Goal: Task Accomplishment & Management: Use online tool/utility

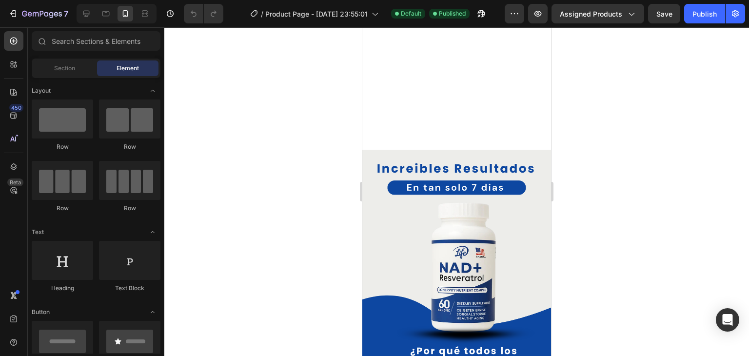
scroll to position [195, 0]
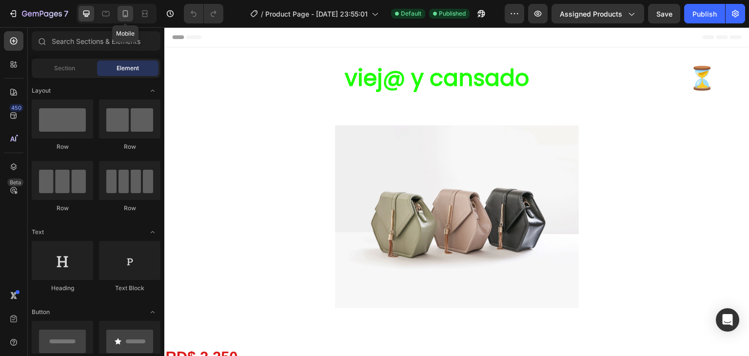
click at [127, 19] on div at bounding box center [126, 14] width 16 height 16
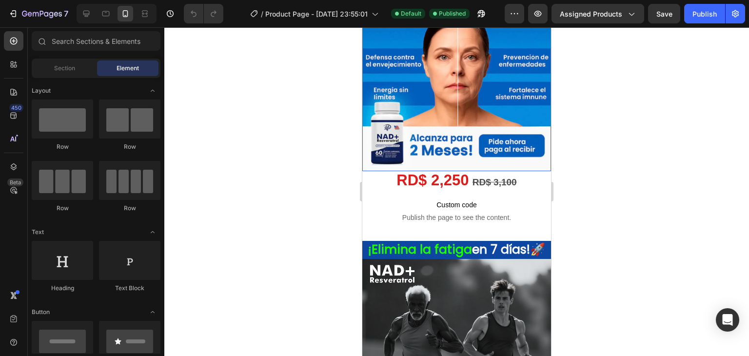
scroll to position [98, 0]
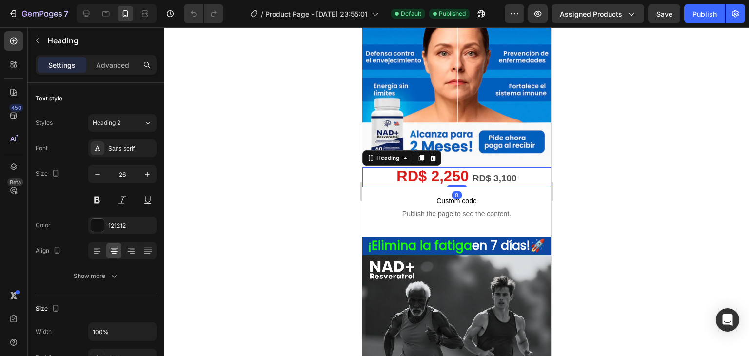
click at [440, 168] on strong "RD$ 2,250" at bounding box center [433, 176] width 72 height 17
click at [113, 71] on div "Advanced" at bounding box center [112, 65] width 49 height 16
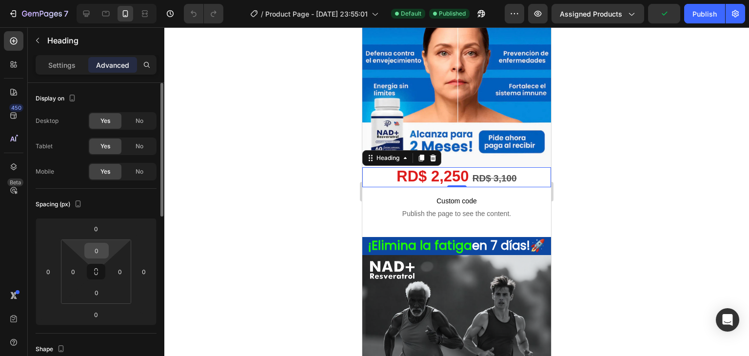
click at [103, 258] on input "0" at bounding box center [97, 250] width 20 height 15
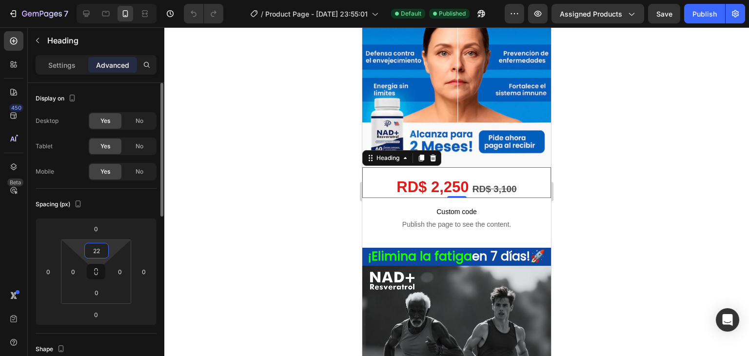
type input "2"
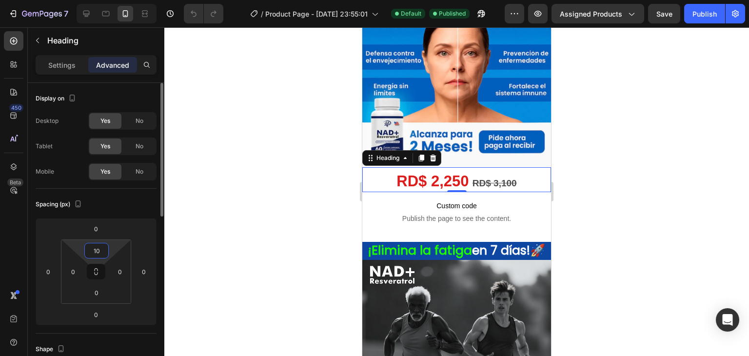
type input "1"
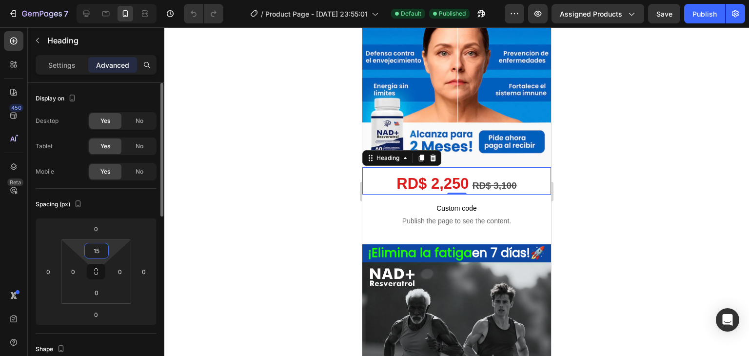
type input "1"
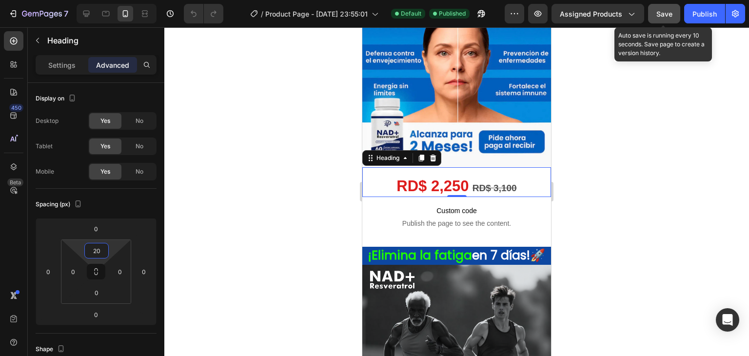
type input "20"
click at [668, 5] on button "Save" at bounding box center [664, 14] width 32 height 20
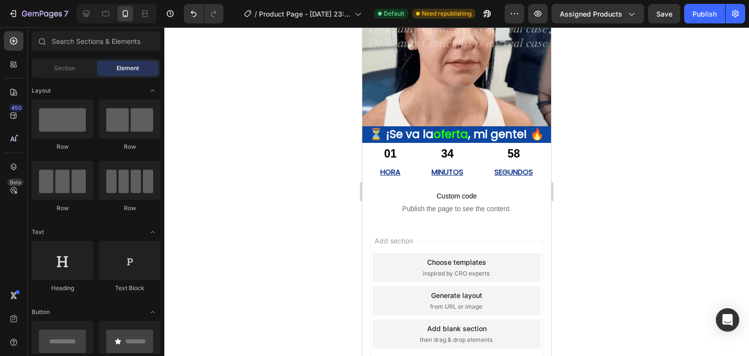
scroll to position [987, 0]
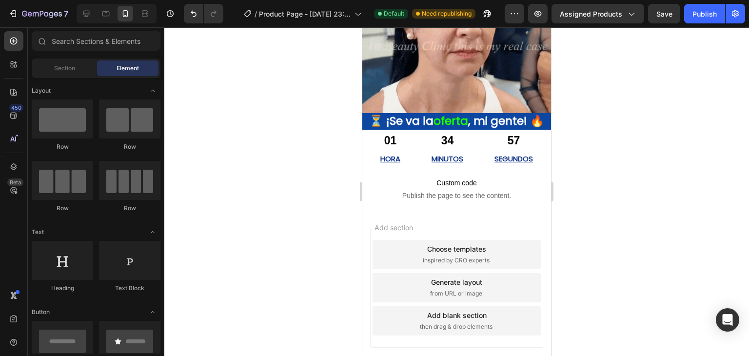
click at [517, 288] on div "Generate layout from URL or image" at bounding box center [457, 287] width 168 height 29
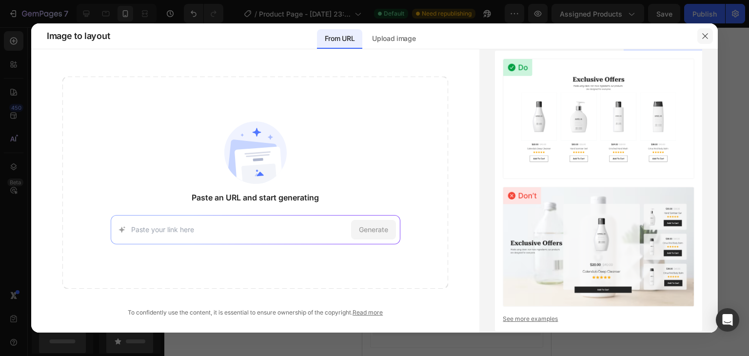
click at [700, 37] on button "button" at bounding box center [705, 36] width 16 height 16
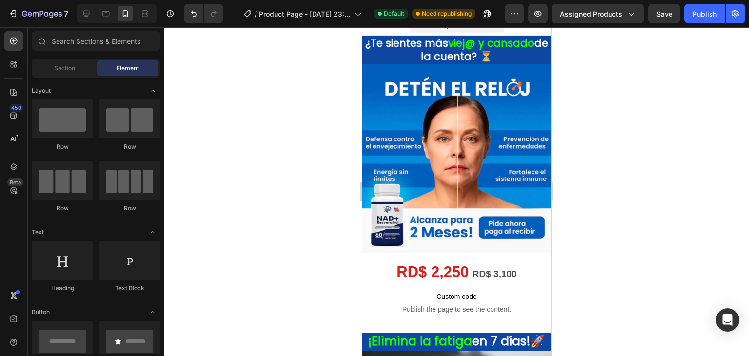
scroll to position [0, 0]
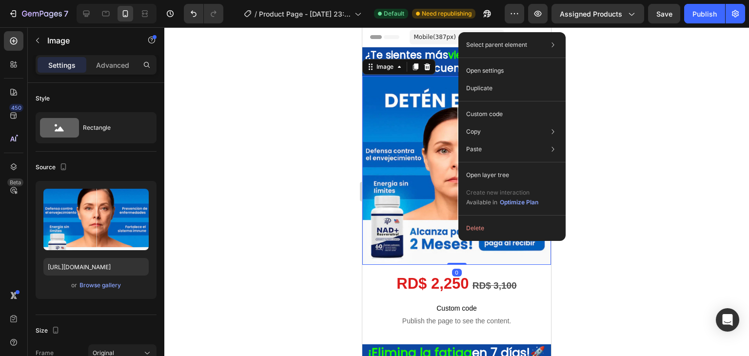
click at [593, 79] on div at bounding box center [456, 191] width 585 height 329
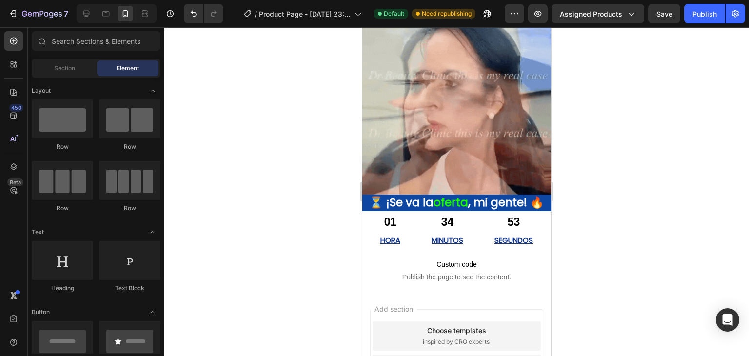
scroll to position [914, 0]
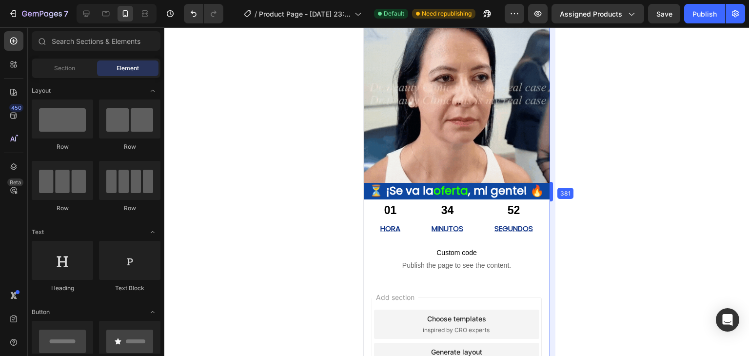
drag, startPoint x: 551, startPoint y: 274, endPoint x: 184, endPoint y: 226, distance: 370.4
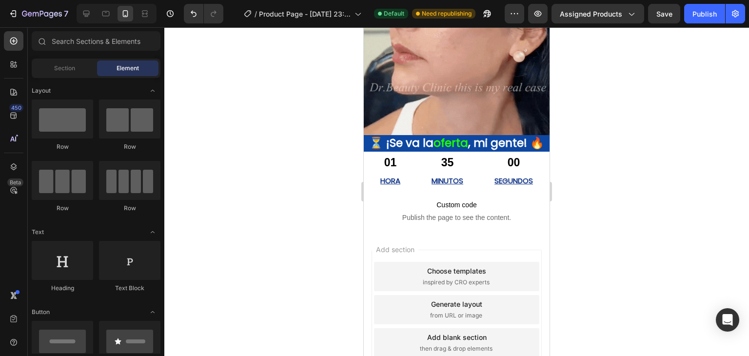
scroll to position [800, 0]
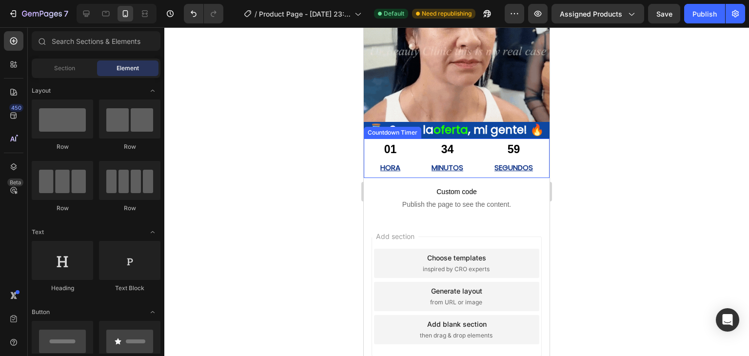
click at [370, 161] on div "01 HORA" at bounding box center [390, 159] width 43 height 40
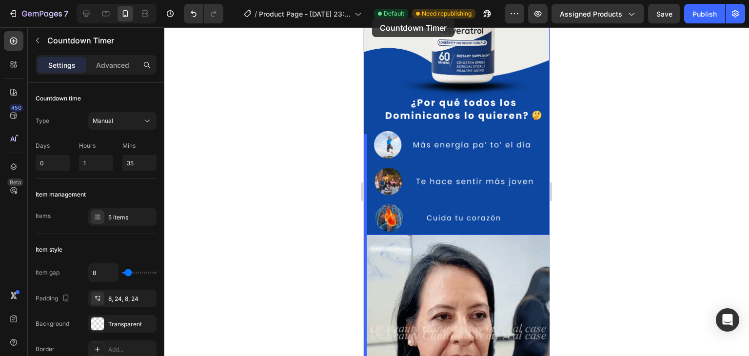
scroll to position [0, 0]
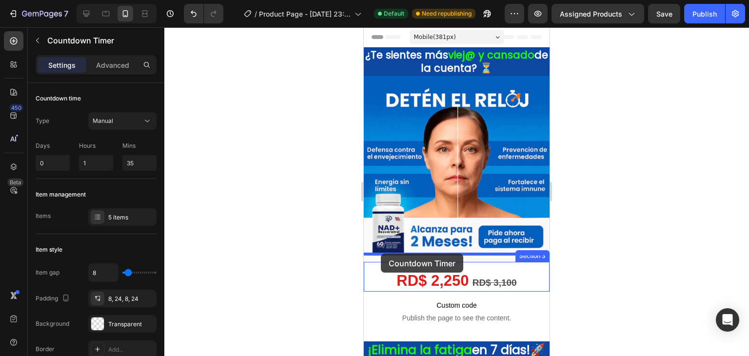
drag, startPoint x: 369, startPoint y: 136, endPoint x: 381, endPoint y: 254, distance: 118.6
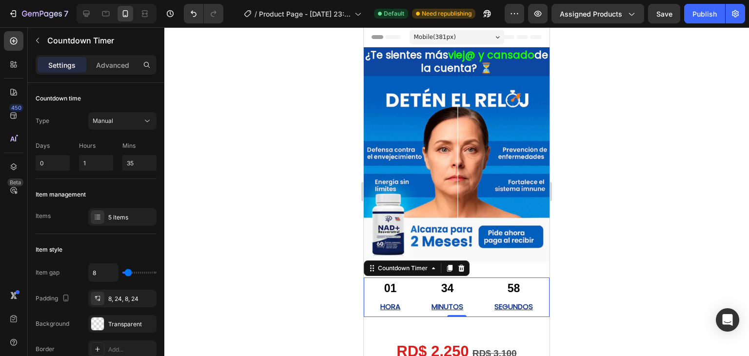
click at [570, 192] on div at bounding box center [456, 191] width 585 height 329
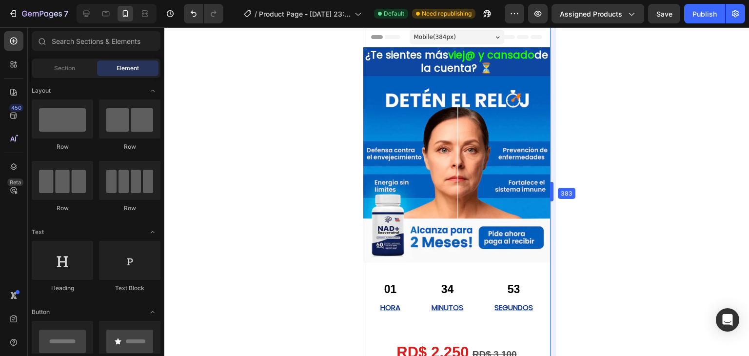
drag, startPoint x: 552, startPoint y: 198, endPoint x: 552, endPoint y: 208, distance: 10.7
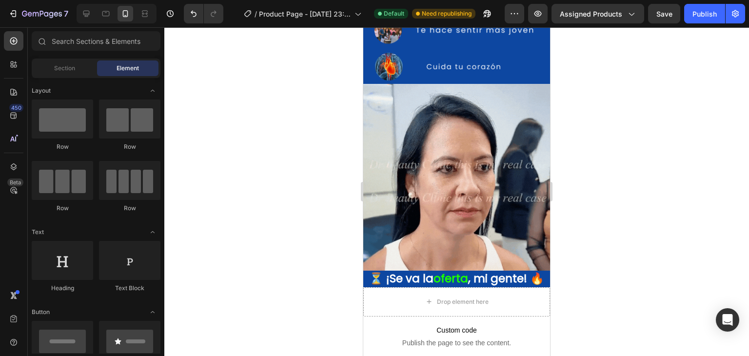
scroll to position [1021, 0]
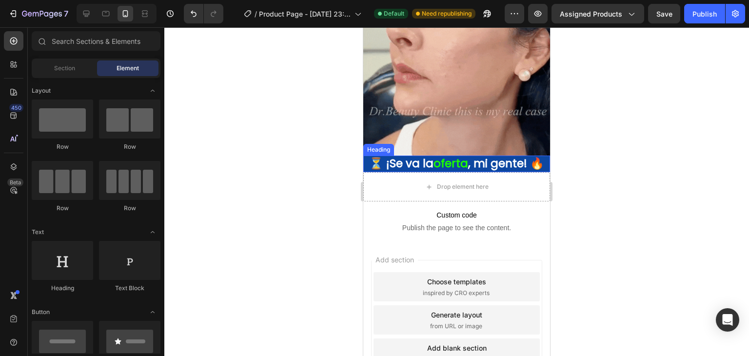
click at [412, 172] on h2 "⏳ ¡Se va la oferta , mi gente! 🔥" at bounding box center [456, 164] width 187 height 17
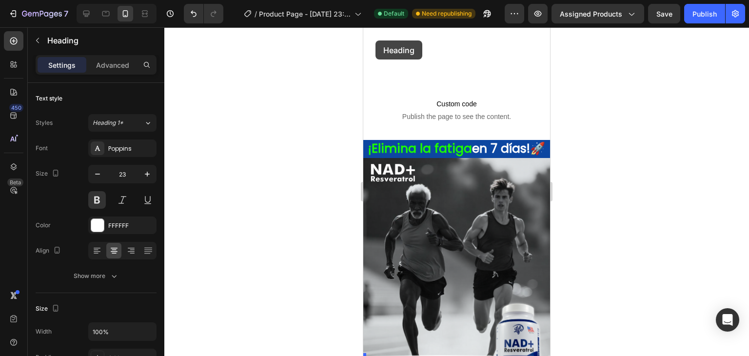
scroll to position [0, 0]
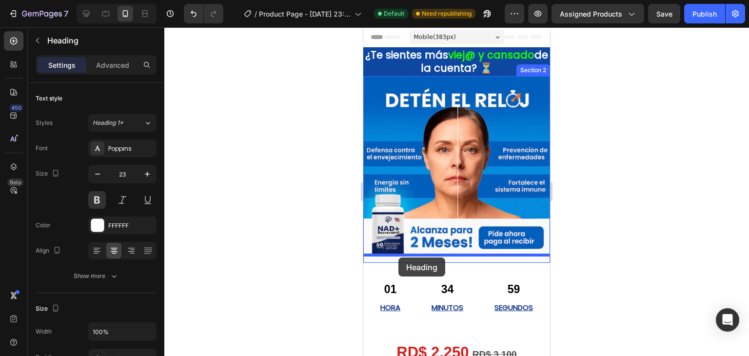
drag, startPoint x: 372, startPoint y: 137, endPoint x: 398, endPoint y: 258, distance: 123.4
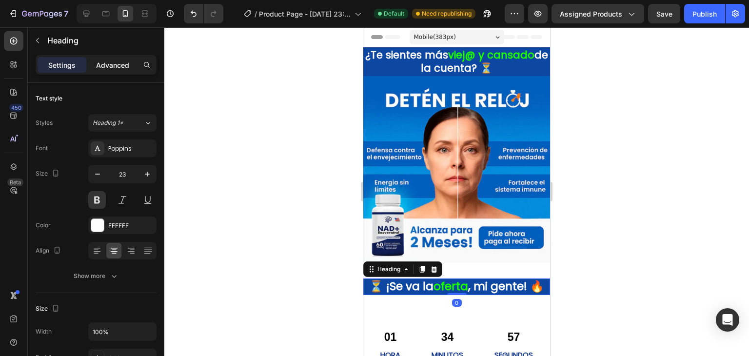
click at [108, 67] on p "Advanced" at bounding box center [112, 65] width 33 height 10
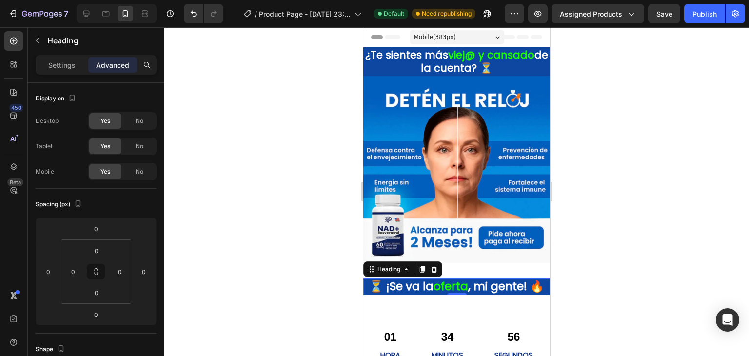
click at [237, 241] on div at bounding box center [456, 191] width 585 height 329
click at [413, 287] on h2 "⏳ ¡Se va la oferta , mi gente! 🔥" at bounding box center [456, 286] width 187 height 17
click at [55, 72] on div "Settings" at bounding box center [62, 65] width 49 height 16
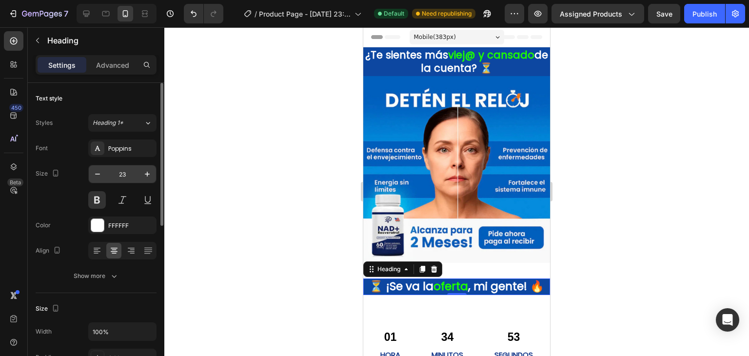
click at [110, 170] on input "23" at bounding box center [122, 174] width 32 height 18
click at [109, 171] on input "23" at bounding box center [122, 174] width 32 height 18
click at [105, 172] on button "button" at bounding box center [98, 174] width 18 height 18
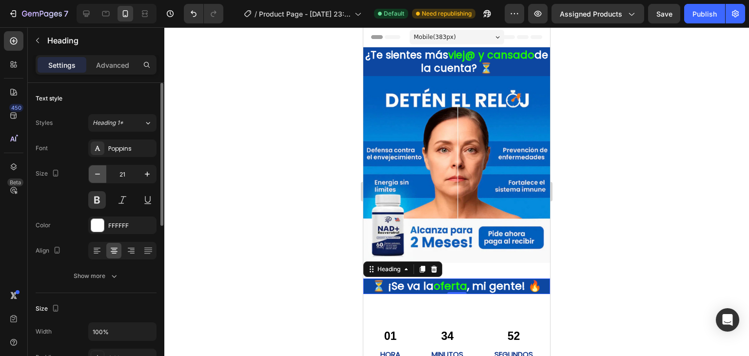
click at [105, 172] on button "button" at bounding box center [98, 174] width 18 height 18
type input "19"
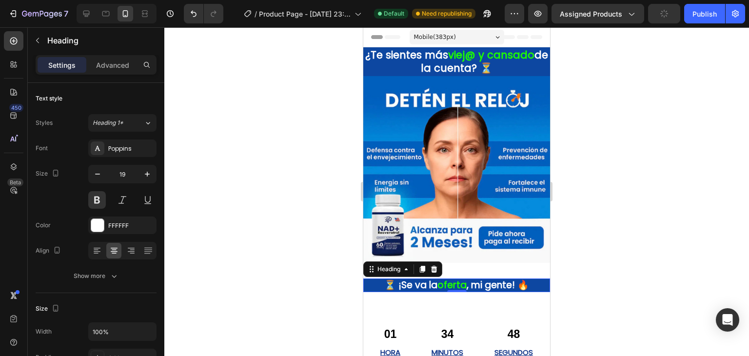
click at [231, 172] on div at bounding box center [456, 191] width 585 height 329
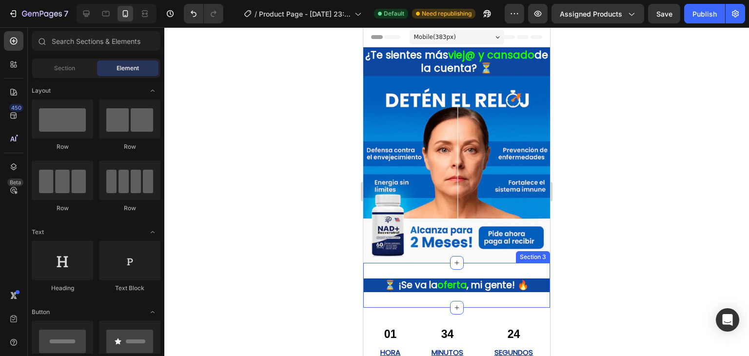
click at [439, 264] on div "⏳ ¡Se va la oferta , mi gente! 🔥 Heading Section 3" at bounding box center [456, 285] width 187 height 45
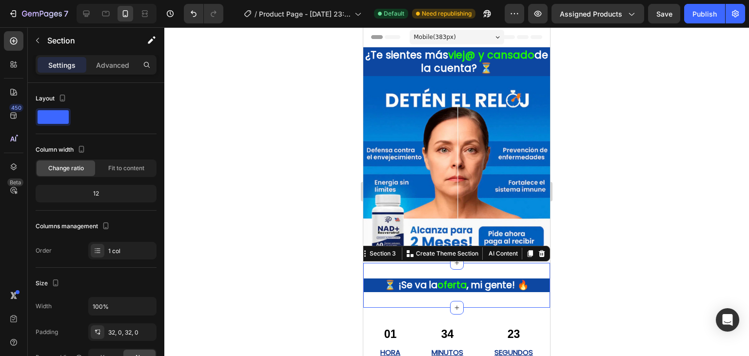
click at [112, 75] on div "Settings Advanced" at bounding box center [96, 69] width 137 height 28
click at [119, 69] on p "Advanced" at bounding box center [112, 65] width 33 height 10
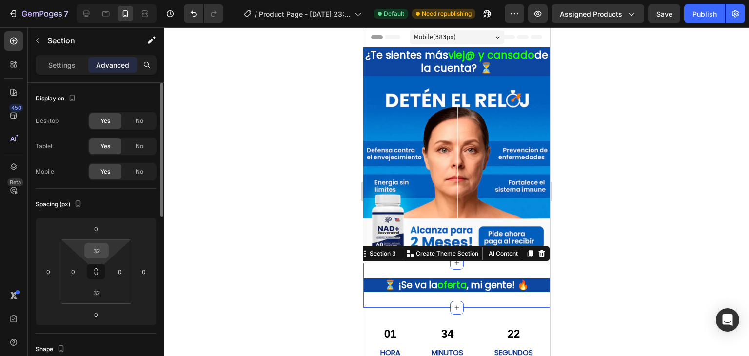
click at [106, 250] on input "32" at bounding box center [97, 250] width 20 height 15
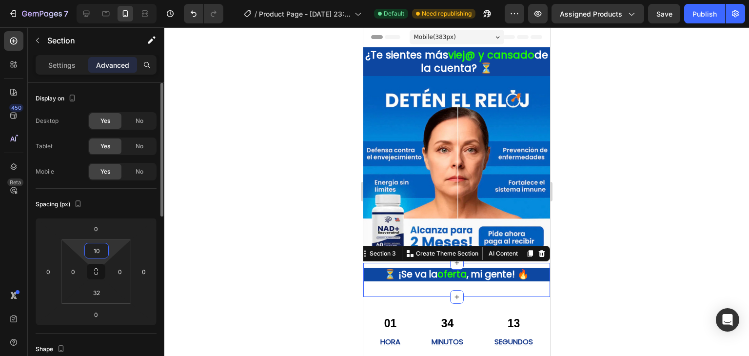
type input "1"
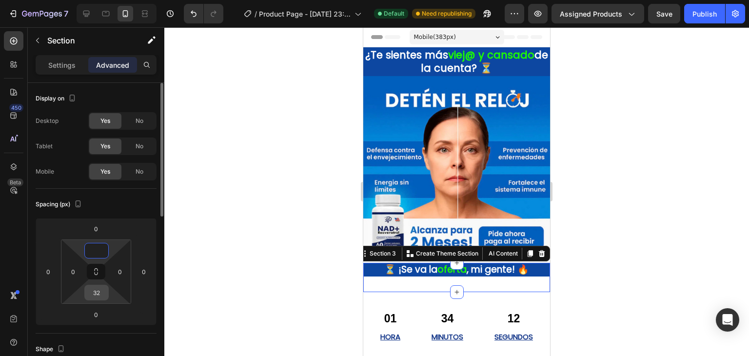
type input "0"
click at [103, 292] on input "32" at bounding box center [97, 292] width 20 height 15
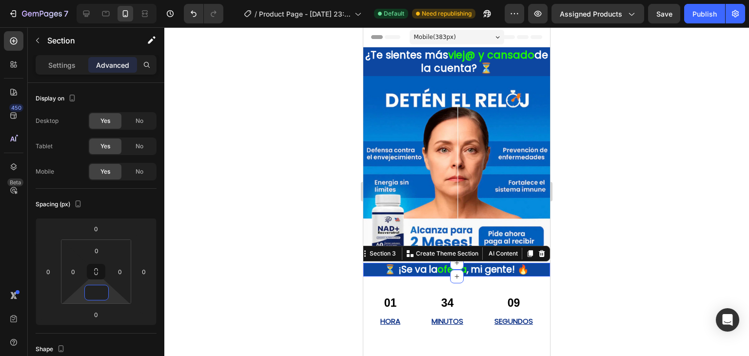
type input "0"
click at [256, 303] on div at bounding box center [456, 191] width 585 height 329
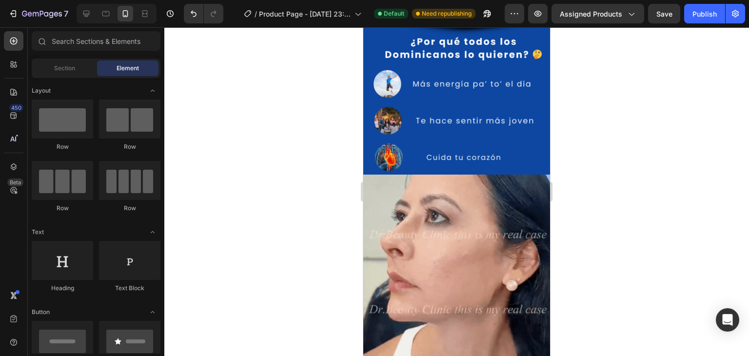
scroll to position [841, 0]
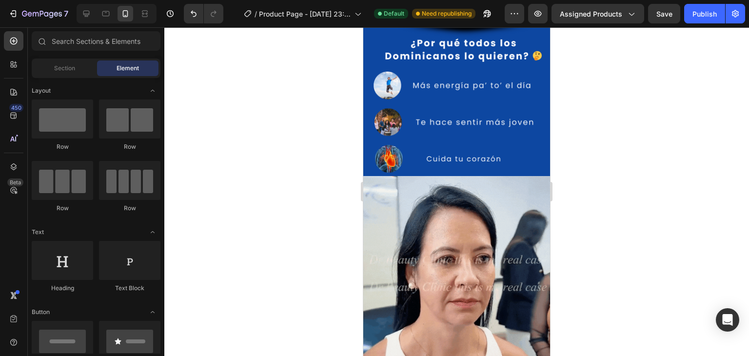
click at [504, 289] on img at bounding box center [456, 269] width 187 height 187
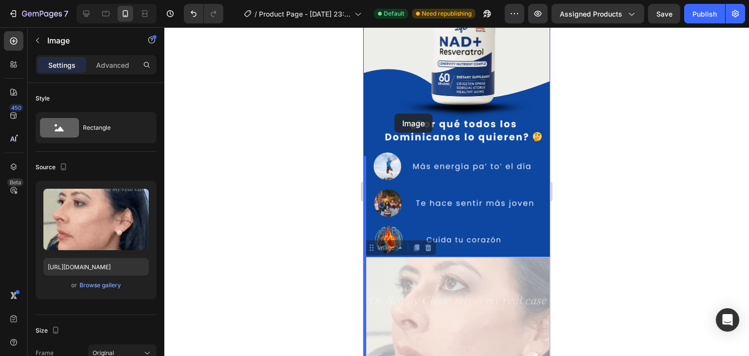
scroll to position [414, 0]
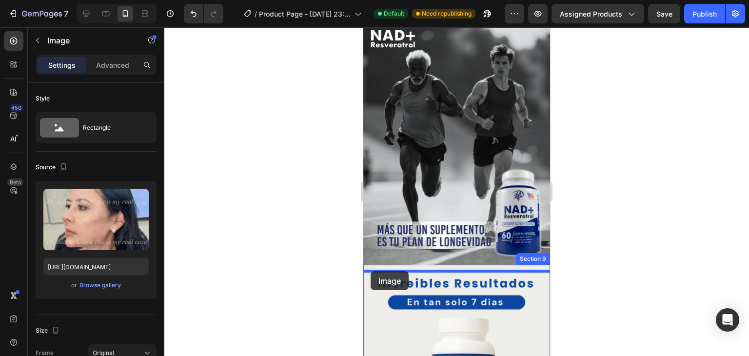
drag, startPoint x: 372, startPoint y: 159, endPoint x: 373, endPoint y: 272, distance: 113.6
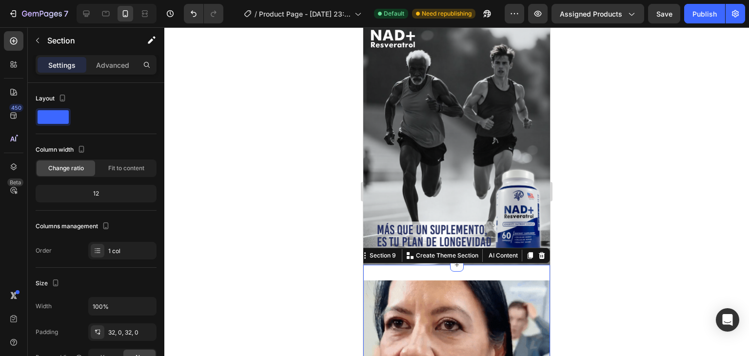
click at [105, 75] on div "Settings Advanced" at bounding box center [96, 69] width 137 height 28
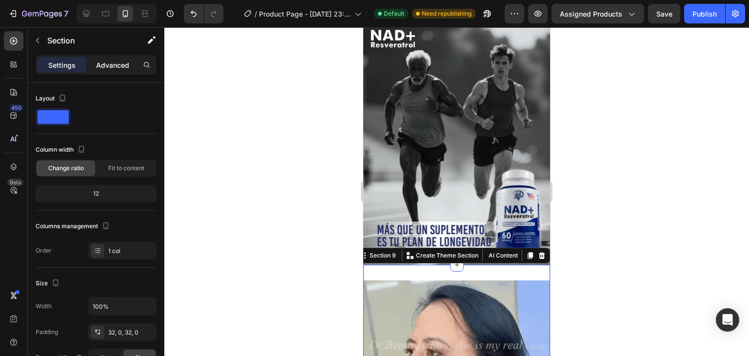
click at [109, 67] on p "Advanced" at bounding box center [112, 65] width 33 height 10
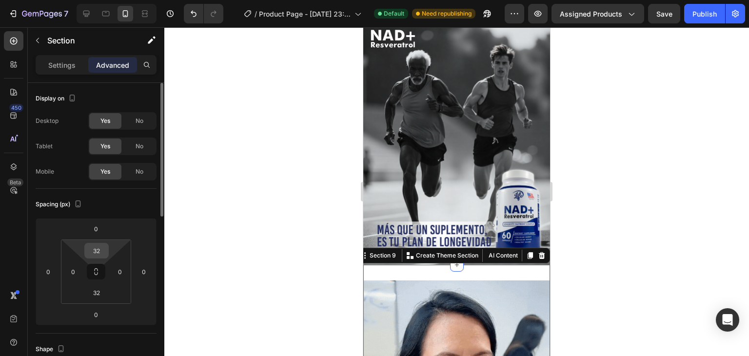
click at [105, 249] on input "32" at bounding box center [97, 250] width 20 height 15
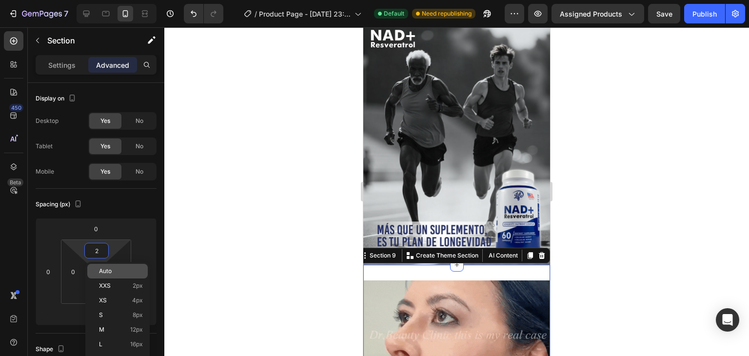
click at [110, 270] on span "Auto" at bounding box center [105, 271] width 13 height 7
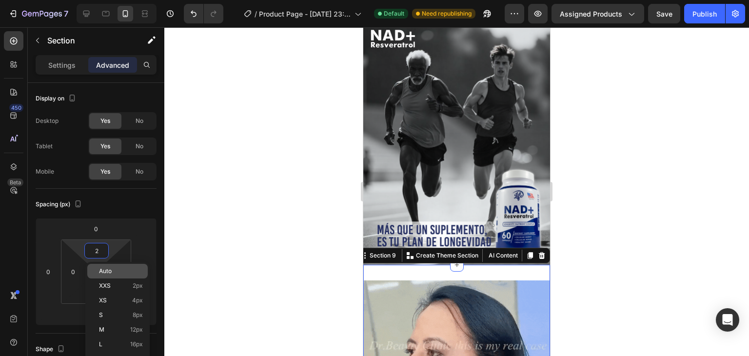
type input "Auto"
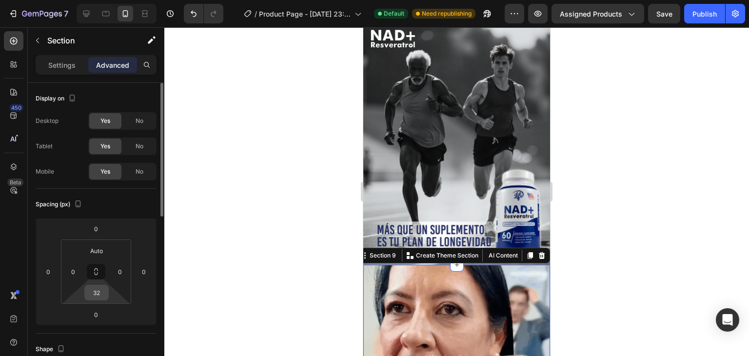
click at [99, 293] on input "32" at bounding box center [97, 292] width 20 height 15
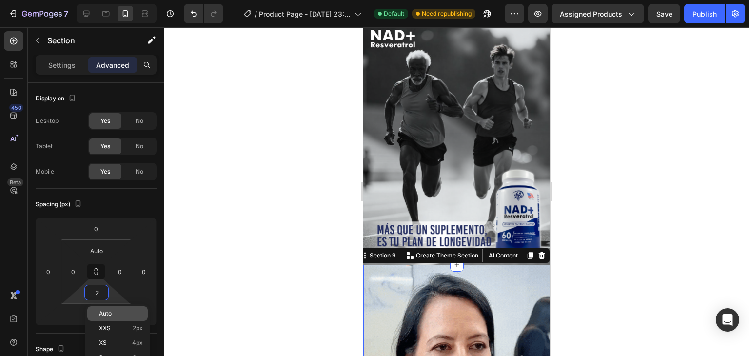
click at [99, 309] on div "Auto" at bounding box center [117, 313] width 60 height 15
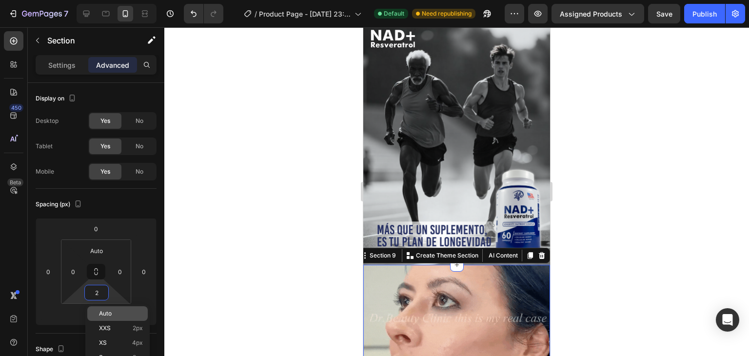
type input "Auto"
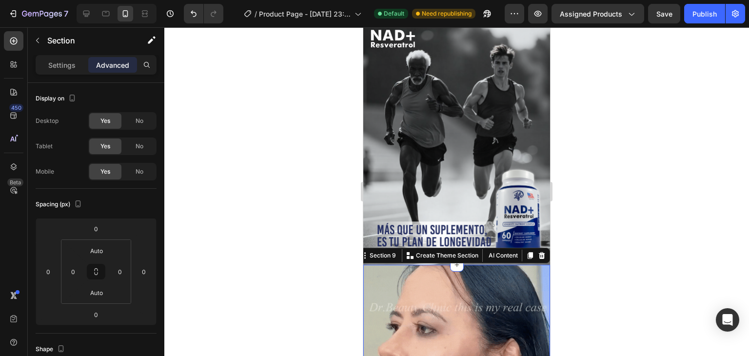
click at [238, 228] on div at bounding box center [456, 191] width 585 height 329
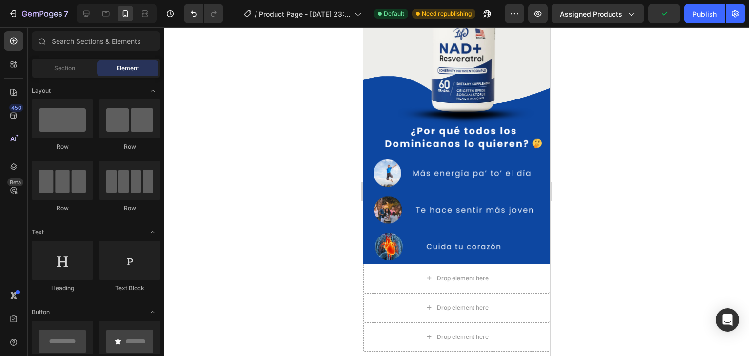
scroll to position [949, 0]
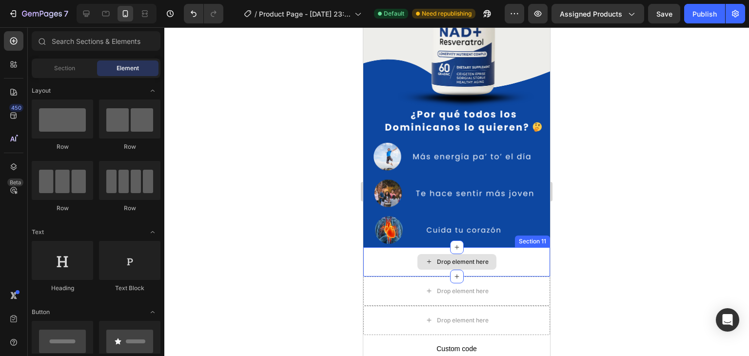
click at [523, 252] on div "Drop element here" at bounding box center [456, 261] width 187 height 29
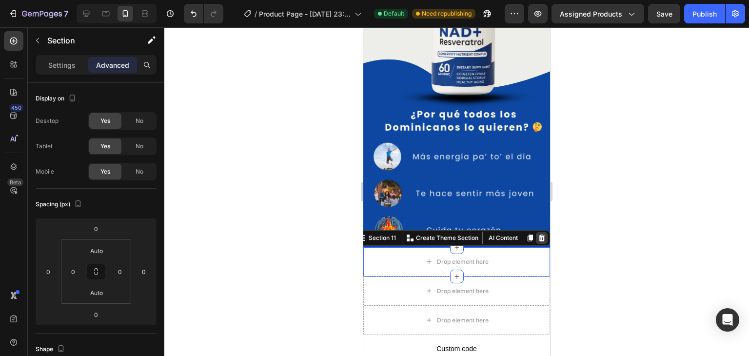
click at [539, 234] on icon at bounding box center [542, 237] width 6 height 7
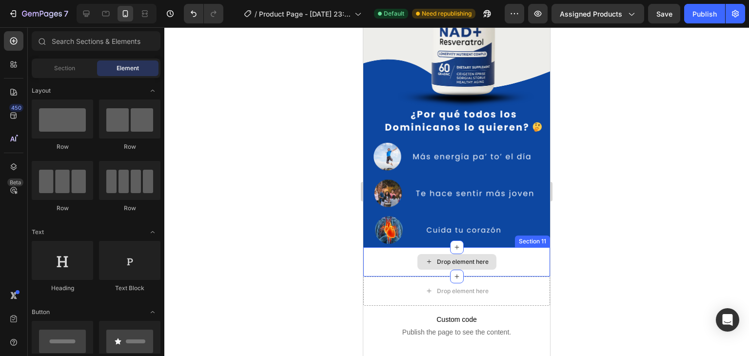
click at [519, 247] on div "Drop element here" at bounding box center [456, 261] width 187 height 29
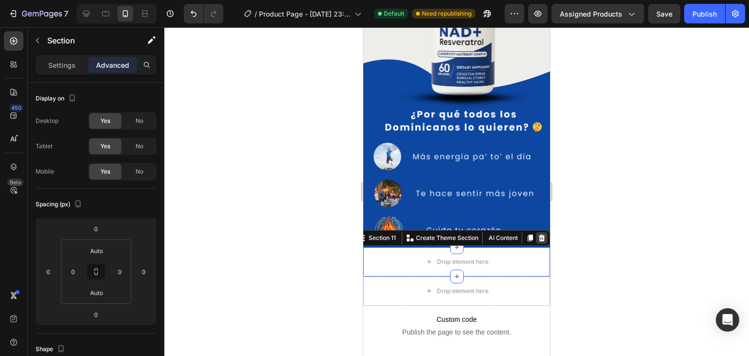
click at [539, 234] on icon at bounding box center [542, 237] width 6 height 7
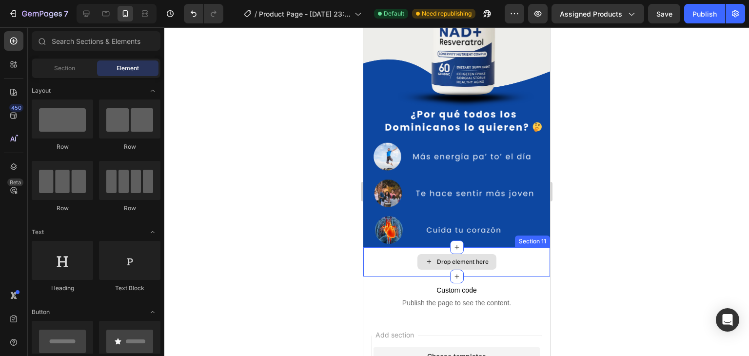
click at [516, 247] on div "Drop element here" at bounding box center [456, 261] width 187 height 29
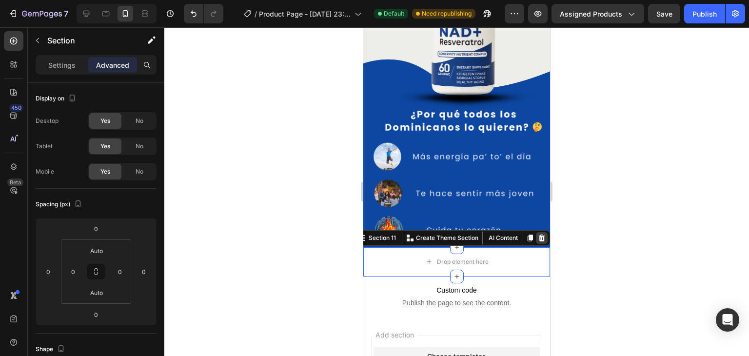
click at [539, 234] on icon at bounding box center [542, 237] width 6 height 7
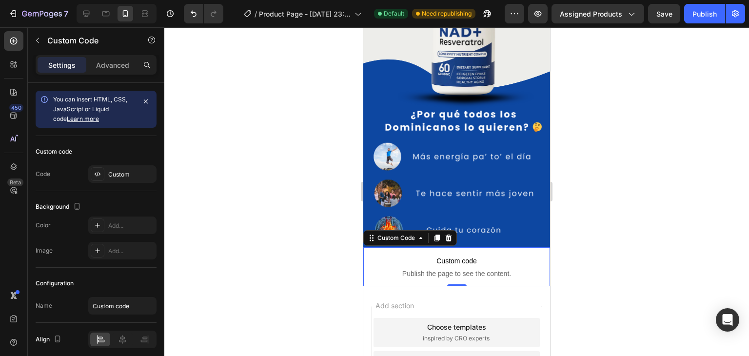
click at [505, 269] on span "Publish the page to see the content." at bounding box center [456, 274] width 187 height 10
click at [451, 234] on icon at bounding box center [449, 238] width 8 height 8
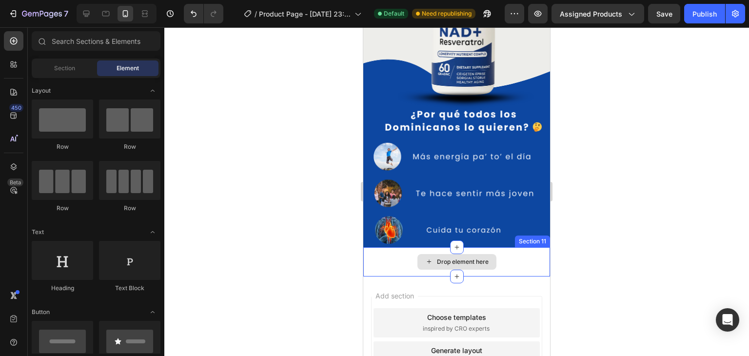
click at [497, 247] on div "Drop element here" at bounding box center [456, 261] width 187 height 29
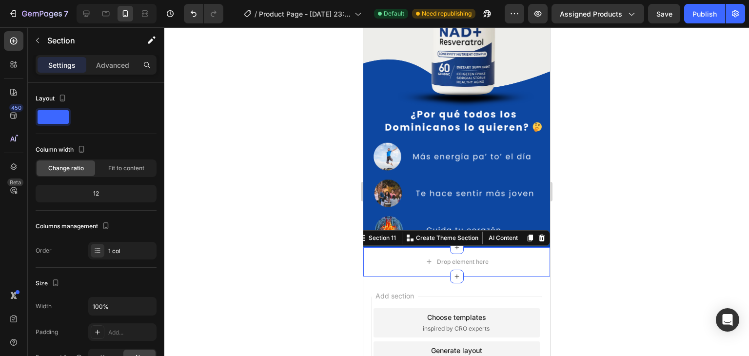
click at [517, 277] on div "Add section Choose templates inspired by CRO experts Generate layout from URL o…" at bounding box center [456, 358] width 187 height 163
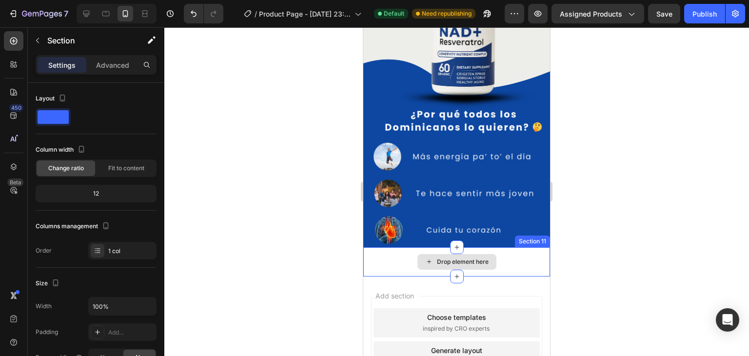
click at [513, 247] on div "Drop element here" at bounding box center [456, 261] width 187 height 29
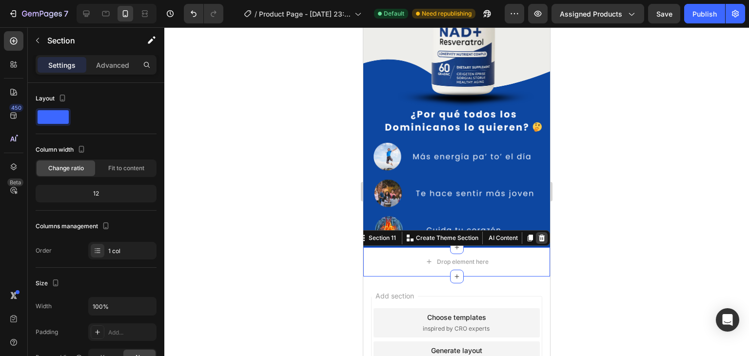
click at [539, 234] on icon at bounding box center [542, 237] width 6 height 7
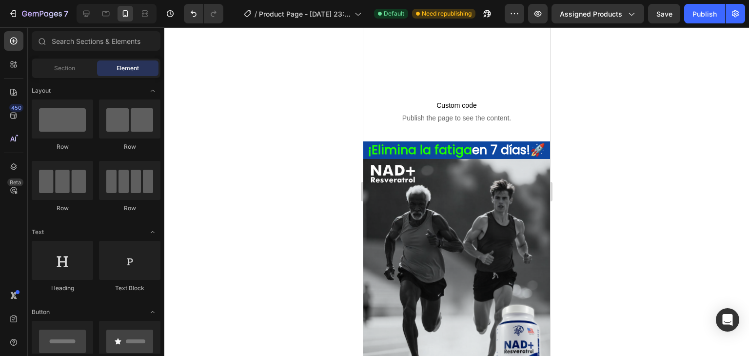
scroll to position [277, 0]
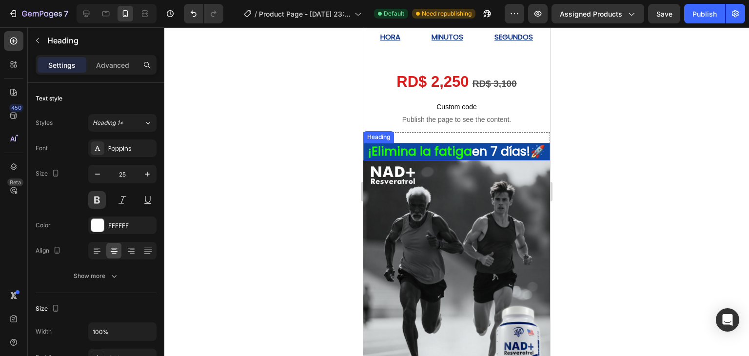
click at [491, 161] on h1 "¡Elimina la fatiga en 7 días!🚀" at bounding box center [456, 152] width 187 height 18
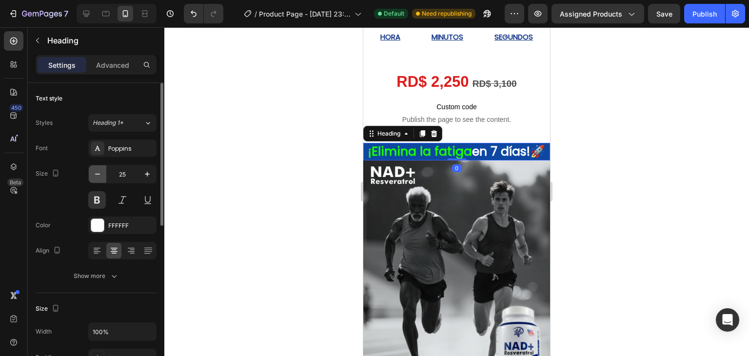
click at [99, 175] on icon "button" at bounding box center [98, 174] width 10 height 10
type input "24"
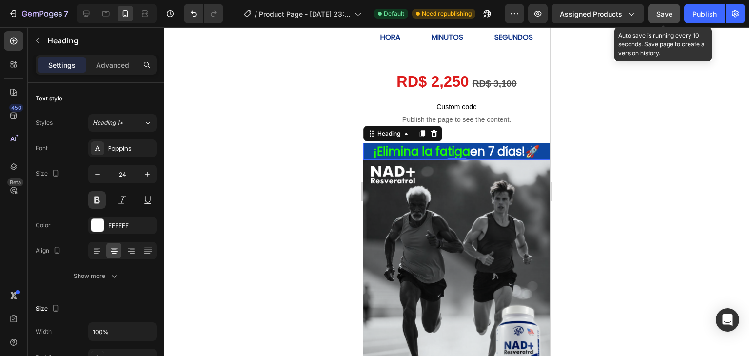
click at [669, 12] on span "Save" at bounding box center [664, 14] width 16 height 8
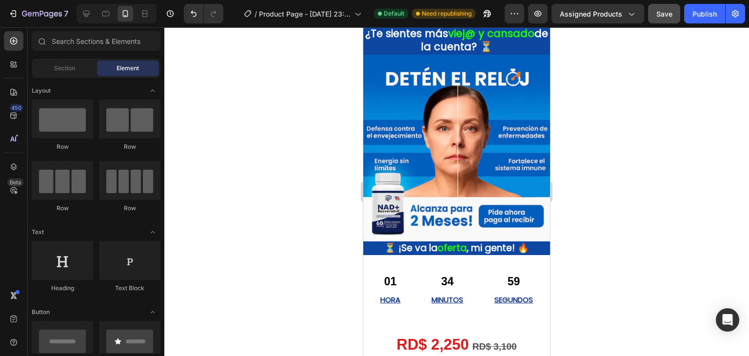
scroll to position [0, 0]
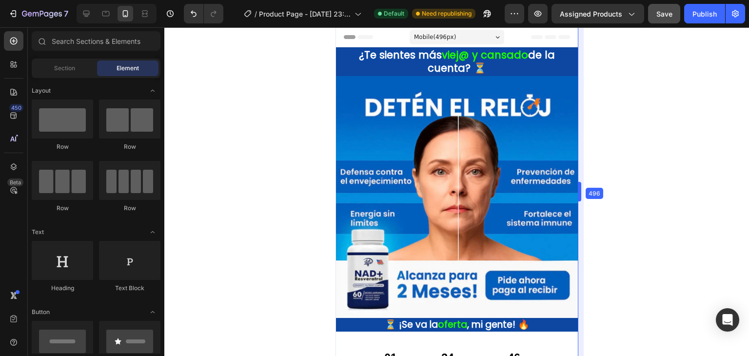
drag, startPoint x: 551, startPoint y: 194, endPoint x: 605, endPoint y: 206, distance: 55.5
click at [427, 36] on span "Mobile ( 496 px)" at bounding box center [435, 37] width 42 height 10
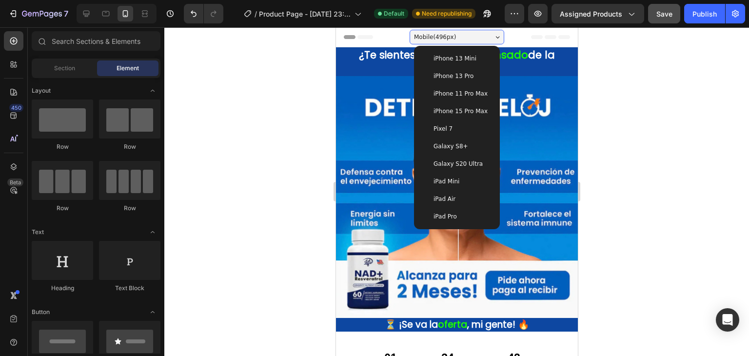
click at [463, 55] on span "iPhone 13 Mini" at bounding box center [454, 59] width 43 height 10
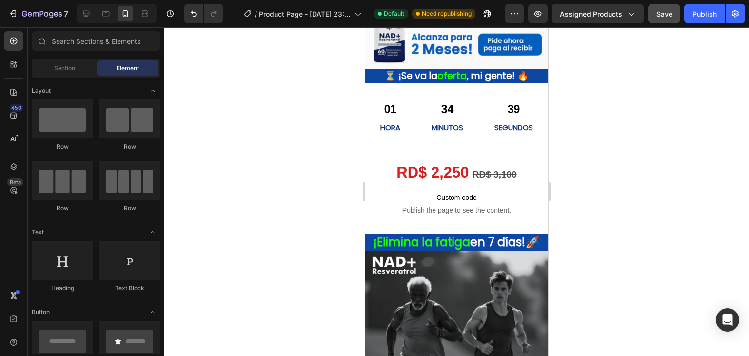
scroll to position [193, 0]
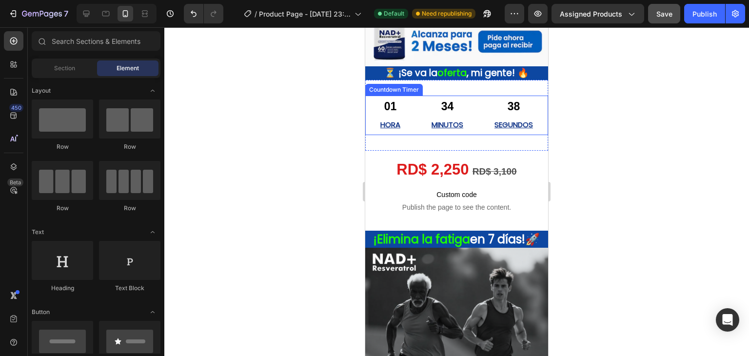
click at [483, 135] on div "38 SEGUNDOS" at bounding box center [514, 116] width 62 height 40
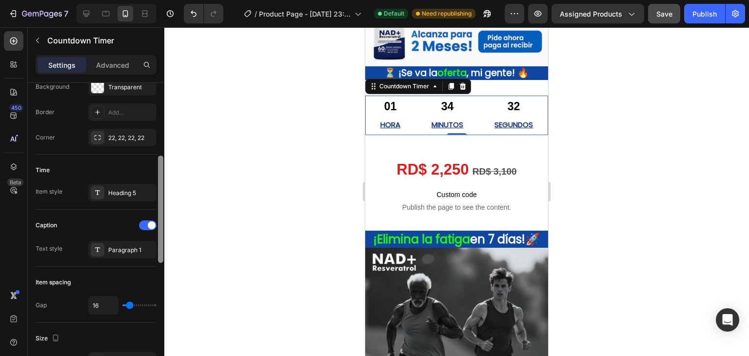
scroll to position [248, 0]
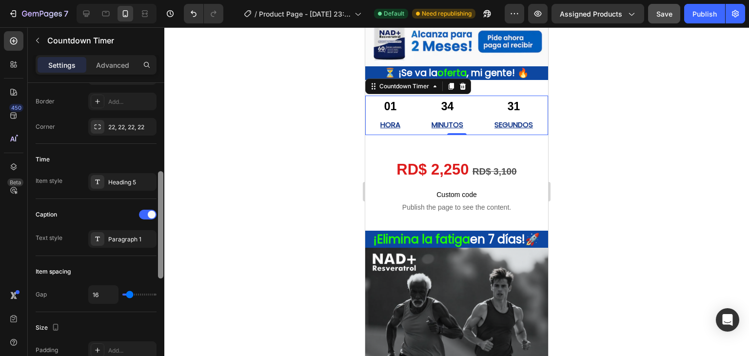
drag, startPoint x: 159, startPoint y: 178, endPoint x: 166, endPoint y: 264, distance: 86.6
click at [166, 0] on div "7 / Product Page - [DATE] 23:55:01 Default Need republishing Preview Assigned P…" at bounding box center [374, 0] width 749 height 0
type input "22"
type input "20"
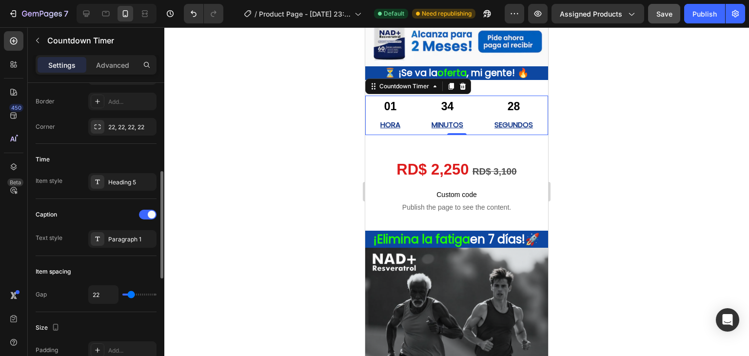
type input "20"
type input "18"
type input "16"
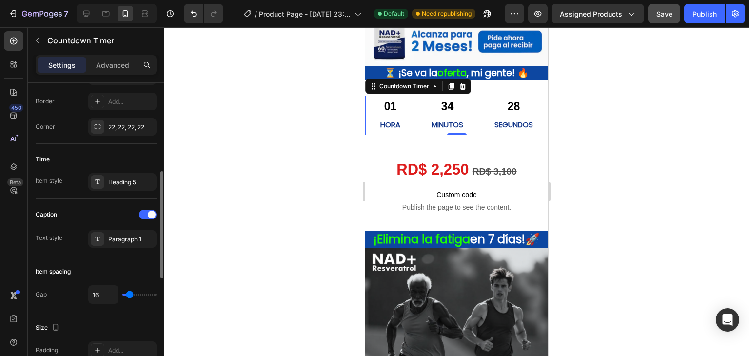
type input "15"
type input "13"
type input "11"
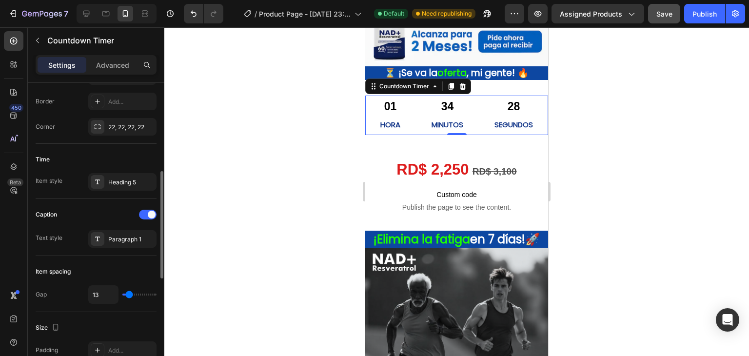
type input "11"
type input "9"
type input "8"
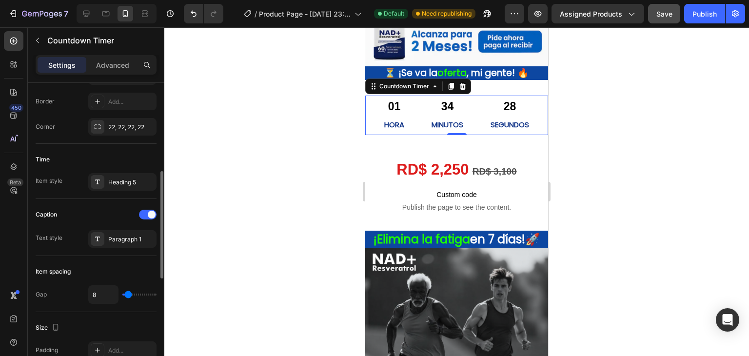
type input "6"
type input "4"
type input "2"
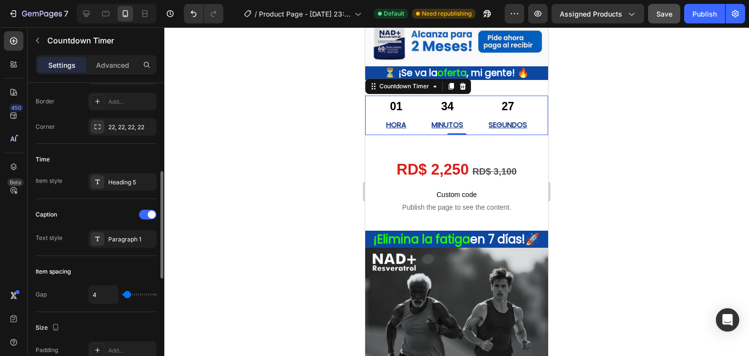
type input "2"
type input "0"
drag, startPoint x: 131, startPoint y: 296, endPoint x: 117, endPoint y: 300, distance: 15.3
type input "0"
click at [122, 296] on input "range" at bounding box center [139, 295] width 34 height 2
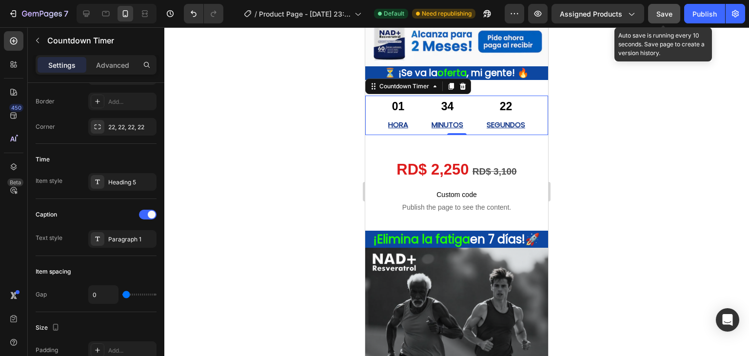
click at [661, 14] on span "Save" at bounding box center [664, 14] width 16 height 8
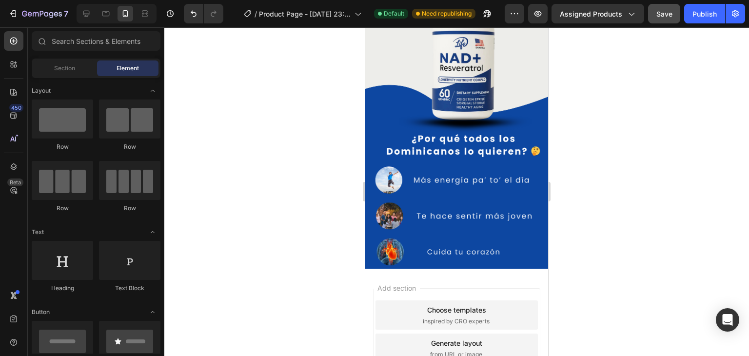
scroll to position [900, 0]
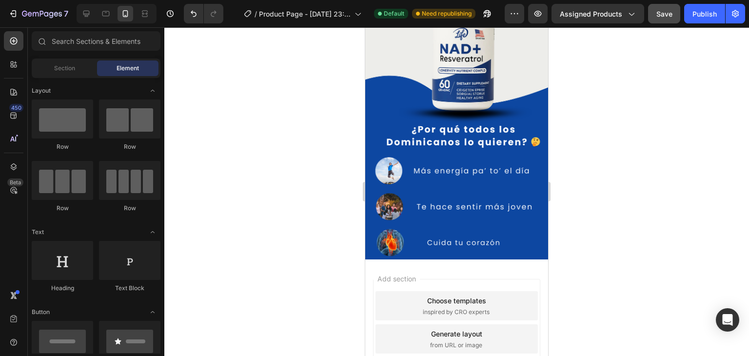
drag, startPoint x: 543, startPoint y: 109, endPoint x: 914, endPoint y: 327, distance: 430.0
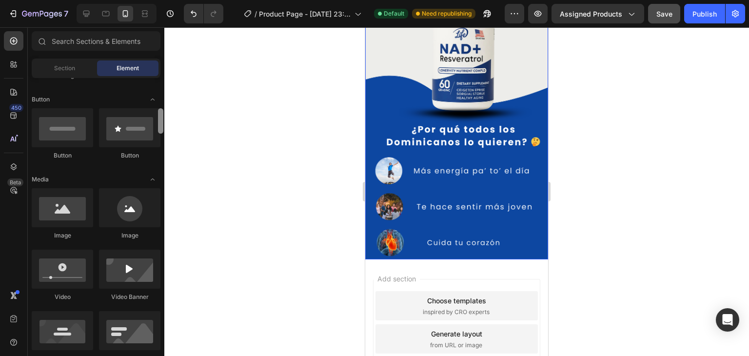
scroll to position [222, 0]
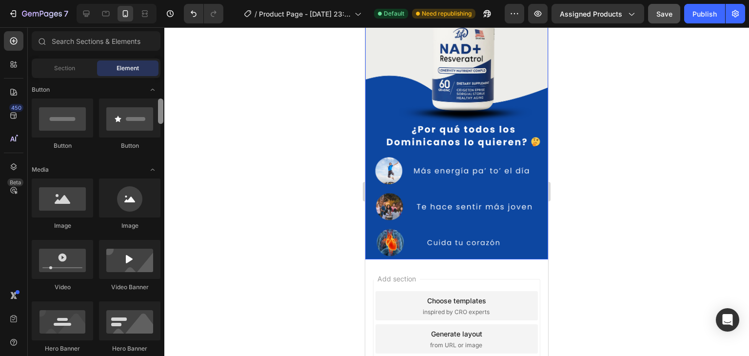
drag, startPoint x: 160, startPoint y: 110, endPoint x: 161, endPoint y: 122, distance: 11.7
click at [161, 122] on div at bounding box center [160, 111] width 5 height 25
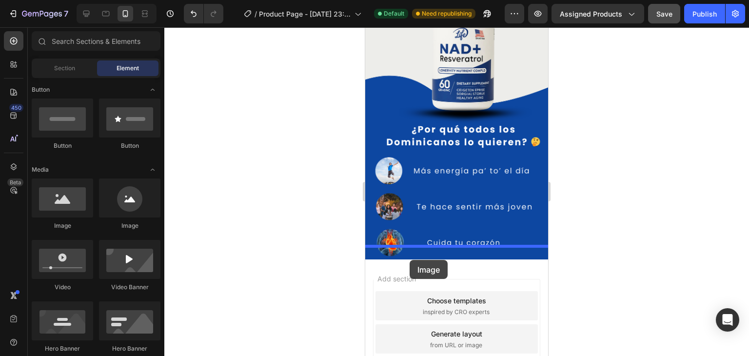
drag, startPoint x: 416, startPoint y: 224, endPoint x: 410, endPoint y: 260, distance: 36.6
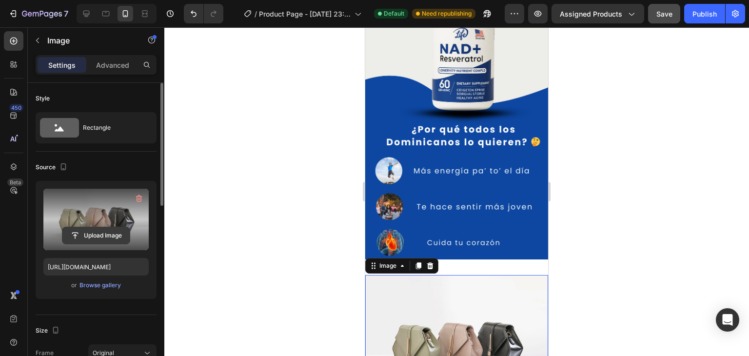
click at [86, 237] on input "file" at bounding box center [95, 235] width 67 height 17
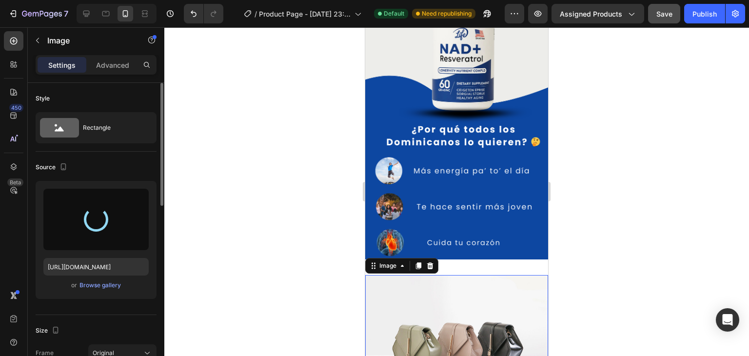
type input "[URL][DOMAIN_NAME]"
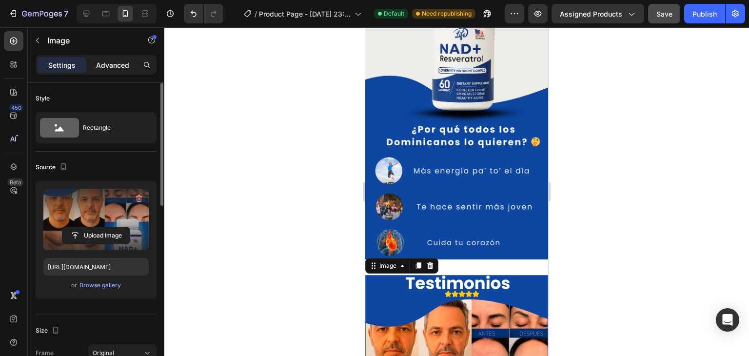
click at [131, 66] on div "Advanced" at bounding box center [112, 65] width 49 height 16
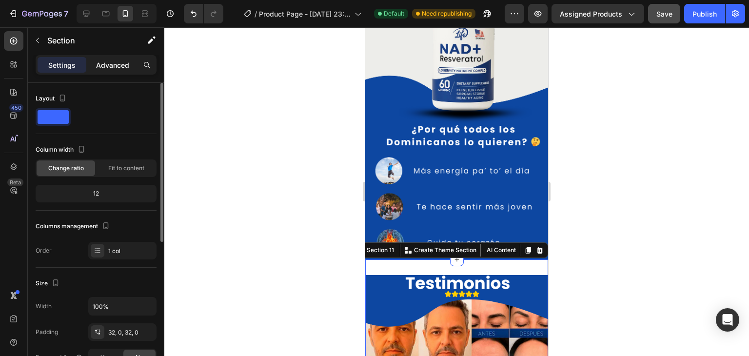
click at [109, 58] on div "Advanced" at bounding box center [112, 65] width 49 height 16
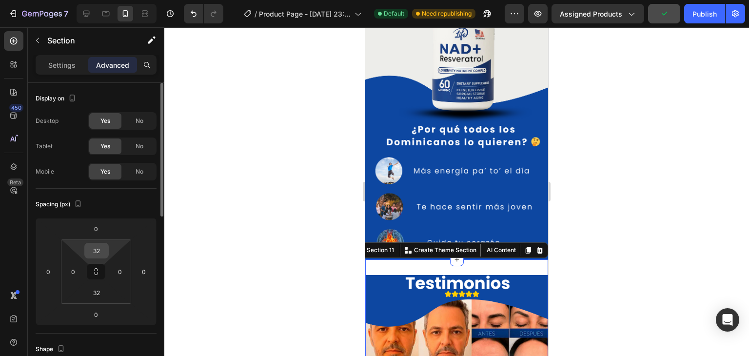
click at [104, 248] on input "32" at bounding box center [97, 250] width 20 height 15
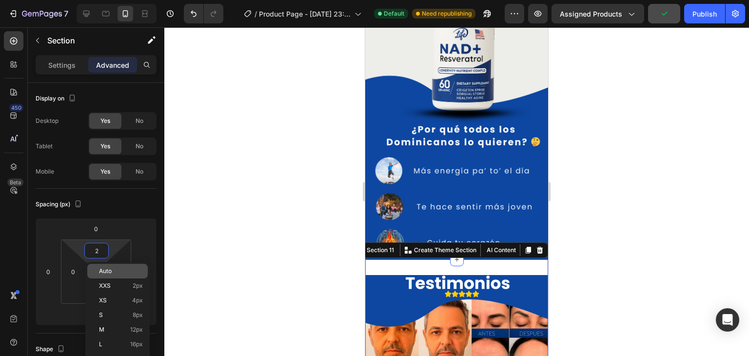
click at [118, 272] on p "Auto" at bounding box center [121, 271] width 44 height 7
type input "Auto"
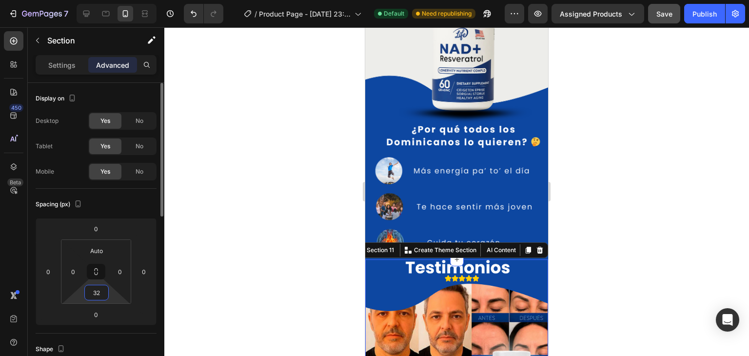
click at [104, 293] on input "32" at bounding box center [97, 292] width 20 height 15
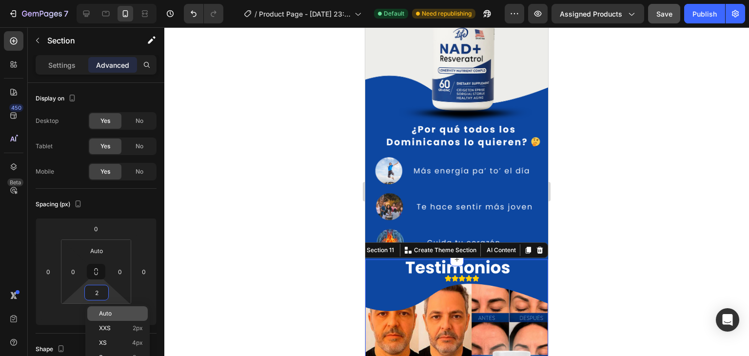
click at [108, 309] on div "Auto" at bounding box center [117, 313] width 60 height 15
type input "Auto"
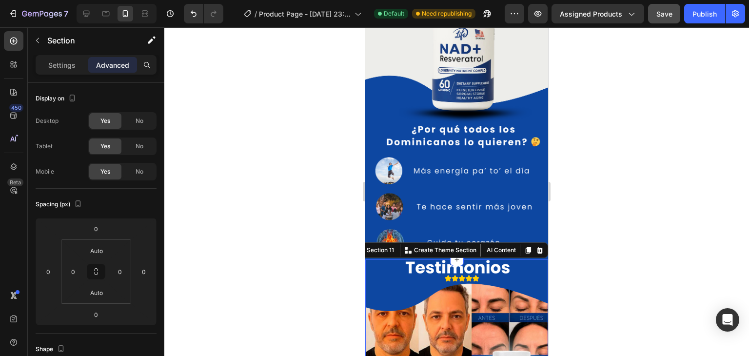
click at [256, 231] on div at bounding box center [456, 191] width 585 height 329
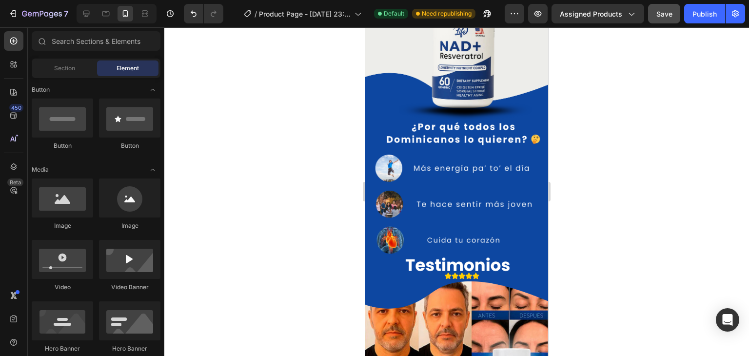
scroll to position [671, 0]
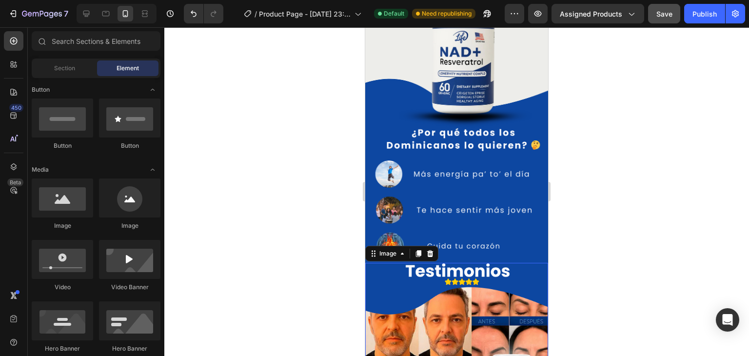
click at [457, 263] on img at bounding box center [456, 354] width 183 height 183
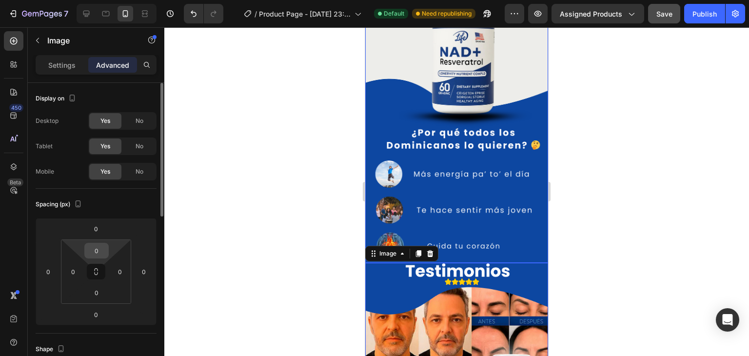
click at [103, 251] on input "0" at bounding box center [97, 250] width 20 height 15
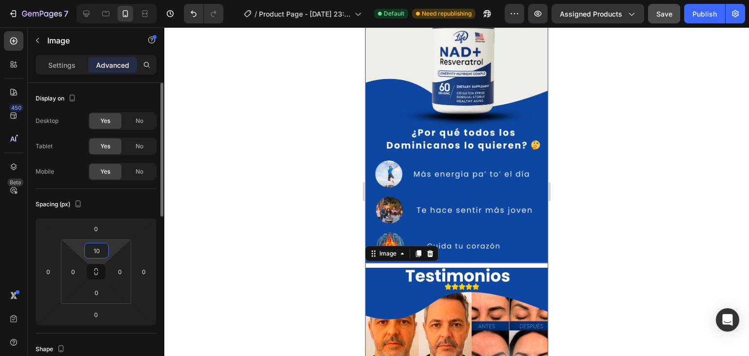
type input "1"
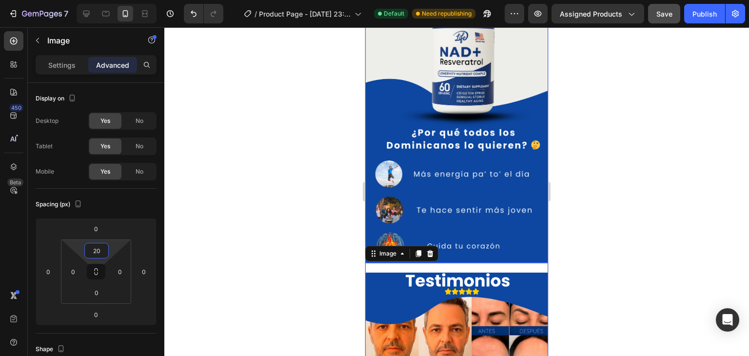
type input "20"
click at [277, 273] on div at bounding box center [456, 191] width 585 height 329
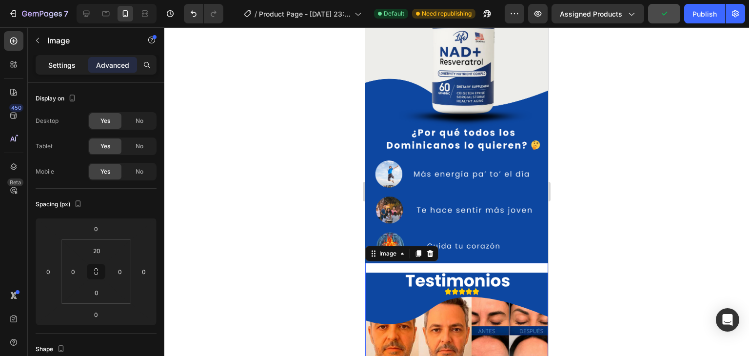
click at [63, 63] on p "Settings" at bounding box center [61, 65] width 27 height 10
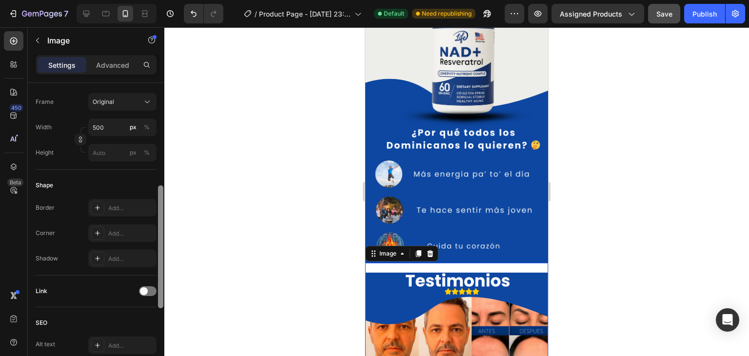
scroll to position [258, 0]
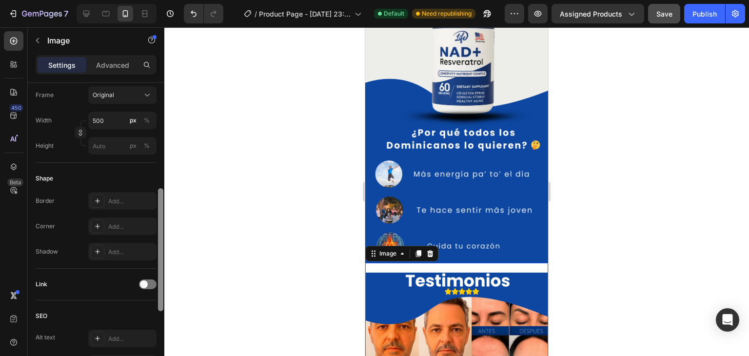
drag, startPoint x: 162, startPoint y: 217, endPoint x: 157, endPoint y: 263, distance: 46.1
click at [157, 263] on div at bounding box center [160, 233] width 7 height 301
click at [99, 199] on icon at bounding box center [98, 201] width 8 height 8
drag, startPoint x: 191, startPoint y: 155, endPoint x: 190, endPoint y: 159, distance: 5.0
click at [190, 159] on div at bounding box center [456, 191] width 585 height 329
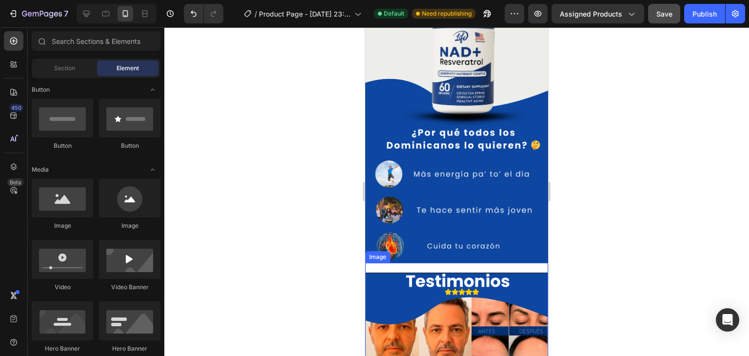
click at [406, 263] on div "Image" at bounding box center [456, 359] width 183 height 193
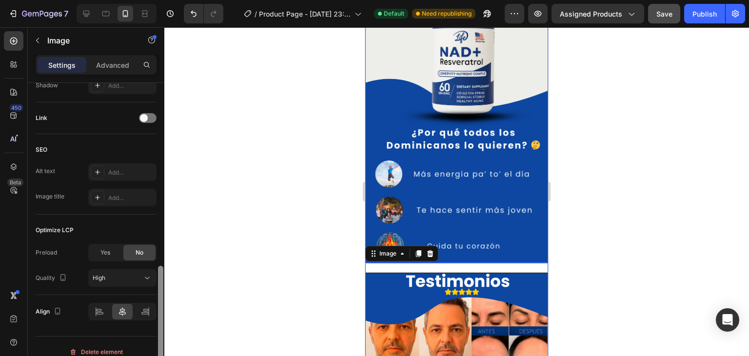
scroll to position [435, 0]
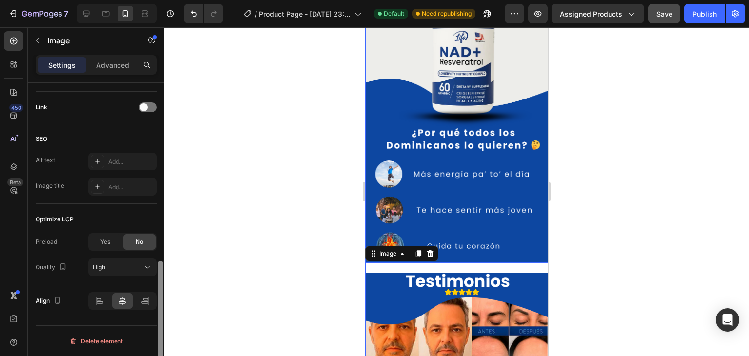
drag, startPoint x: 162, startPoint y: 150, endPoint x: 176, endPoint y: 344, distance: 194.6
click at [176, 0] on div "7 / Product Page - [DATE] 23:55:01 Default Need republishing Preview Assigned P…" at bounding box center [374, 0] width 749 height 0
click at [142, 271] on icon at bounding box center [147, 267] width 10 height 10
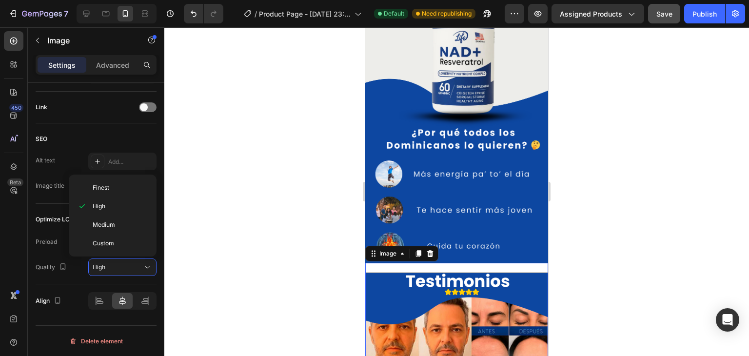
click at [388, 263] on div "Image 0" at bounding box center [456, 359] width 183 height 193
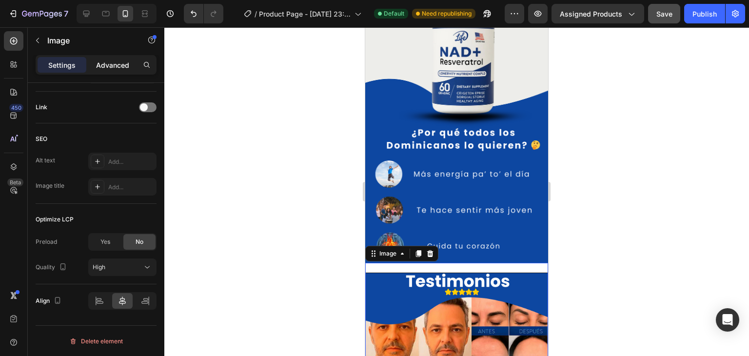
click at [113, 69] on p "Advanced" at bounding box center [112, 65] width 33 height 10
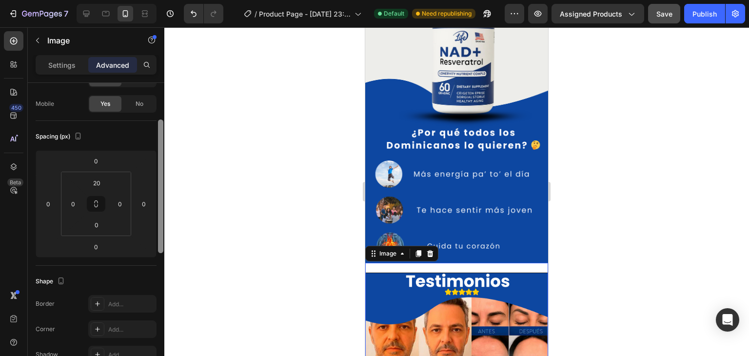
scroll to position [72, 0]
drag, startPoint x: 160, startPoint y: 190, endPoint x: 163, endPoint y: 207, distance: 17.3
click at [163, 207] on div at bounding box center [160, 182] width 5 height 134
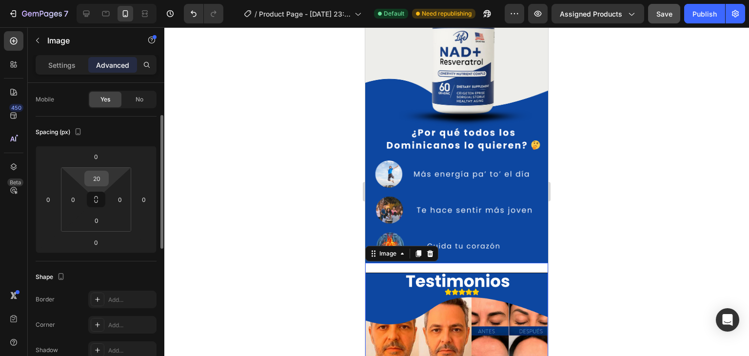
click at [106, 178] on div "20" at bounding box center [96, 179] width 24 height 16
click at [102, 177] on input "20" at bounding box center [97, 178] width 20 height 15
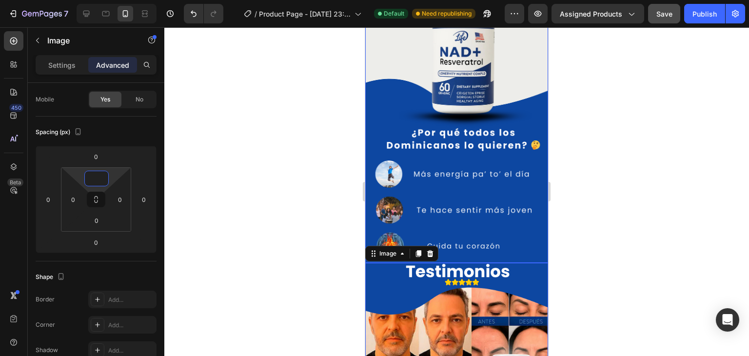
click at [422, 204] on img at bounding box center [456, 100] width 183 height 325
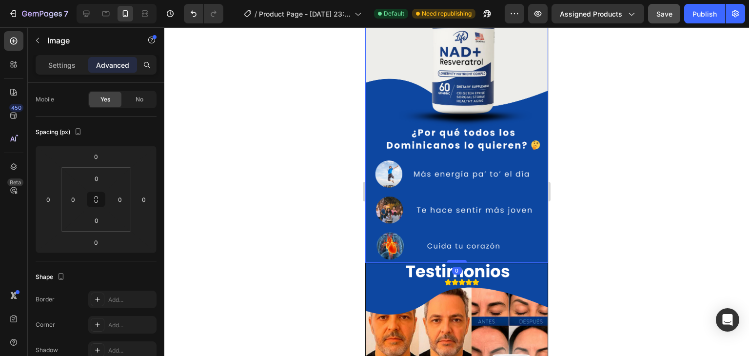
click at [458, 260] on div at bounding box center [457, 261] width 20 height 3
click at [565, 217] on div at bounding box center [456, 191] width 585 height 329
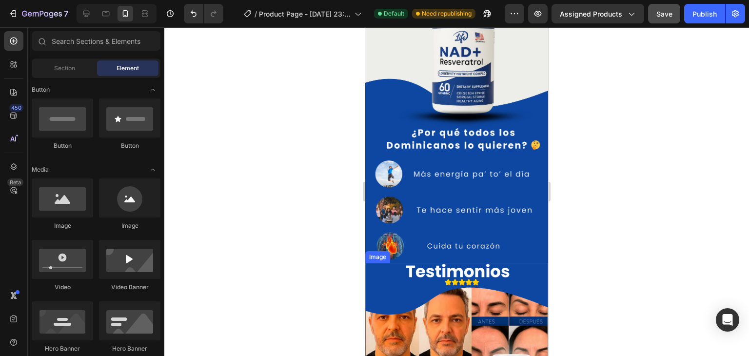
click at [461, 263] on img at bounding box center [456, 354] width 183 height 183
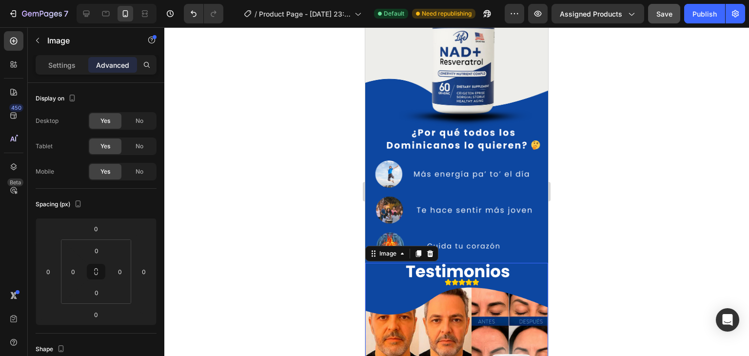
click at [590, 237] on div at bounding box center [456, 191] width 585 height 329
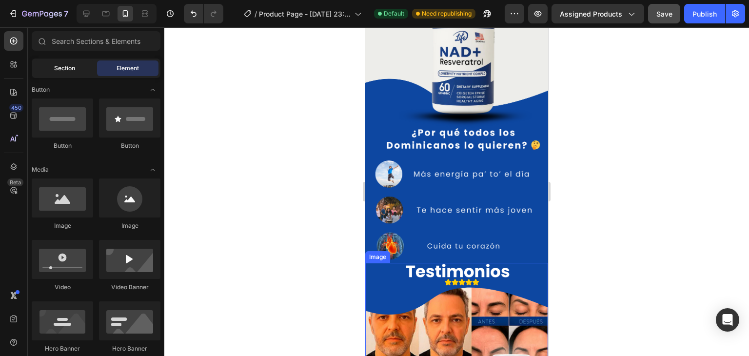
click at [74, 70] on span "Section" at bounding box center [64, 68] width 21 height 9
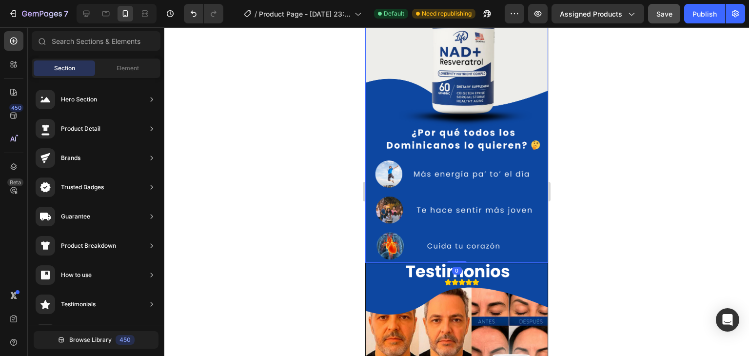
click at [497, 149] on img at bounding box center [456, 100] width 183 height 325
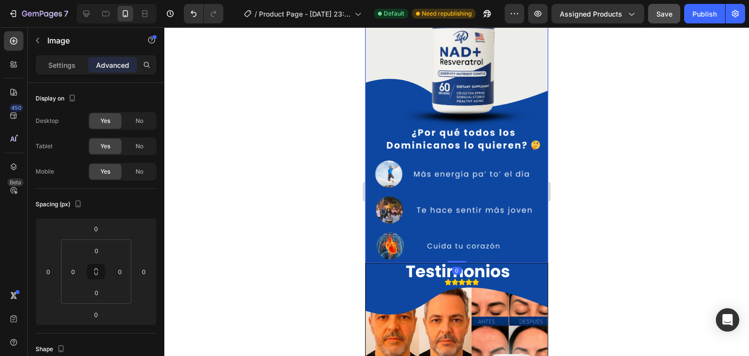
click at [490, 118] on img at bounding box center [456, 100] width 183 height 325
click at [497, 68] on img at bounding box center [456, 100] width 183 height 325
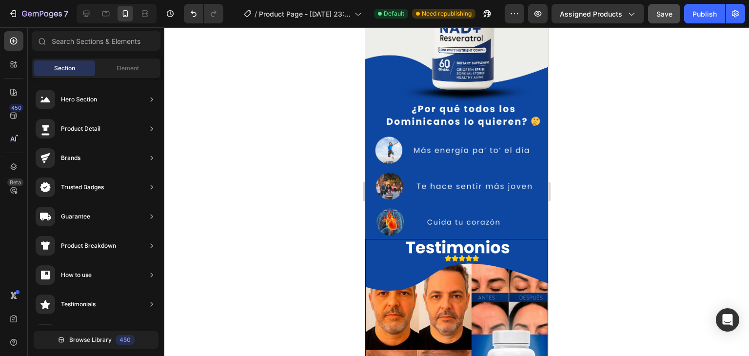
scroll to position [938, 0]
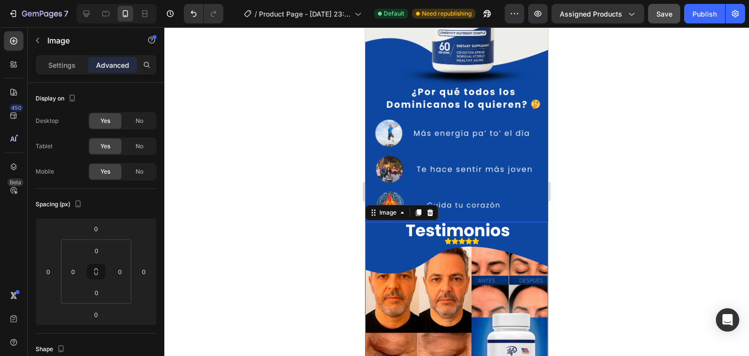
click at [484, 225] on img at bounding box center [456, 313] width 183 height 183
click at [58, 74] on div "Settings Advanced" at bounding box center [96, 65] width 121 height 20
click at [60, 69] on p "Settings" at bounding box center [61, 65] width 27 height 10
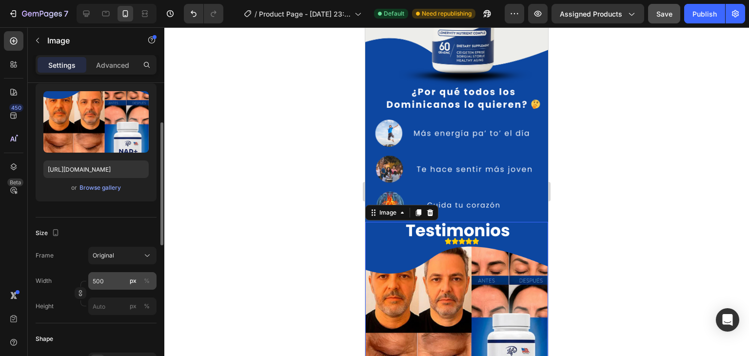
scroll to position [195, 0]
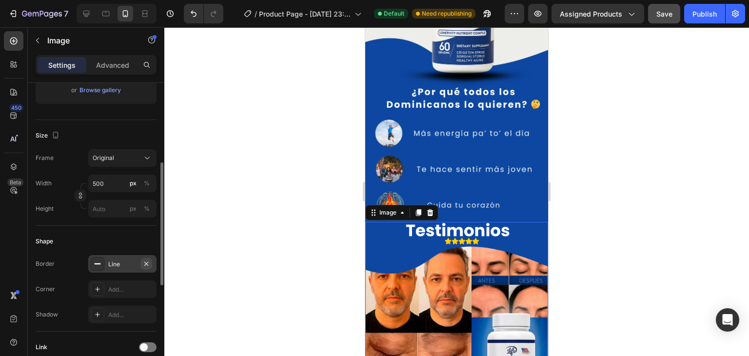
click at [148, 264] on icon "button" at bounding box center [146, 264] width 8 height 8
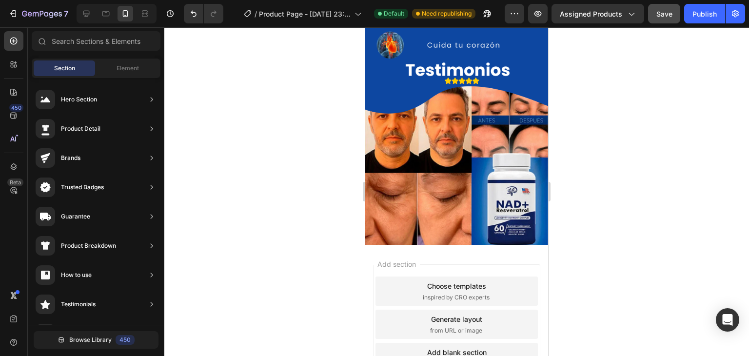
scroll to position [1102, 0]
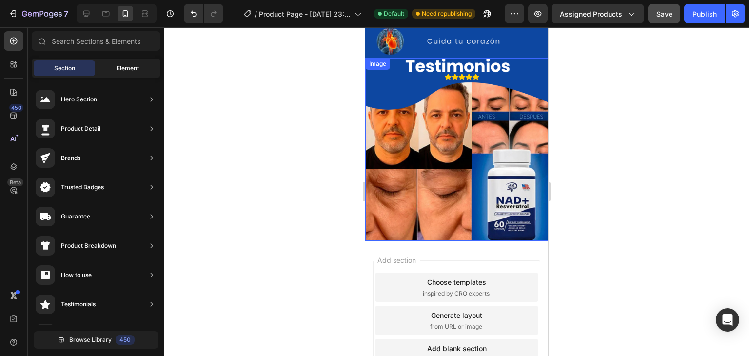
click at [127, 65] on span "Element" at bounding box center [128, 68] width 22 height 9
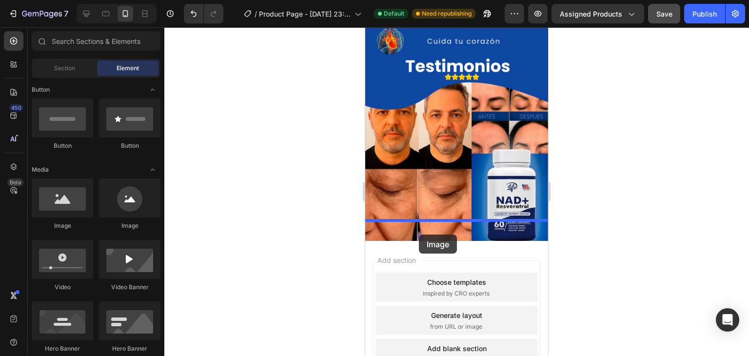
drag, startPoint x: 425, startPoint y: 239, endPoint x: 419, endPoint y: 235, distance: 8.0
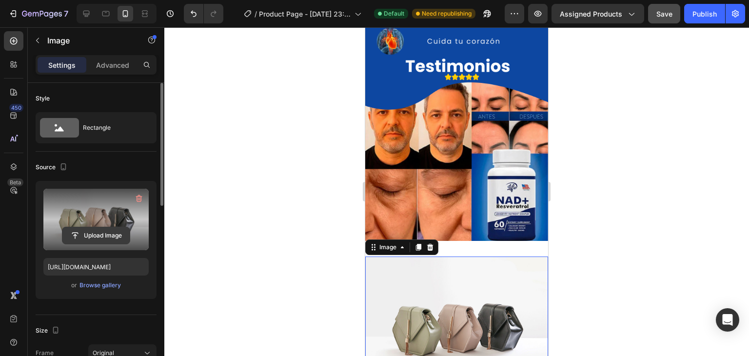
click at [116, 236] on input "file" at bounding box center [95, 235] width 67 height 17
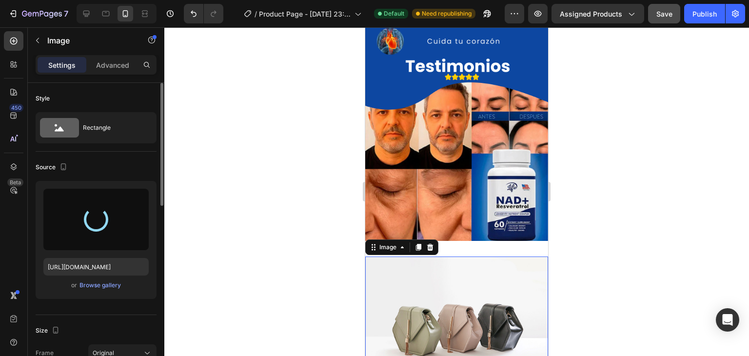
type input "[URL][DOMAIN_NAME]"
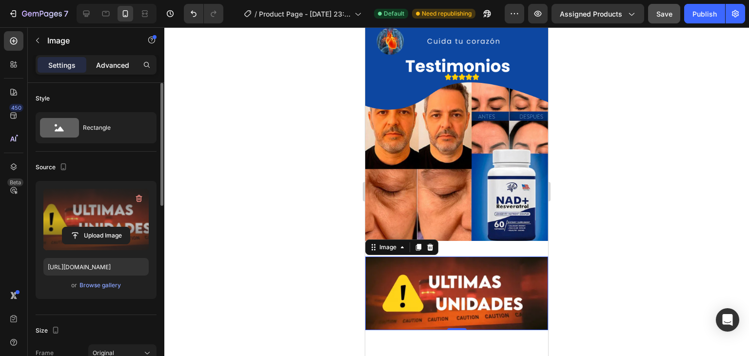
click at [111, 69] on p "Advanced" at bounding box center [112, 65] width 33 height 10
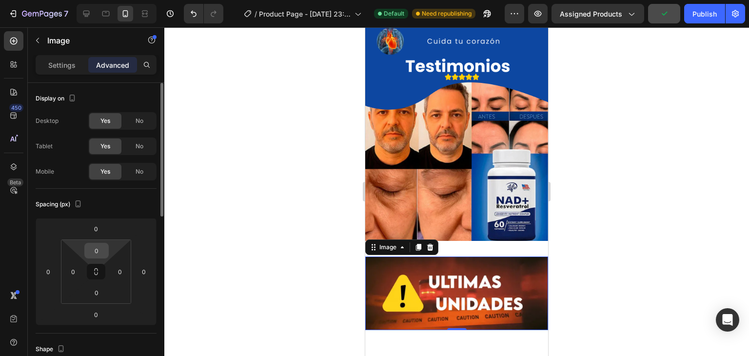
click at [103, 248] on input "0" at bounding box center [97, 250] width 20 height 15
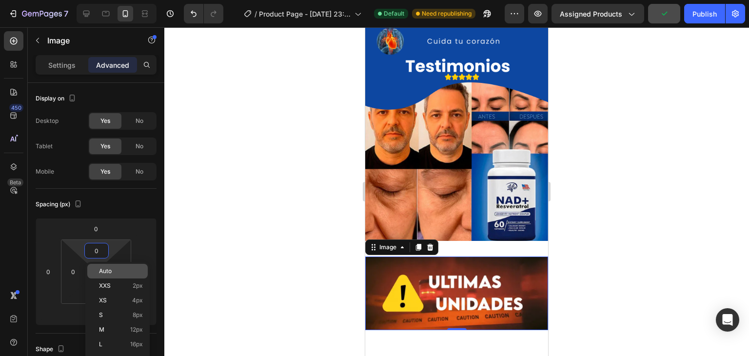
click at [118, 276] on div "Auto" at bounding box center [117, 271] width 60 height 15
type input "Auto"
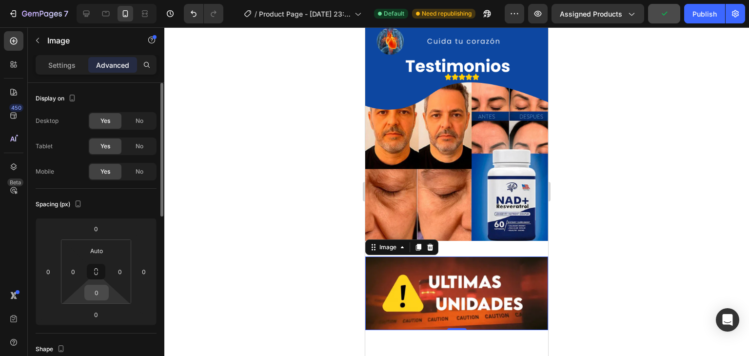
click at [105, 293] on input "0" at bounding box center [97, 292] width 20 height 15
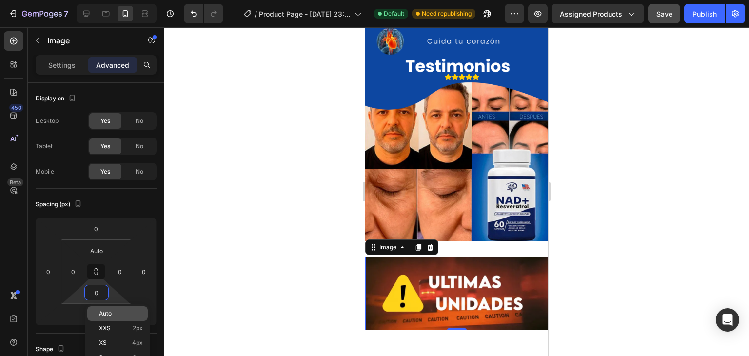
click at [109, 310] on span "Auto" at bounding box center [105, 313] width 13 height 7
type input "Auto"
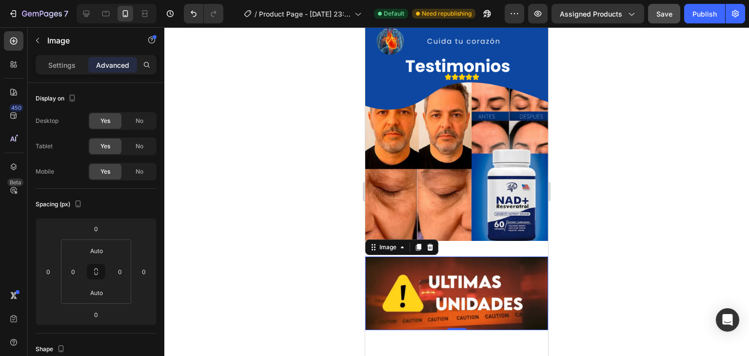
click at [339, 269] on div at bounding box center [456, 191] width 585 height 329
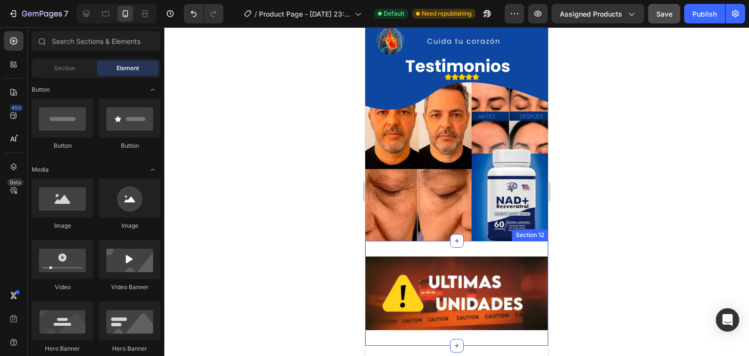
click at [434, 241] on div "Image Section 12" at bounding box center [456, 293] width 183 height 105
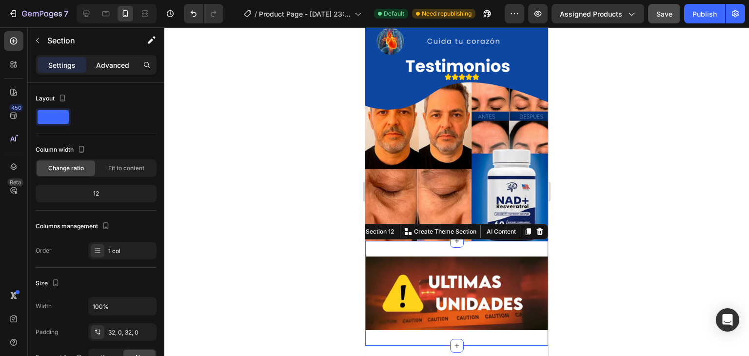
click at [99, 67] on p "Advanced" at bounding box center [112, 65] width 33 height 10
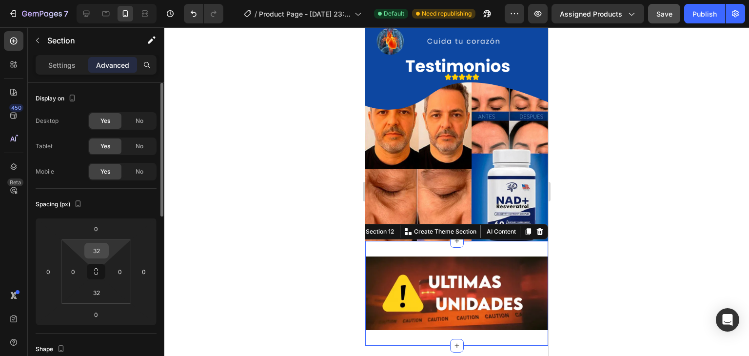
click at [103, 253] on input "32" at bounding box center [97, 250] width 20 height 15
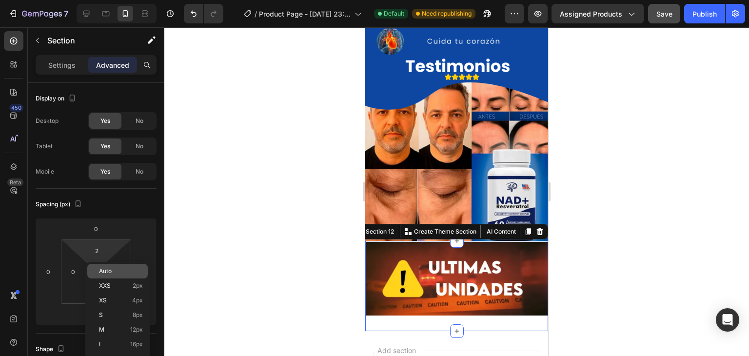
click at [115, 273] on p "Auto" at bounding box center [121, 271] width 44 height 7
type input "Auto"
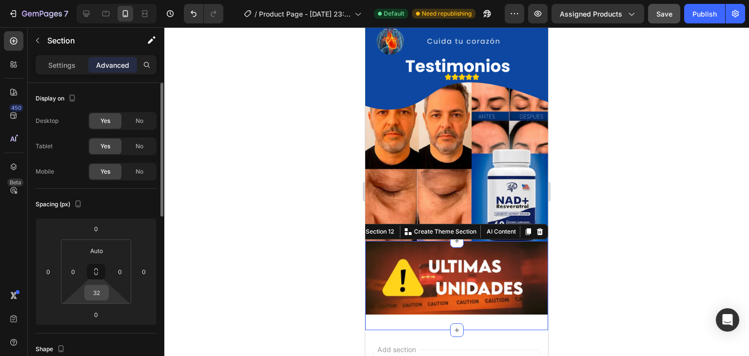
click at [107, 296] on div "32" at bounding box center [96, 293] width 24 height 16
click at [103, 290] on input "32" at bounding box center [97, 292] width 20 height 15
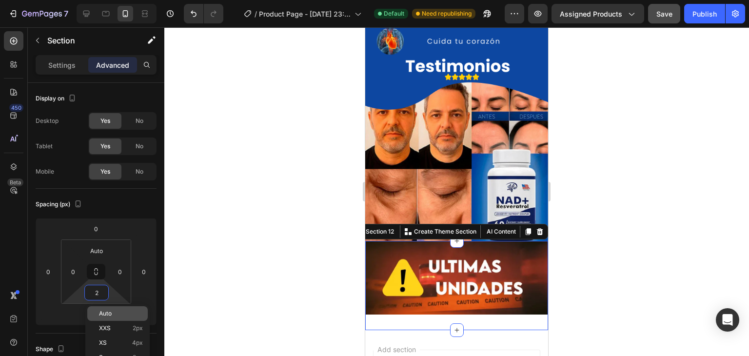
click at [104, 311] on span "Auto" at bounding box center [105, 313] width 13 height 7
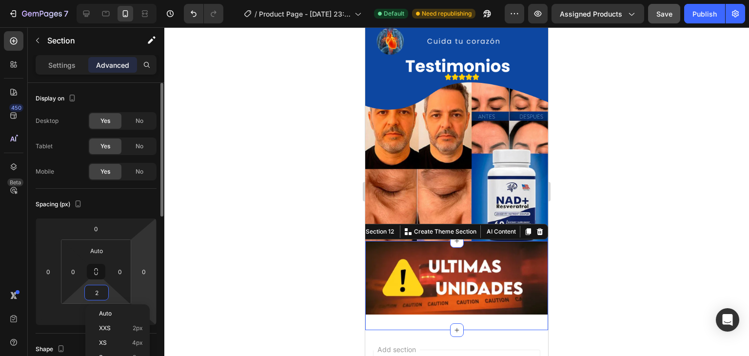
type input "Auto"
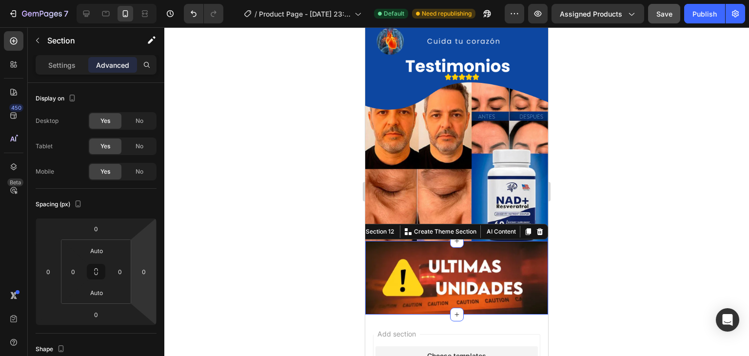
click at [226, 248] on div at bounding box center [456, 191] width 585 height 329
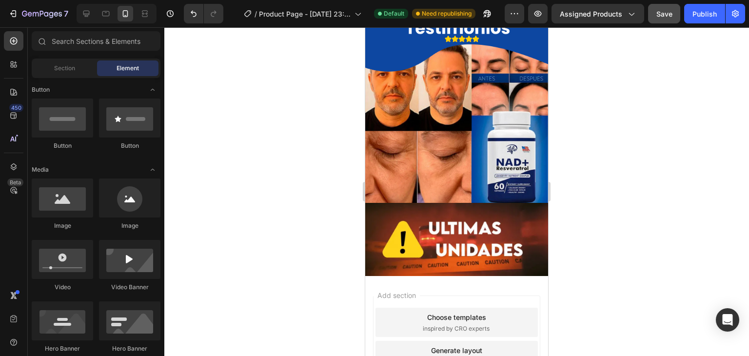
scroll to position [777, 0]
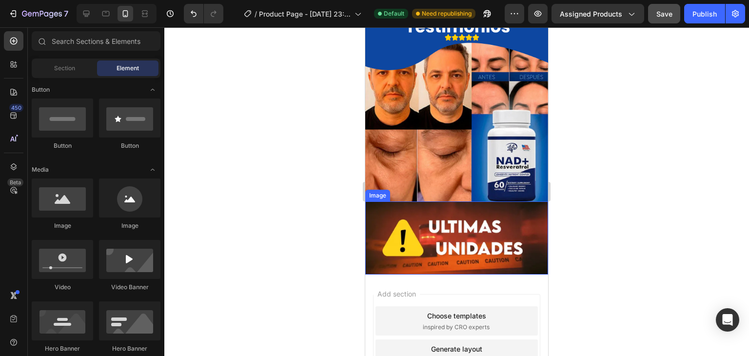
click at [488, 213] on img at bounding box center [456, 238] width 183 height 74
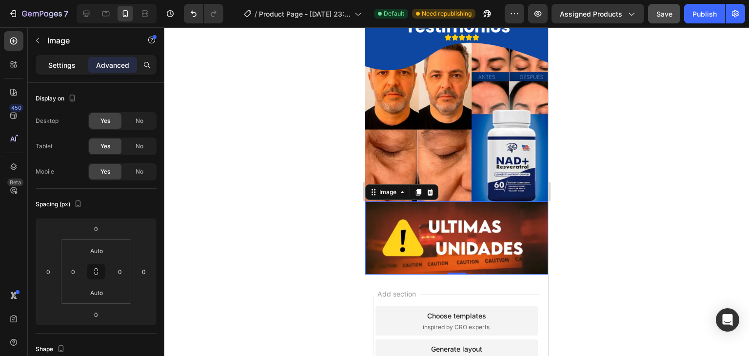
click at [67, 67] on p "Settings" at bounding box center [61, 65] width 27 height 10
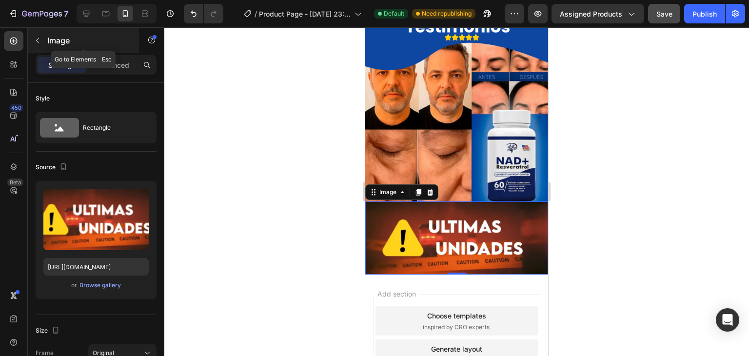
click at [38, 40] on icon "button" at bounding box center [38, 41] width 8 height 8
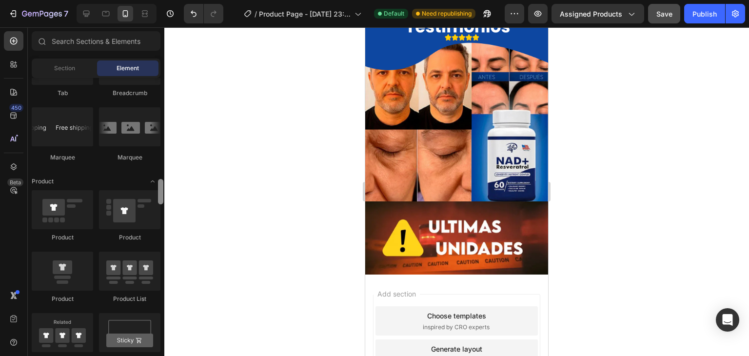
scroll to position [1156, 0]
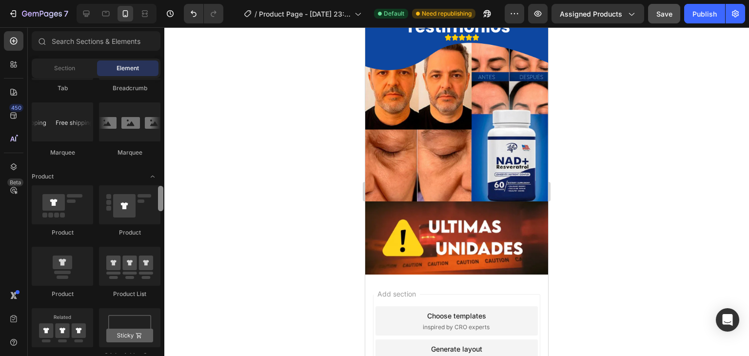
drag, startPoint x: 161, startPoint y: 132, endPoint x: 177, endPoint y: 210, distance: 79.6
click at [177, 0] on div "7 / Product Page - [DATE] 23:55:01 Default Need republishing Preview Assigned P…" at bounding box center [374, 0] width 749 height 0
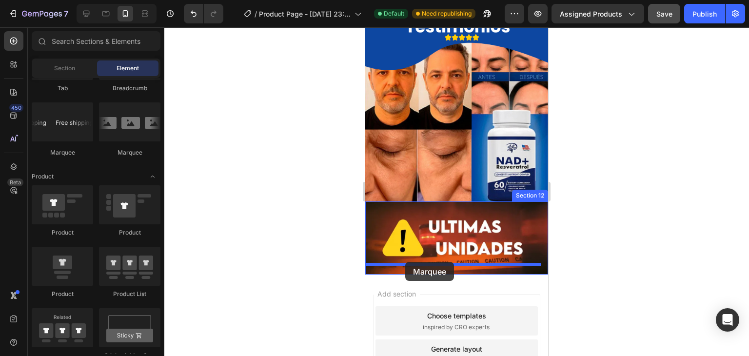
drag, startPoint x: 434, startPoint y: 161, endPoint x: 405, endPoint y: 262, distance: 105.0
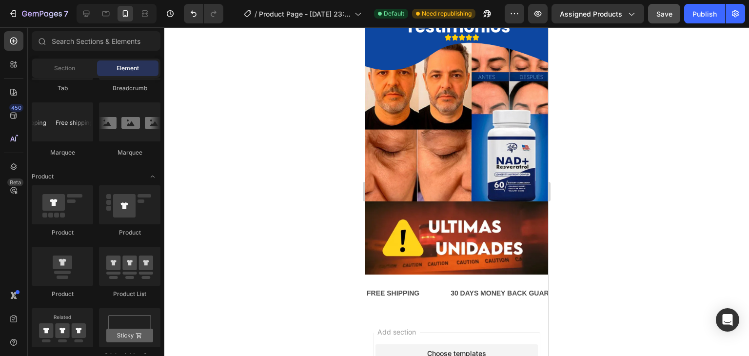
scroll to position [794, 0]
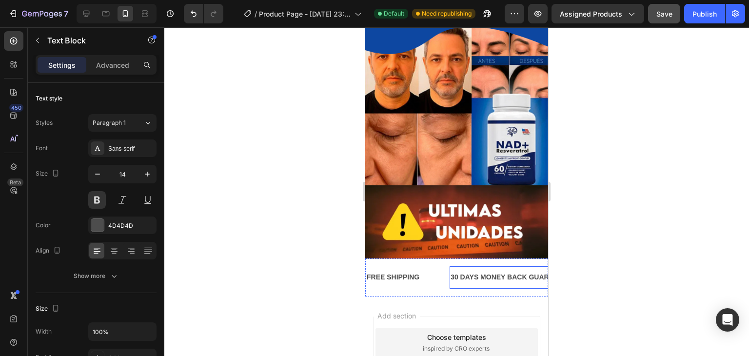
click at [518, 270] on div "30 DAYS MONEY BACK GUARANTEE" at bounding box center [511, 277] width 123 height 14
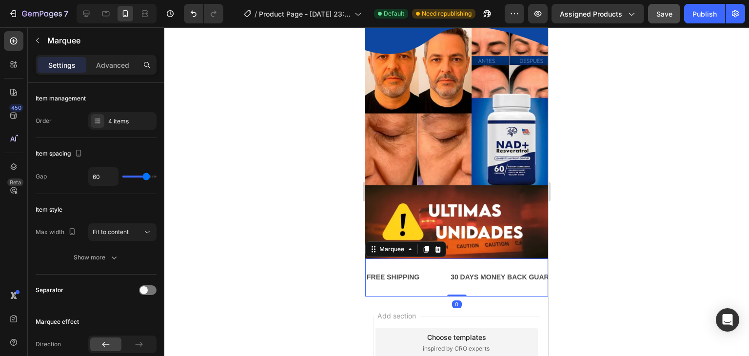
click at [438, 266] on div "FREE SHIPPING Text Block" at bounding box center [408, 277] width 84 height 22
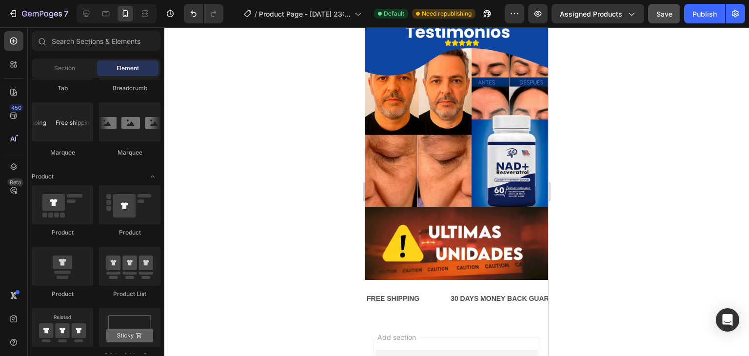
scroll to position [1129, 0]
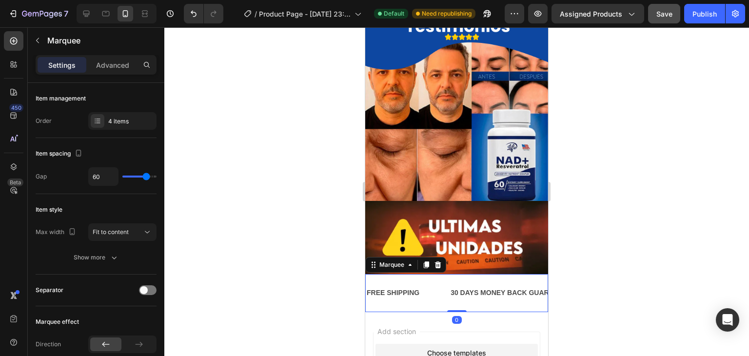
click at [402, 274] on div "FREE SHIPPING Text Block 30 DAYS MONEY BACK GUARANTEE Text Block LIMITED TIME 5…" at bounding box center [456, 293] width 183 height 38
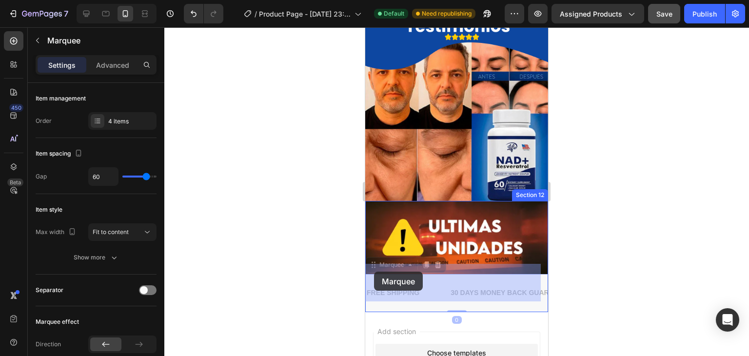
drag, startPoint x: 373, startPoint y: 255, endPoint x: 374, endPoint y: 272, distance: 16.6
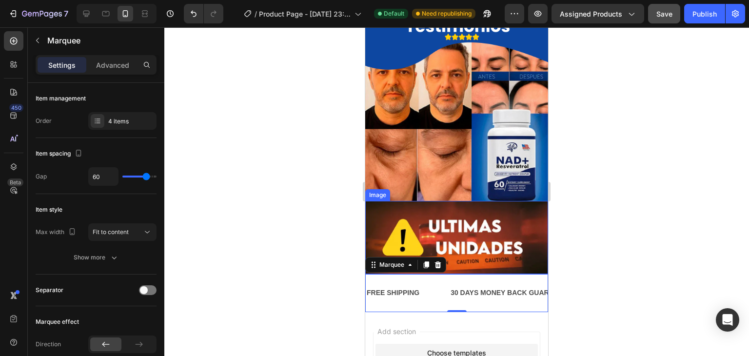
click at [415, 226] on img at bounding box center [456, 238] width 183 height 74
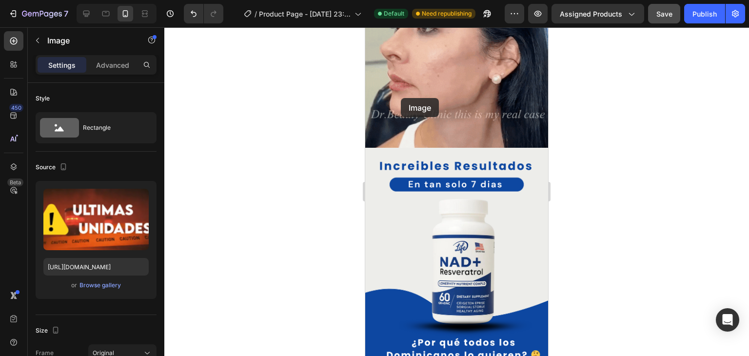
scroll to position [617, 0]
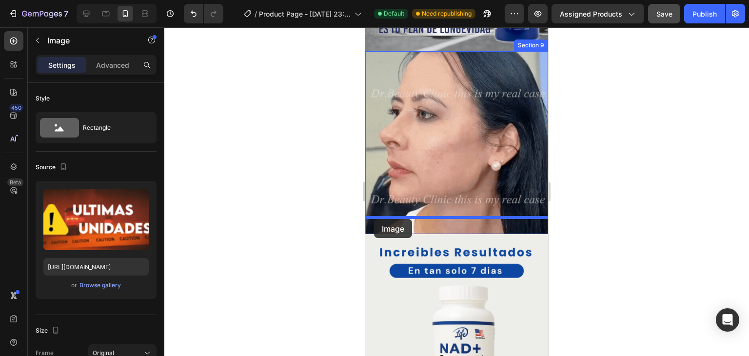
drag, startPoint x: 374, startPoint y: 184, endPoint x: 374, endPoint y: 219, distance: 35.1
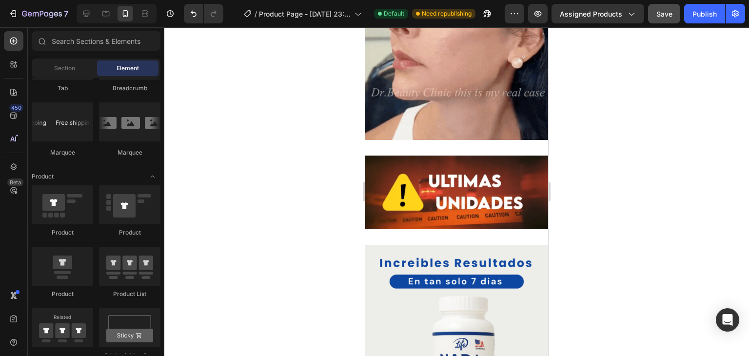
scroll to position [537, 0]
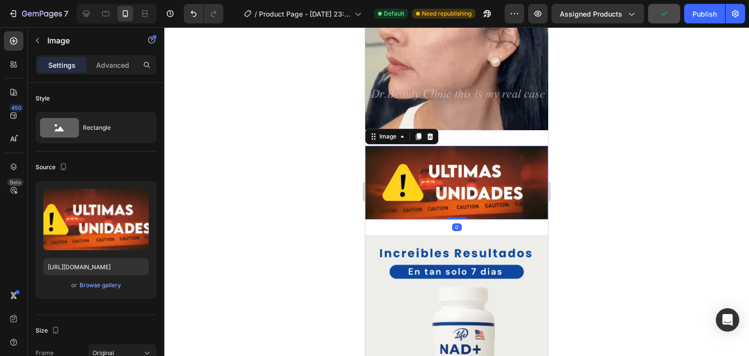
click at [388, 150] on img at bounding box center [456, 183] width 183 height 74
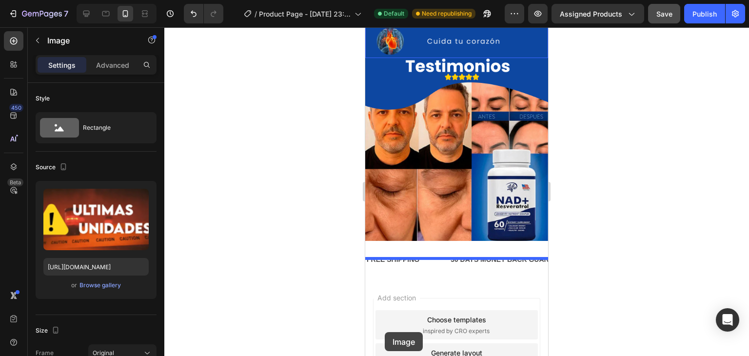
scroll to position [1065, 0]
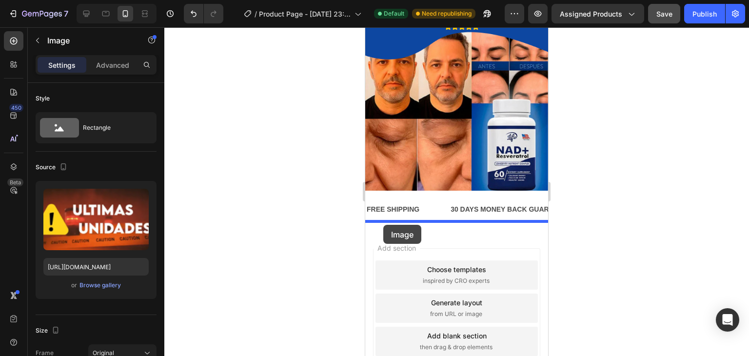
drag, startPoint x: 371, startPoint y: 131, endPoint x: 383, endPoint y: 225, distance: 94.5
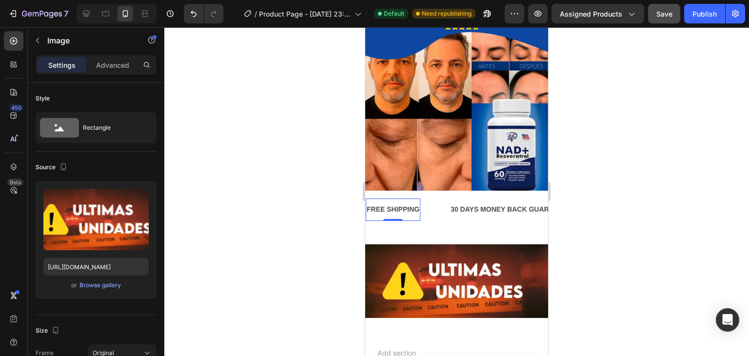
click at [382, 205] on div "FREE SHIPPING" at bounding box center [393, 209] width 55 height 14
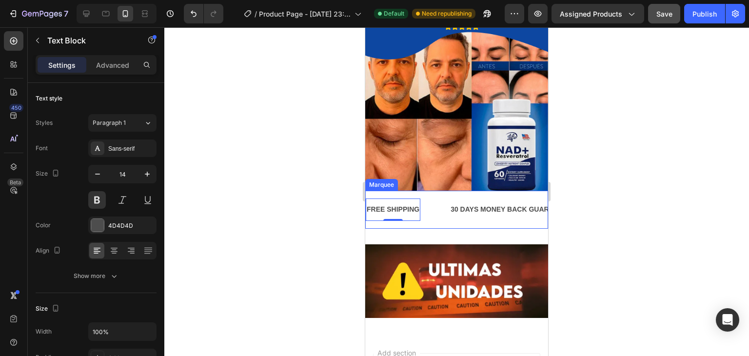
click at [380, 191] on div "FREE SHIPPING Text Block 0 30 DAYS MONEY BACK GUARANTEE Text Block LIMITED TIME…" at bounding box center [456, 210] width 183 height 38
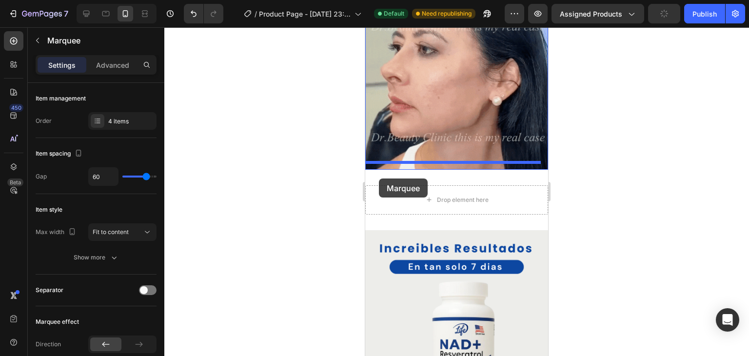
scroll to position [755, 0]
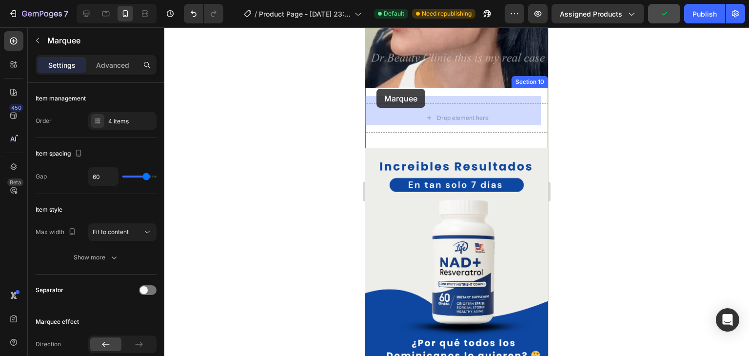
drag, startPoint x: 373, startPoint y: 176, endPoint x: 377, endPoint y: 89, distance: 87.4
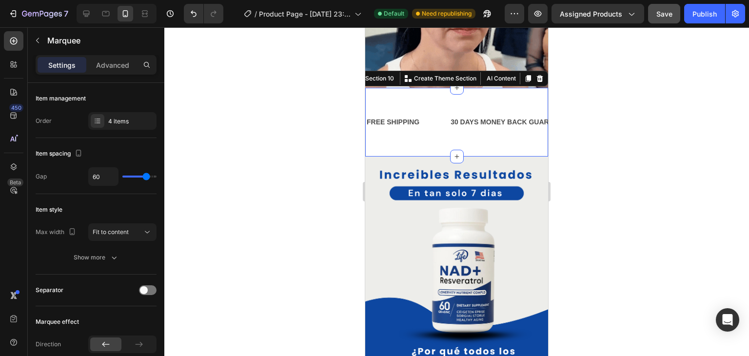
click at [469, 88] on div "FREE SHIPPING Text Block 30 DAYS MONEY BACK GUARANTEE Text Block LIMITED TIME 5…" at bounding box center [456, 122] width 183 height 69
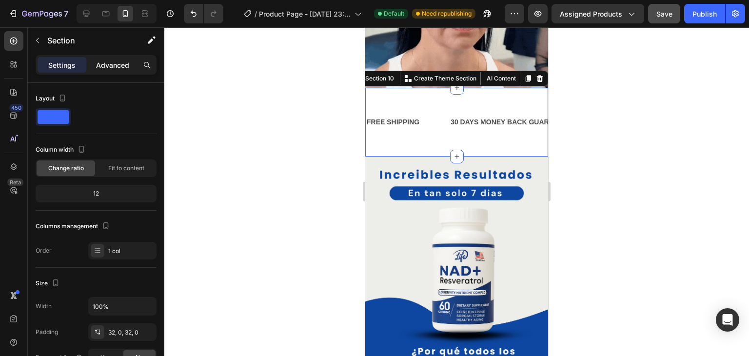
click at [106, 64] on p "Advanced" at bounding box center [112, 65] width 33 height 10
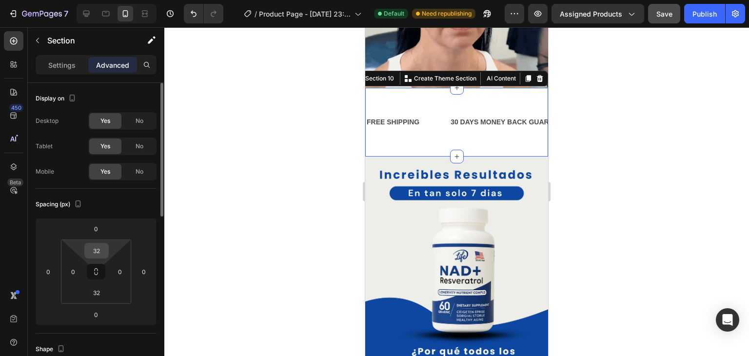
click at [102, 248] on input "32" at bounding box center [97, 250] width 20 height 15
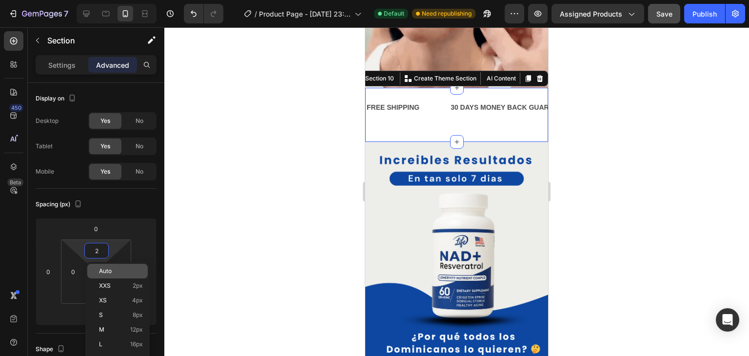
click at [118, 270] on p "Auto" at bounding box center [121, 271] width 44 height 7
type input "Auto"
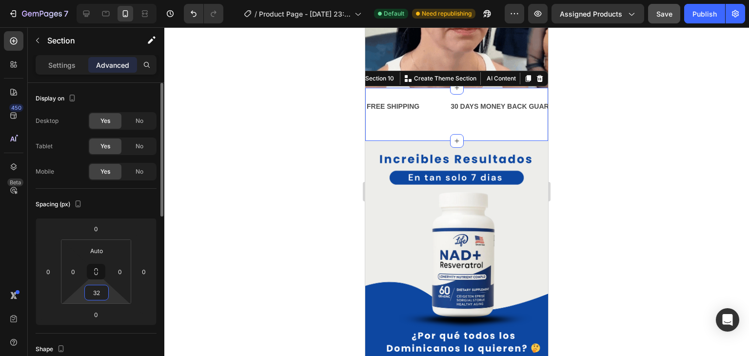
click at [99, 291] on input "32" at bounding box center [97, 292] width 20 height 15
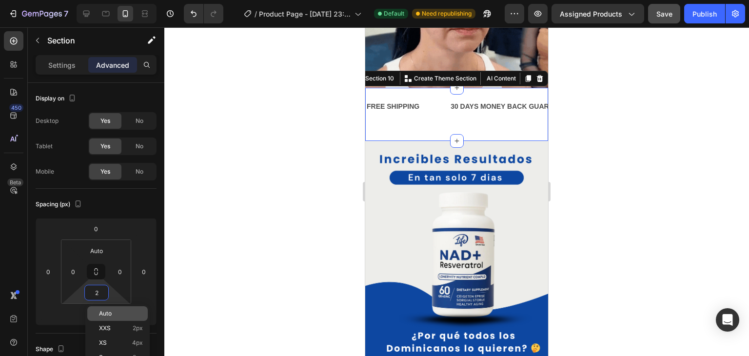
click at [114, 318] on div "Auto" at bounding box center [117, 313] width 60 height 15
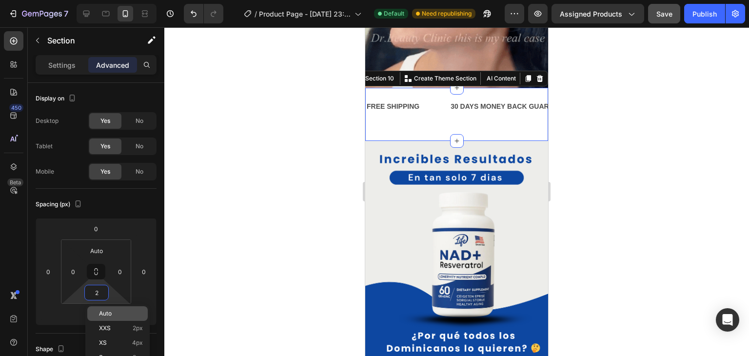
type input "Auto"
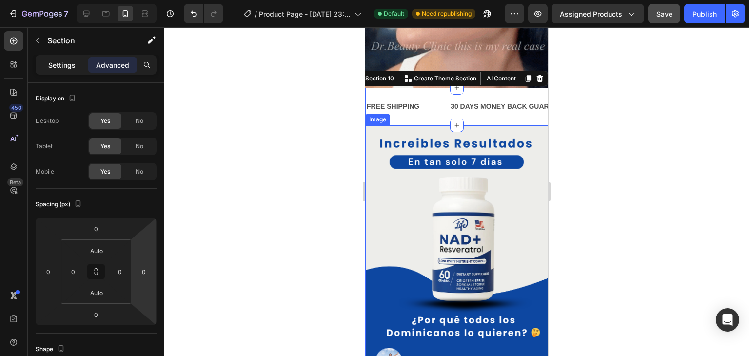
click at [80, 65] on div "Settings" at bounding box center [62, 65] width 49 height 16
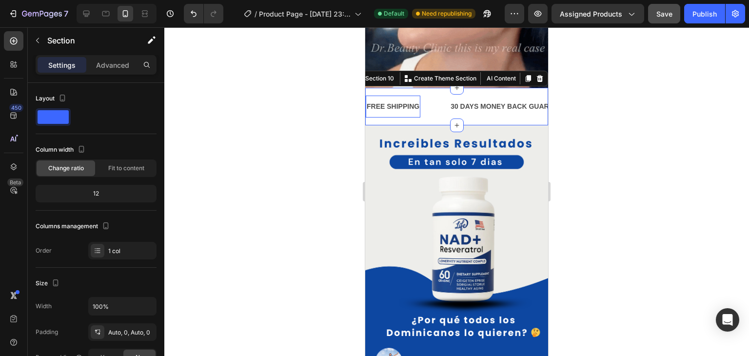
click at [396, 99] on div "FREE SHIPPING" at bounding box center [393, 106] width 55 height 14
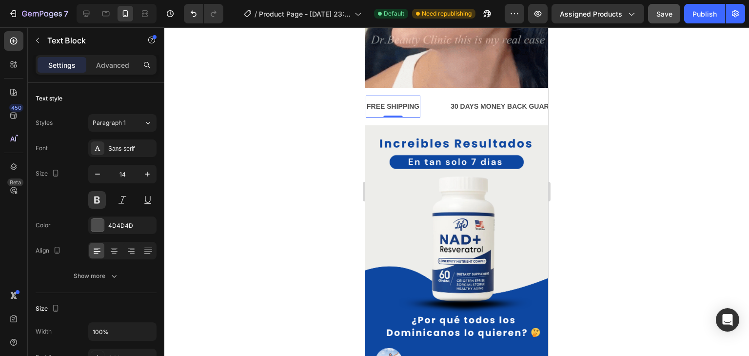
click at [408, 99] on div "FREE SHIPPING" at bounding box center [393, 106] width 55 height 14
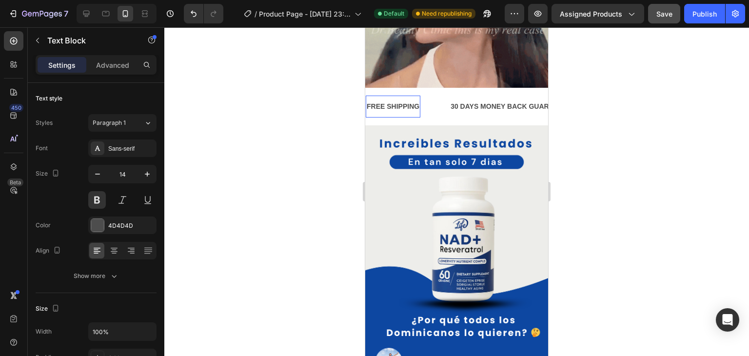
click at [417, 100] on p "FREE SHIPPING" at bounding box center [393, 106] width 53 height 12
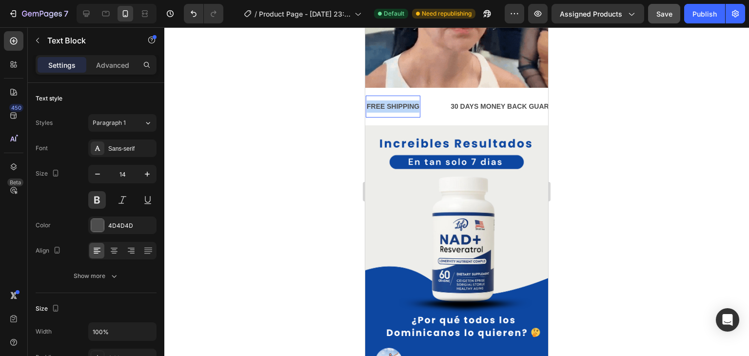
drag, startPoint x: 417, startPoint y: 100, endPoint x: 362, endPoint y: 99, distance: 55.1
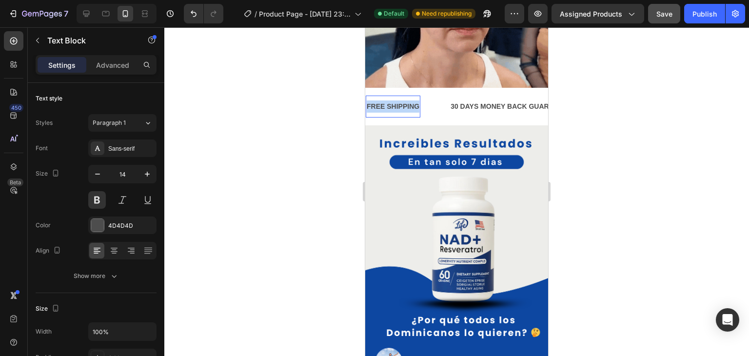
click at [365, 99] on html "iPhone 13 Mini ( 375 px) iPhone 13 Mini iPhone 13 Pro iPhone 11 Pro Max iPhone …" at bounding box center [456, 23] width 183 height 1501
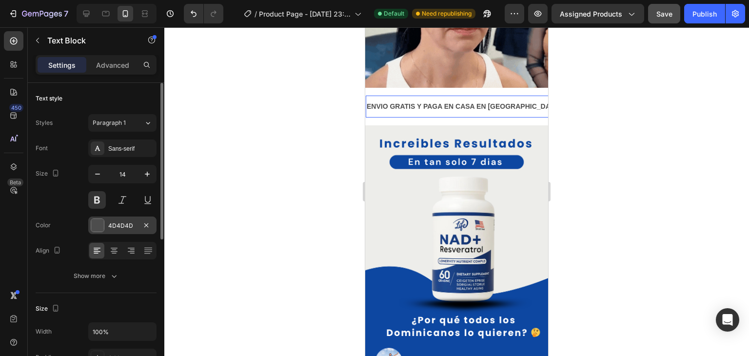
scroll to position [146, 0]
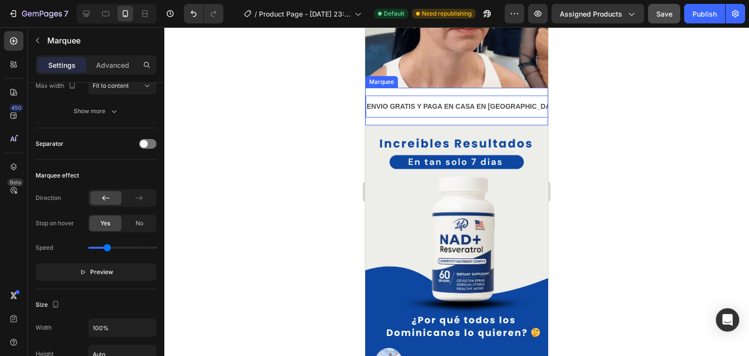
click at [439, 114] on div "ENVIO GRATIS Y PAGA EN CASA EN [GEOGRAPHIC_DATA] Text Block 0 30 DAYS MONEY BAC…" at bounding box center [456, 107] width 183 height 38
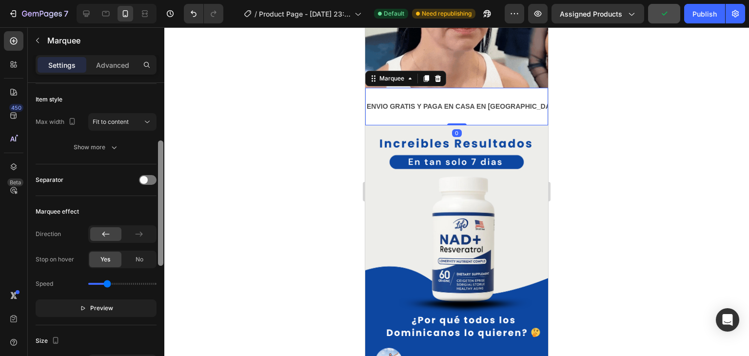
scroll to position [130, 0]
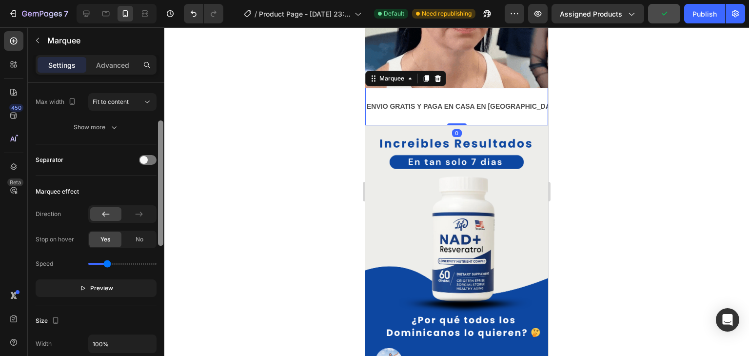
drag, startPoint x: 161, startPoint y: 201, endPoint x: 172, endPoint y: 256, distance: 55.7
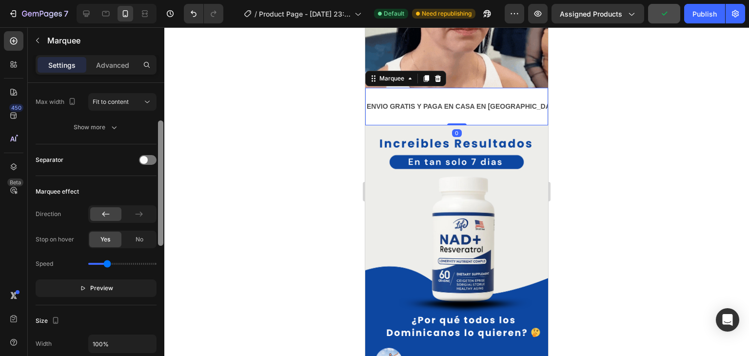
click at [172, 0] on div "7 / Product Page - [DATE] 23:55:01 Default Need republishing Preview Assigned P…" at bounding box center [374, 0] width 749 height 0
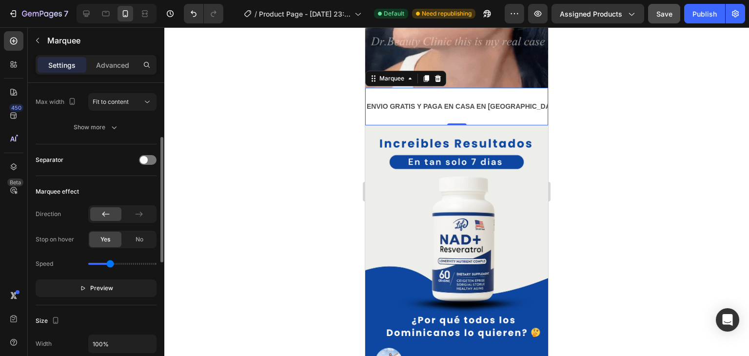
type input "1.2"
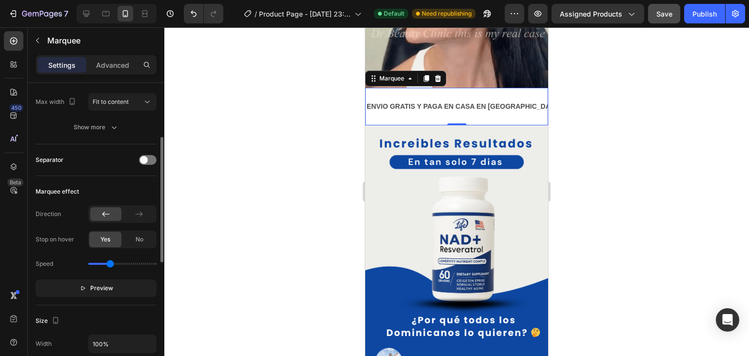
click at [110, 264] on input "range" at bounding box center [122, 264] width 68 height 2
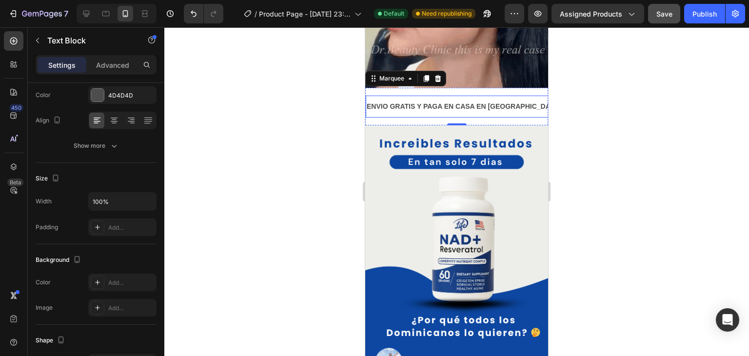
click at [478, 102] on p "ENVIO GRATIS Y PAGA EN CASA EN [GEOGRAPHIC_DATA]" at bounding box center [459, 106] width 194 height 12
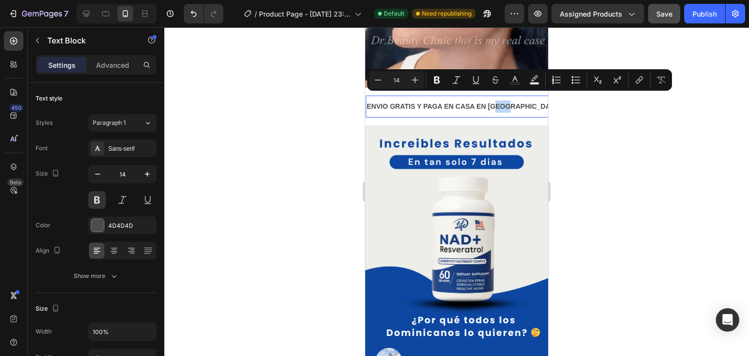
drag, startPoint x: 511, startPoint y: 97, endPoint x: 498, endPoint y: 102, distance: 13.3
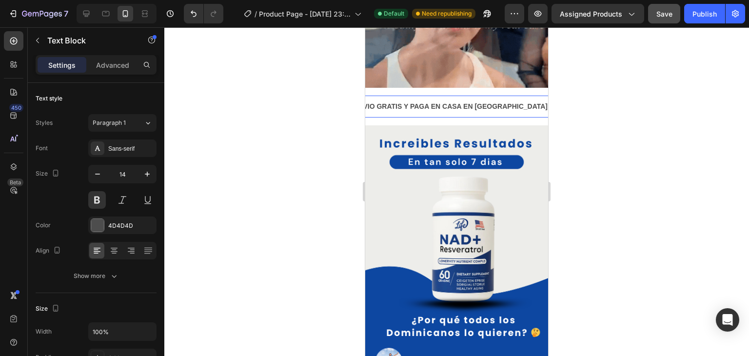
scroll to position [0, 33]
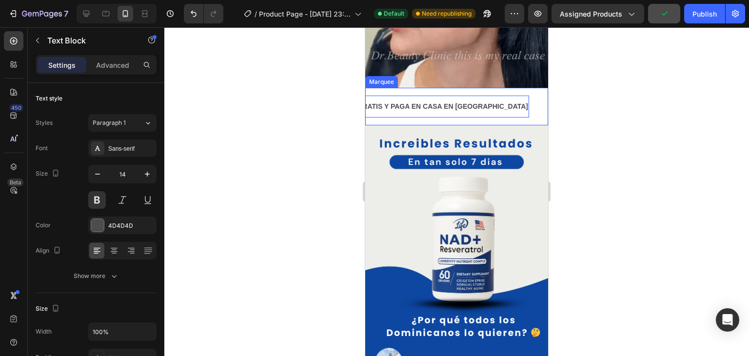
click at [408, 115] on div "ENVIO GRATIS Y PAGA EN CASA EN [GEOGRAPHIC_DATA] Text Block 0 30 DAYS MONEY BAC…" at bounding box center [456, 107] width 183 height 38
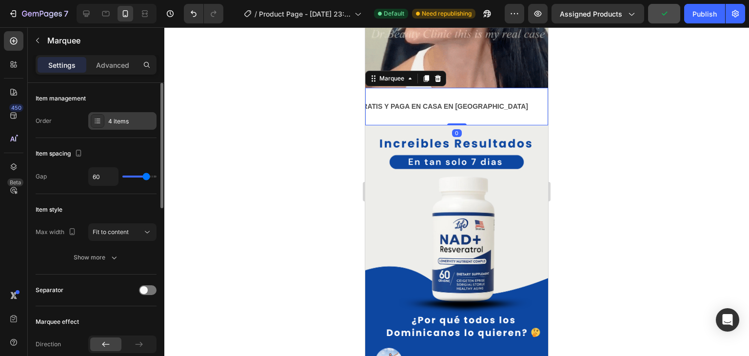
click at [99, 120] on icon at bounding box center [98, 120] width 4 height 0
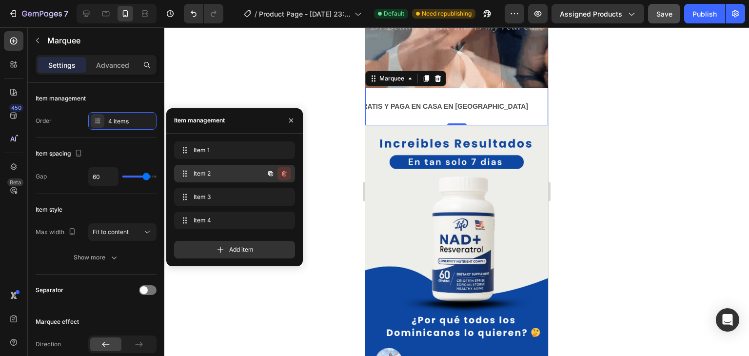
click at [281, 172] on icon "button" at bounding box center [284, 174] width 8 height 8
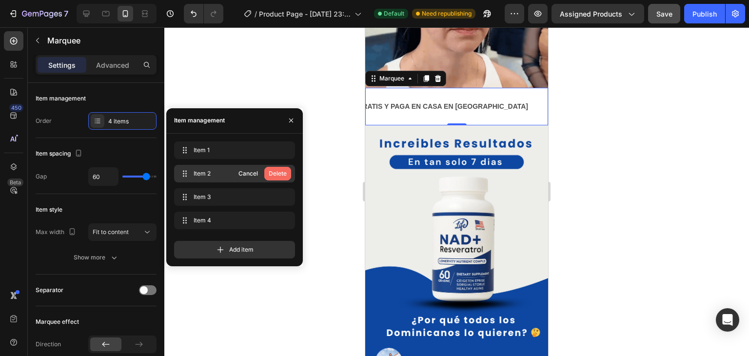
click at [281, 173] on div "Delete" at bounding box center [278, 173] width 18 height 9
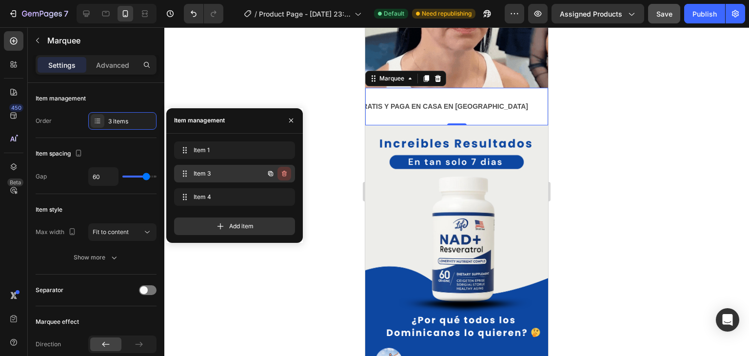
click at [284, 172] on icon "button" at bounding box center [284, 174] width 5 height 6
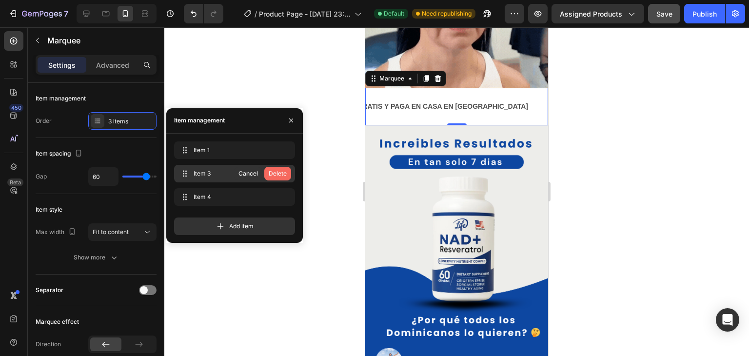
click at [279, 175] on div "Delete" at bounding box center [278, 173] width 18 height 9
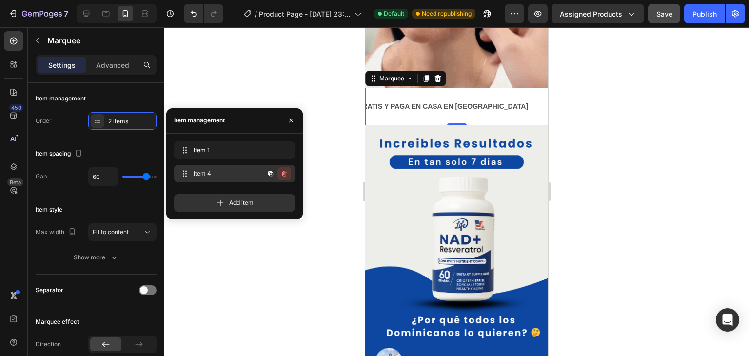
click at [283, 176] on icon "button" at bounding box center [284, 174] width 5 height 6
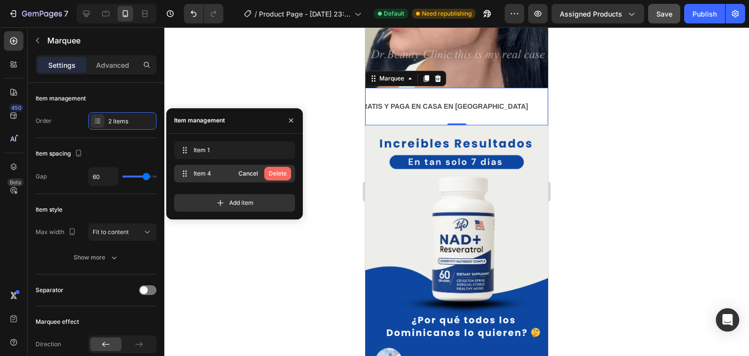
click at [279, 174] on div "Delete" at bounding box center [278, 173] width 18 height 9
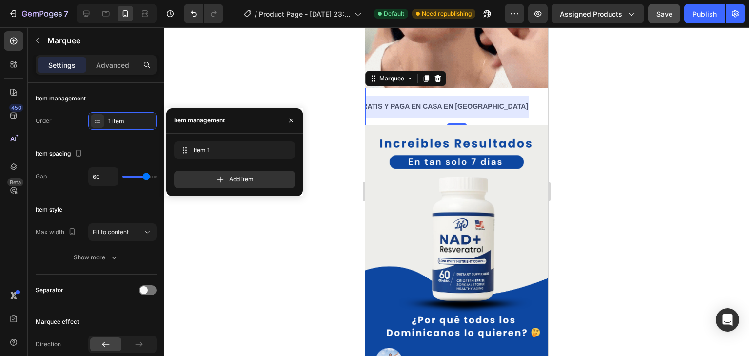
click at [392, 102] on div at bounding box center [430, 107] width 196 height 22
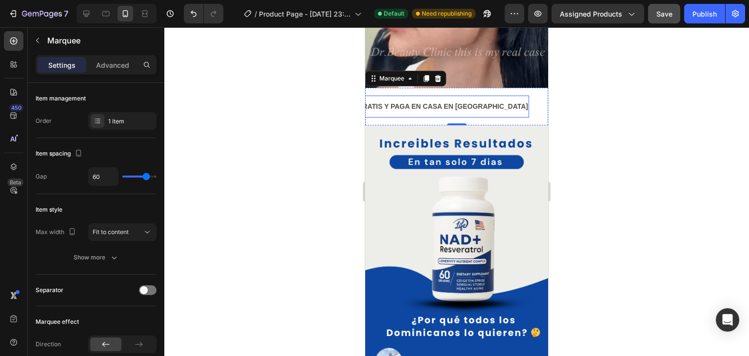
click at [450, 100] on p "ENVIO GRATIS Y PAGA EN CASA EN [GEOGRAPHIC_DATA]" at bounding box center [429, 106] width 194 height 12
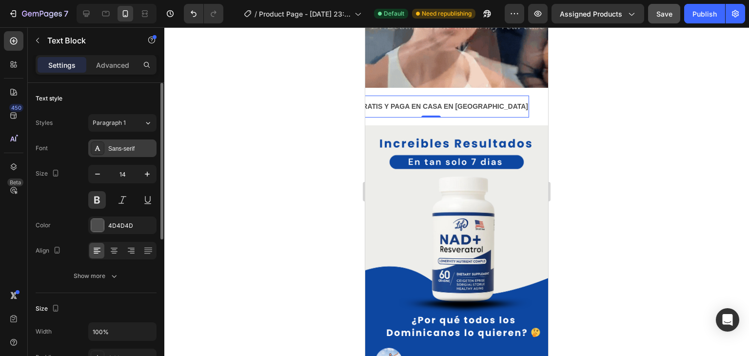
click at [98, 152] on div at bounding box center [98, 148] width 14 height 14
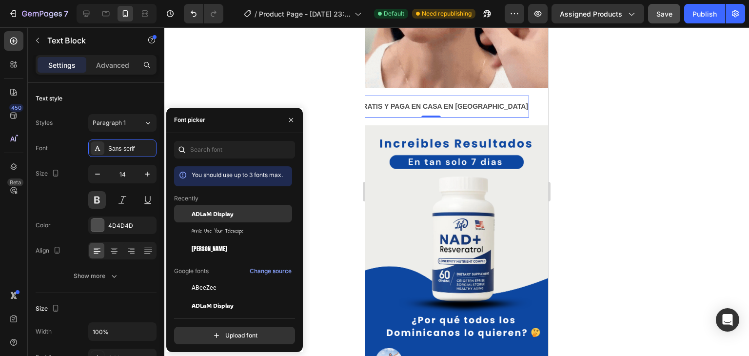
click at [208, 217] on span "ADLaM Display" at bounding box center [213, 213] width 42 height 9
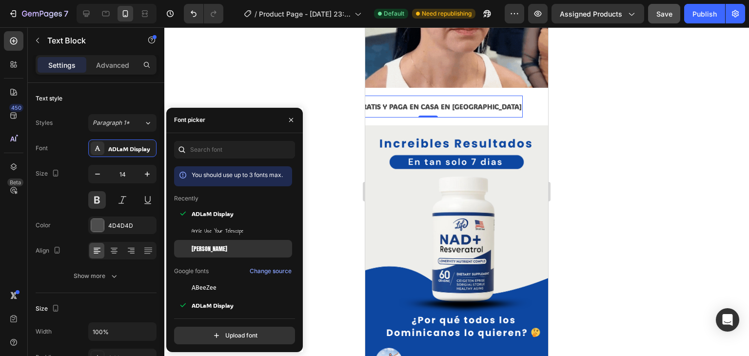
click at [207, 245] on div "[PERSON_NAME]" at bounding box center [241, 248] width 99 height 9
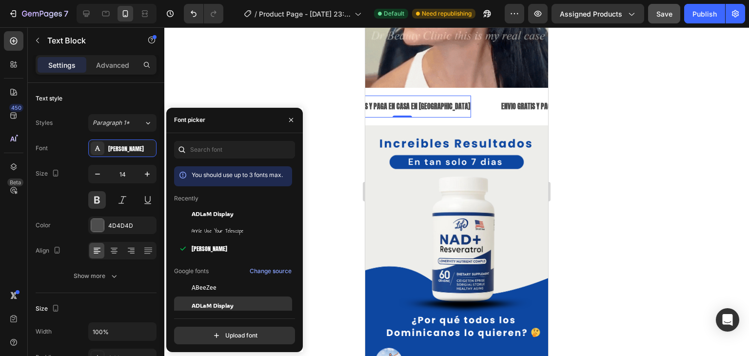
click at [217, 309] on span "ADLaM Display" at bounding box center [213, 305] width 42 height 9
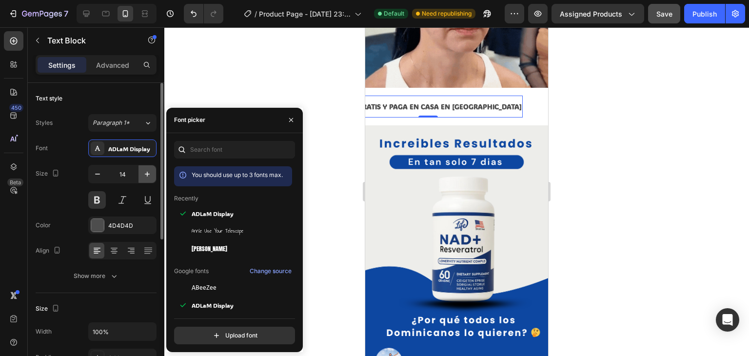
click at [144, 173] on icon "button" at bounding box center [147, 174] width 10 height 10
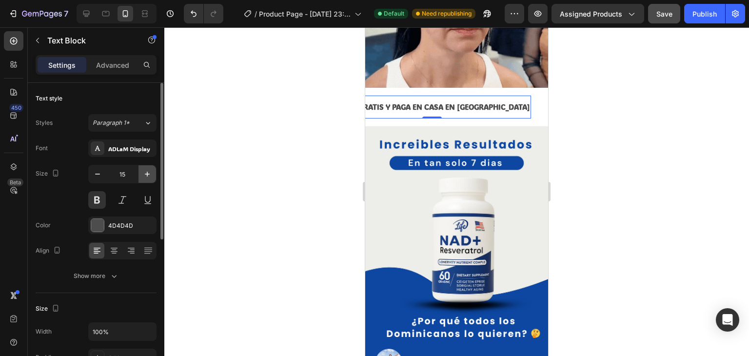
click at [144, 173] on icon "button" at bounding box center [147, 174] width 10 height 10
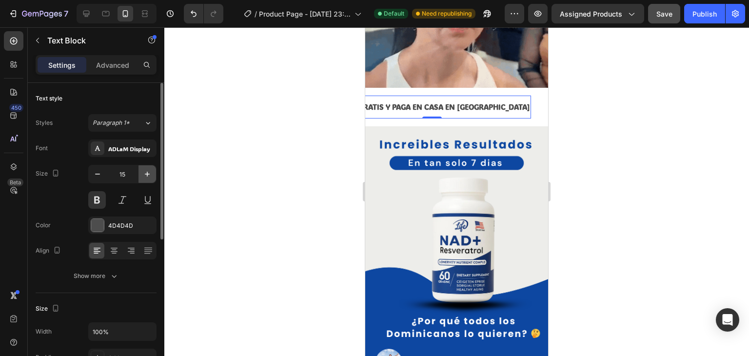
type input "16"
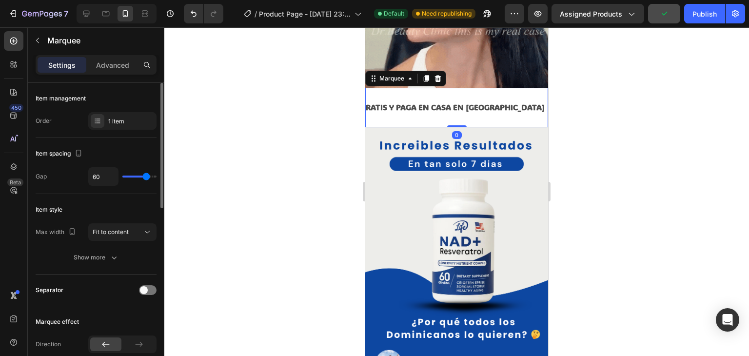
click at [394, 113] on div "ENVIO GRATIS Y PAGA EN CASA EN [GEOGRAPHIC_DATA] Text Block ENVIO GRATIS Y PAGA…" at bounding box center [456, 108] width 183 height 40
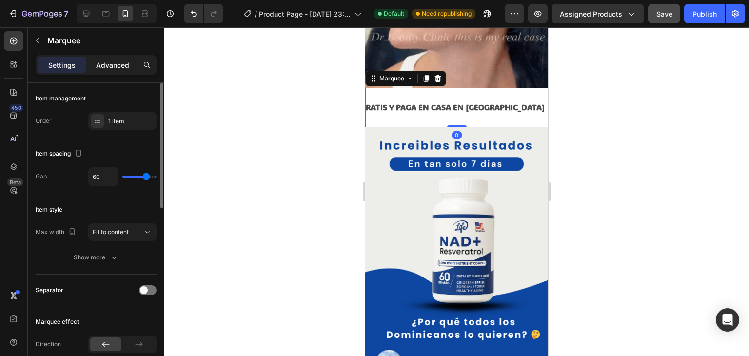
click at [110, 67] on p "Advanced" at bounding box center [112, 65] width 33 height 10
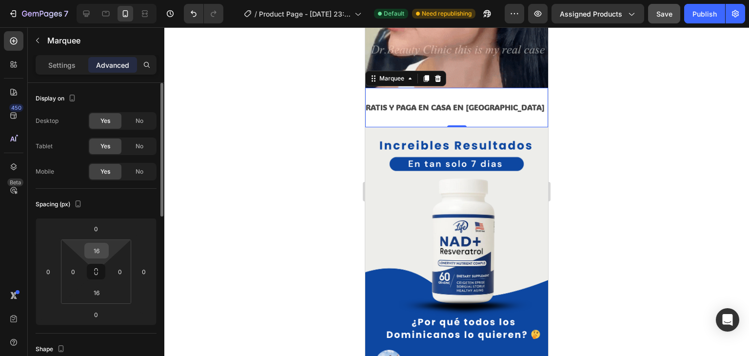
click at [107, 248] on div "16" at bounding box center [96, 251] width 24 height 16
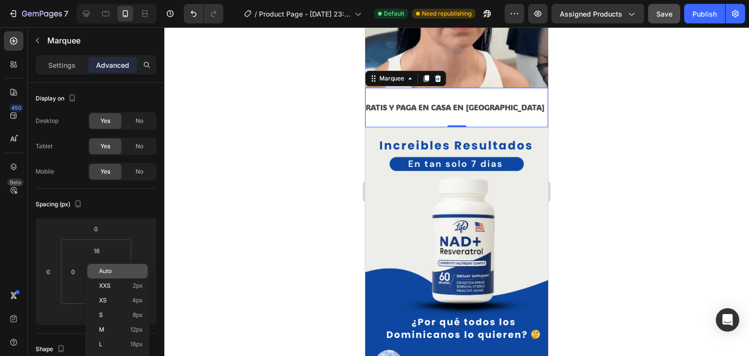
click at [105, 271] on span "Auto" at bounding box center [105, 271] width 13 height 7
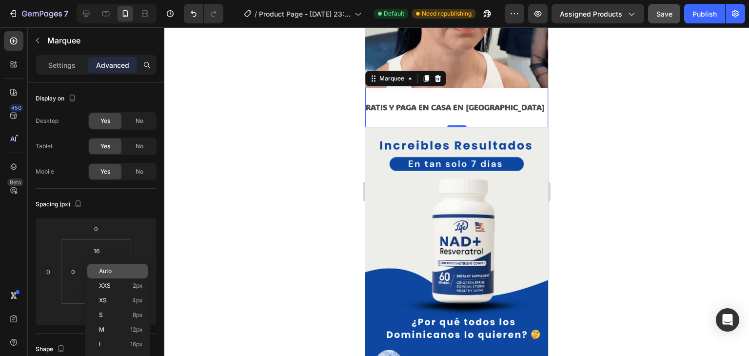
type input "Auto"
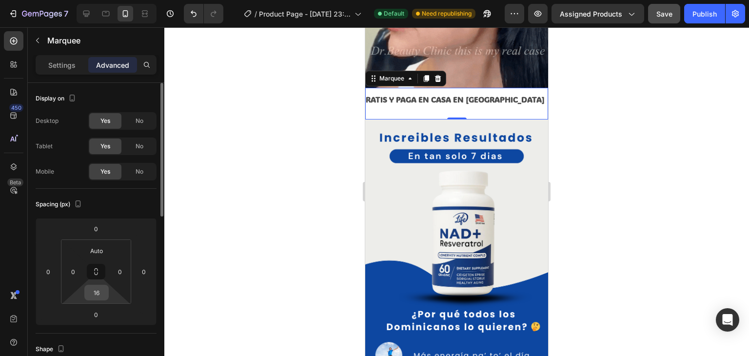
click at [99, 293] on input "16" at bounding box center [97, 292] width 20 height 15
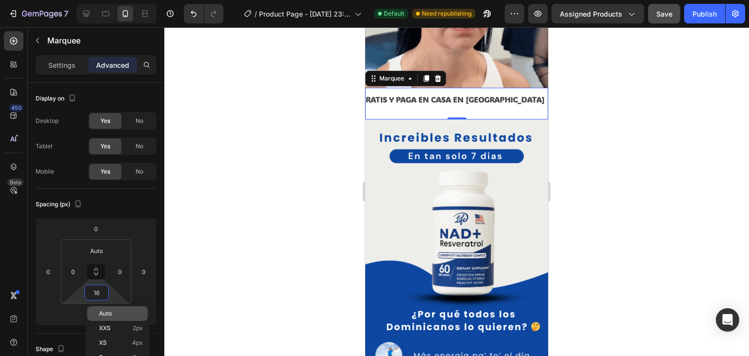
click at [104, 314] on span "Auto" at bounding box center [105, 313] width 13 height 7
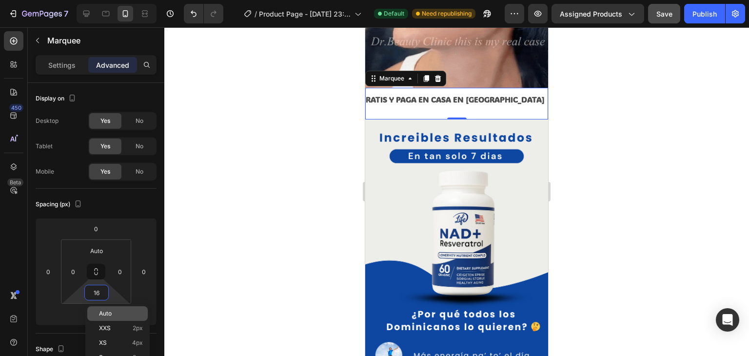
type input "Auto"
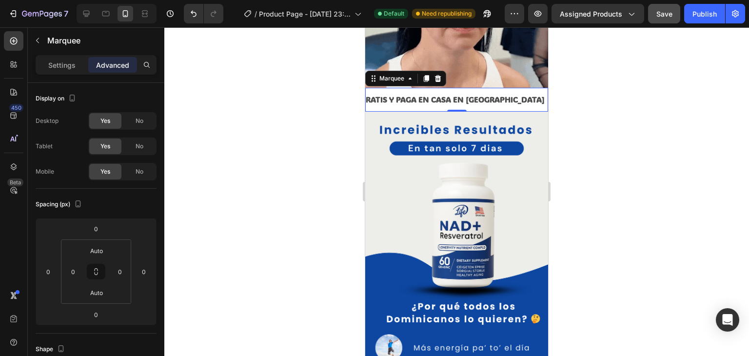
click at [245, 182] on div at bounding box center [456, 191] width 585 height 329
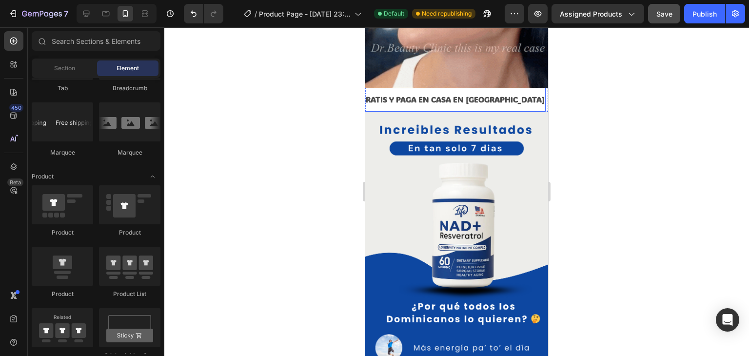
click at [412, 99] on p "ENVIO GRATIS Y PAGA EN CASA EN [GEOGRAPHIC_DATA]" at bounding box center [434, 100] width 211 height 14
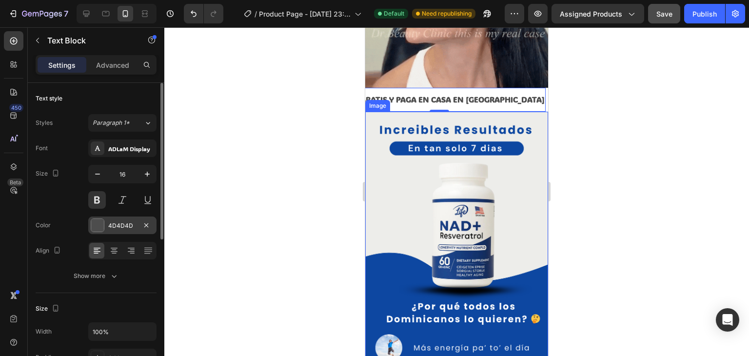
click at [102, 225] on div at bounding box center [97, 225] width 13 height 13
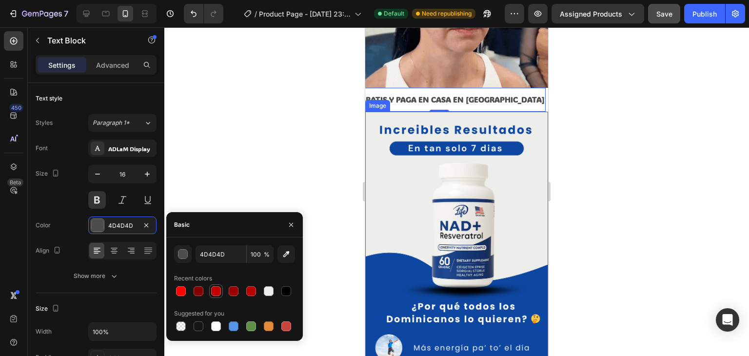
click at [211, 297] on div at bounding box center [216, 291] width 12 height 12
type input "C10300"
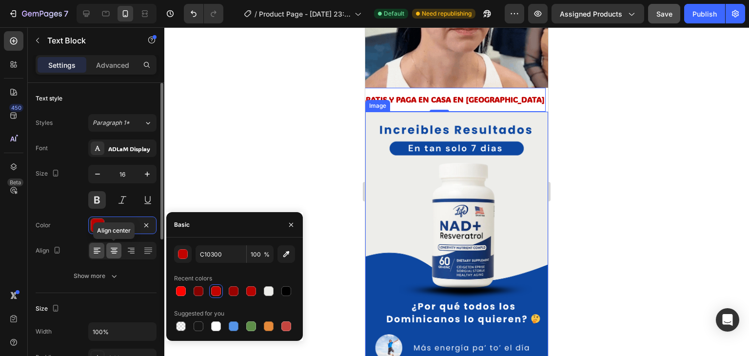
click at [114, 254] on icon at bounding box center [114, 251] width 10 height 10
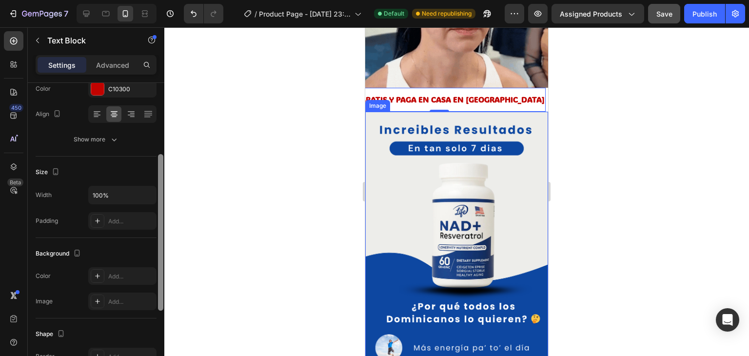
scroll to position [144, 0]
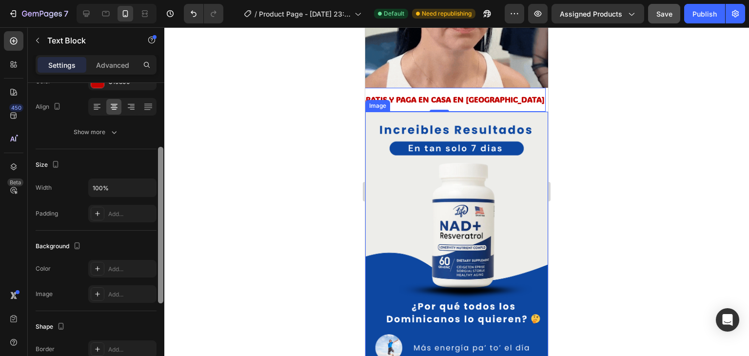
drag, startPoint x: 160, startPoint y: 227, endPoint x: 170, endPoint y: 303, distance: 76.2
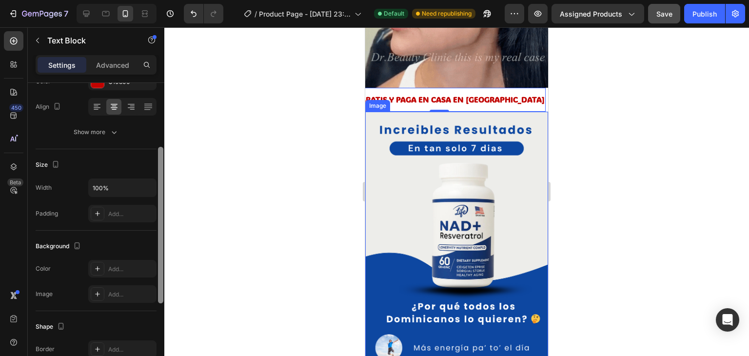
click at [170, 0] on div "7 / Product Page - [DATE] 23:55:01 Default Need republishing Preview Assigned P…" at bounding box center [374, 0] width 749 height 0
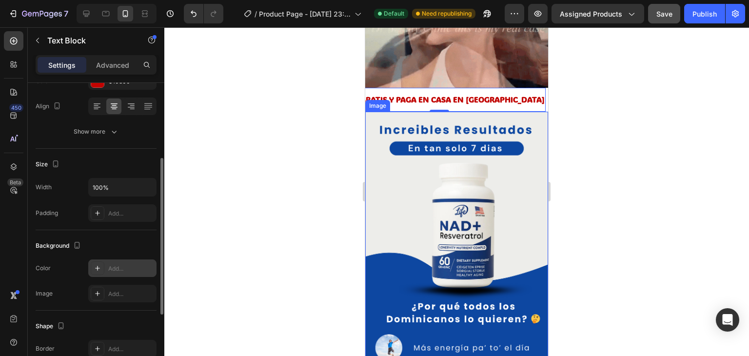
click at [97, 275] on div "Add..." at bounding box center [122, 268] width 68 height 18
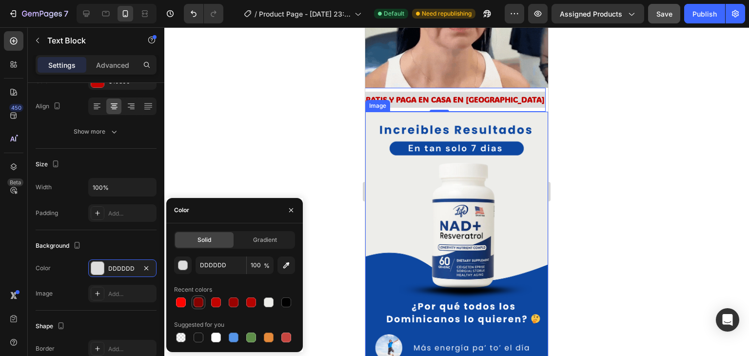
click at [197, 299] on div at bounding box center [199, 303] width 10 height 10
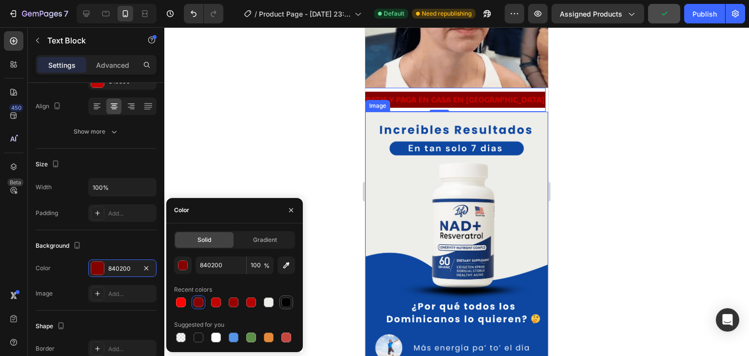
click at [289, 299] on div at bounding box center [286, 303] width 10 height 10
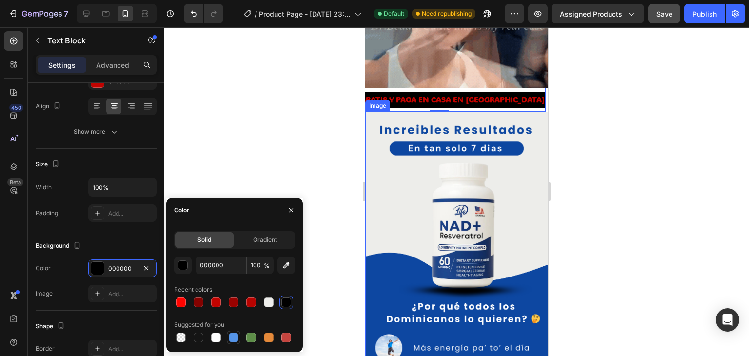
click at [231, 333] on div at bounding box center [234, 338] width 10 height 10
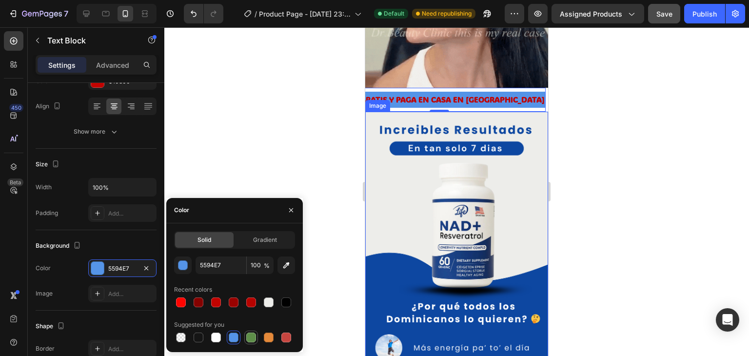
click at [254, 338] on div at bounding box center [251, 338] width 10 height 10
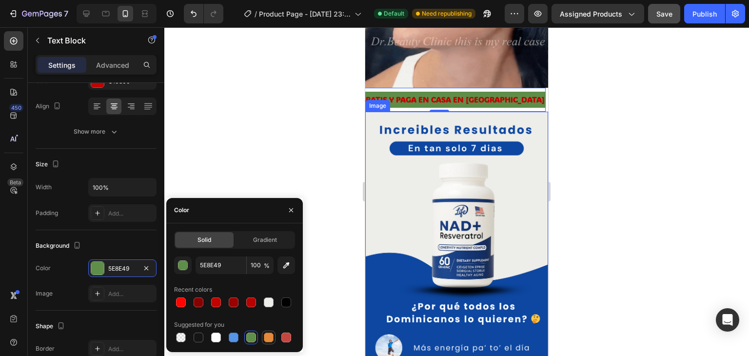
click at [270, 334] on div at bounding box center [269, 338] width 10 height 10
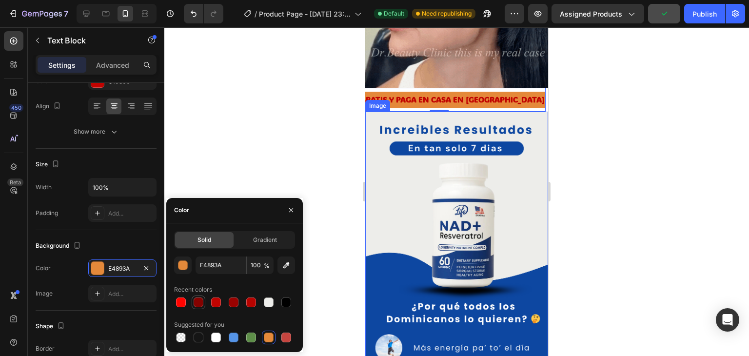
click at [197, 300] on div at bounding box center [199, 303] width 10 height 10
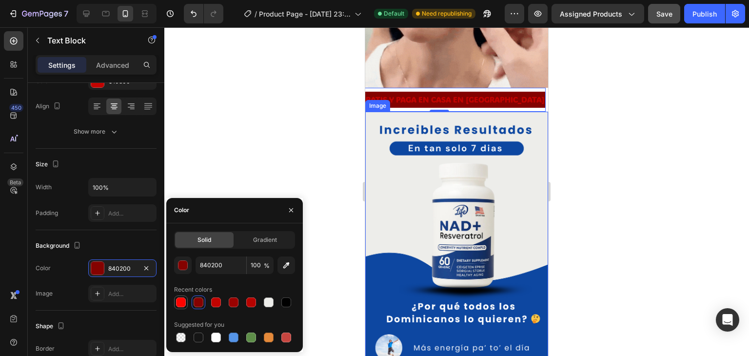
click at [182, 300] on div at bounding box center [181, 303] width 10 height 10
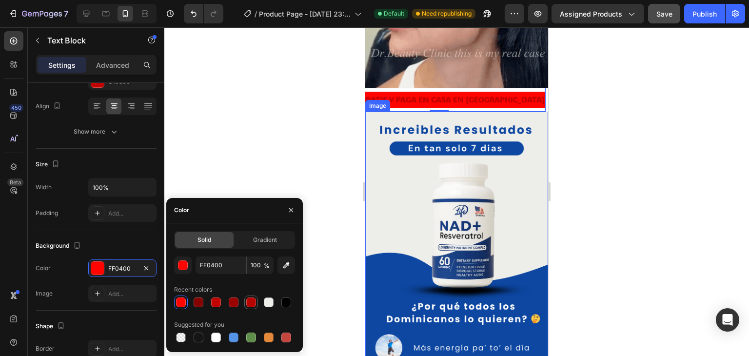
click at [248, 305] on div at bounding box center [251, 303] width 10 height 10
type input "B70300"
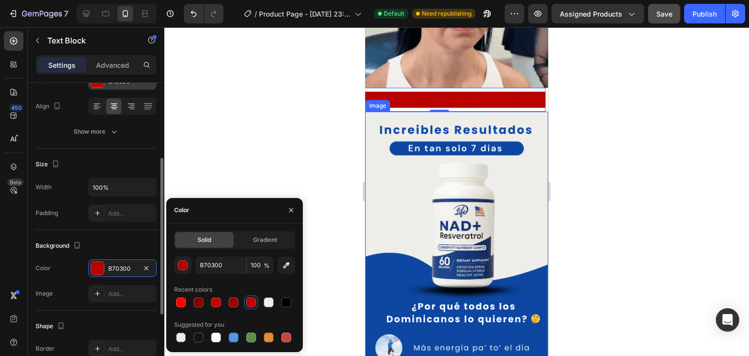
click at [101, 86] on div at bounding box center [97, 81] width 13 height 13
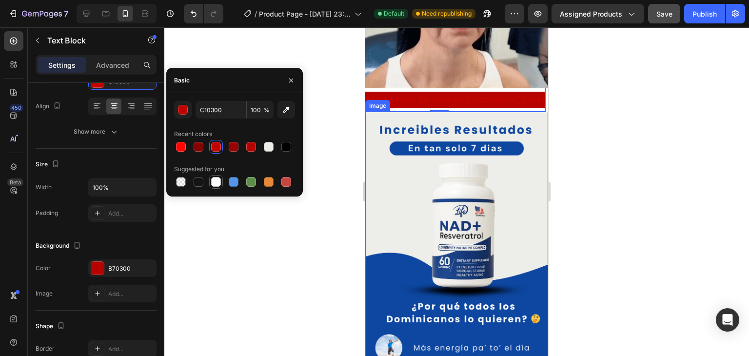
click at [209, 180] on div at bounding box center [216, 182] width 14 height 14
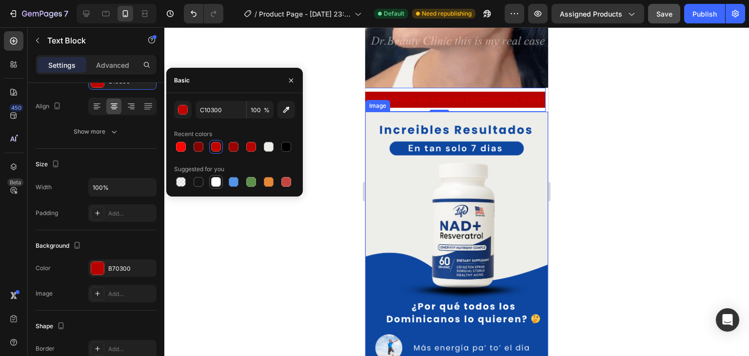
type input "FFFFFF"
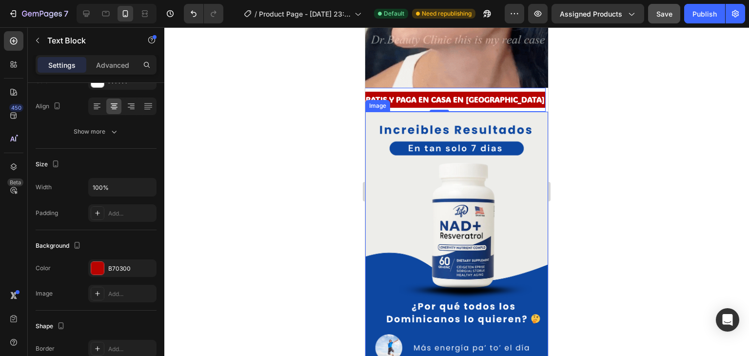
click at [269, 221] on div at bounding box center [456, 191] width 585 height 329
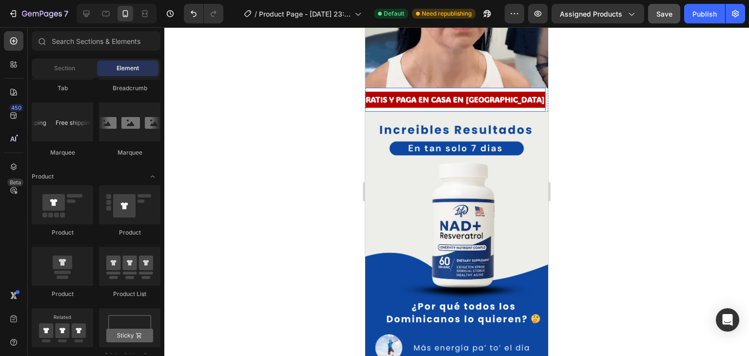
click at [430, 98] on p "ENVIO GRATIS Y PAGA EN CASA EN [GEOGRAPHIC_DATA]" at bounding box center [437, 100] width 211 height 14
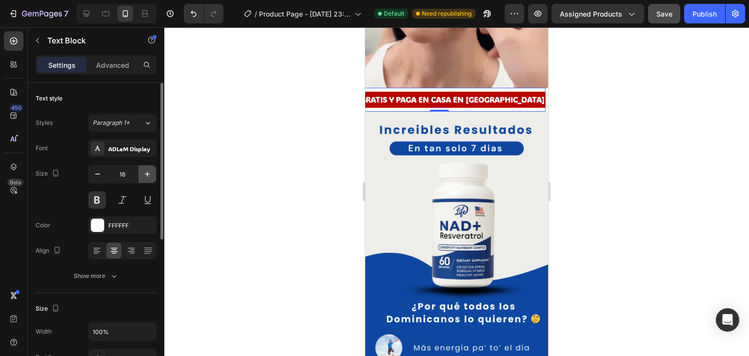
click at [144, 172] on icon "button" at bounding box center [147, 174] width 10 height 10
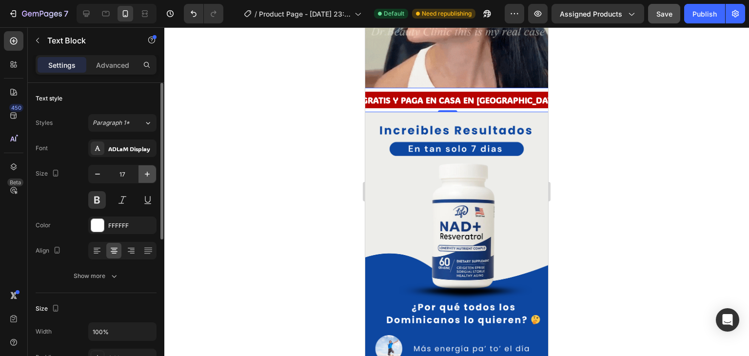
click at [144, 172] on icon "button" at bounding box center [147, 174] width 10 height 10
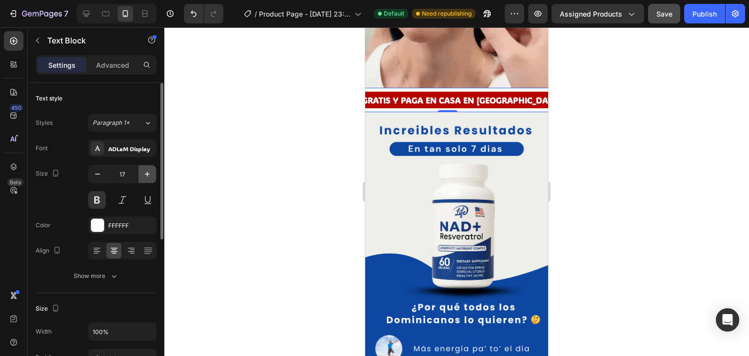
type input "18"
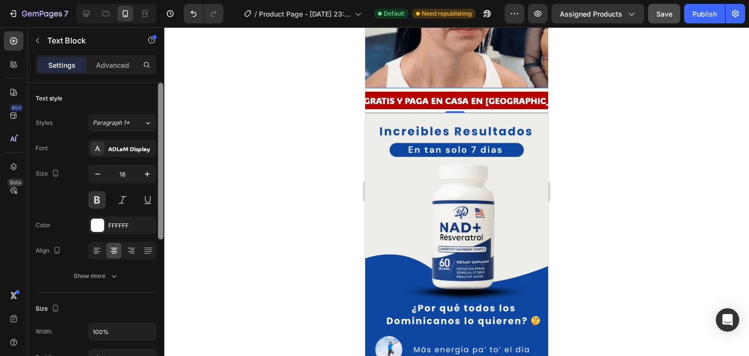
drag, startPoint x: 159, startPoint y: 164, endPoint x: 160, endPoint y: 127, distance: 37.1
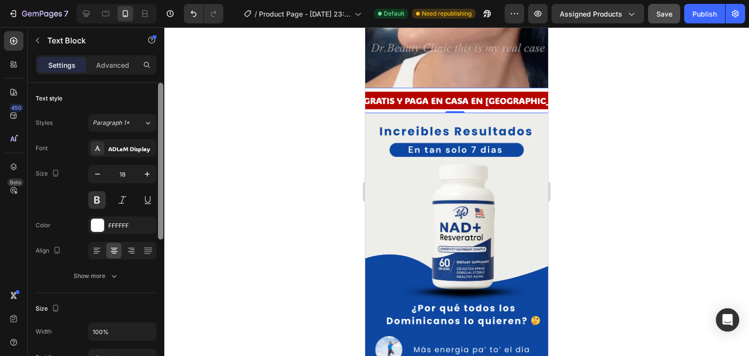
click at [160, 127] on div at bounding box center [160, 161] width 5 height 157
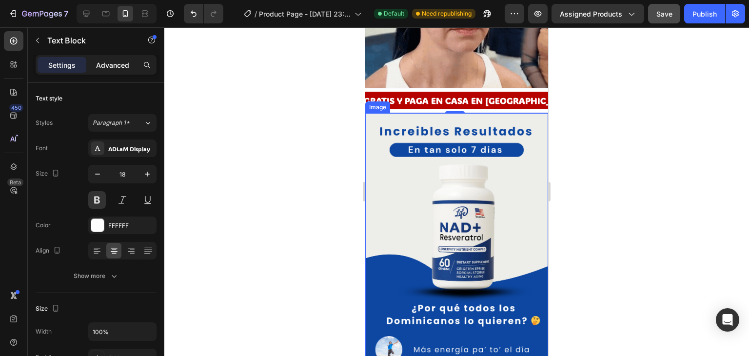
click at [119, 70] on div "Advanced" at bounding box center [112, 65] width 49 height 16
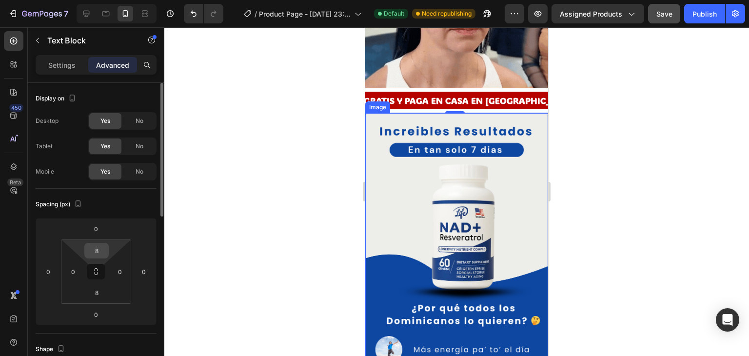
click at [100, 252] on input "8" at bounding box center [97, 250] width 20 height 15
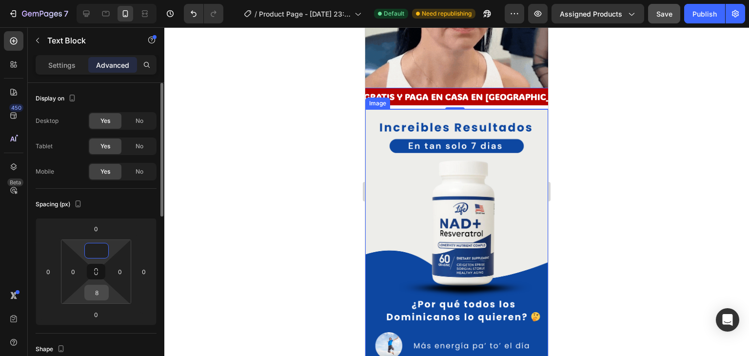
type input "0"
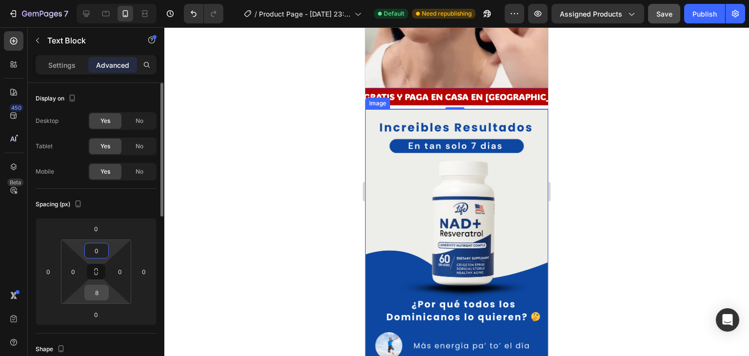
click at [99, 298] on input "8" at bounding box center [97, 292] width 20 height 15
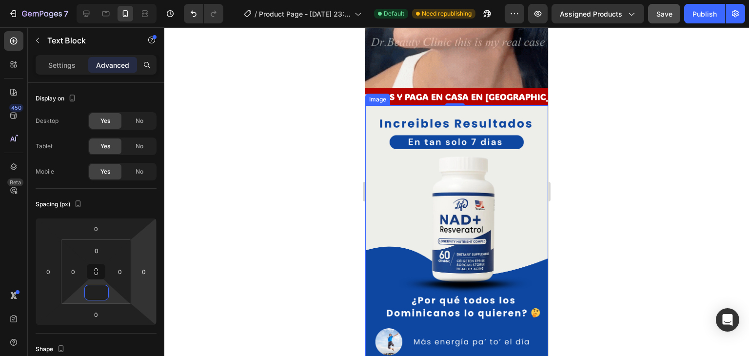
type input "0"
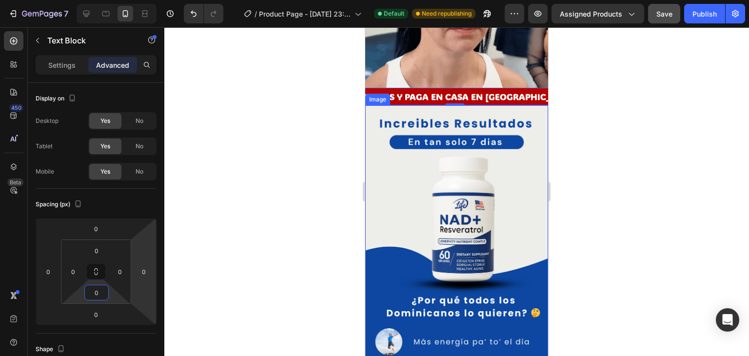
click at [240, 241] on div at bounding box center [456, 191] width 585 height 329
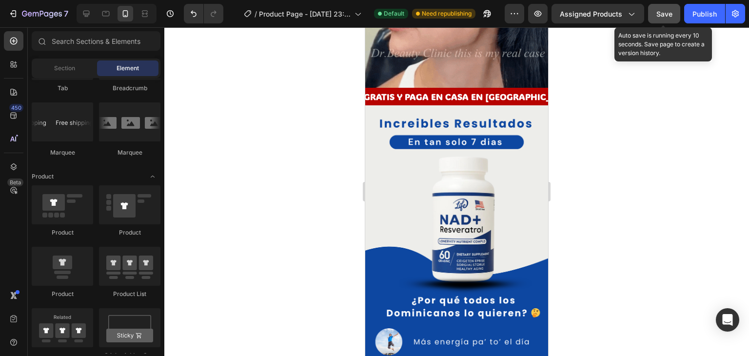
click at [659, 10] on span "Save" at bounding box center [664, 14] width 16 height 8
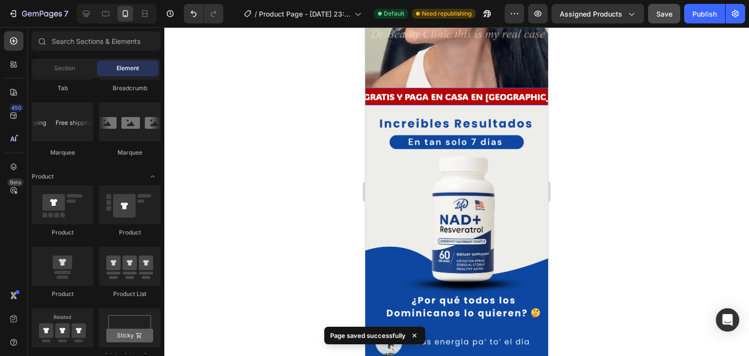
click at [390, 89] on p "ENVIO GRATIS Y PAGA EN CASA EN [GEOGRAPHIC_DATA]" at bounding box center [409, 97] width 241 height 16
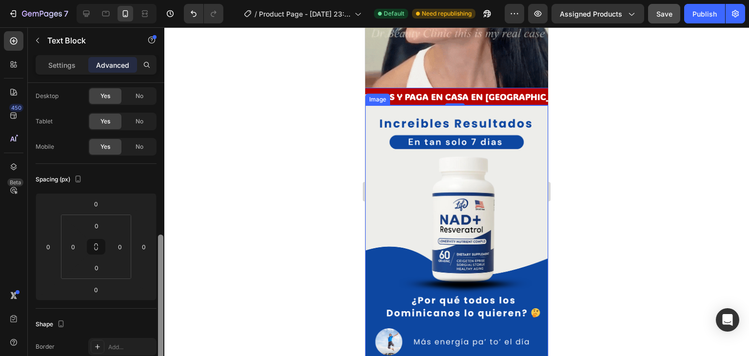
drag, startPoint x: 162, startPoint y: 140, endPoint x: 156, endPoint y: 149, distance: 11.0
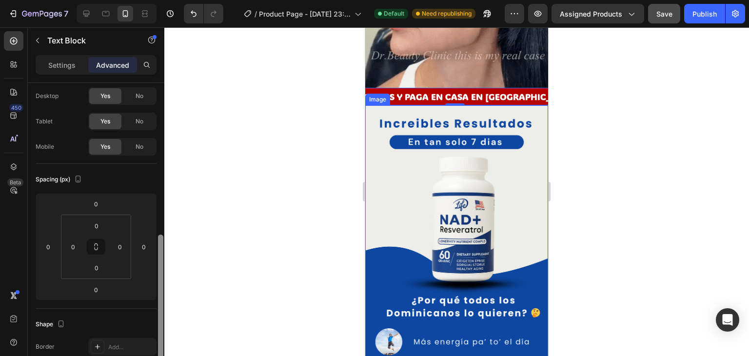
click at [157, 180] on div at bounding box center [160, 330] width 7 height 301
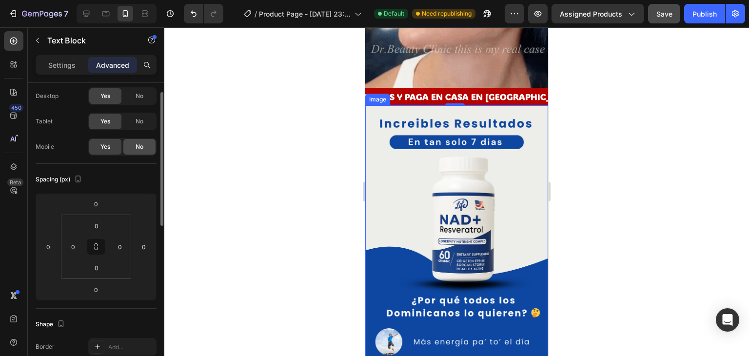
scroll to position [24, 0]
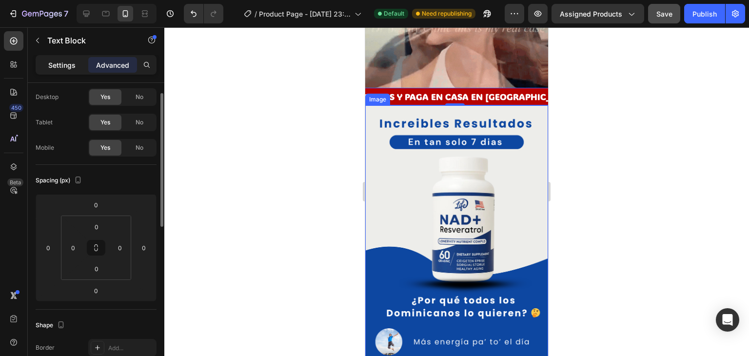
click at [63, 69] on p "Settings" at bounding box center [61, 65] width 27 height 10
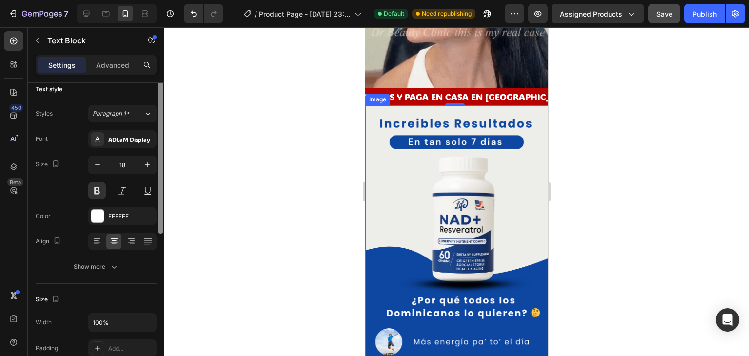
scroll to position [0, 0]
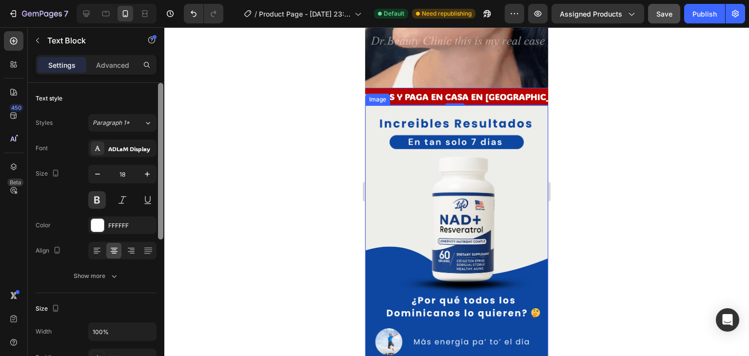
drag, startPoint x: 165, startPoint y: 144, endPoint x: 147, endPoint y: 84, distance: 62.6
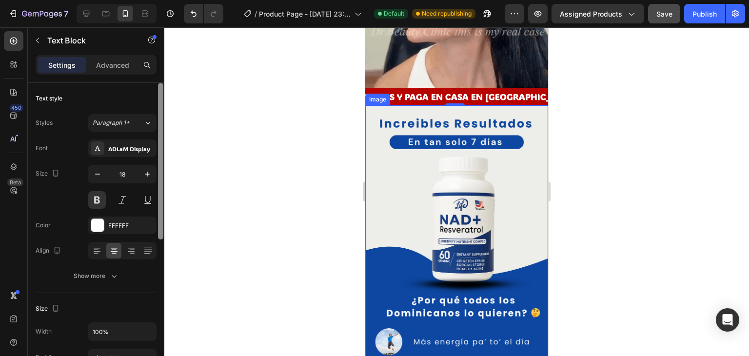
click at [149, 86] on div "Text style Styles Paragraph 1* Font [PERSON_NAME] Display Size 18 Color FFFFFF …" at bounding box center [96, 233] width 137 height 301
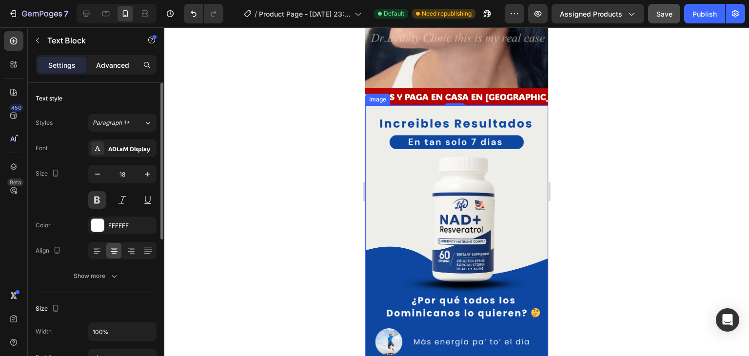
click at [116, 65] on p "Advanced" at bounding box center [112, 65] width 33 height 10
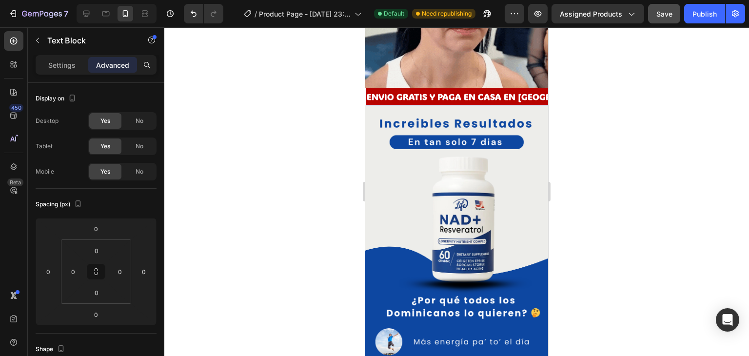
click at [412, 89] on p "ENVIO GRATIS Y PAGA EN CASA EN [GEOGRAPHIC_DATA]" at bounding box center [477, 97] width 241 height 16
click at [310, 110] on div at bounding box center [456, 191] width 585 height 329
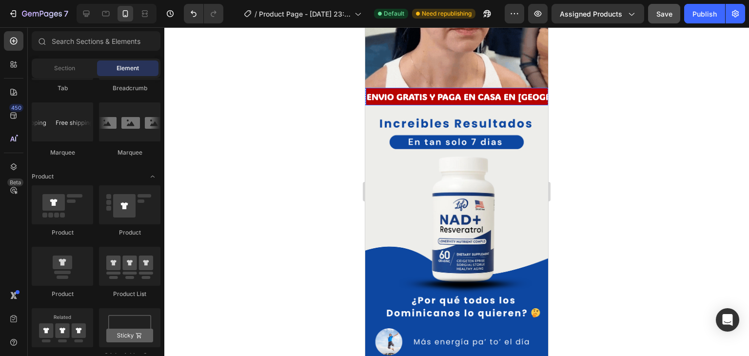
click at [398, 89] on p "ENVIO GRATIS Y PAGA EN CASA EN [GEOGRAPHIC_DATA]" at bounding box center [414, 97] width 241 height 16
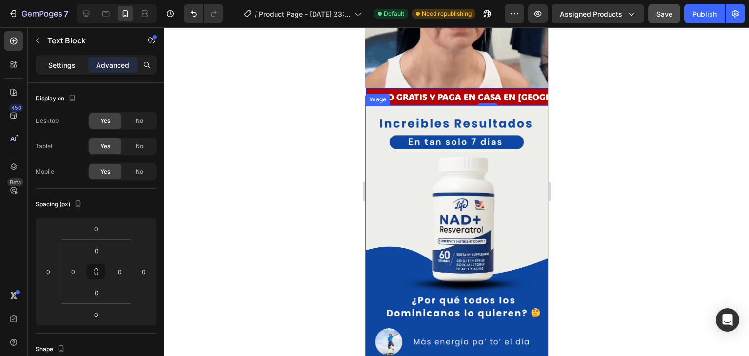
click at [65, 70] on div "Settings" at bounding box center [62, 65] width 49 height 16
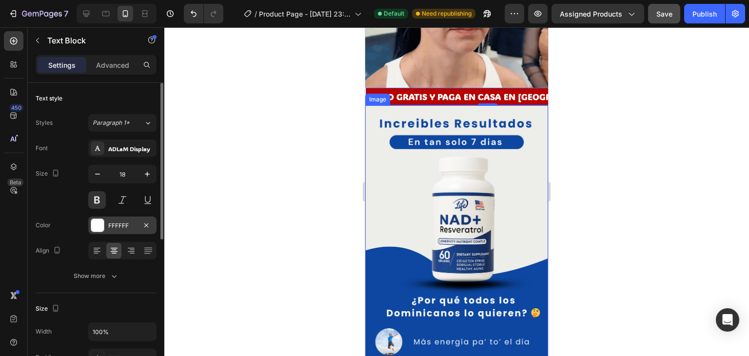
click at [111, 223] on div "FFFFFF" at bounding box center [122, 225] width 28 height 9
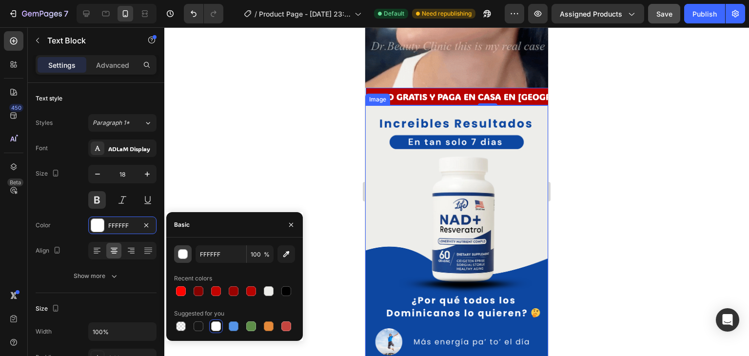
click at [183, 258] on div "button" at bounding box center [184, 255] width 10 height 10
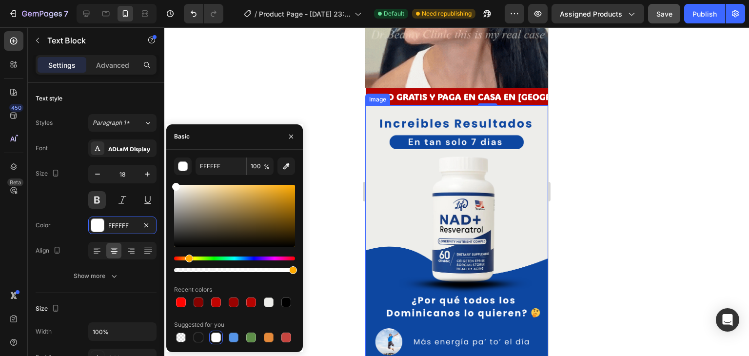
drag, startPoint x: 178, startPoint y: 260, endPoint x: 187, endPoint y: 264, distance: 10.5
click at [187, 264] on div at bounding box center [234, 265] width 121 height 16
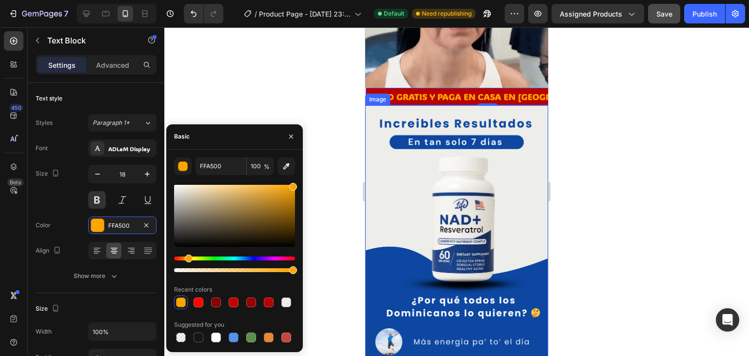
drag, startPoint x: 211, startPoint y: 217, endPoint x: 310, endPoint y: 171, distance: 109.1
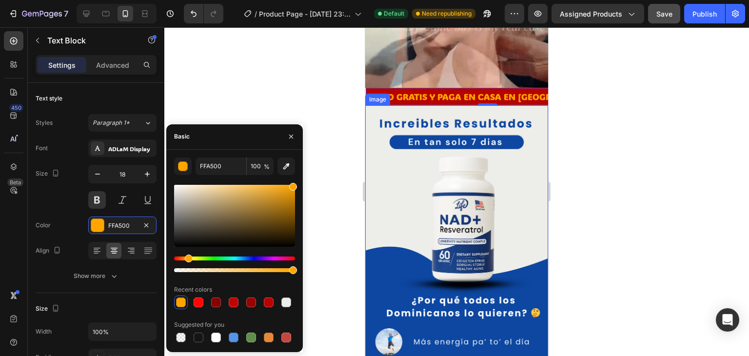
click at [310, 0] on div "7 / Product Page - [DATE] 23:55:01 Default Need republishing Preview Assigned P…" at bounding box center [374, 0] width 749 height 0
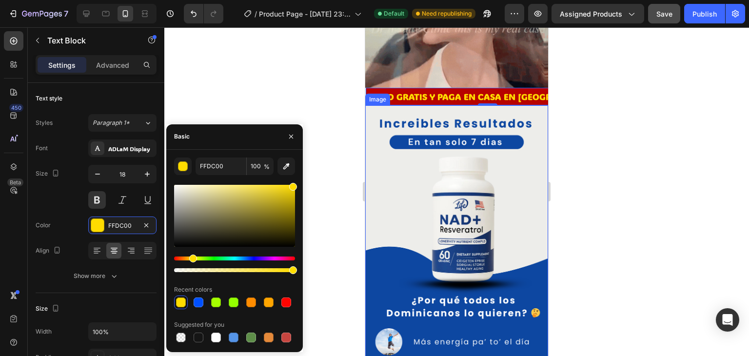
drag, startPoint x: 187, startPoint y: 259, endPoint x: 192, endPoint y: 276, distance: 17.6
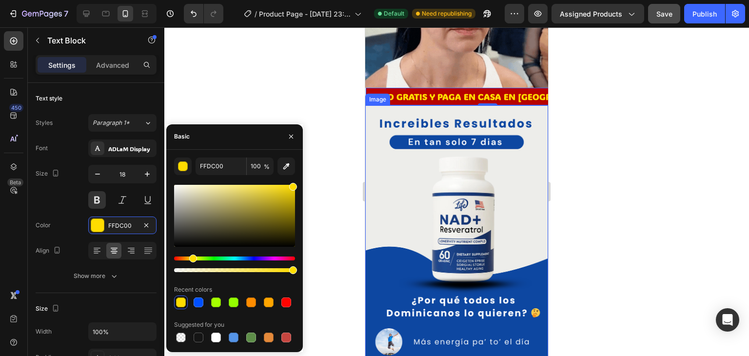
click at [192, 276] on div "FFDC00 100 % Recent colors Suggested for you" at bounding box center [234, 251] width 121 height 187
click at [200, 303] on div at bounding box center [199, 303] width 10 height 10
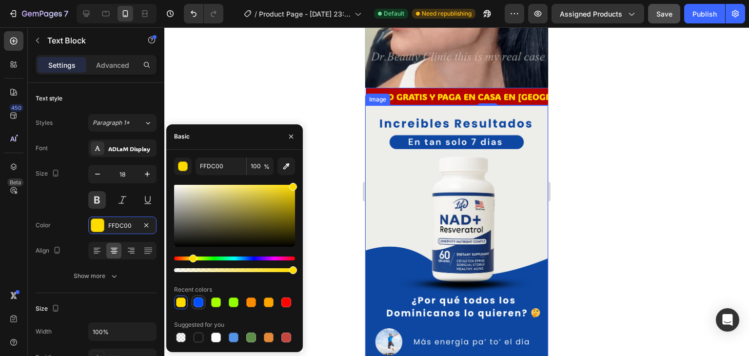
type input "0050FF"
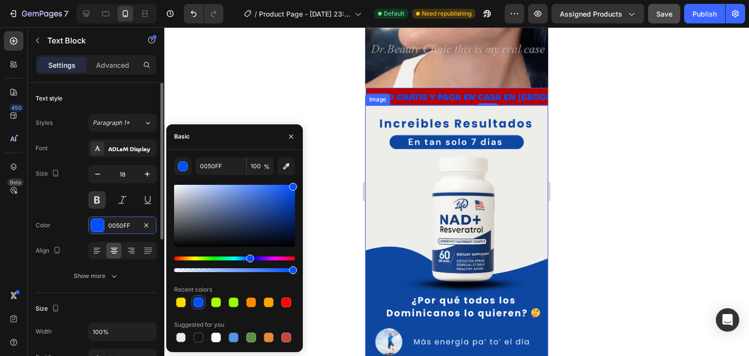
scroll to position [49, 0]
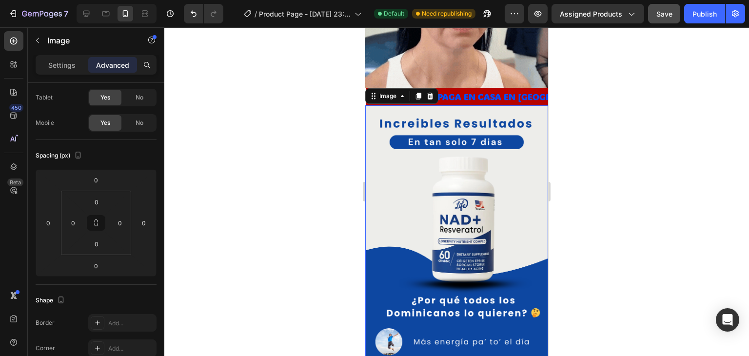
click at [365, 122] on img at bounding box center [456, 267] width 183 height 325
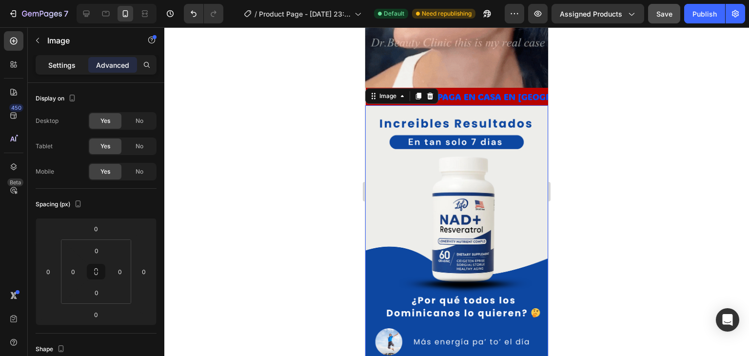
click at [60, 63] on p "Settings" at bounding box center [61, 65] width 27 height 10
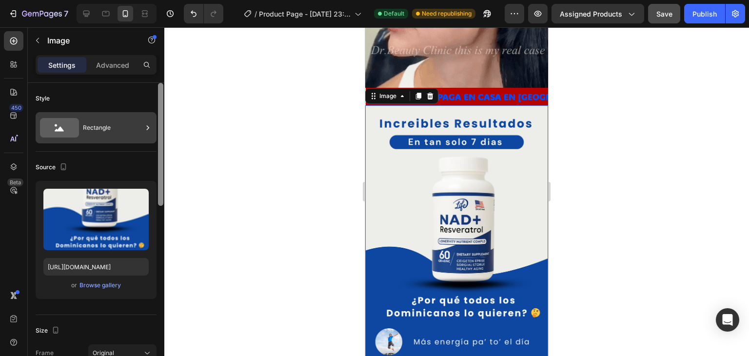
drag, startPoint x: 162, startPoint y: 201, endPoint x: 147, endPoint y: 137, distance: 66.1
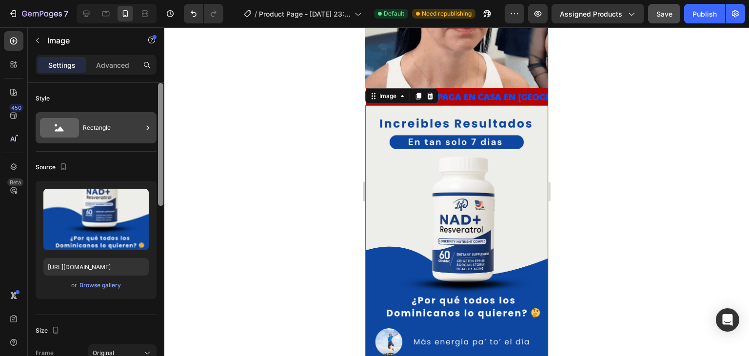
click at [147, 137] on div "Style Rectangle Source Upload Image [URL][DOMAIN_NAME] or Browse gallery Size F…" at bounding box center [96, 233] width 137 height 301
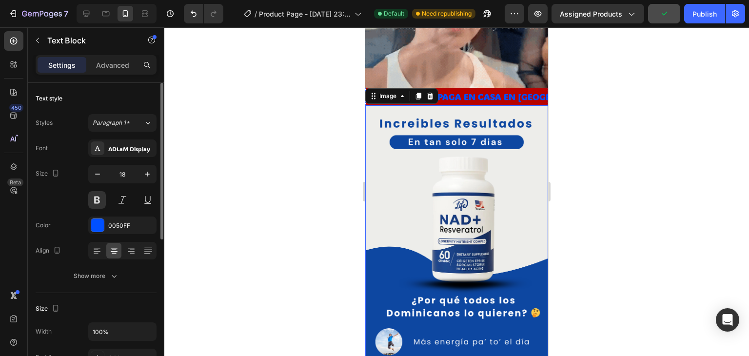
click at [470, 89] on p "ENVIO GRATIS Y PAGA EN CASA EN [GEOGRAPHIC_DATA]" at bounding box center [467, 97] width 241 height 16
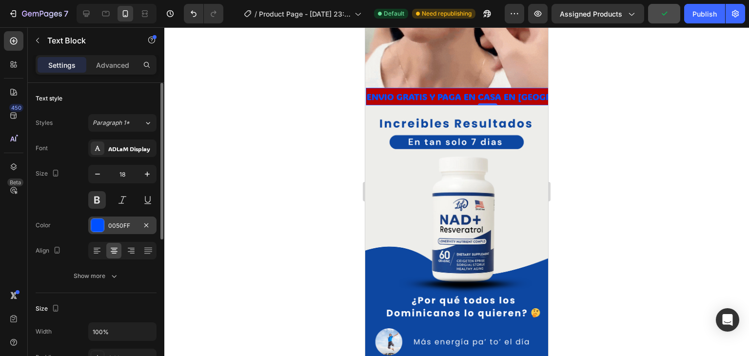
click at [93, 223] on div at bounding box center [97, 225] width 13 height 13
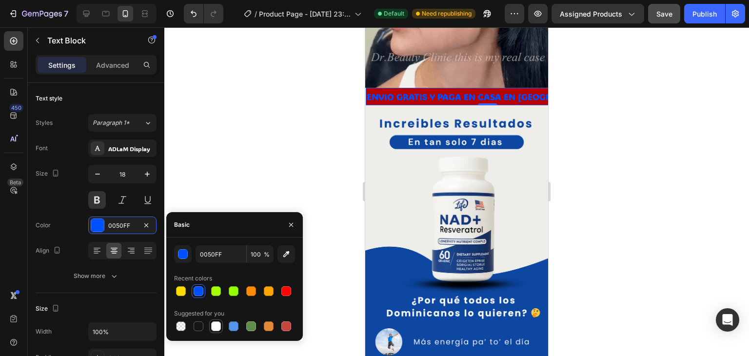
click at [218, 325] on div at bounding box center [216, 326] width 10 height 10
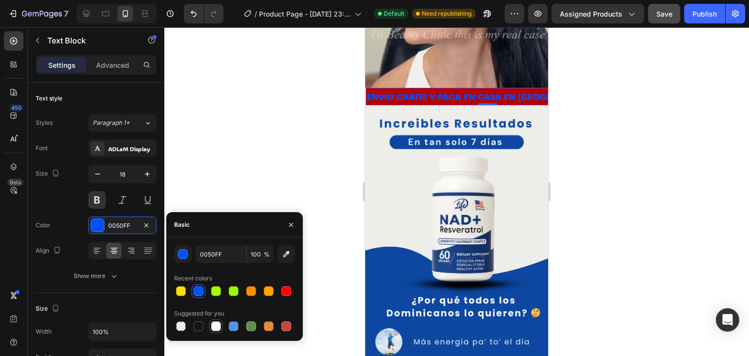
type input "FFFFFF"
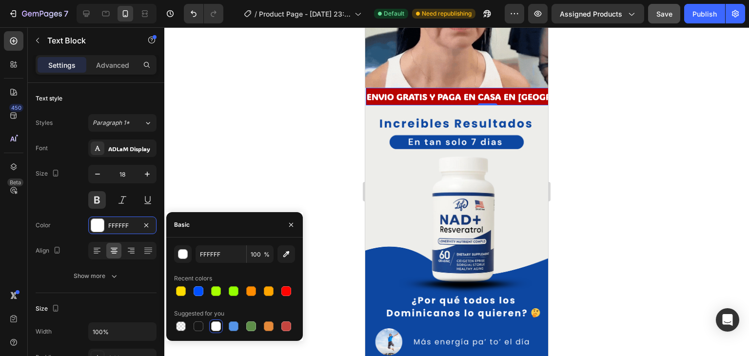
click at [216, 189] on div at bounding box center [456, 191] width 585 height 329
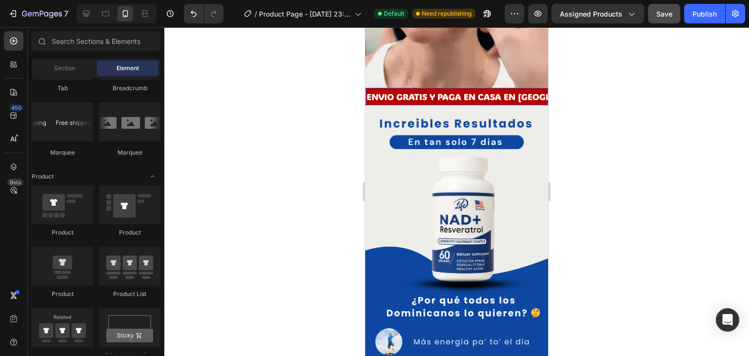
click at [400, 95] on p "ENVIO GRATIS Y PAGA EN CASA EN [GEOGRAPHIC_DATA]" at bounding box center [419, 97] width 241 height 16
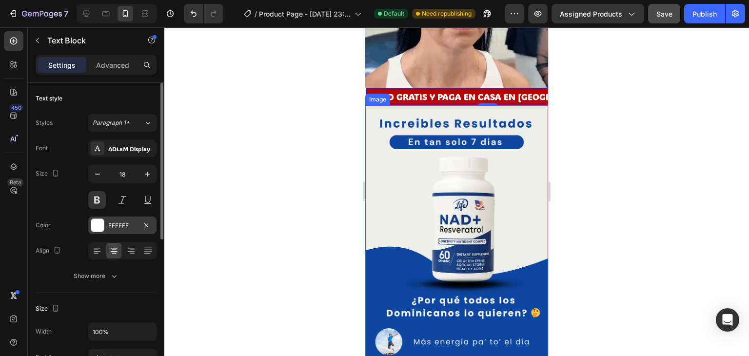
scroll to position [98, 0]
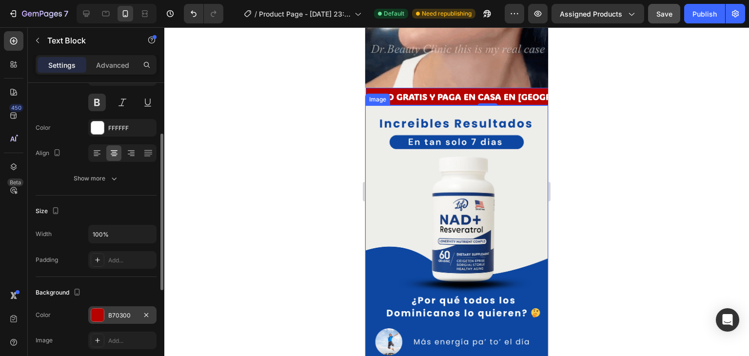
click at [97, 312] on div at bounding box center [97, 315] width 13 height 13
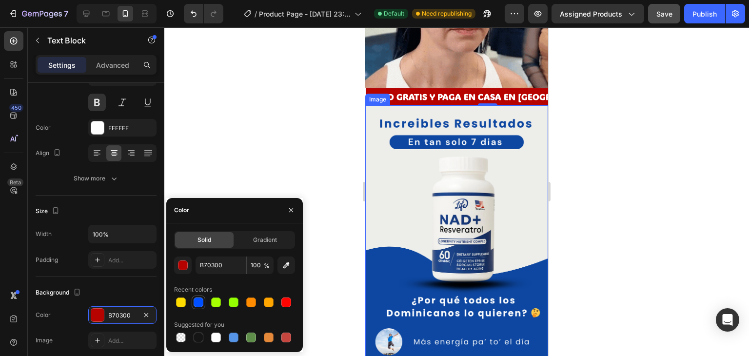
click at [202, 296] on div at bounding box center [199, 303] width 14 height 14
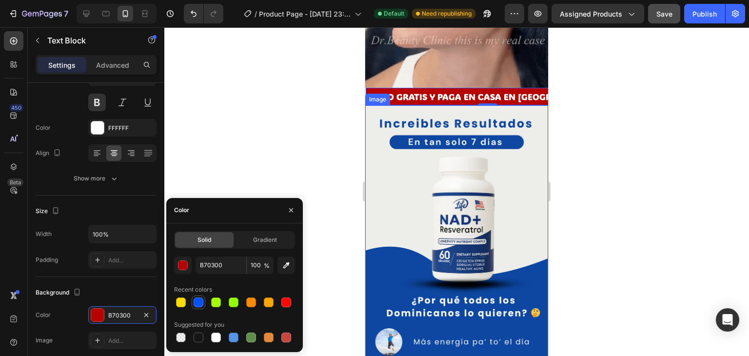
type input "0050FF"
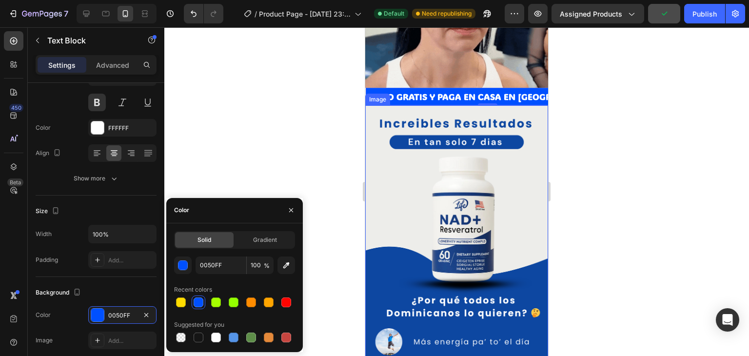
click at [408, 258] on img at bounding box center [456, 267] width 183 height 325
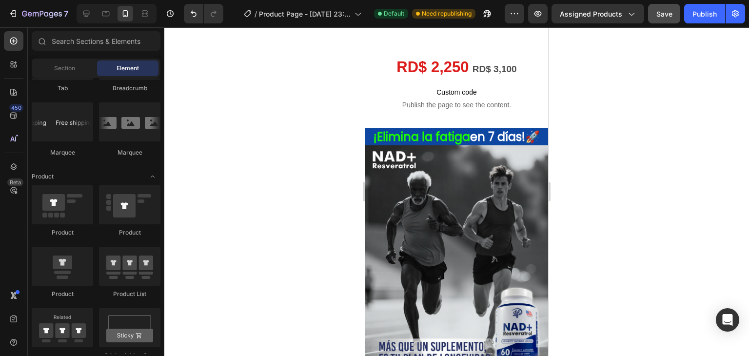
scroll to position [86, 0]
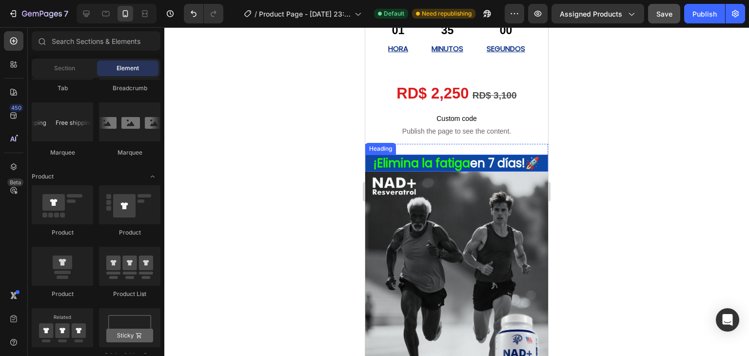
click at [496, 162] on h1 "¡Elimina la fatiga en 7 días!🚀" at bounding box center [456, 163] width 183 height 17
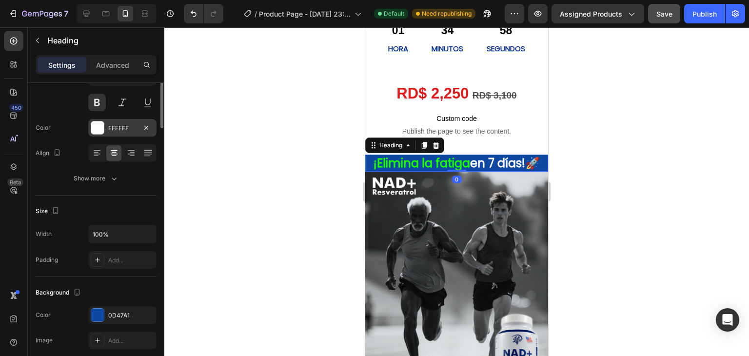
scroll to position [195, 0]
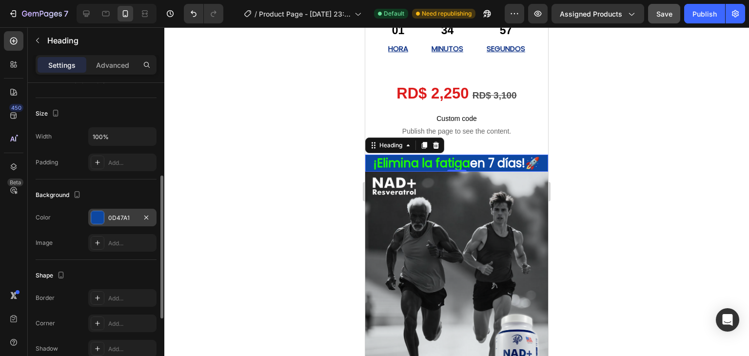
click at [107, 213] on div "0D47A1" at bounding box center [122, 218] width 68 height 18
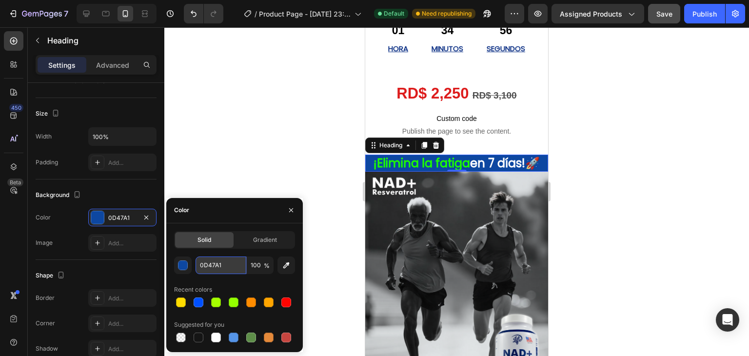
click at [209, 265] on input "0D47A1" at bounding box center [221, 266] width 51 height 18
click at [287, 209] on icon "button" at bounding box center [291, 210] width 8 height 8
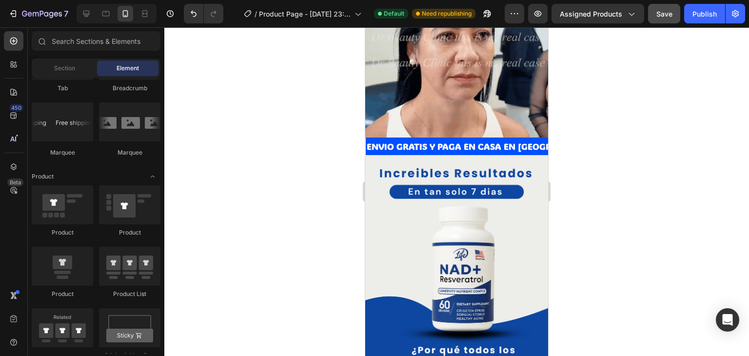
scroll to position [765, 0]
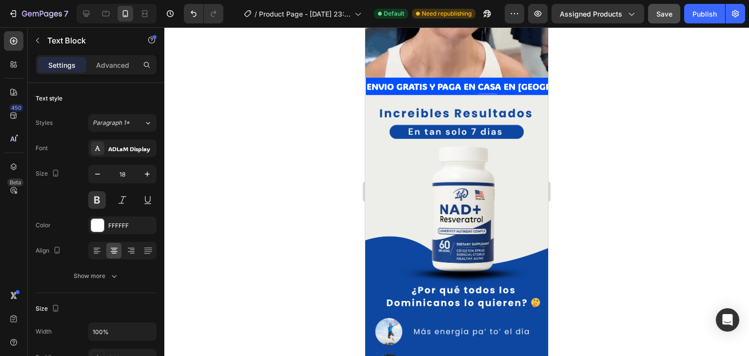
click at [494, 83] on div "ENVIO GRATIS Y PAGA EN CASA EN [GEOGRAPHIC_DATA] Text Block 0" at bounding box center [487, 87] width 243 height 18
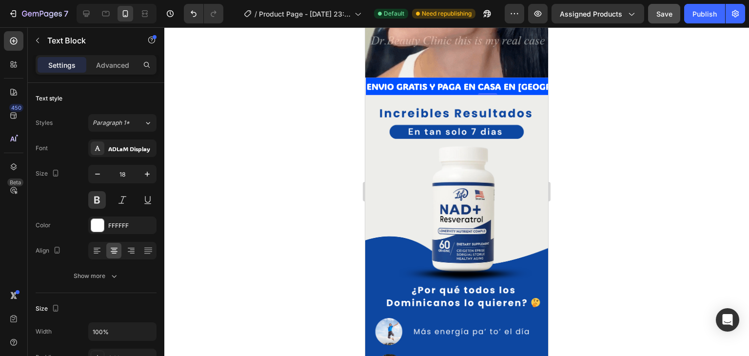
click at [507, 82] on p "ENVIO GRATIS Y PAGA EN CASA EN [GEOGRAPHIC_DATA]" at bounding box center [487, 87] width 241 height 16
click at [398, 80] on p "ENVIO GRATIS Y PAGA EN CASA EN [GEOGRAPHIC_DATA]" at bounding box center [487, 87] width 241 height 16
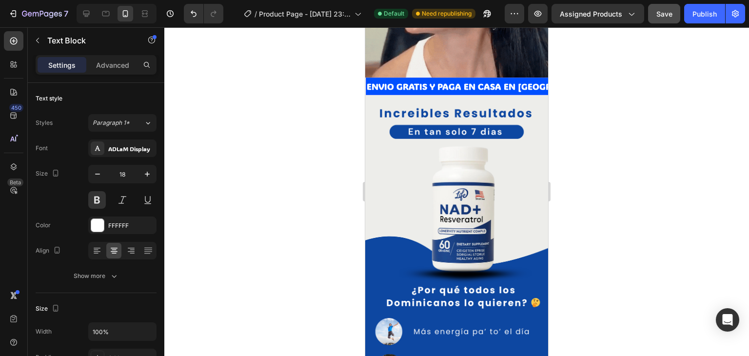
click at [412, 82] on p "ENVIO GRATIS Y PAGA EN CASA EN [GEOGRAPHIC_DATA]" at bounding box center [487, 87] width 241 height 16
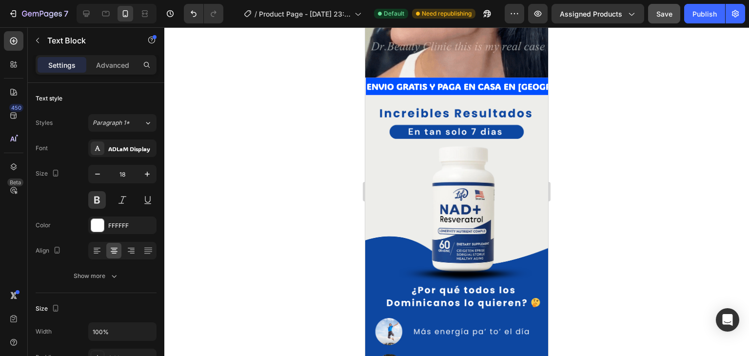
click at [420, 82] on p "ENVIO GRATIS Y PAGA EN CASA EN [GEOGRAPHIC_DATA]" at bounding box center [487, 87] width 241 height 16
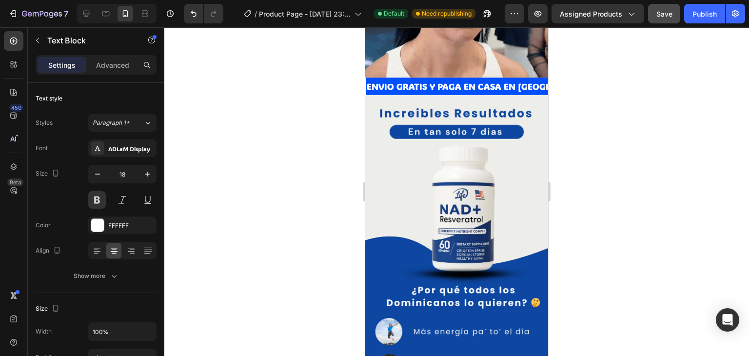
click at [424, 81] on p "ENVIO GRATIS Y PAGA EN CASA EN [GEOGRAPHIC_DATA]" at bounding box center [487, 87] width 241 height 16
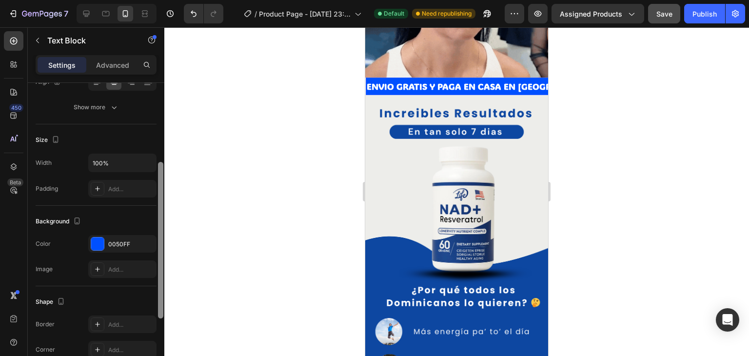
drag, startPoint x: 162, startPoint y: 147, endPoint x: 165, endPoint y: 224, distance: 77.6
click at [165, 0] on div "7 / Product Page - [DATE] 23:55:01 Default Need republishing Preview Assigned P…" at bounding box center [374, 0] width 749 height 0
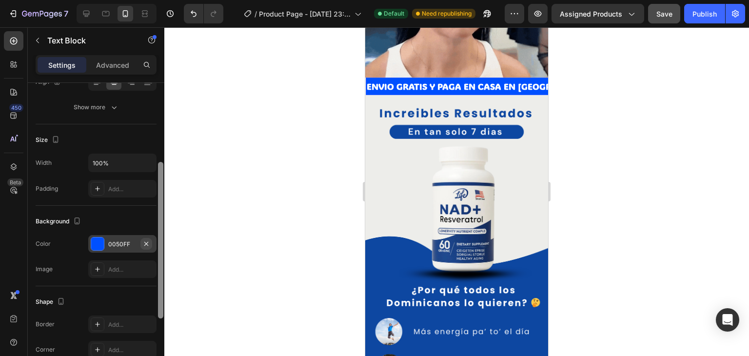
scroll to position [170, 0]
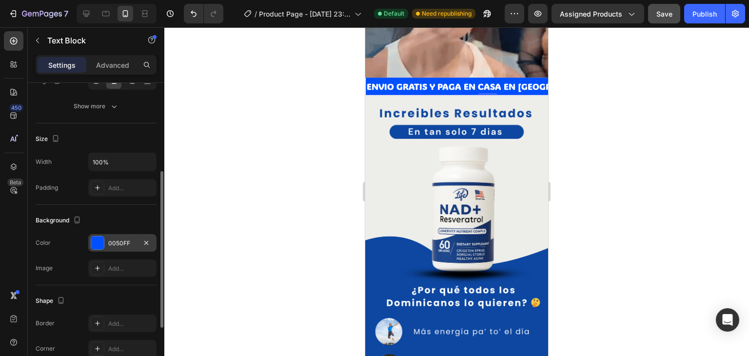
click at [119, 240] on div "0050FF" at bounding box center [122, 243] width 28 height 9
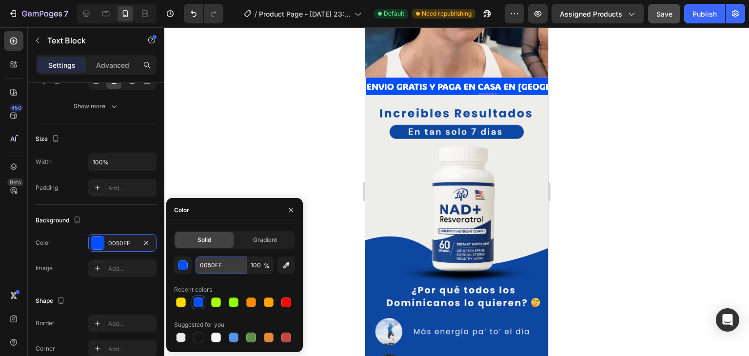
click at [216, 265] on input "0050FF" at bounding box center [221, 266] width 51 height 18
paste input "D47A1"
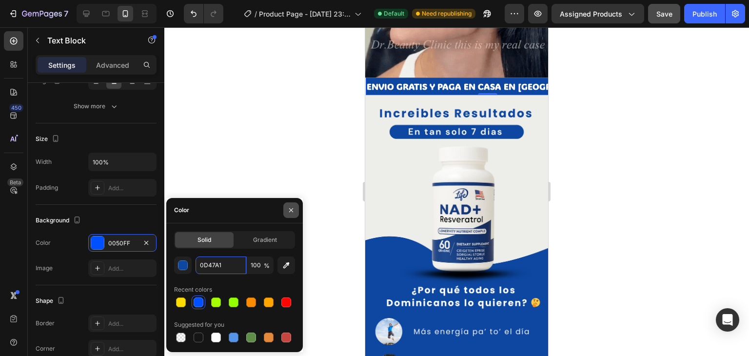
type input "0D47A1"
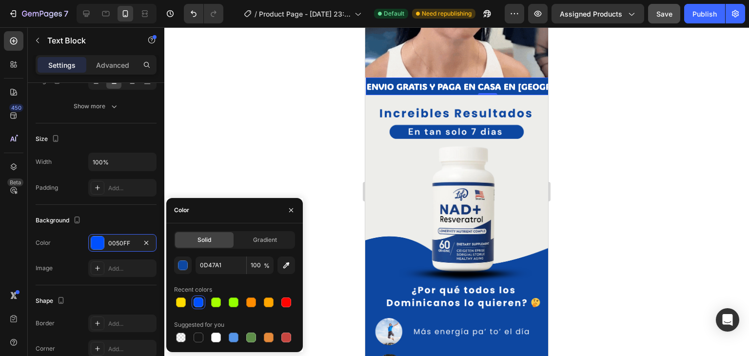
click at [294, 214] on button "button" at bounding box center [291, 210] width 16 height 16
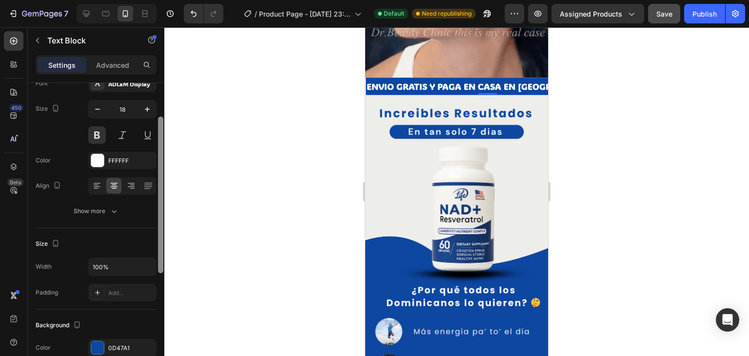
drag, startPoint x: 159, startPoint y: 244, endPoint x: 121, endPoint y: 179, distance: 75.2
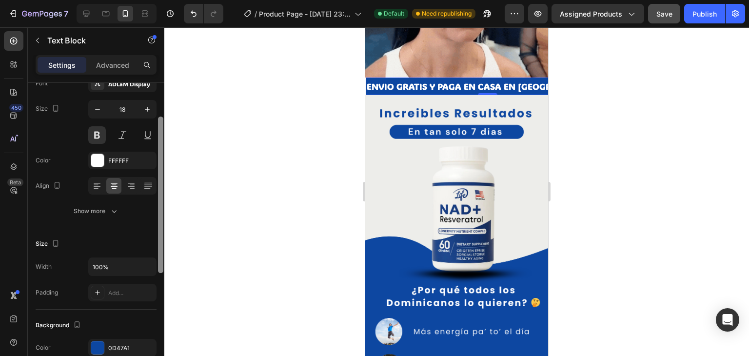
click at [159, 189] on div at bounding box center [160, 195] width 5 height 157
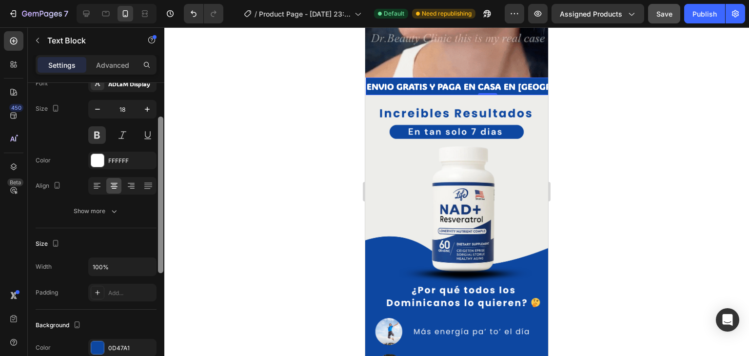
scroll to position [64, 0]
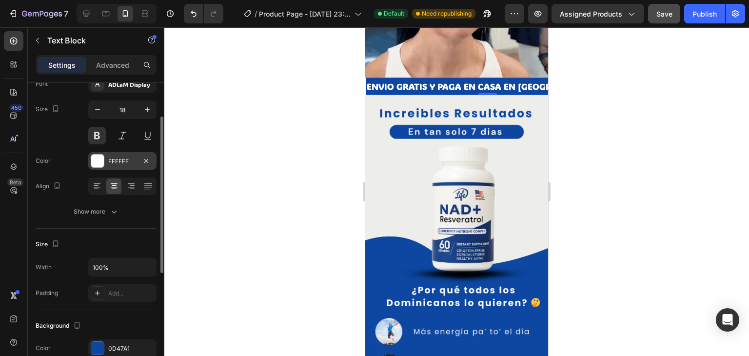
click at [104, 159] on div "FFFFFF" at bounding box center [122, 161] width 68 height 18
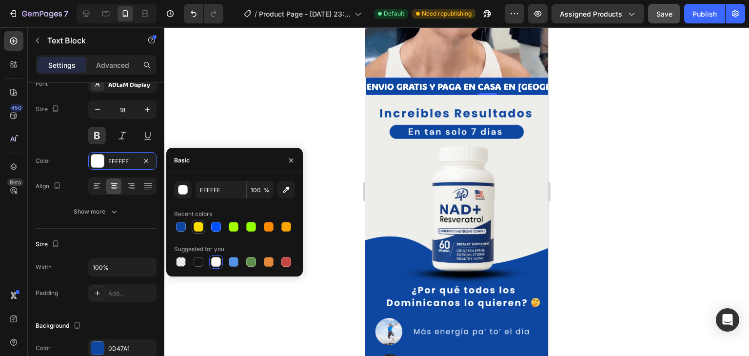
click at [198, 231] on div at bounding box center [199, 227] width 10 height 10
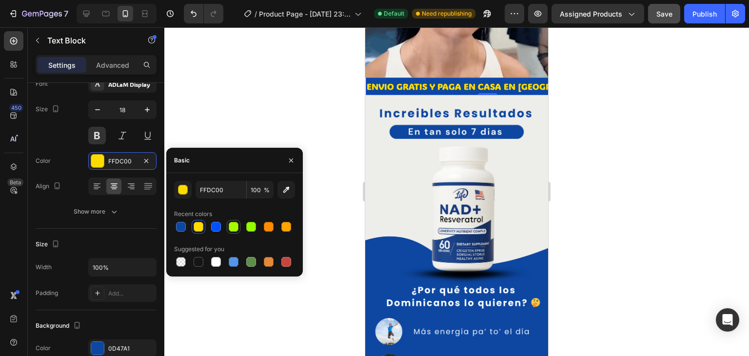
click at [234, 225] on div at bounding box center [234, 227] width 10 height 10
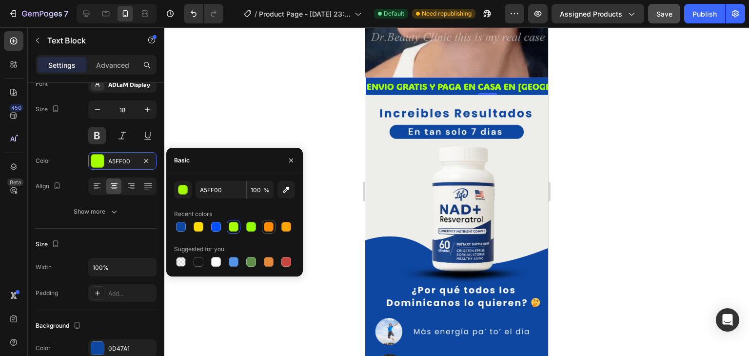
click at [271, 232] on div at bounding box center [269, 227] width 12 height 12
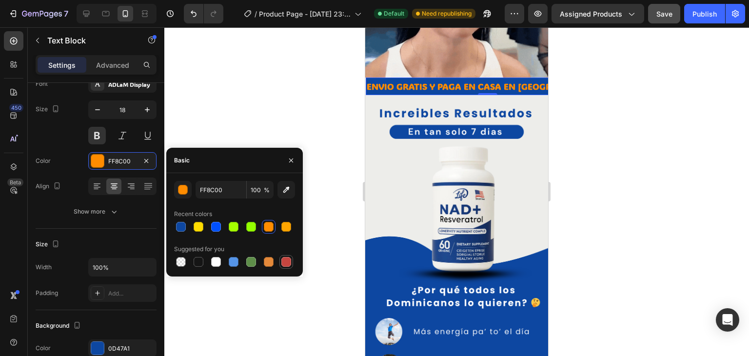
click at [284, 264] on div at bounding box center [286, 262] width 10 height 10
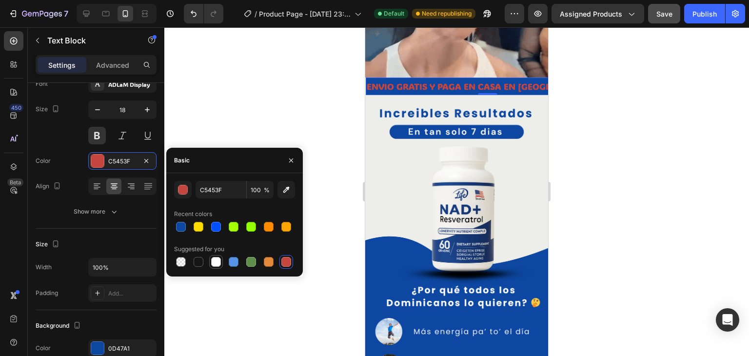
click at [217, 262] on div at bounding box center [216, 262] width 10 height 10
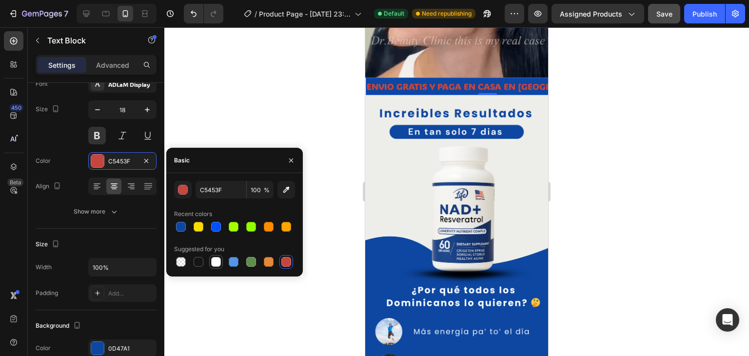
type input "FFFFFF"
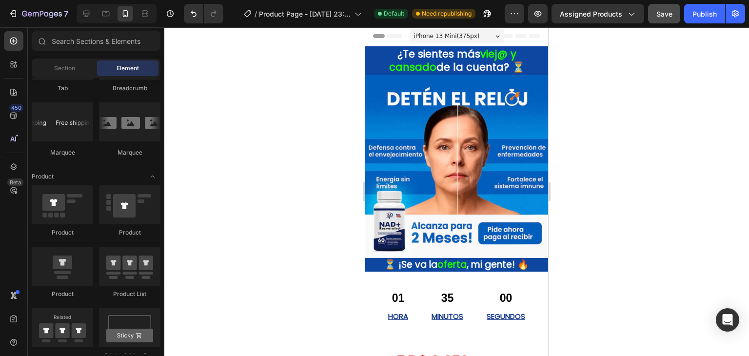
scroll to position [0, 0]
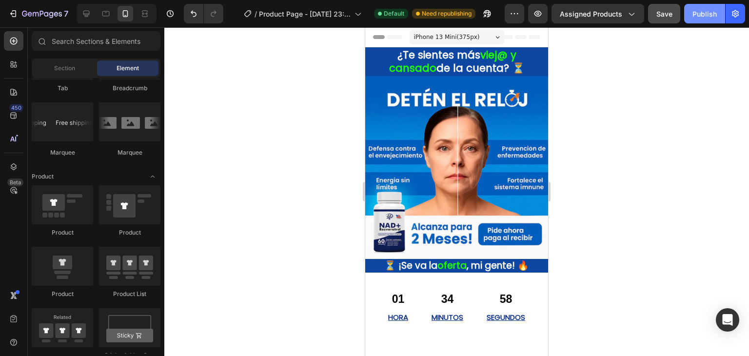
click at [690, 8] on button "Publish" at bounding box center [704, 14] width 41 height 20
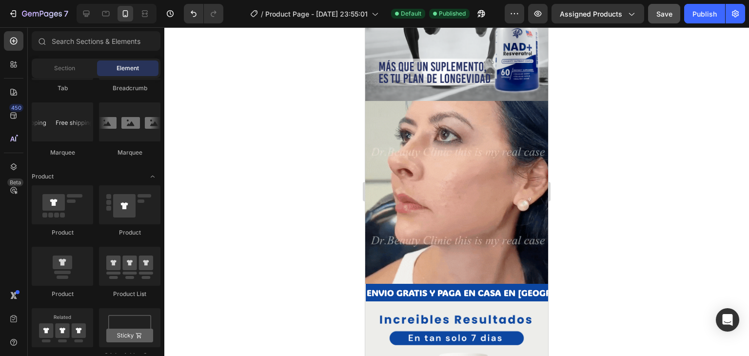
scroll to position [612, 0]
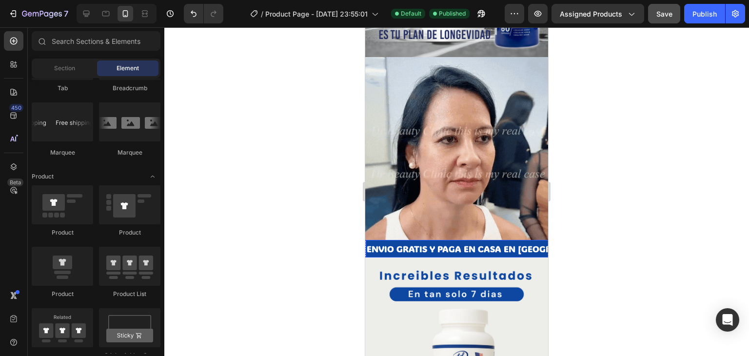
click at [523, 241] on p "ENVIO GRATIS Y PAGA EN CASA EN [GEOGRAPHIC_DATA]" at bounding box center [487, 249] width 241 height 16
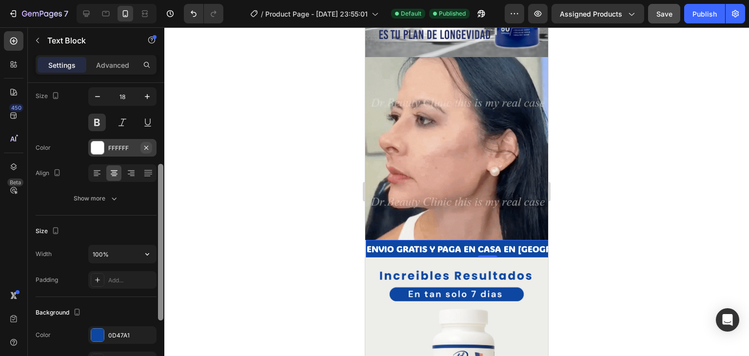
scroll to position [29, 0]
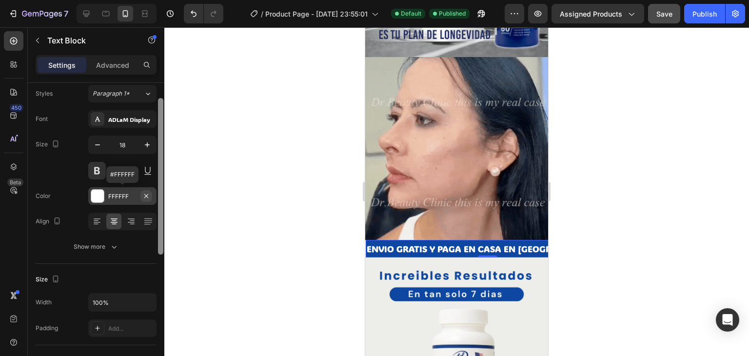
drag, startPoint x: 159, startPoint y: 200, endPoint x: 147, endPoint y: 189, distance: 16.2
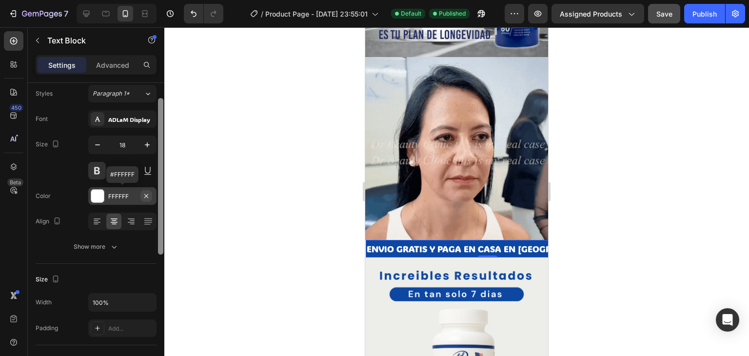
click at [147, 189] on div "Text style Styles Paragraph 1* Font [PERSON_NAME] Display Size 18 Color FFFFFF …" at bounding box center [96, 233] width 137 height 301
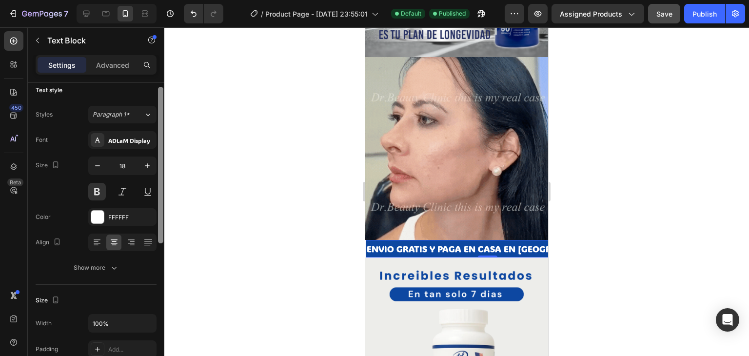
scroll to position [0, 0]
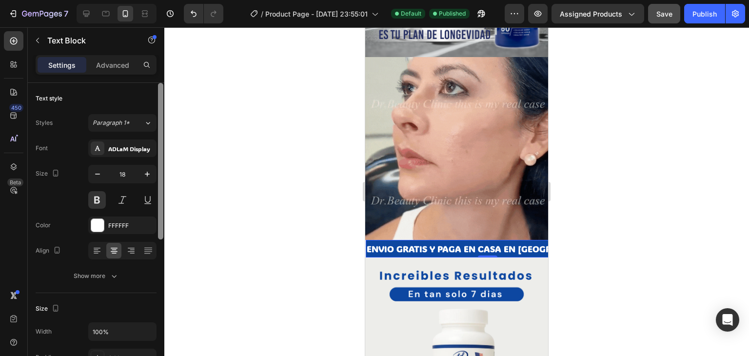
drag, startPoint x: 159, startPoint y: 212, endPoint x: 156, endPoint y: 158, distance: 54.2
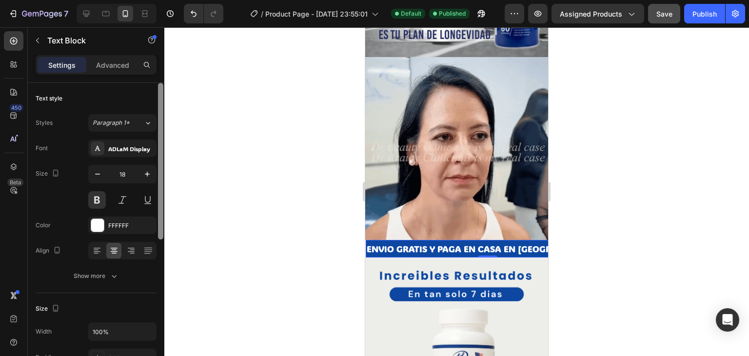
click at [156, 158] on div "Text style Styles Paragraph 1* Font [PERSON_NAME] Display Size 18 Color FFFFFF …" at bounding box center [96, 233] width 137 height 301
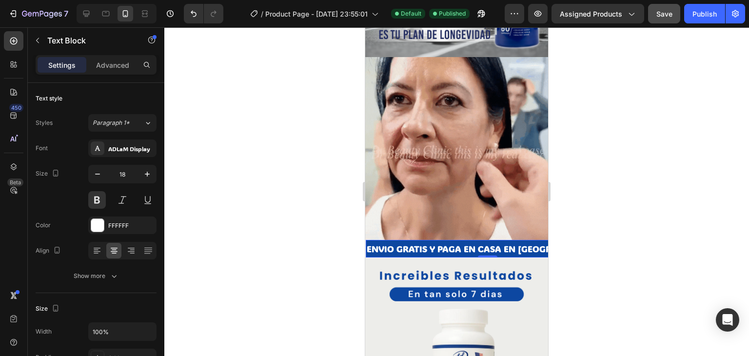
click at [413, 241] on p "ENVIO GRATIS Y PAGA EN CASA EN [GEOGRAPHIC_DATA]" at bounding box center [487, 249] width 241 height 16
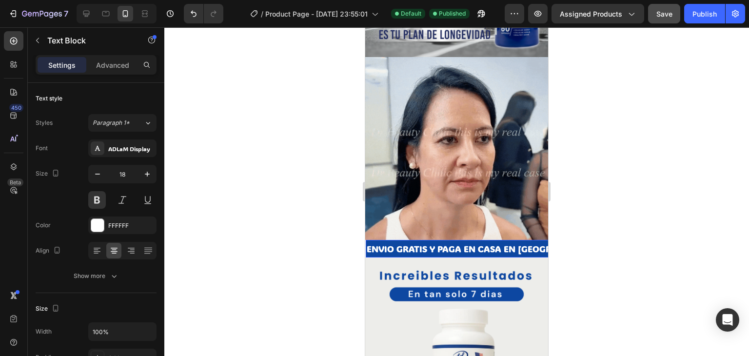
click at [377, 241] on p "ENVIO GRATIS Y PAGA EN CASA EN [GEOGRAPHIC_DATA]" at bounding box center [487, 249] width 241 height 16
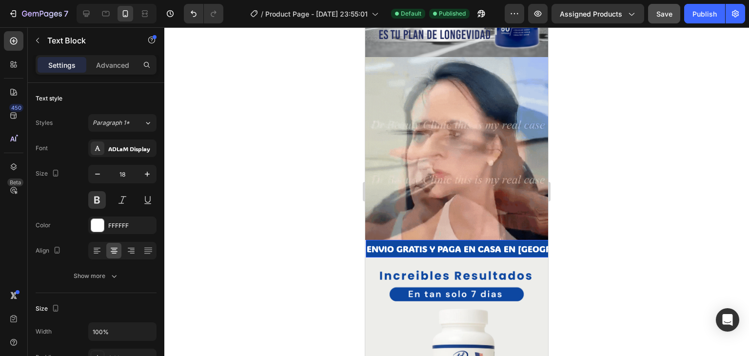
click at [396, 241] on p "ENVIO GRATIS Y PAGA EN CASA EN [GEOGRAPHIC_DATA]" at bounding box center [487, 249] width 241 height 16
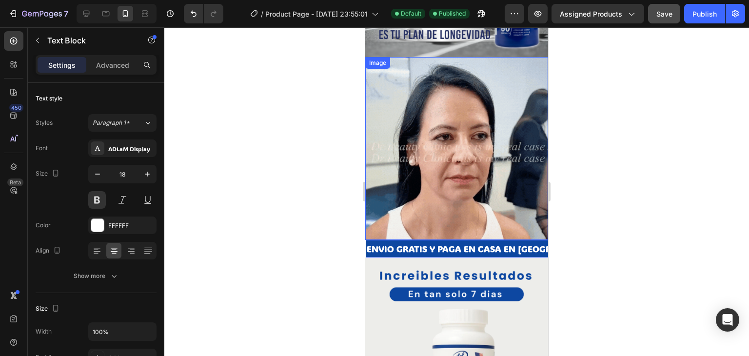
click at [402, 222] on img at bounding box center [456, 148] width 183 height 183
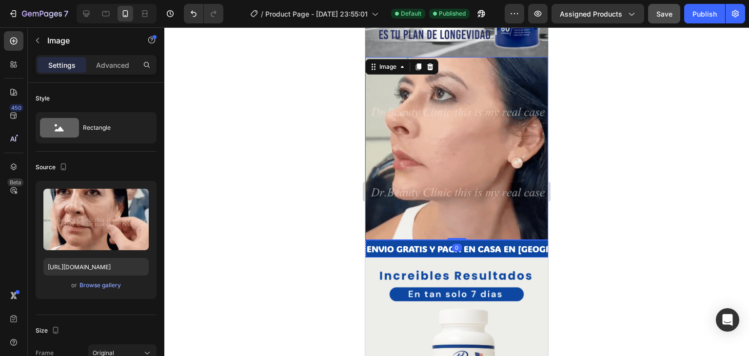
click at [425, 241] on p "ENVIO GRATIS Y PAGA EN CASA EN [GEOGRAPHIC_DATA]" at bounding box center [487, 249] width 241 height 16
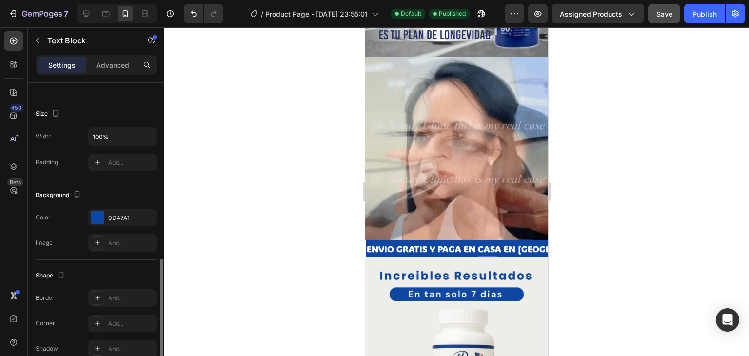
scroll to position [276, 0]
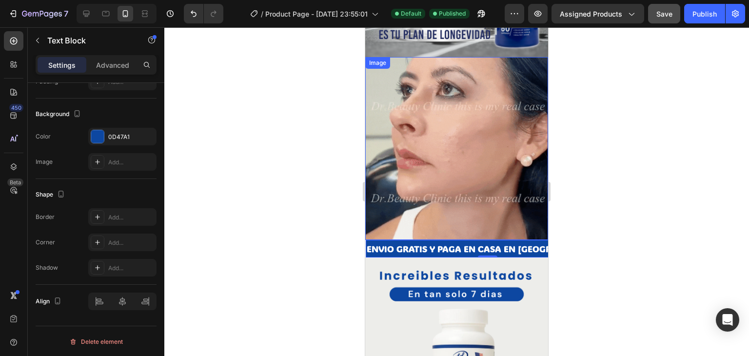
click at [430, 203] on img at bounding box center [456, 148] width 183 height 183
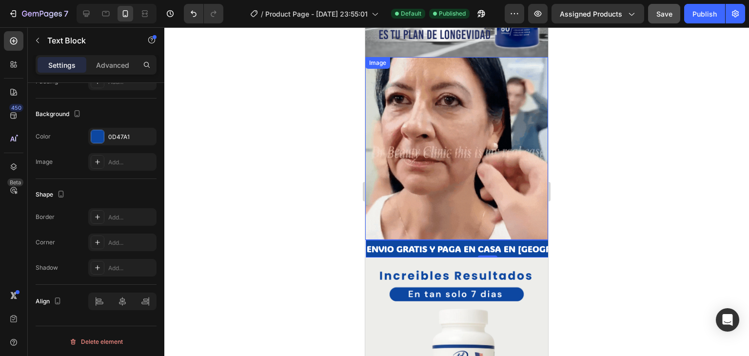
scroll to position [0, 0]
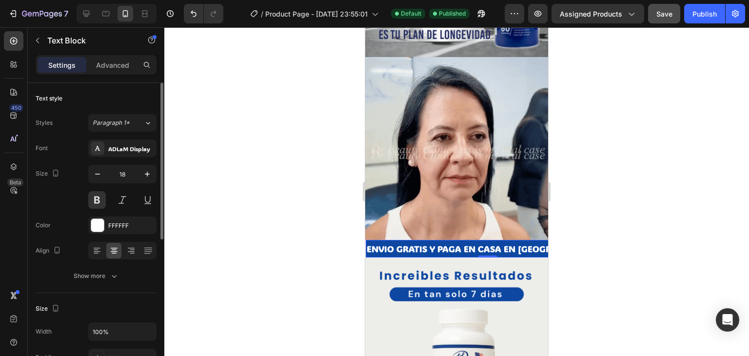
click at [424, 240] on div "ENVIO GRATIS Y PAGA EN CASA EN [GEOGRAPHIC_DATA]" at bounding box center [487, 249] width 243 height 18
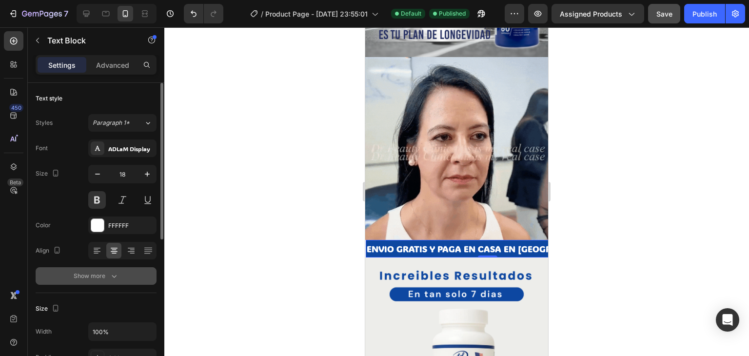
click at [116, 270] on button "Show more" at bounding box center [96, 276] width 121 height 18
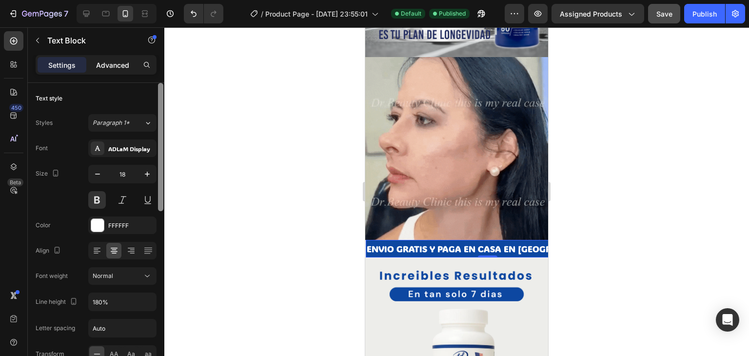
drag, startPoint x: 162, startPoint y: 255, endPoint x: 132, endPoint y: 62, distance: 195.5
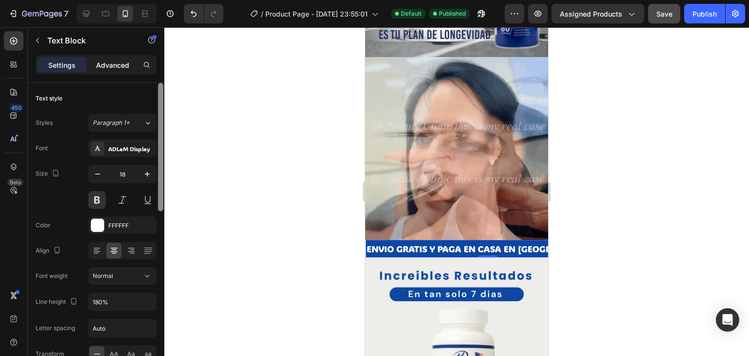
click at [139, 98] on div "Text style Styles Paragraph 1* Font [PERSON_NAME] Display Size 18 Color FFFFFF …" at bounding box center [96, 233] width 137 height 301
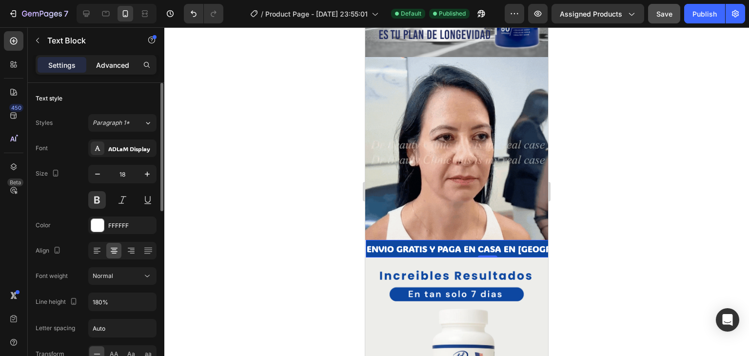
click at [113, 67] on p "Advanced" at bounding box center [112, 65] width 33 height 10
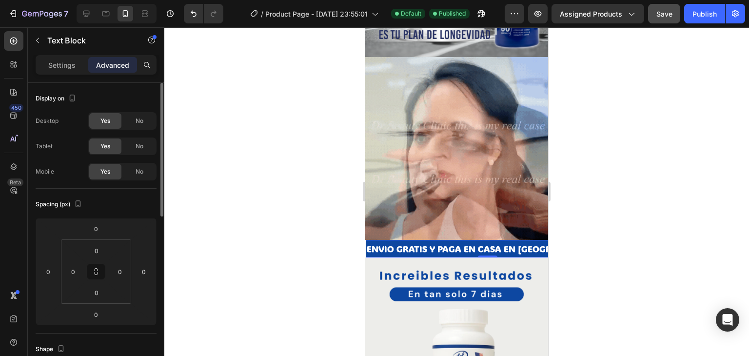
scroll to position [300, 0]
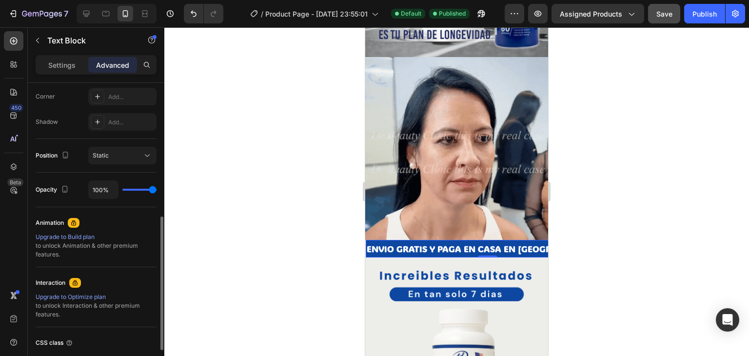
drag, startPoint x: 164, startPoint y: 117, endPoint x: 165, endPoint y: 139, distance: 22.5
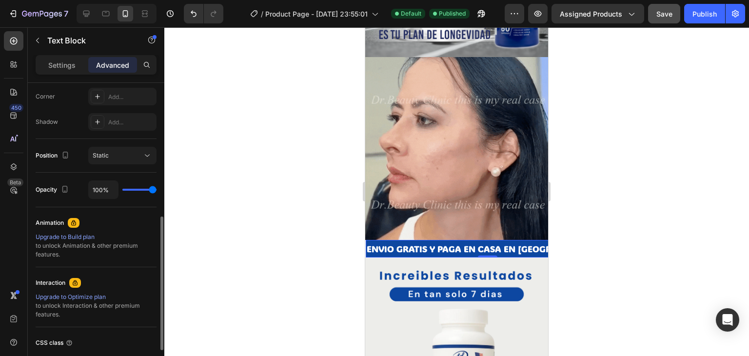
click at [165, 0] on div "7 / Product Page - [DATE] 23:55:01 Default Published Preview Assigned Products …" at bounding box center [374, 0] width 749 height 0
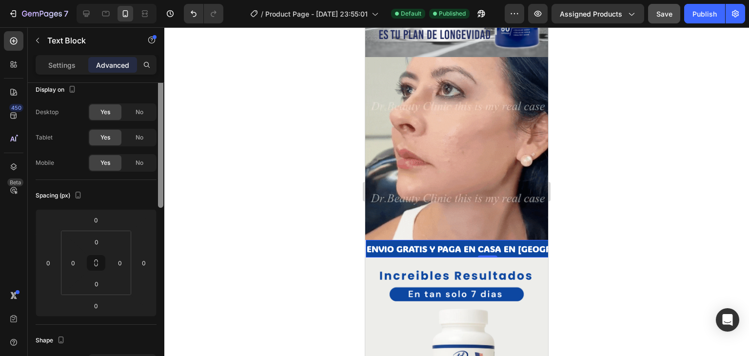
scroll to position [0, 0]
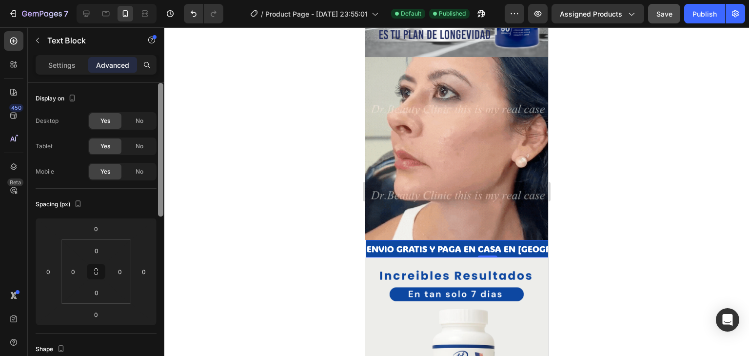
drag, startPoint x: 159, startPoint y: 237, endPoint x: 125, endPoint y: 69, distance: 171.2
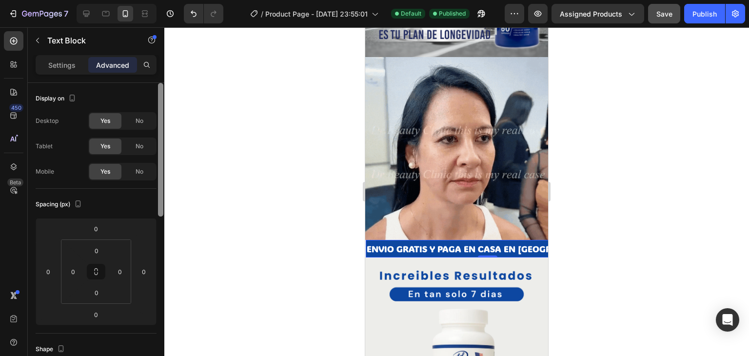
click at [126, 69] on div "Settings Advanced Display on Desktop Yes No Tablet Yes No Mobile Yes No Spacing…" at bounding box center [96, 219] width 137 height 329
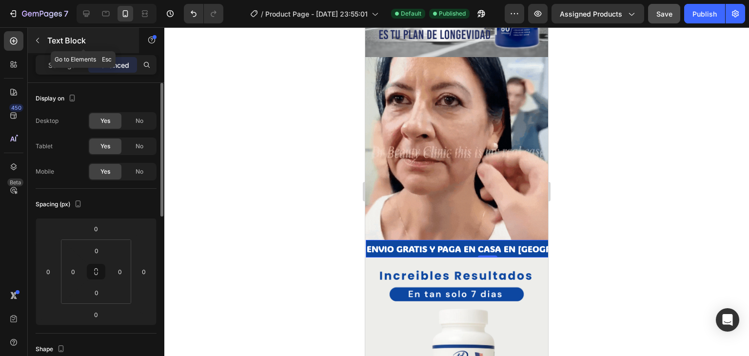
click at [38, 33] on button "button" at bounding box center [38, 41] width 16 height 16
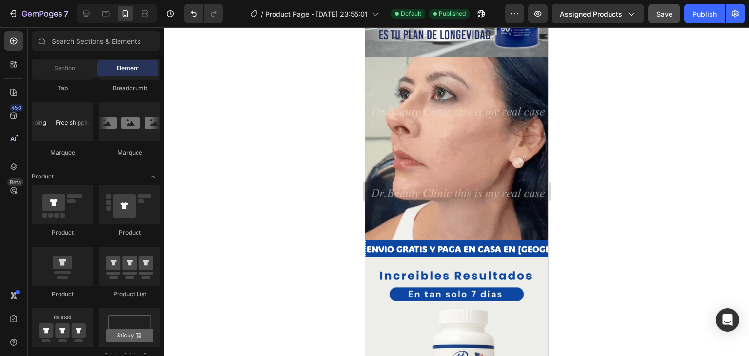
click at [394, 241] on p "ENVIO GRATIS Y PAGA EN CASA EN [GEOGRAPHIC_DATA]" at bounding box center [487, 249] width 241 height 16
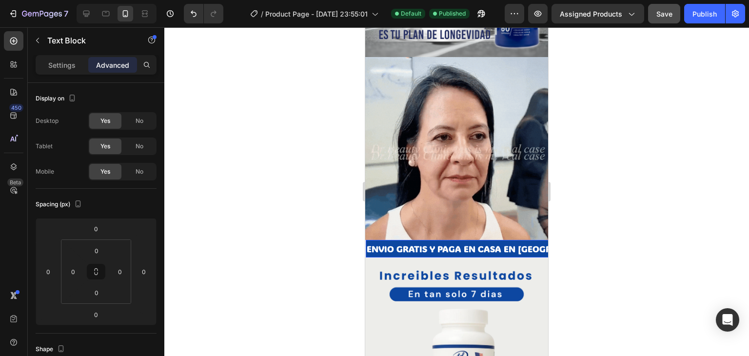
click at [414, 241] on p "ENVIO GRATIS Y PAGA EN CASA EN [GEOGRAPHIC_DATA]" at bounding box center [487, 249] width 241 height 16
click at [419, 241] on p "ENVIO GRATIS Y PAGA EN CASA EN [GEOGRAPHIC_DATA]" at bounding box center [487, 249] width 241 height 16
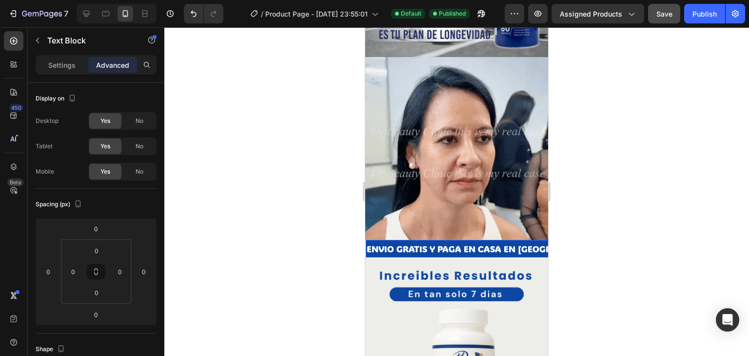
click at [425, 241] on p "ENVIO GRATIS Y PAGA EN CASA EN [GEOGRAPHIC_DATA]" at bounding box center [487, 249] width 241 height 16
click at [426, 241] on p "ENVIO GRATIS Y PAGA EN CASA EN [GEOGRAPHIC_DATA]" at bounding box center [487, 249] width 241 height 16
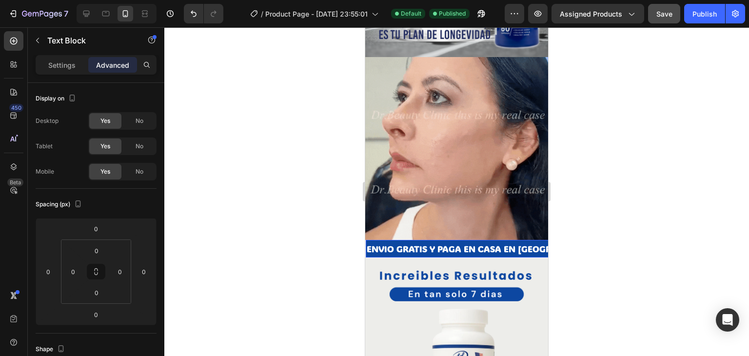
click at [431, 241] on p "ENVIO GRATIS Y PAGA EN CASA EN [GEOGRAPHIC_DATA]" at bounding box center [487, 249] width 241 height 16
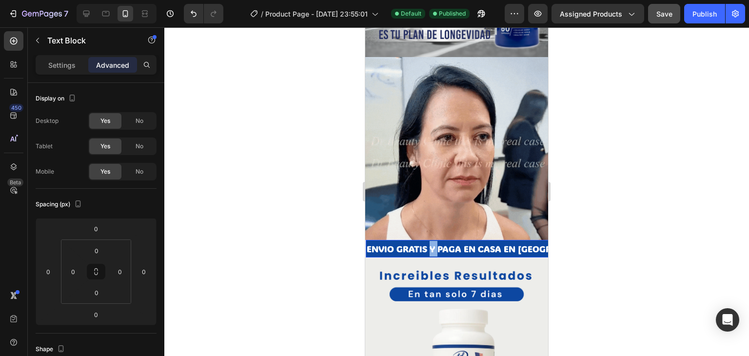
drag, startPoint x: 432, startPoint y: 223, endPoint x: 449, endPoint y: 225, distance: 17.6
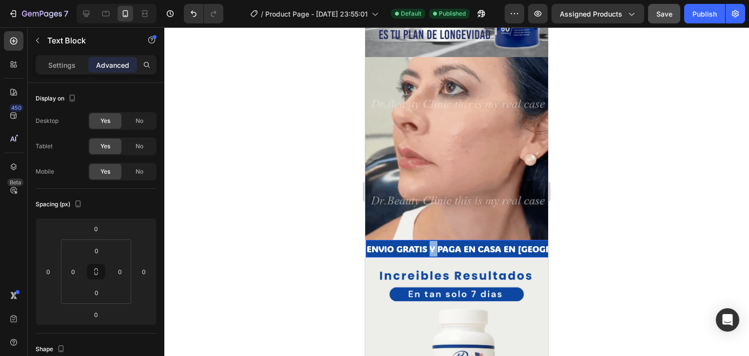
click at [434, 241] on p "ENVIO GRATIS Y PAGA EN CASA EN [GEOGRAPHIC_DATA]" at bounding box center [487, 249] width 241 height 16
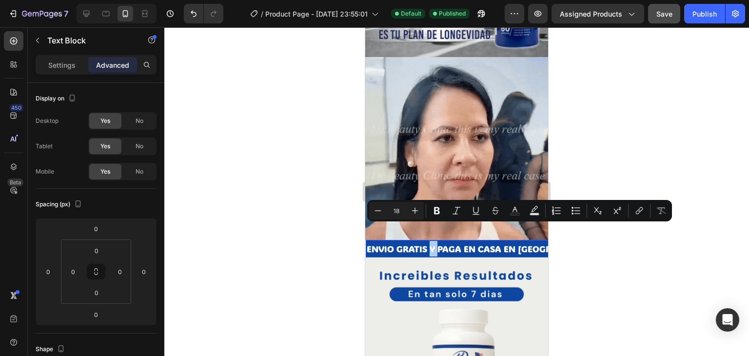
click at [474, 219] on button "Underline" at bounding box center [476, 211] width 18 height 18
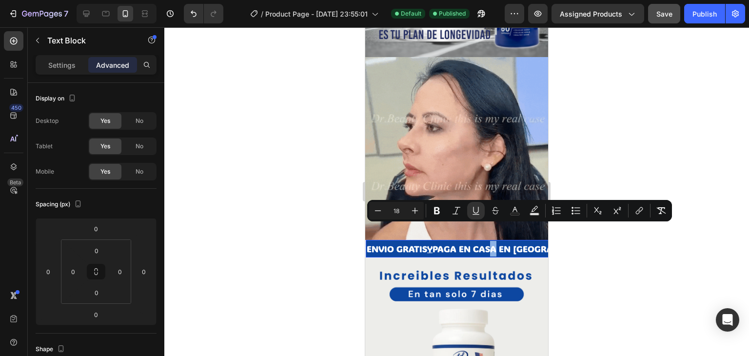
click at [497, 241] on p "ENVIO GRATIS Y PAGA EN CASA EN [GEOGRAPHIC_DATA]" at bounding box center [485, 249] width 237 height 16
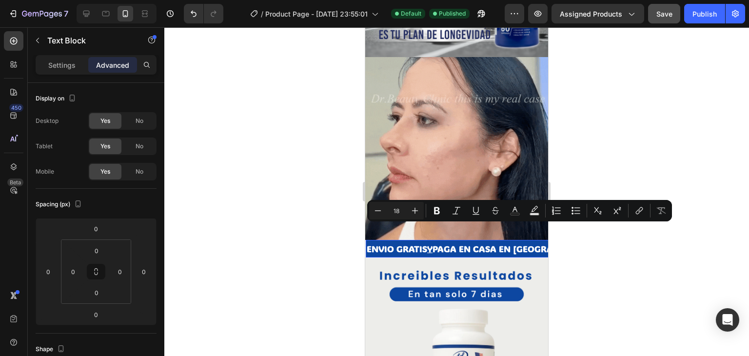
drag, startPoint x: 509, startPoint y: 224, endPoint x: 517, endPoint y: 224, distance: 8.3
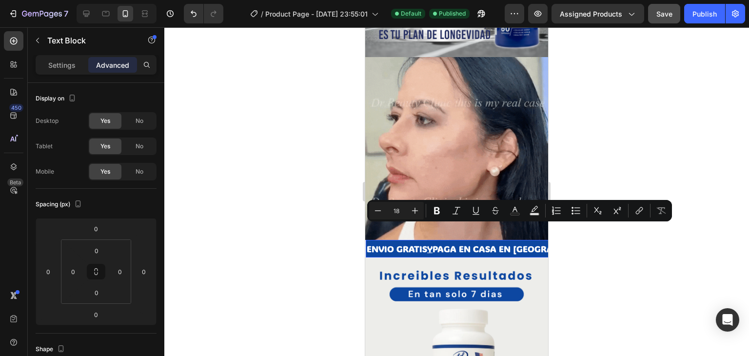
click at [510, 241] on p "ENVIO GRATIS Y PAGA EN CASA EN [GEOGRAPHIC_DATA]" at bounding box center [485, 249] width 237 height 16
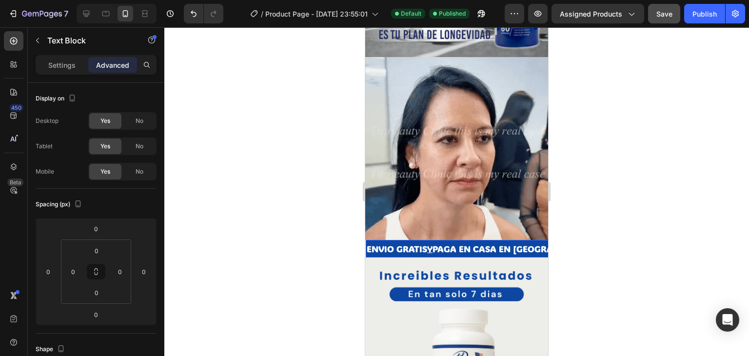
click at [521, 241] on p "ENVIO GRATIS Y PAGA EN CASA EN [GEOGRAPHIC_DATA]" at bounding box center [485, 249] width 237 height 16
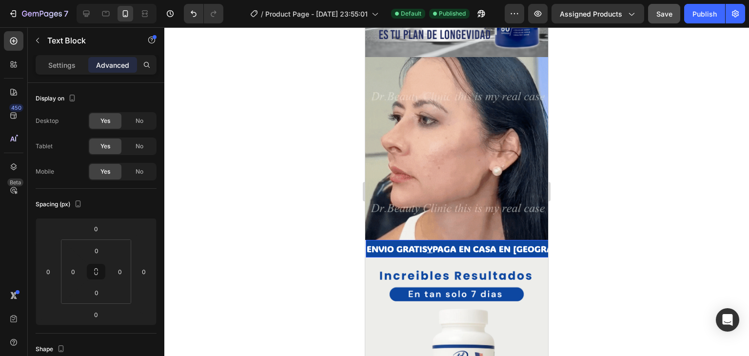
click at [501, 241] on p "ENVIO GRATIS Y PAGA EN CASA EN [GEOGRAPHIC_DATA]" at bounding box center [485, 249] width 237 height 16
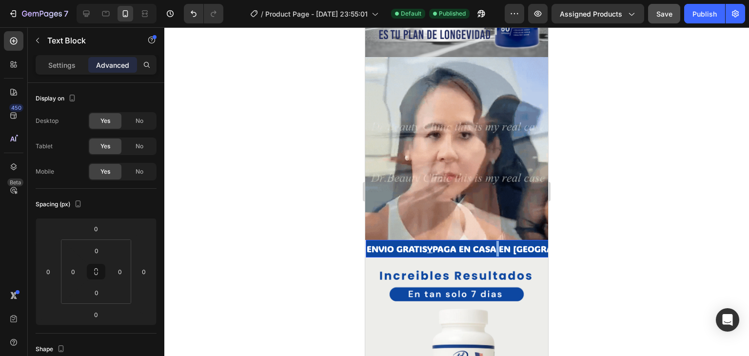
click at [500, 241] on p "ENVIO GRATIS Y PAGA EN CASA EN [GEOGRAPHIC_DATA]" at bounding box center [485, 249] width 237 height 16
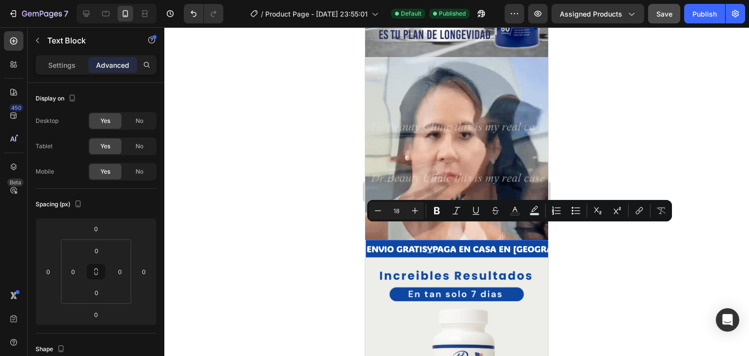
click at [519, 241] on p "ENVIO GRATIS Y PAGA EN CASA EN [GEOGRAPHIC_DATA]" at bounding box center [485, 249] width 237 height 16
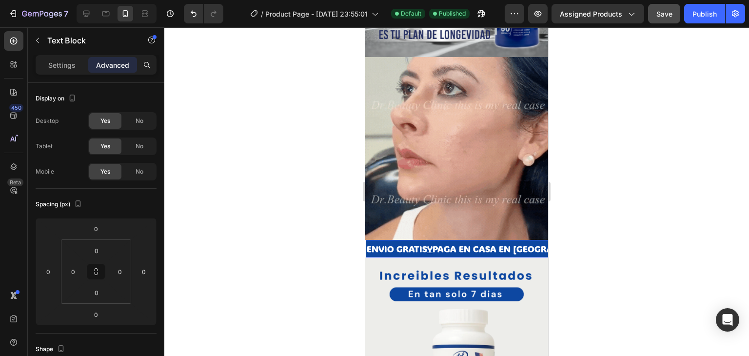
click at [375, 241] on p "ENVIO GRATIS Y PAGA EN CASA EN [GEOGRAPHIC_DATA]" at bounding box center [485, 249] width 237 height 16
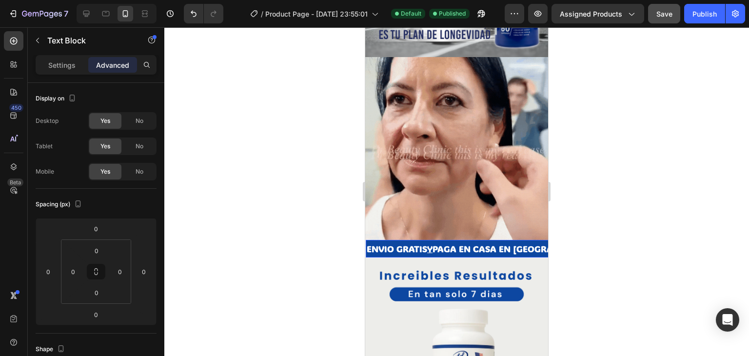
click at [379, 241] on p "ENVIO GRATIS Y PAGA EN CASA EN [GEOGRAPHIC_DATA]" at bounding box center [485, 249] width 237 height 16
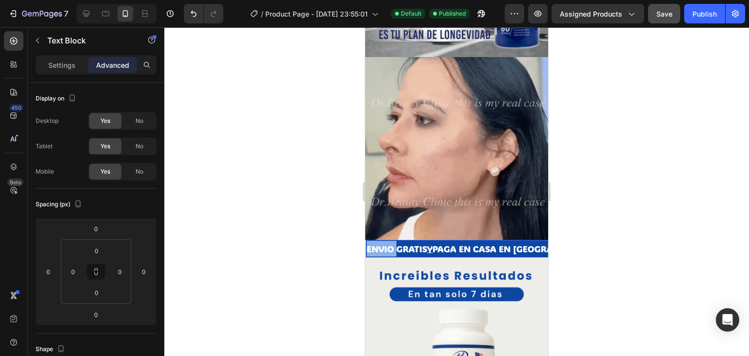
click at [380, 241] on p "ENVIO GRATIS Y PAGA EN CASA EN [GEOGRAPHIC_DATA]" at bounding box center [485, 249] width 237 height 16
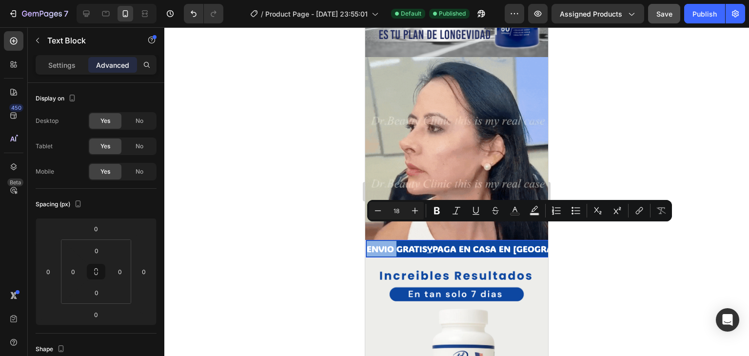
click at [398, 241] on p "ENVIO GRATIS Y PAGA EN CASA EN [GEOGRAPHIC_DATA]" at bounding box center [485, 249] width 237 height 16
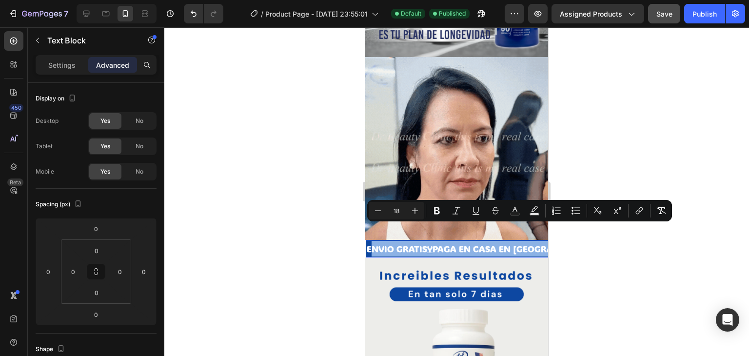
drag, startPoint x: 369, startPoint y: 233, endPoint x: 553, endPoint y: 232, distance: 184.4
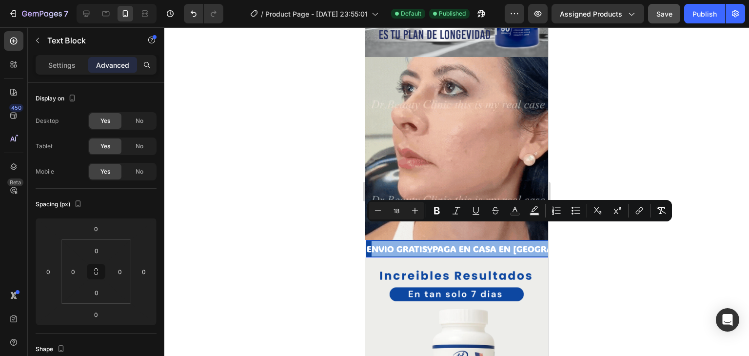
click at [548, 232] on html "iPhone 13 Mini ( 375 px) iPhone 13 Mini iPhone 13 Pro iPhone 11 Pro Max iPhone …" at bounding box center [456, 244] width 183 height 1657
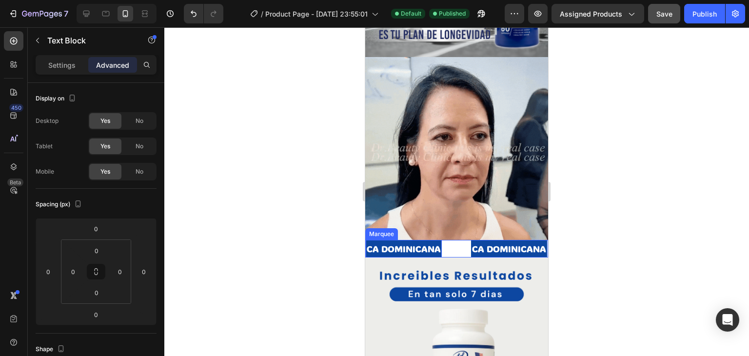
click at [457, 240] on div "CA DOMINICANA Text Block 0" at bounding box center [418, 249] width 105 height 18
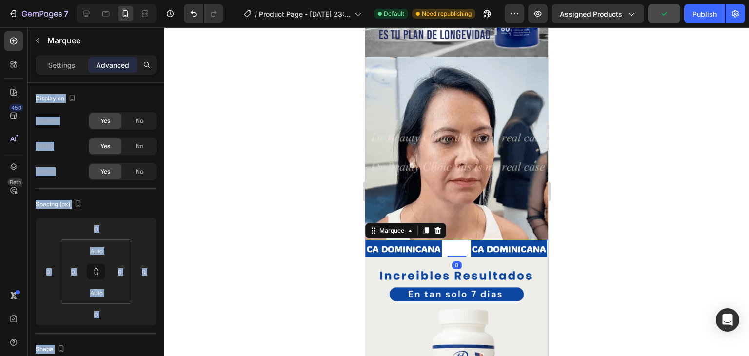
click at [225, 155] on div at bounding box center [456, 191] width 585 height 329
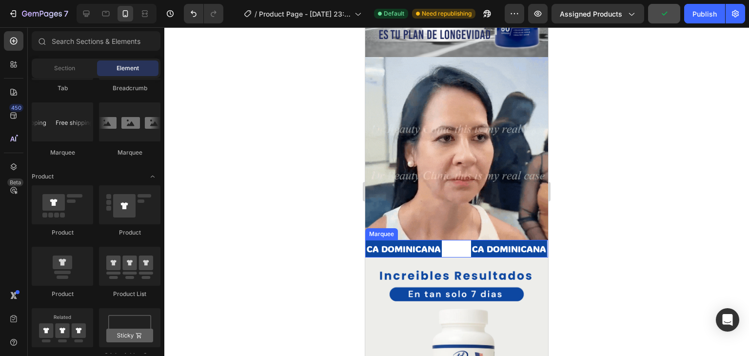
click at [457, 240] on div "CA DOMINICANA Text Block" at bounding box center [418, 249] width 105 height 18
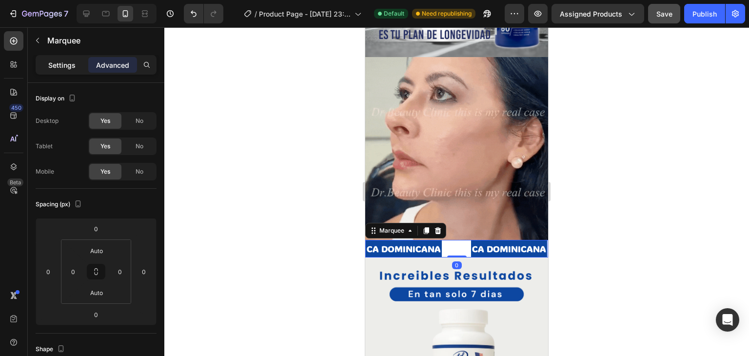
click at [70, 60] on p "Settings" at bounding box center [61, 65] width 27 height 10
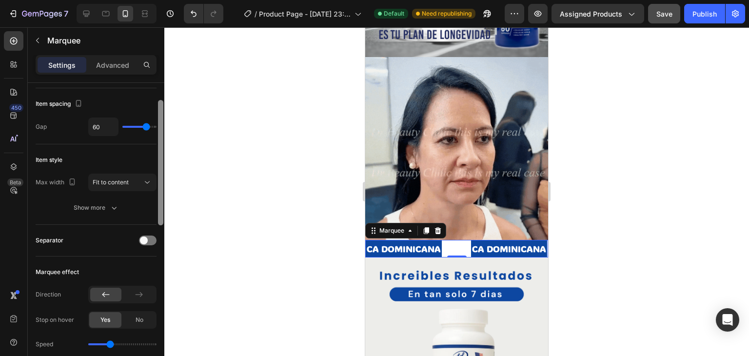
scroll to position [38, 0]
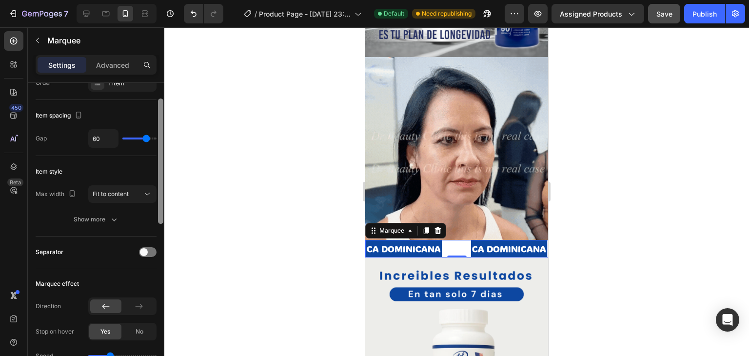
drag, startPoint x: 159, startPoint y: 199, endPoint x: 163, endPoint y: 216, distance: 16.6
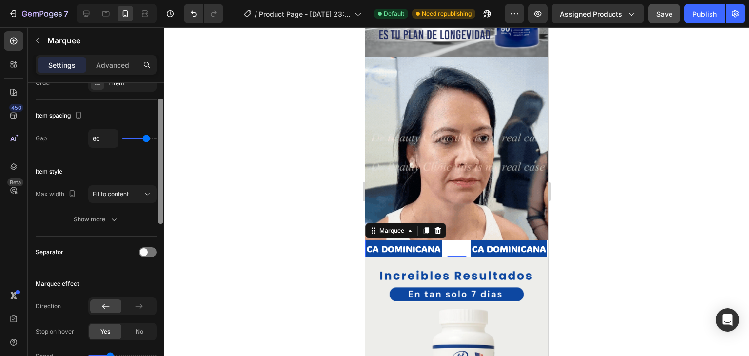
click at [163, 216] on div at bounding box center [160, 233] width 7 height 301
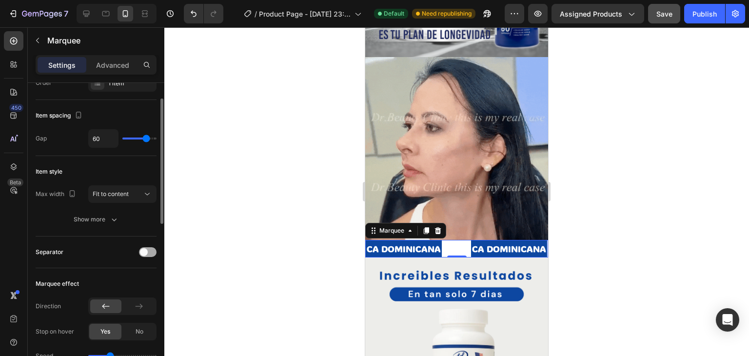
click at [149, 250] on div at bounding box center [148, 252] width 18 height 10
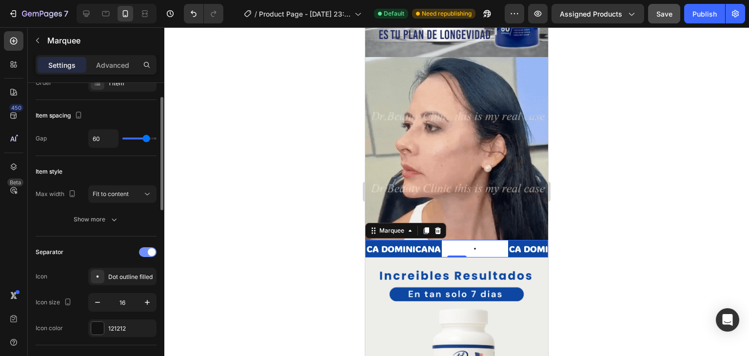
click at [149, 250] on span at bounding box center [152, 252] width 8 height 8
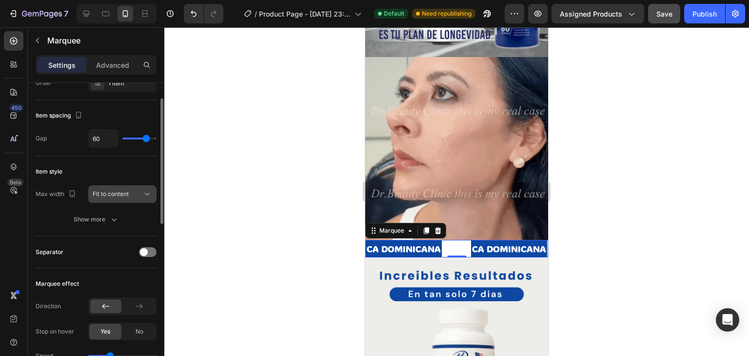
click at [138, 198] on div "Fit to content" at bounding box center [123, 194] width 60 height 10
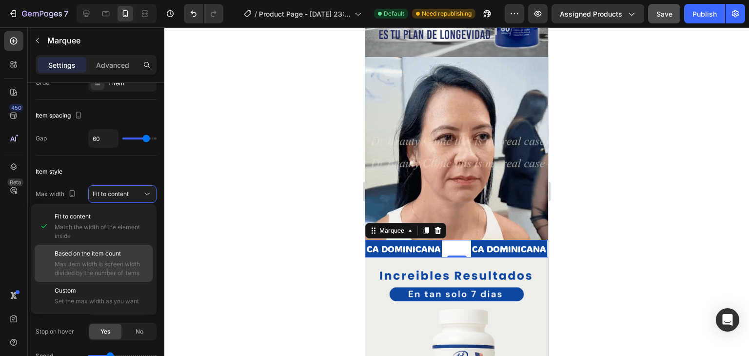
click at [120, 256] on span "Based on the item count" at bounding box center [88, 253] width 66 height 9
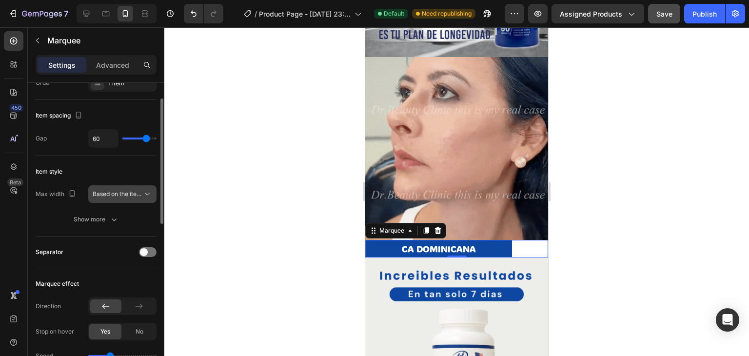
click at [134, 194] on span "Based on the item count" at bounding box center [126, 193] width 66 height 7
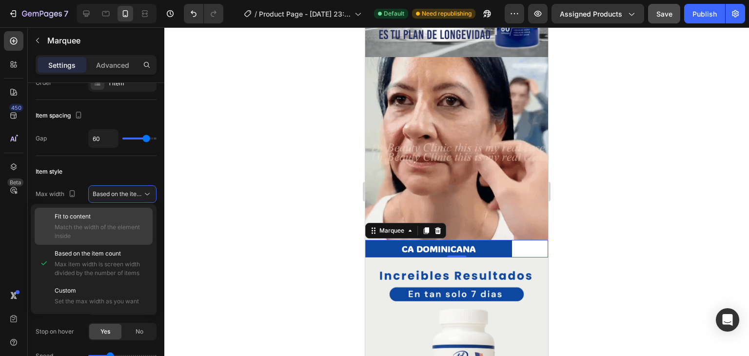
click at [113, 227] on span "Match the width of the element inside" at bounding box center [102, 232] width 94 height 18
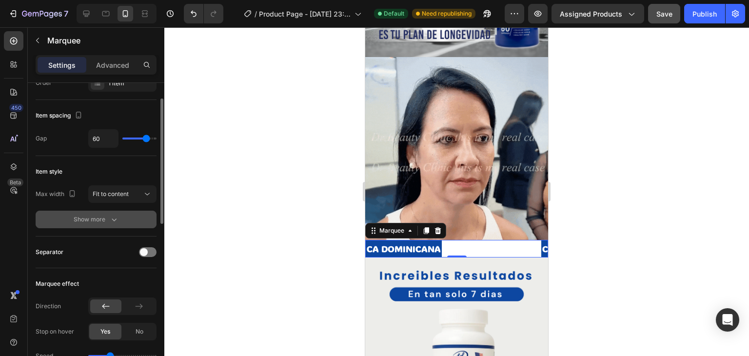
click at [115, 219] on icon "button" at bounding box center [114, 220] width 10 height 10
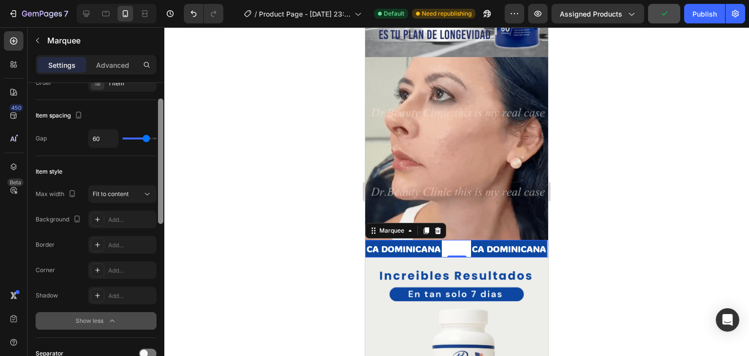
scroll to position [40, 0]
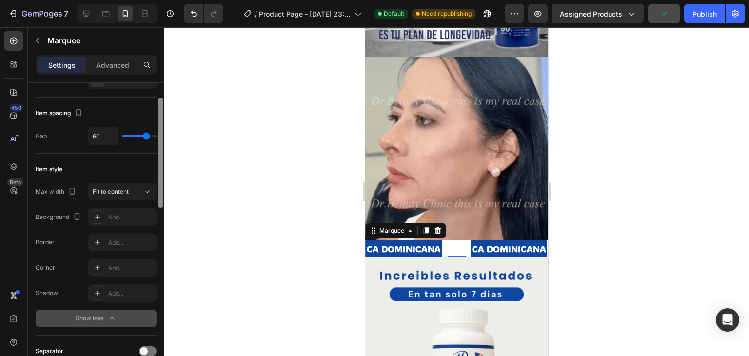
click at [159, 215] on div at bounding box center [160, 233] width 7 height 301
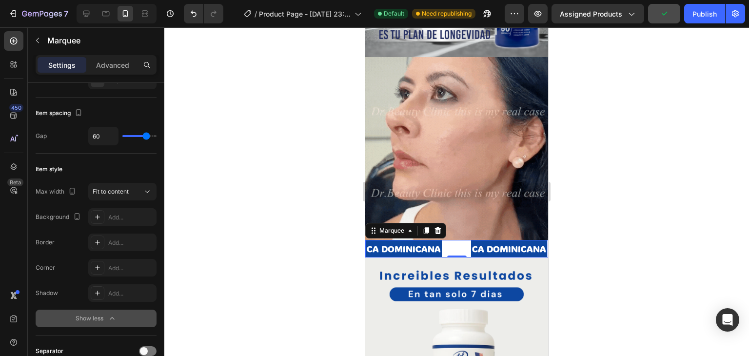
type input "49"
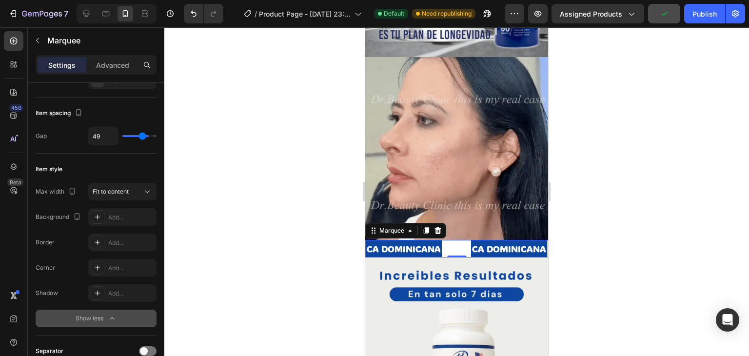
type input "41"
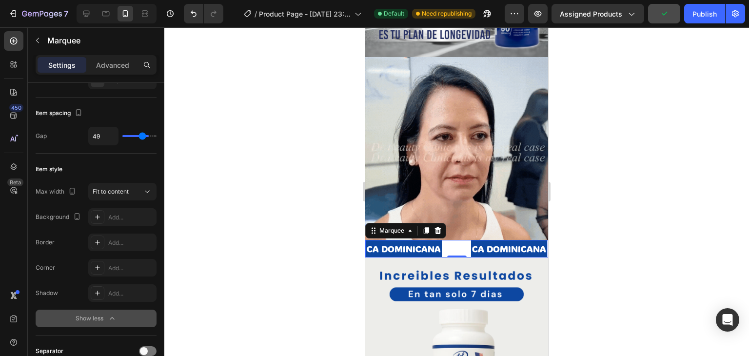
type input "41"
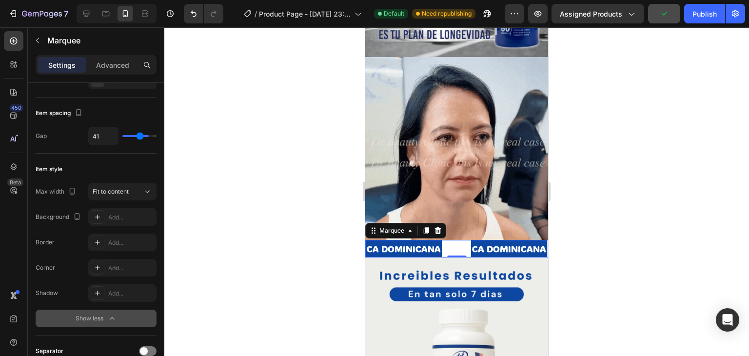
type input "39"
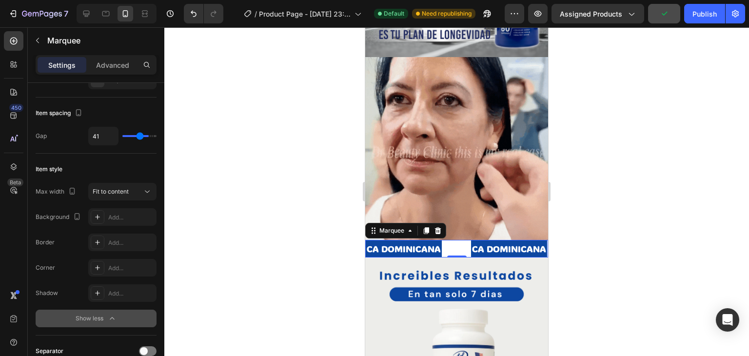
type input "39"
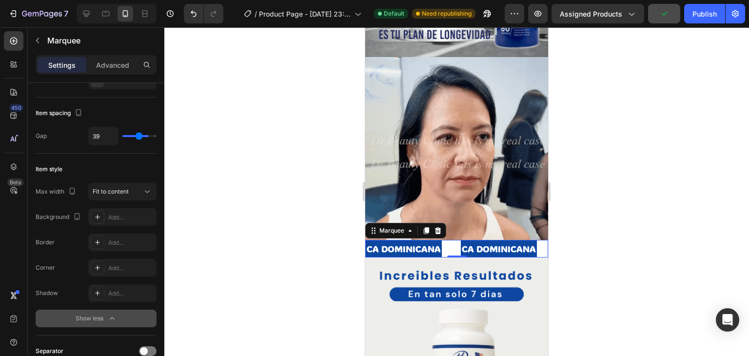
type input "38"
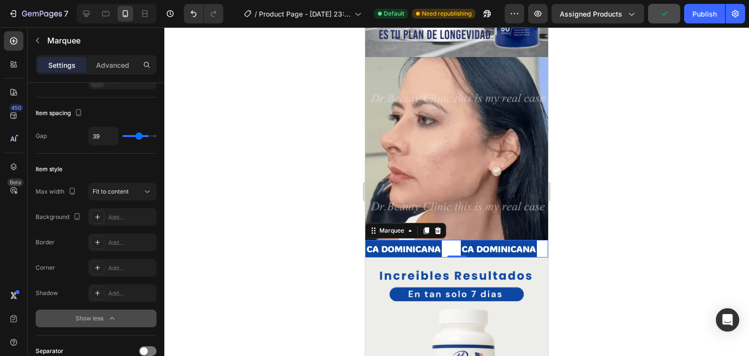
type input "38"
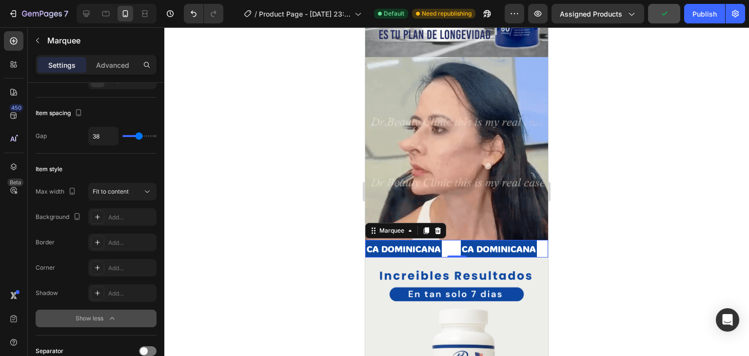
type input "37"
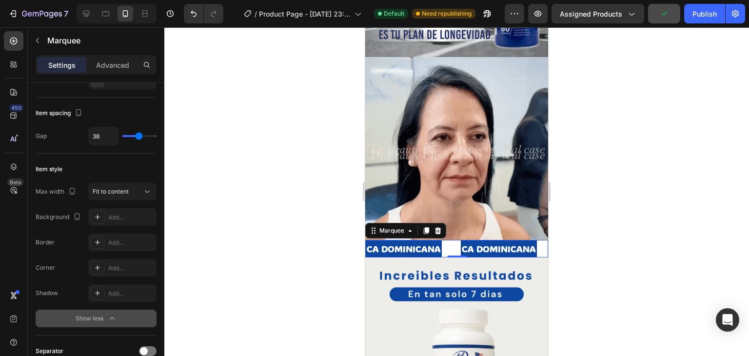
type input "37"
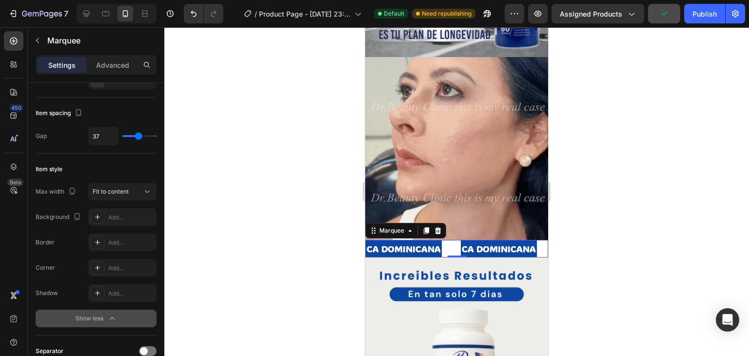
type input "36"
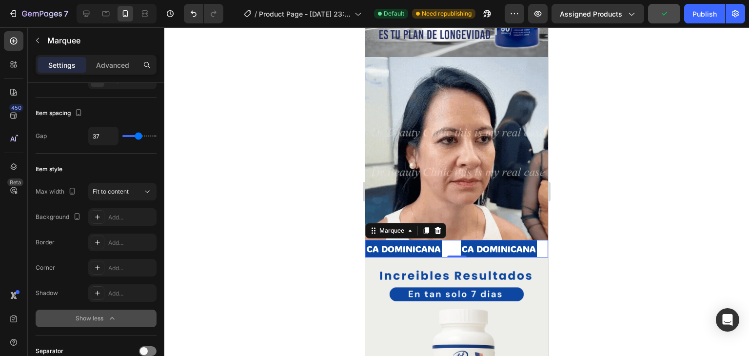
type input "36"
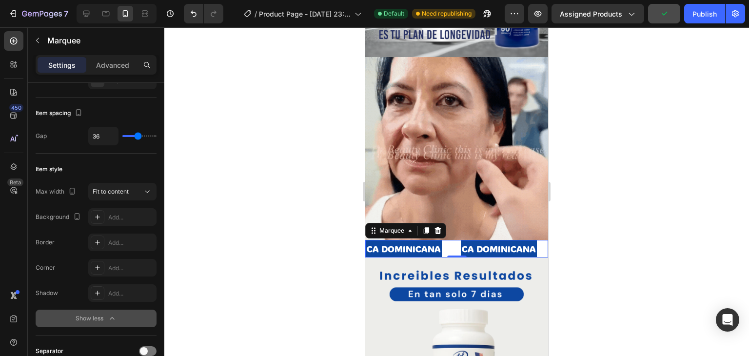
type input "35"
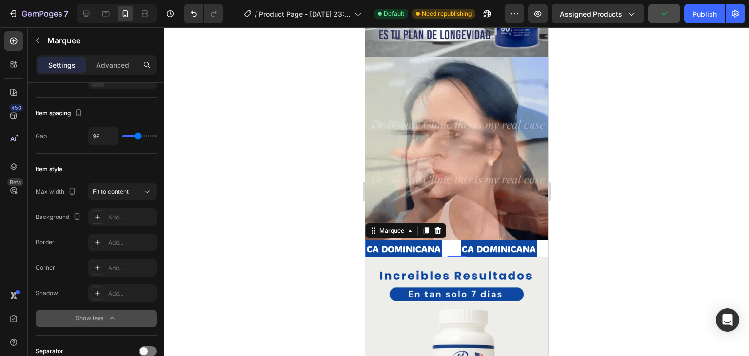
type input "35"
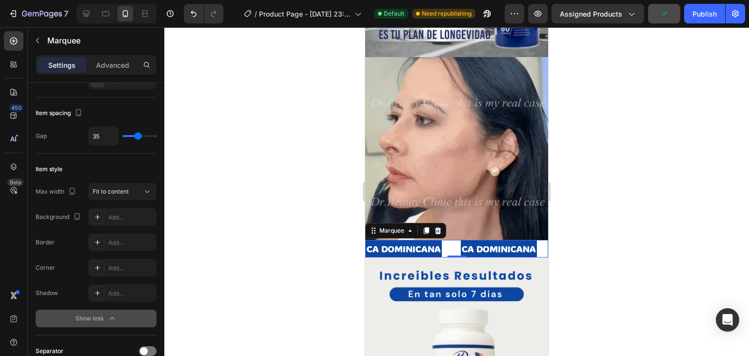
type input "33"
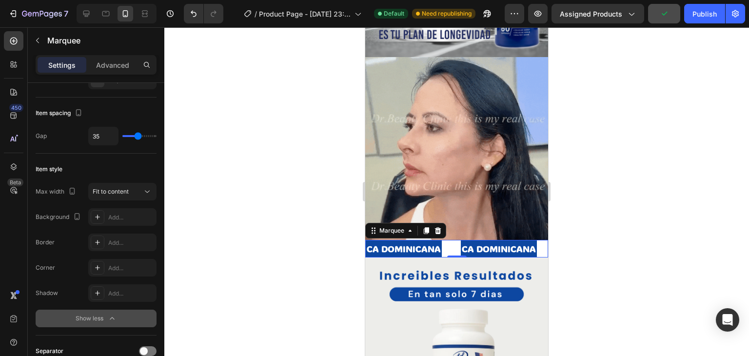
type input "33"
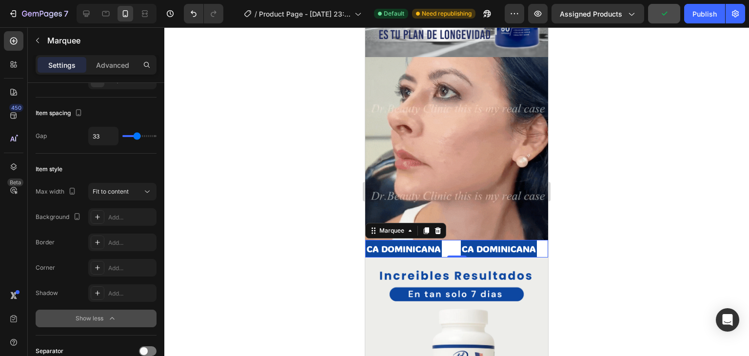
type input "32"
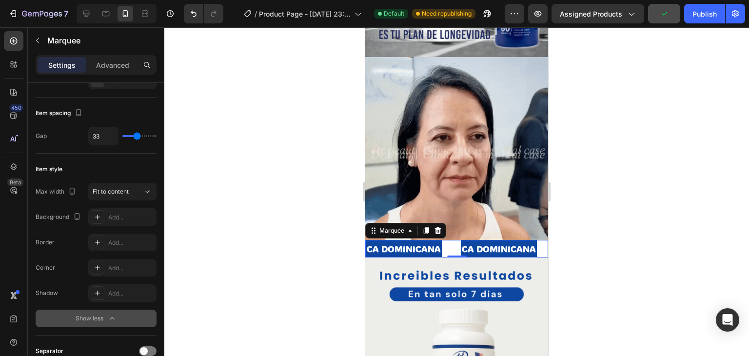
type input "32"
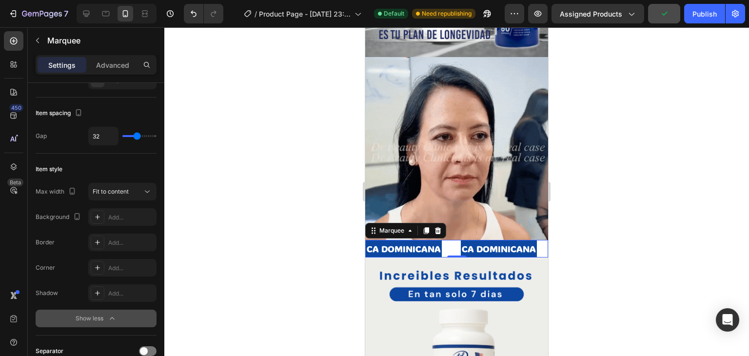
type input "30"
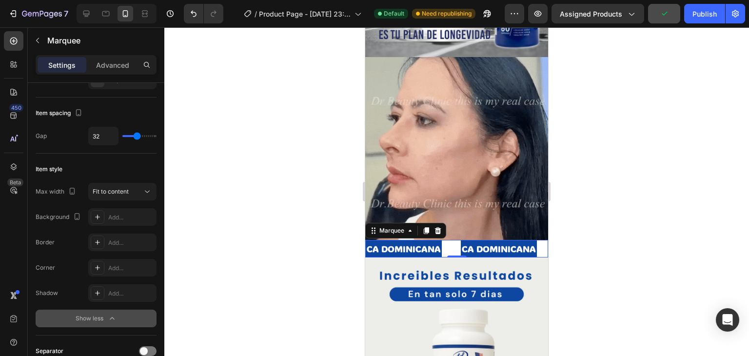
type input "30"
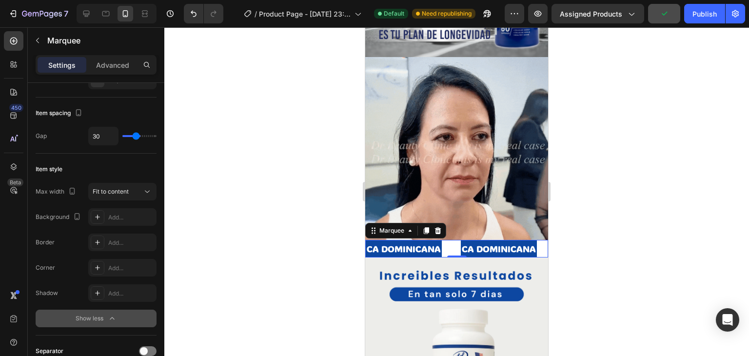
type input "28"
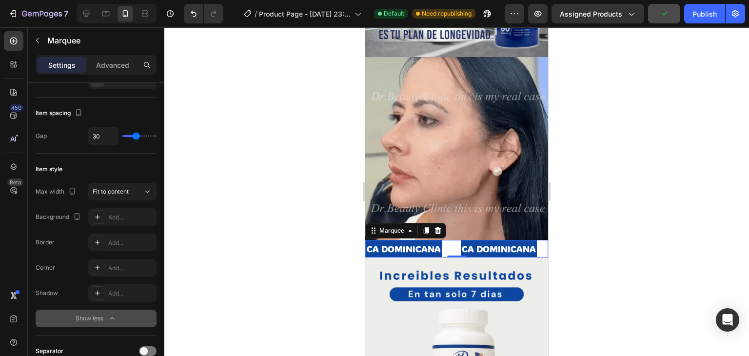
type input "28"
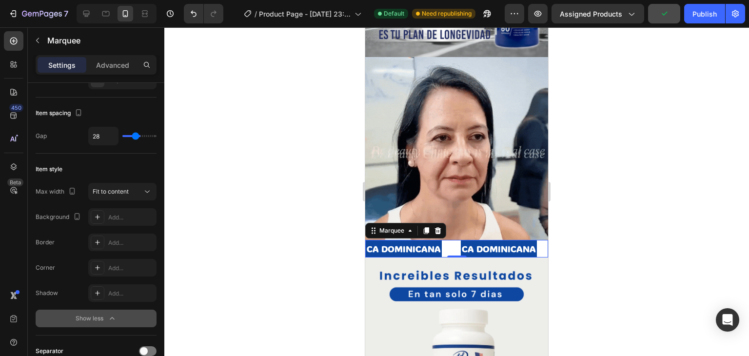
type input "25"
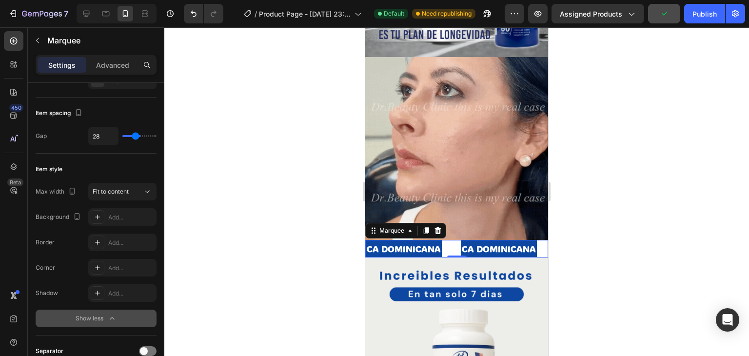
type input "25"
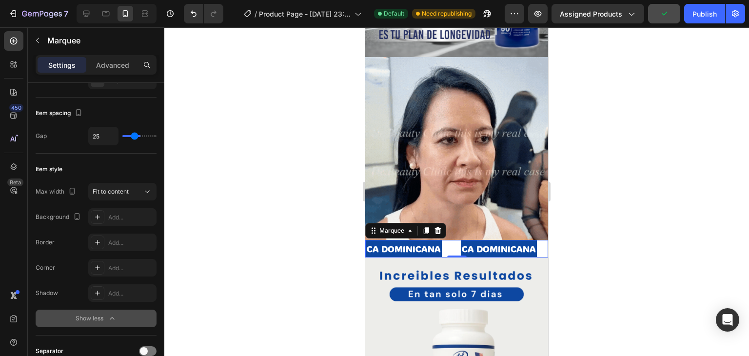
type input "23"
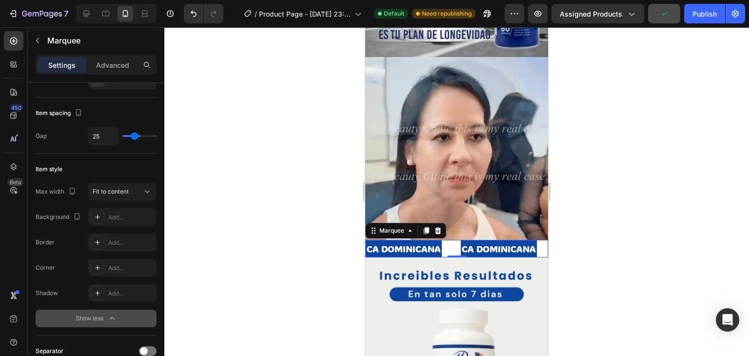
type input "23"
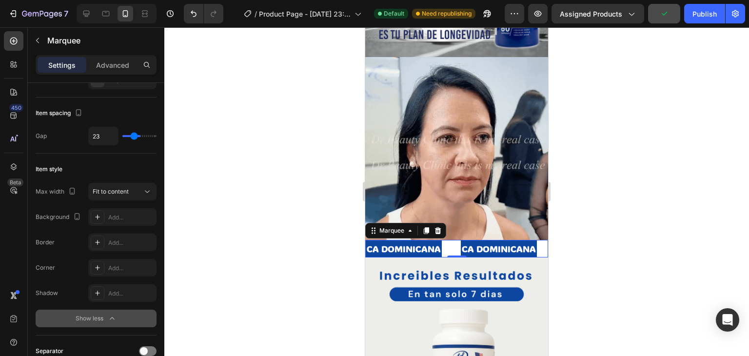
type input "22"
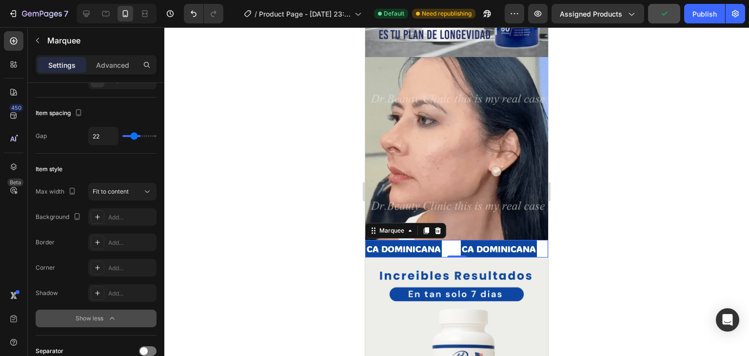
type input "22"
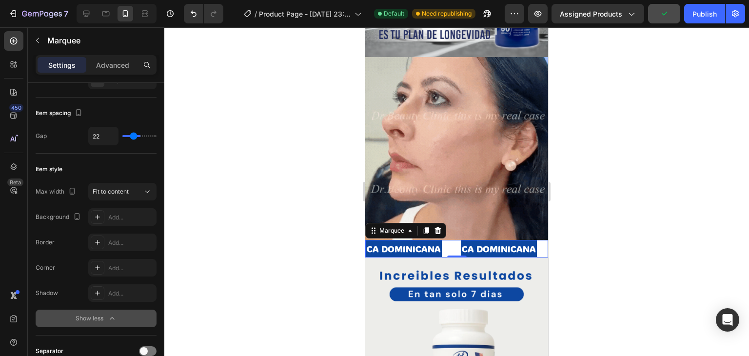
type input "20"
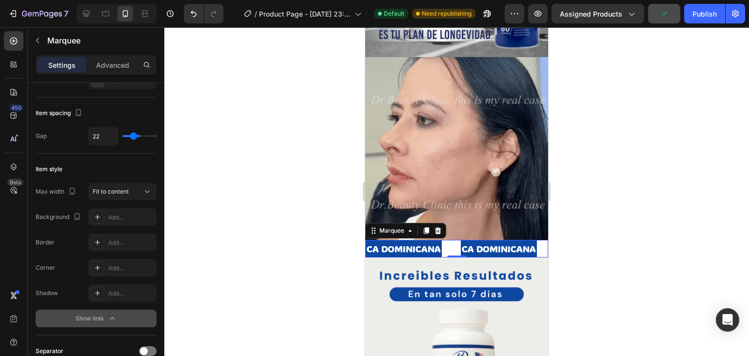
type input "20"
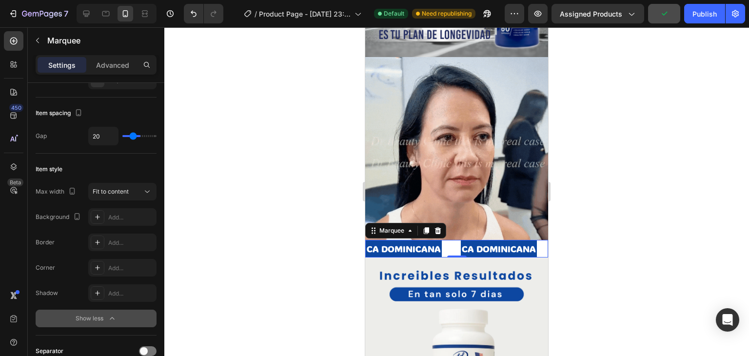
type input "18"
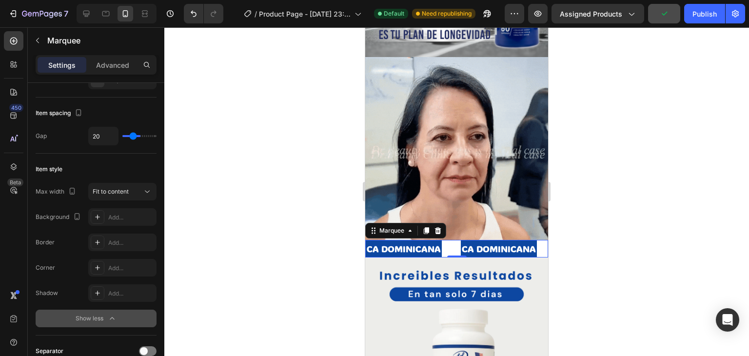
type input "18"
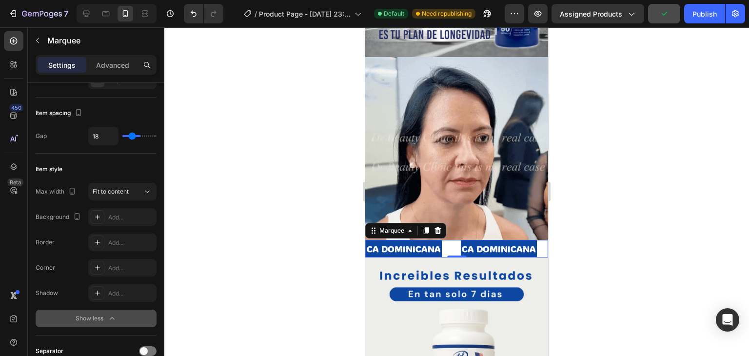
type input "15"
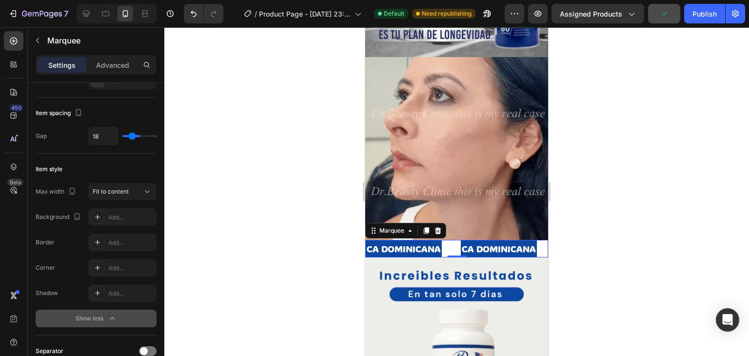
type input "15"
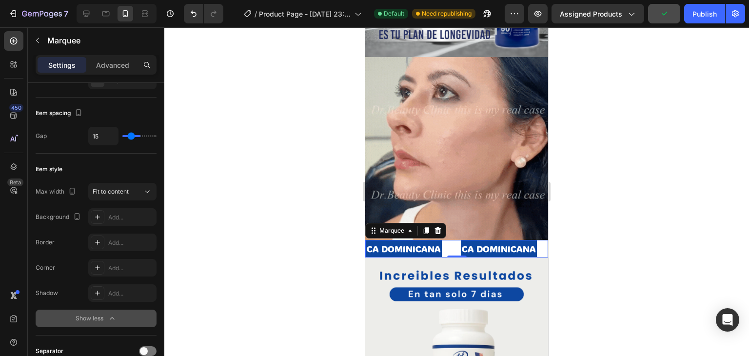
type input "13"
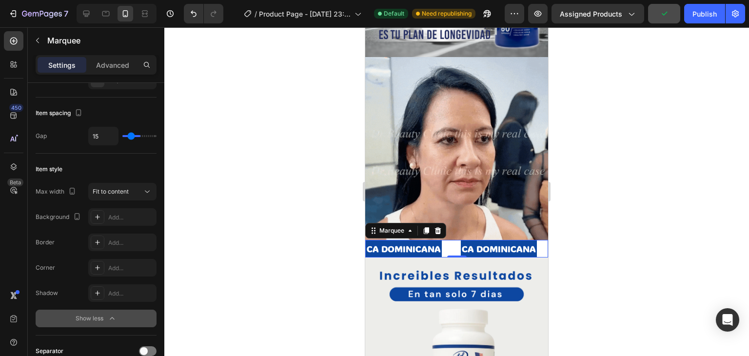
type input "13"
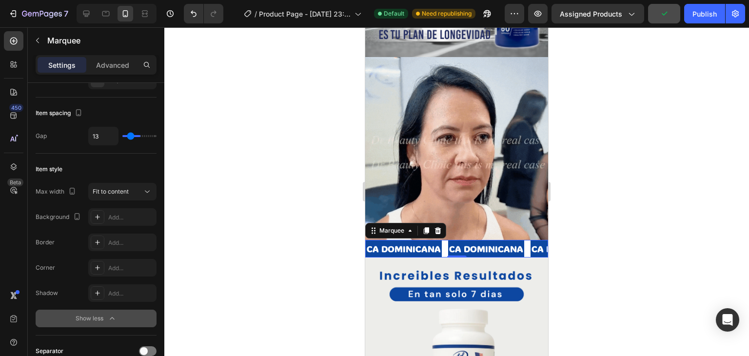
type input "12"
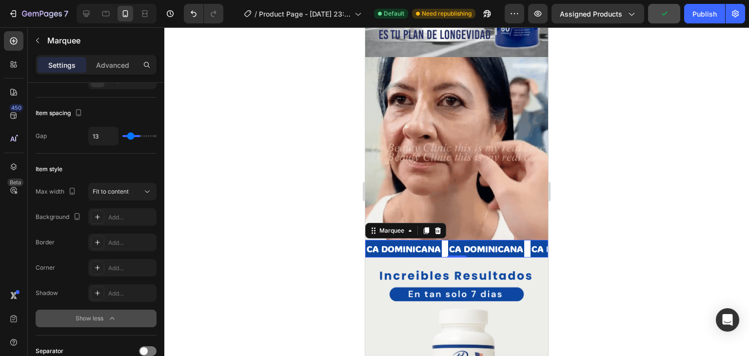
type input "12"
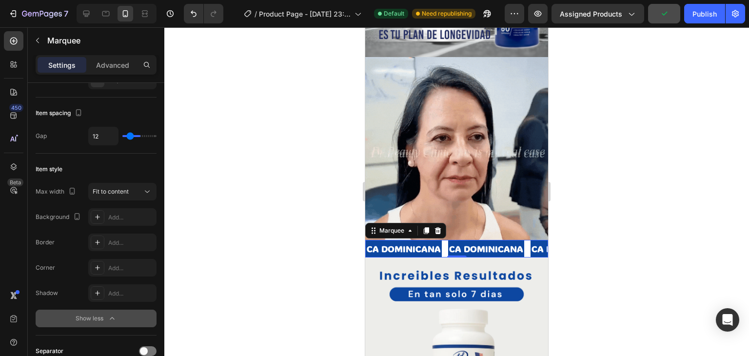
type input "11"
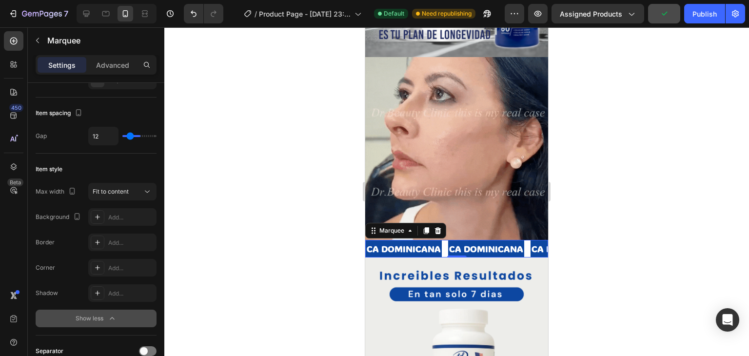
type input "11"
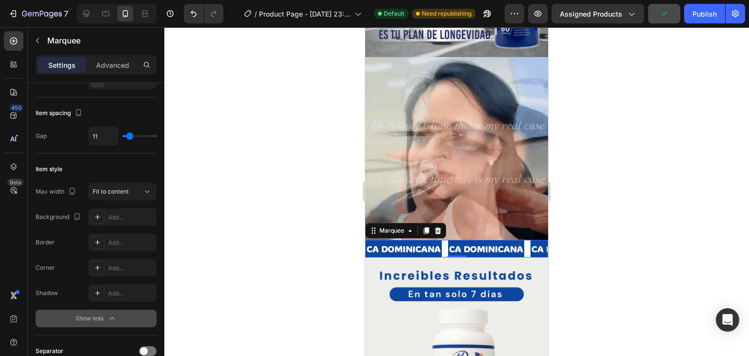
type input "10"
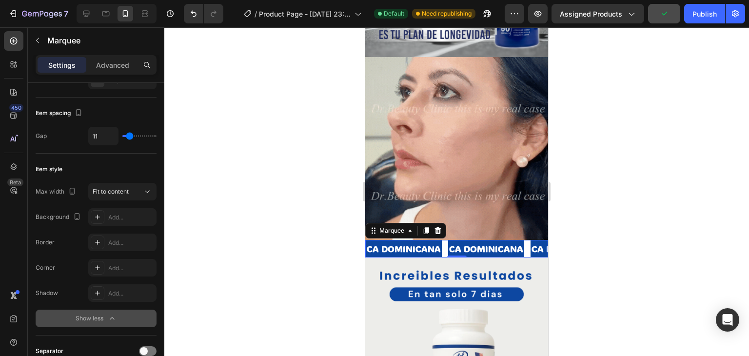
type input "10"
type input "6"
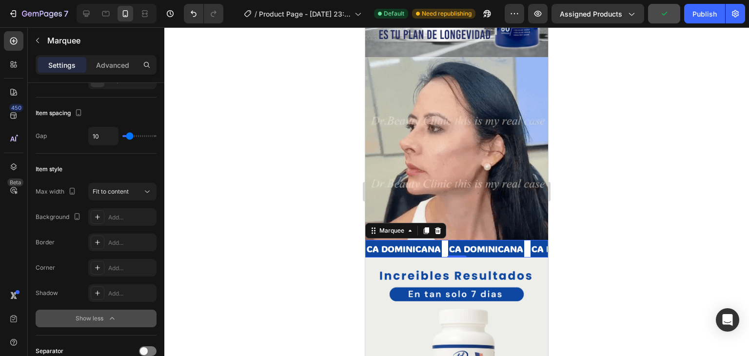
type input "6"
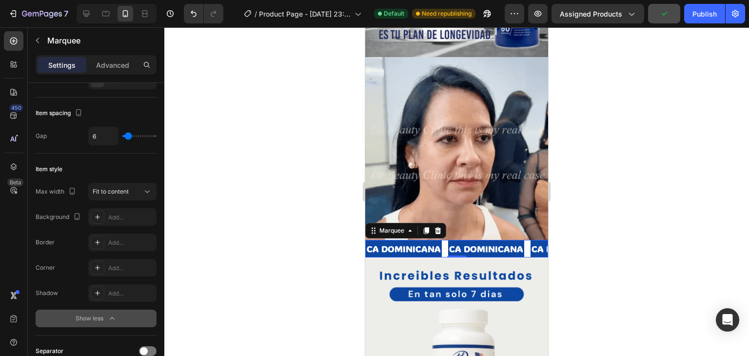
type input "4"
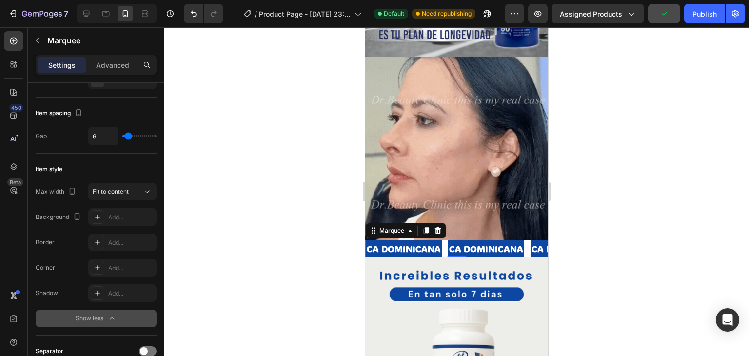
type input "4"
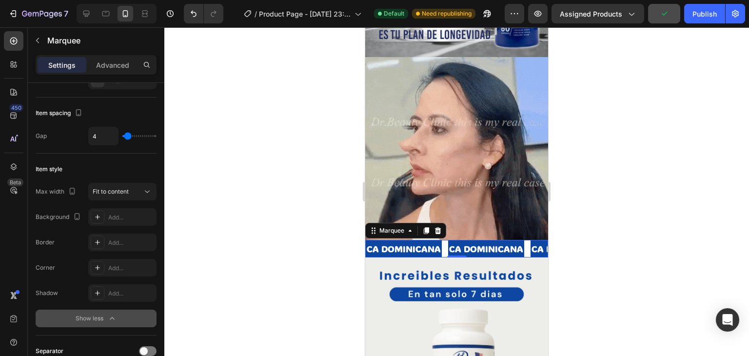
type input "1"
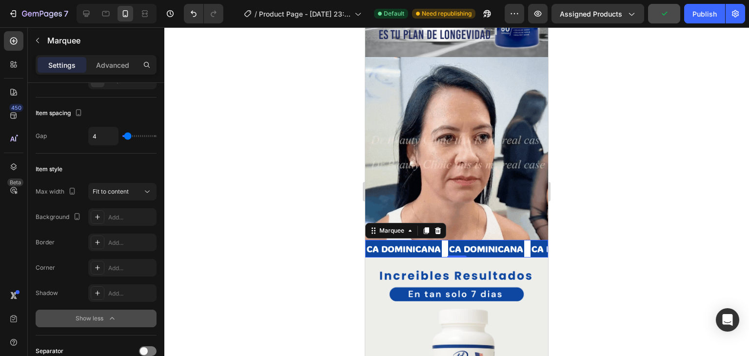
type input "1"
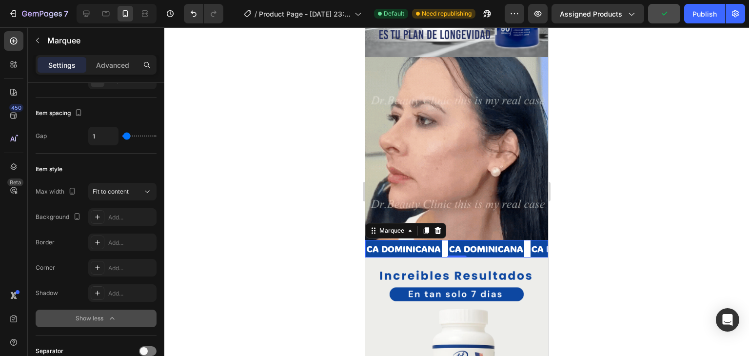
type input "0"
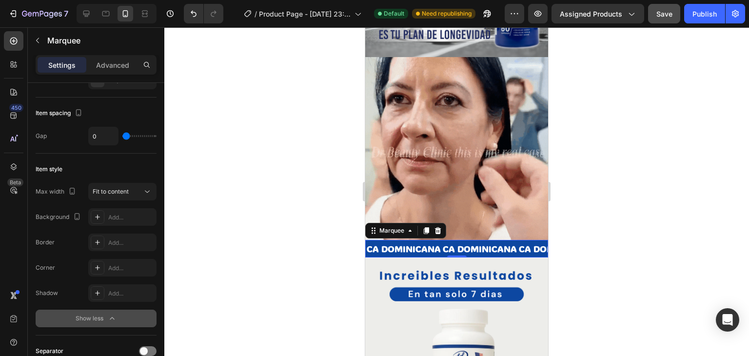
drag, startPoint x: 144, startPoint y: 135, endPoint x: 108, endPoint y: 129, distance: 36.6
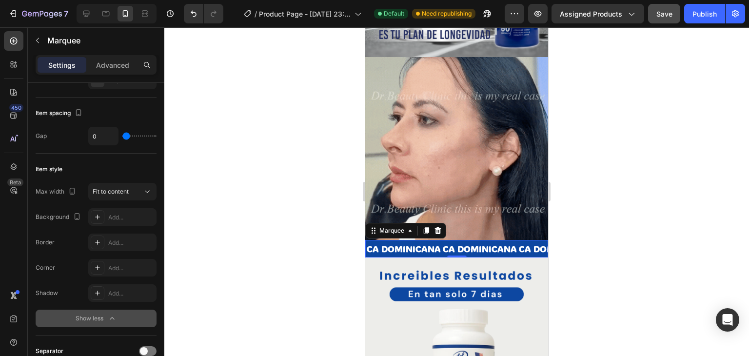
type input "0"
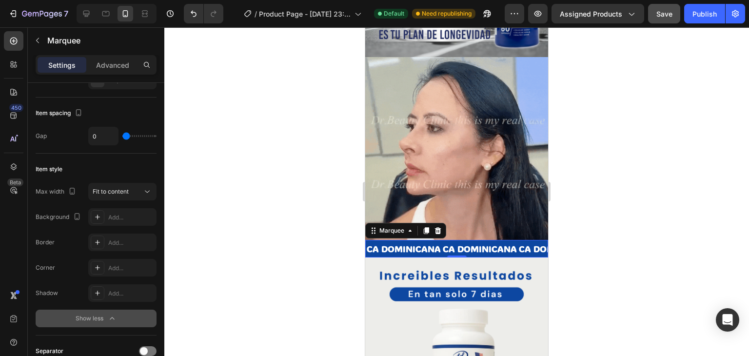
click at [122, 135] on input "range" at bounding box center [139, 136] width 34 height 2
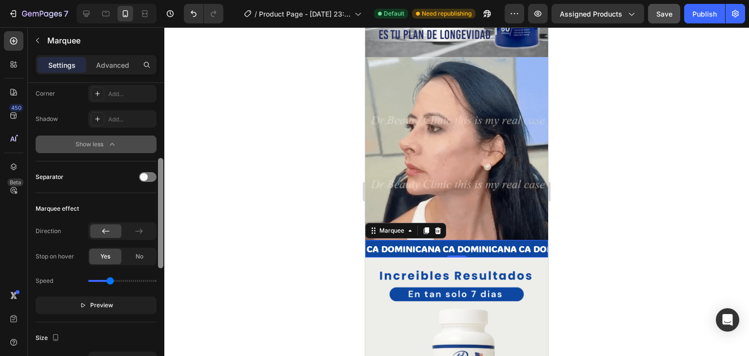
scroll to position [216, 0]
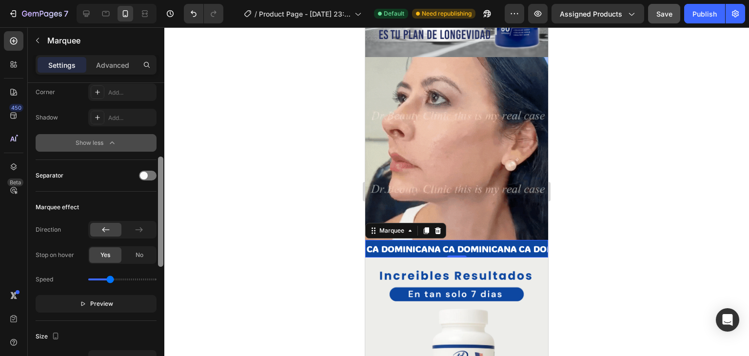
drag, startPoint x: 162, startPoint y: 158, endPoint x: 167, endPoint y: 222, distance: 64.6
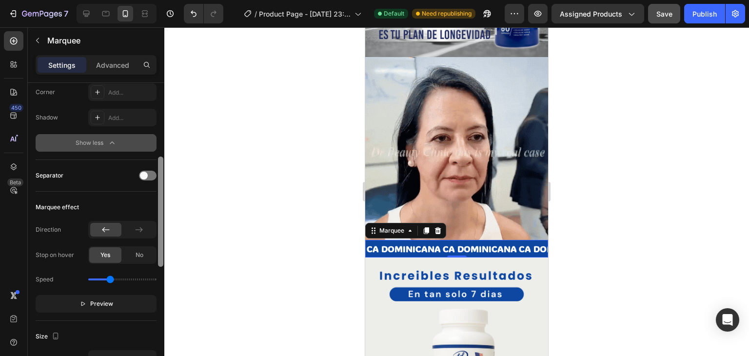
click at [167, 0] on div "7 / Product Page - [DATE] 23:55:01 Default Need republishing Preview Assigned P…" at bounding box center [374, 0] width 749 height 0
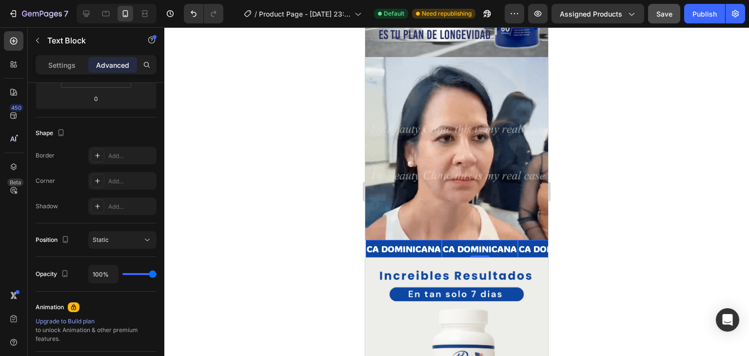
click at [457, 241] on p "CA DOMINICANA" at bounding box center [480, 249] width 74 height 16
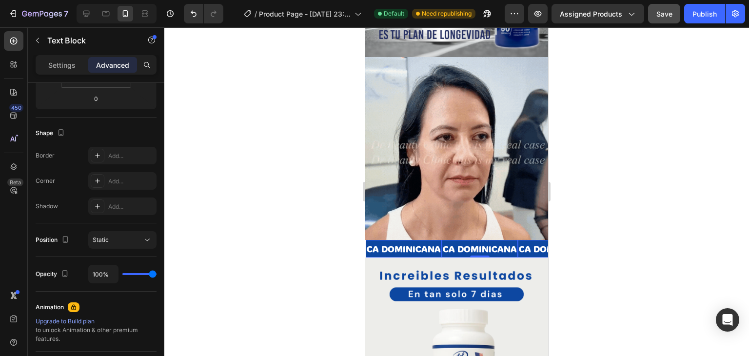
scroll to position [0, 0]
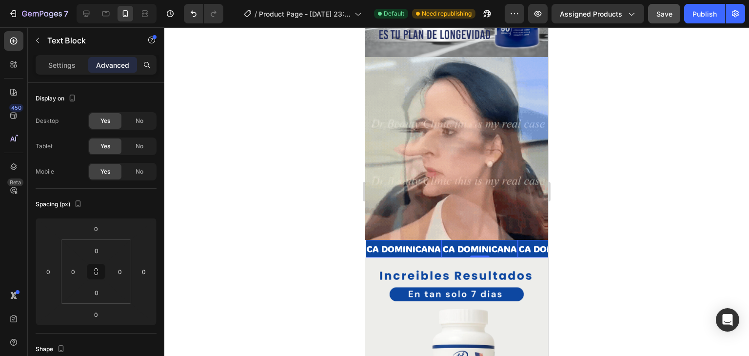
click at [444, 241] on p "CA DOMINICANA" at bounding box center [480, 249] width 74 height 16
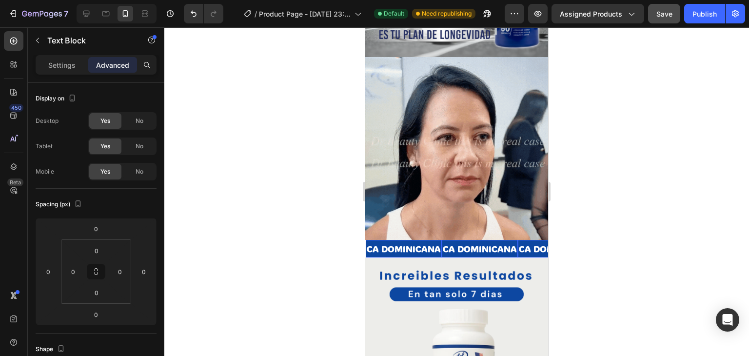
click at [456, 241] on p "CA DOMINICANA" at bounding box center [480, 249] width 74 height 16
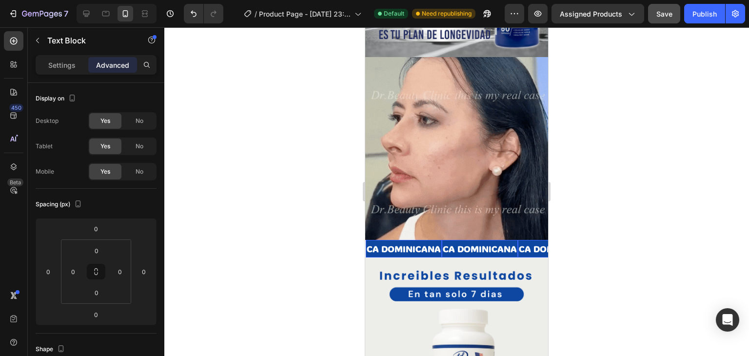
click at [447, 241] on p "CA DOMINICANA" at bounding box center [480, 249] width 74 height 16
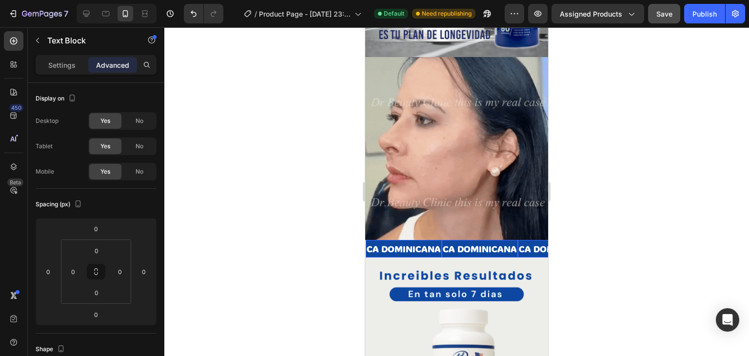
click at [443, 241] on p "CA DOMINICANA" at bounding box center [480, 249] width 74 height 16
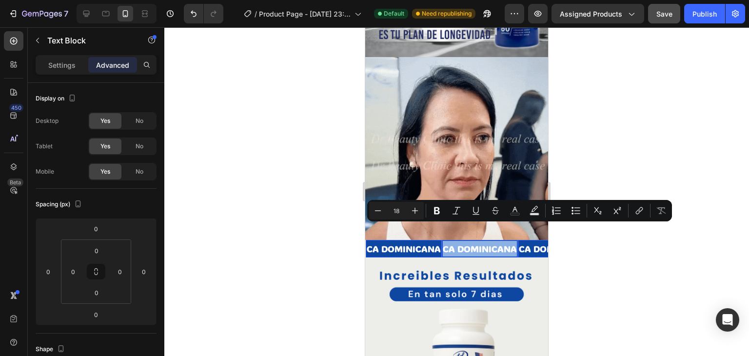
drag, startPoint x: 443, startPoint y: 234, endPoint x: 492, endPoint y: 237, distance: 48.9
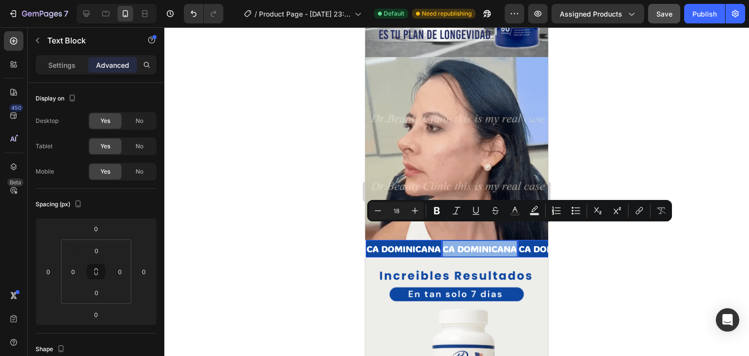
click at [492, 241] on p "CA DOMINICANA" at bounding box center [480, 249] width 74 height 16
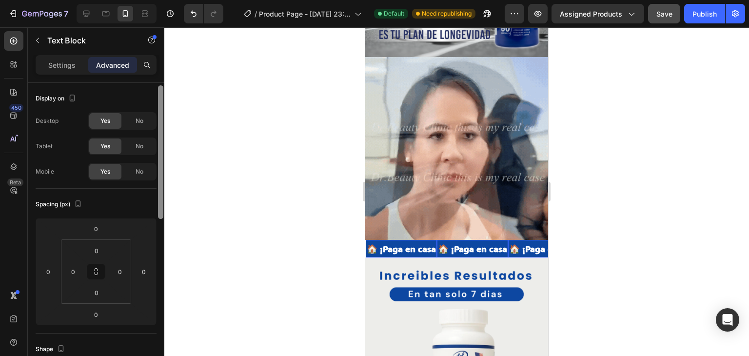
click at [161, 131] on div at bounding box center [160, 152] width 5 height 134
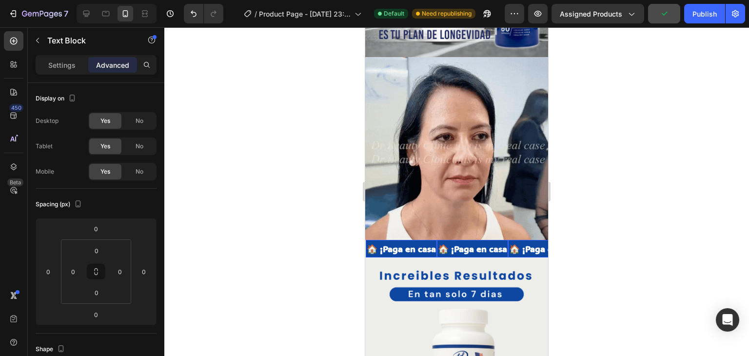
click at [403, 241] on p "🏠 ¡Paga en casa" at bounding box center [401, 249] width 69 height 16
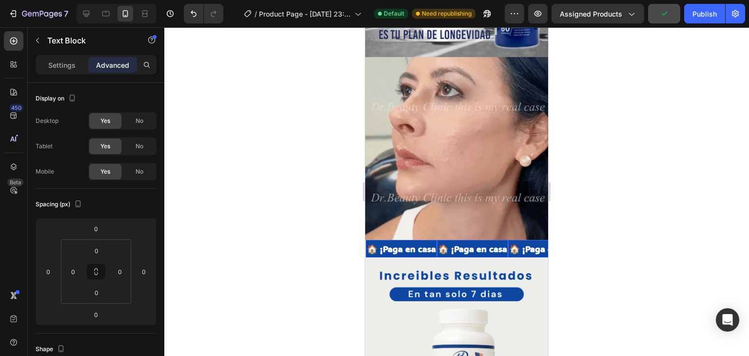
click at [385, 241] on p "🏠 ¡Paga en casa" at bounding box center [401, 249] width 69 height 16
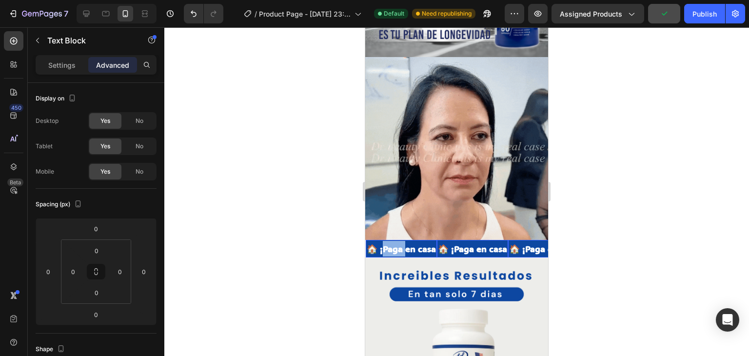
click at [385, 241] on p "🏠 ¡Paga en casa" at bounding box center [401, 249] width 69 height 16
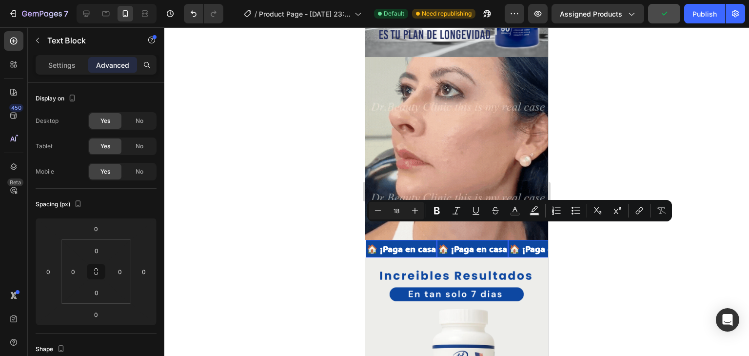
click at [370, 241] on p "🏠 ¡Paga en casa" at bounding box center [401, 249] width 69 height 16
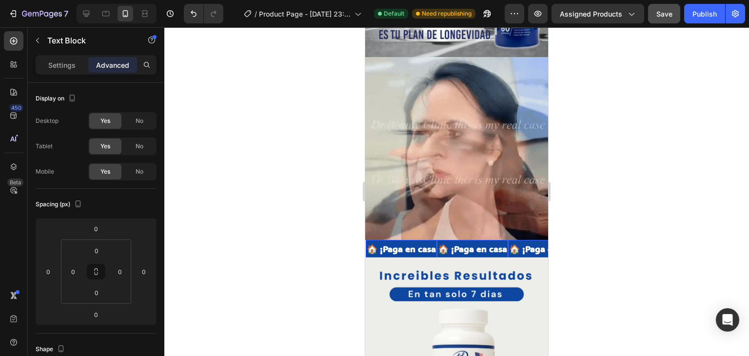
click at [370, 241] on p "🏠 ¡Paga en casa" at bounding box center [401, 249] width 69 height 16
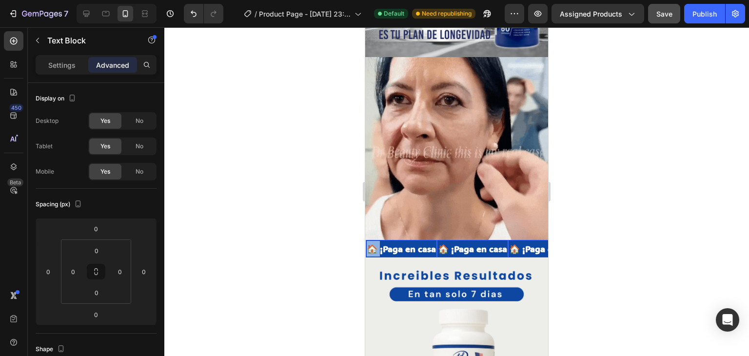
click at [370, 241] on p "🏠 ¡Paga en casa" at bounding box center [401, 249] width 69 height 16
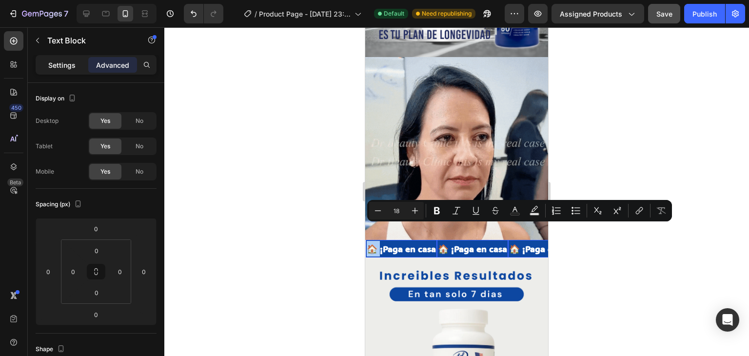
click at [72, 63] on p "Settings" at bounding box center [61, 65] width 27 height 10
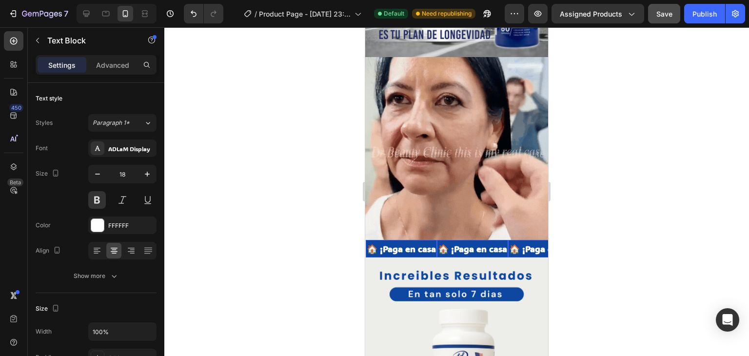
click at [451, 241] on p "🏠 ¡Paga en casa" at bounding box center [472, 249] width 69 height 16
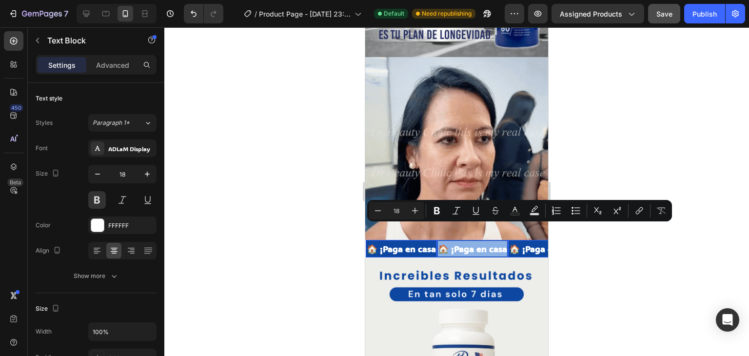
drag, startPoint x: 441, startPoint y: 234, endPoint x: 510, endPoint y: 234, distance: 69.3
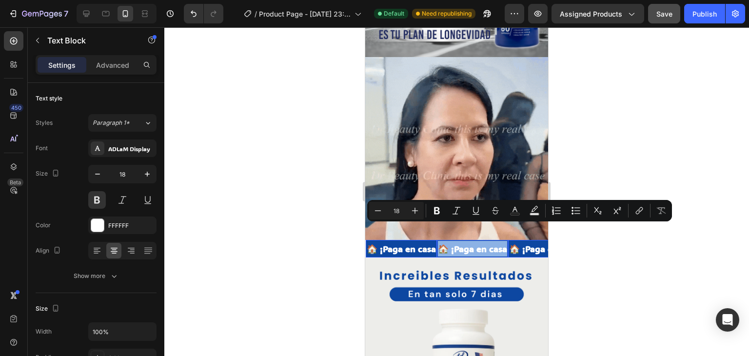
click at [507, 241] on p "🏠 ¡Paga en casa" at bounding box center [472, 249] width 69 height 16
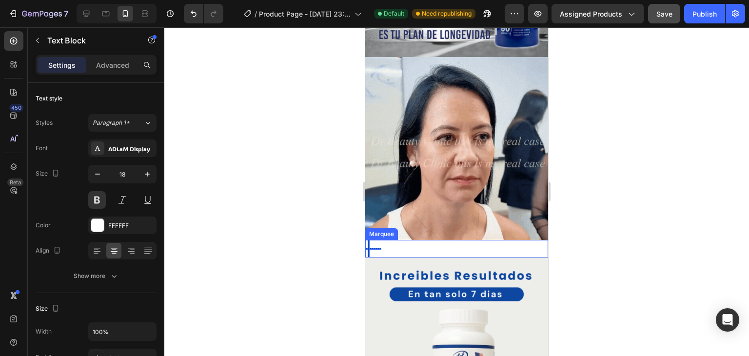
click at [429, 240] on div "Text Block 0 Text Block 0 Text Block 0 Text Block 0 Text Block 0 Text Block 0 T…" at bounding box center [457, 249] width 183 height 18
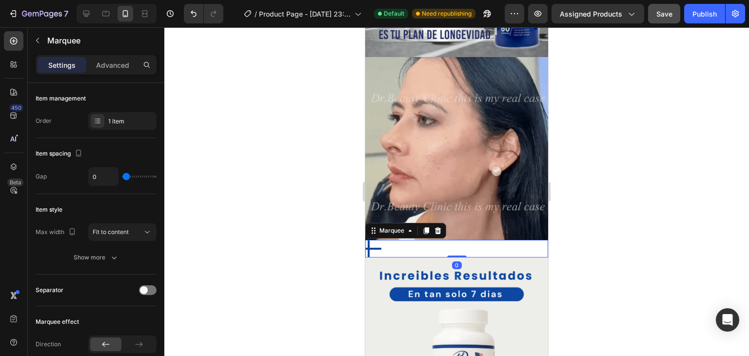
click at [386, 240] on div "Text Block Text Block Text Block Text Block Text Block Text Block Text Block Te…" at bounding box center [457, 249] width 183 height 18
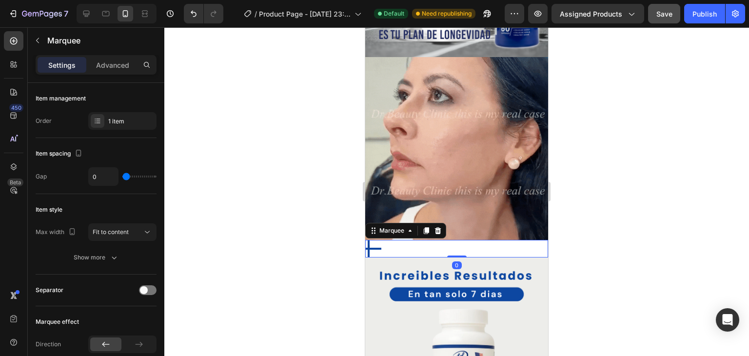
drag, startPoint x: 389, startPoint y: 233, endPoint x: 415, endPoint y: 228, distance: 26.3
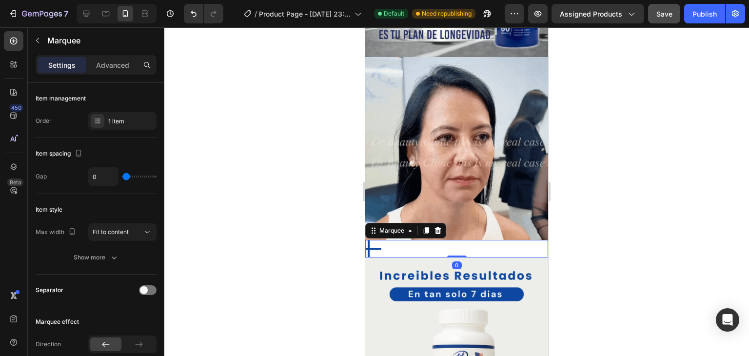
click at [390, 240] on div "Text Block Text Block Text Block Text Block Text Block Text Block Text Block Te…" at bounding box center [457, 249] width 183 height 18
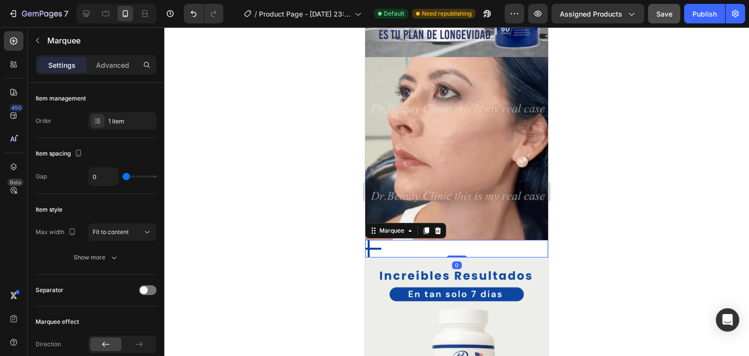
drag, startPoint x: 416, startPoint y: 228, endPoint x: 446, endPoint y: 230, distance: 30.3
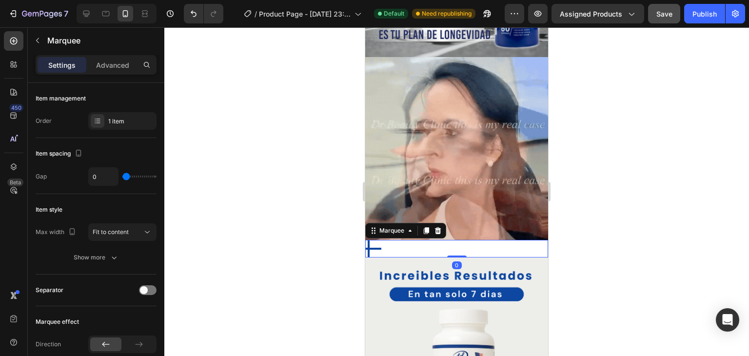
click at [417, 240] on div "Text Block Text Block Text Block Text Block Text Block Text Block Text Block Te…" at bounding box center [457, 249] width 183 height 18
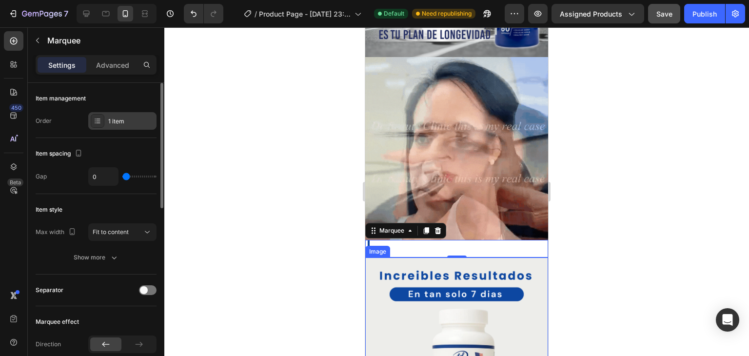
click at [117, 123] on div "1 item" at bounding box center [131, 121] width 46 height 9
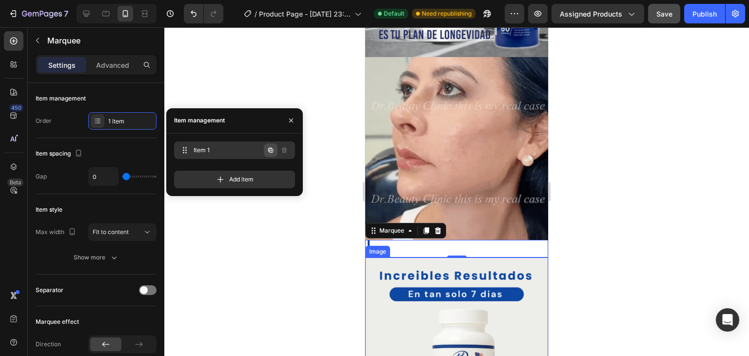
click at [270, 153] on icon "button" at bounding box center [271, 150] width 8 height 8
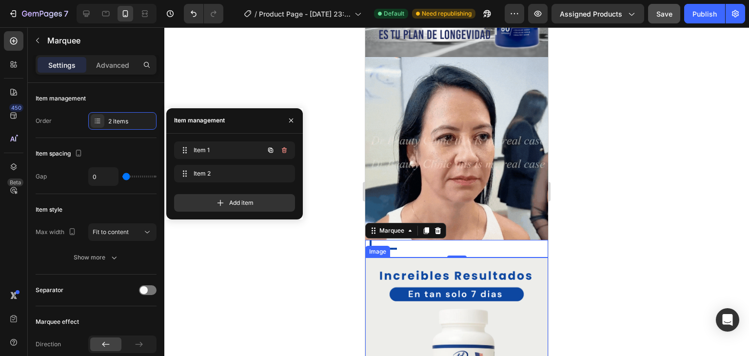
click at [270, 152] on icon "button" at bounding box center [270, 149] width 5 height 5
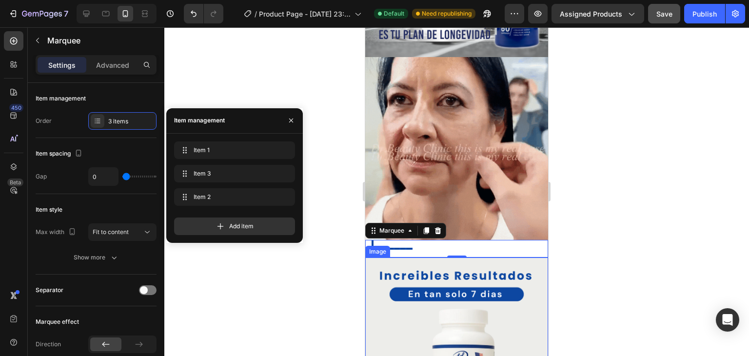
click at [322, 243] on div at bounding box center [456, 191] width 585 height 329
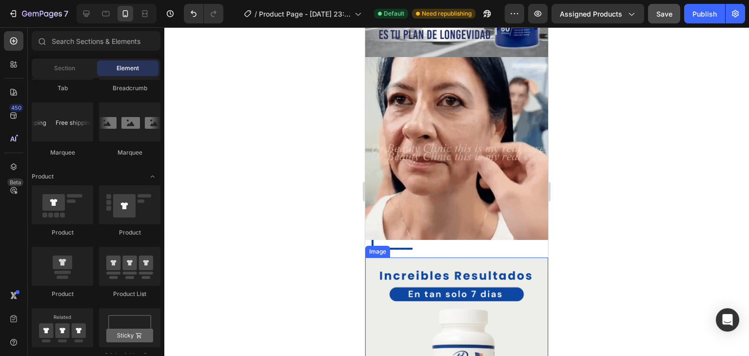
click at [322, 243] on div at bounding box center [456, 191] width 585 height 329
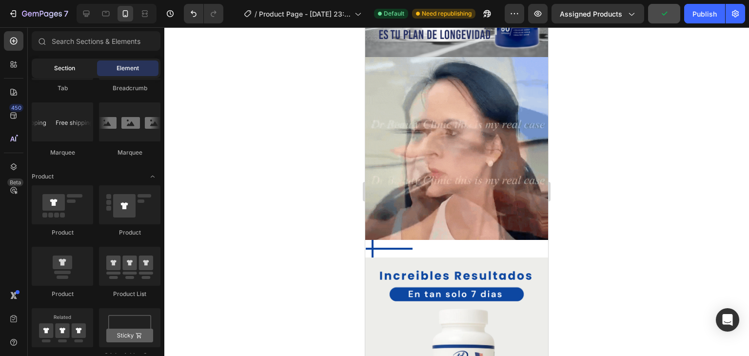
click at [58, 67] on span "Section" at bounding box center [64, 68] width 21 height 9
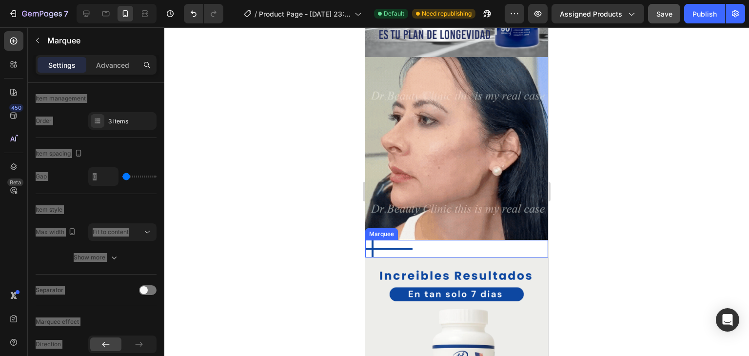
click at [462, 240] on div "Text Block Text Block Text Block Text Block Text Block Text Block Text Block Te…" at bounding box center [457, 249] width 183 height 18
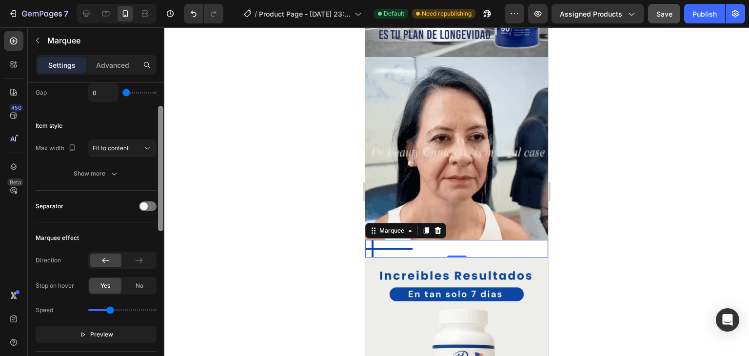
scroll to position [87, 0]
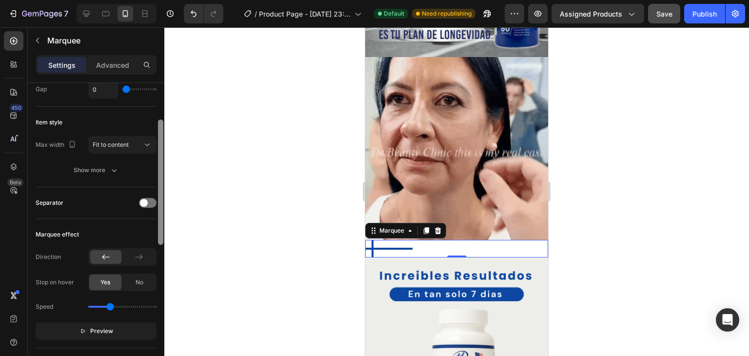
drag, startPoint x: 159, startPoint y: 200, endPoint x: 165, endPoint y: 237, distance: 37.0
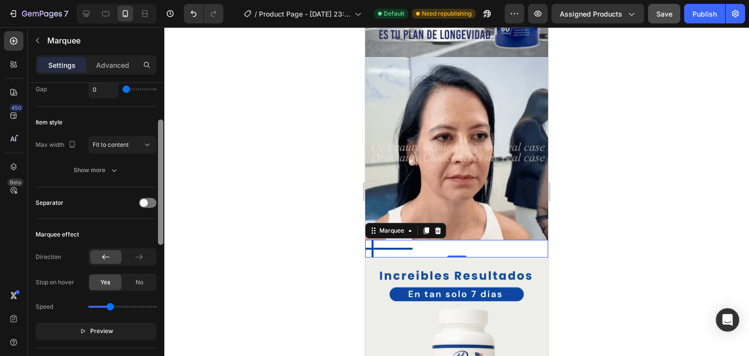
click at [165, 0] on div "7 / Product Page - [DATE] 23:55:01 Default Need republishing Preview Assigned P…" at bounding box center [374, 0] width 749 height 0
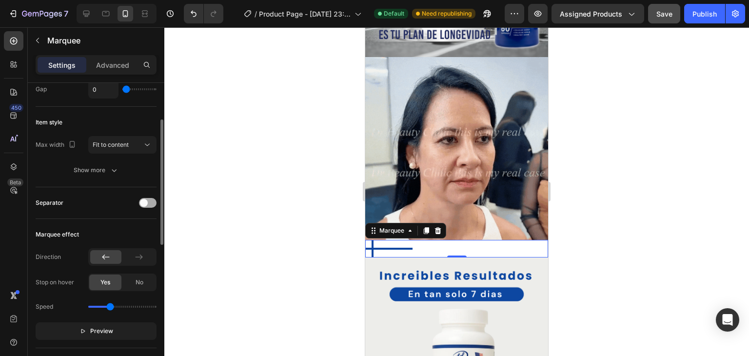
click at [143, 201] on span at bounding box center [144, 203] width 8 height 8
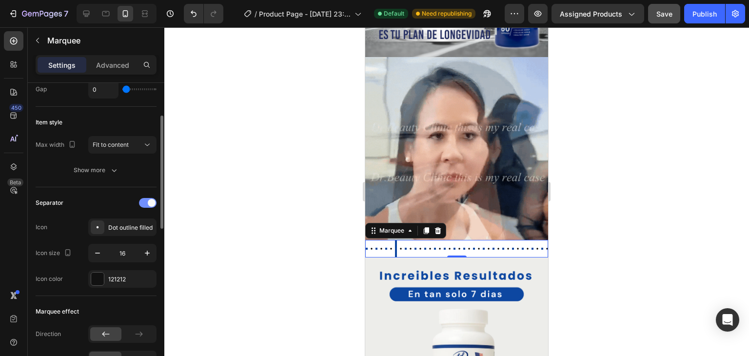
click at [143, 201] on div at bounding box center [148, 203] width 18 height 10
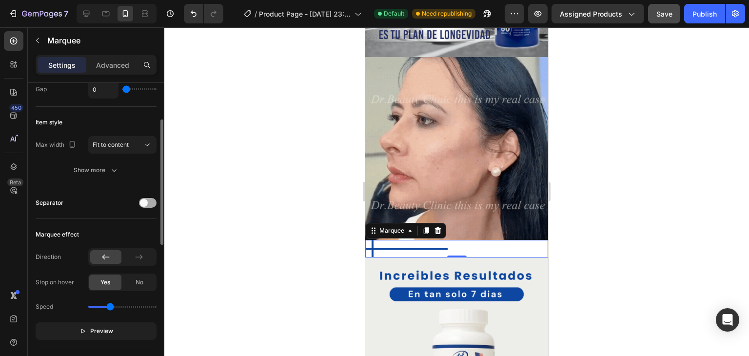
click at [143, 201] on span at bounding box center [144, 203] width 8 height 8
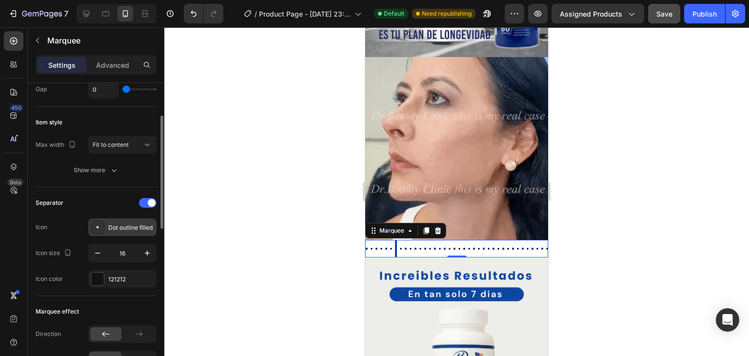
click at [97, 225] on icon at bounding box center [98, 227] width 10 height 10
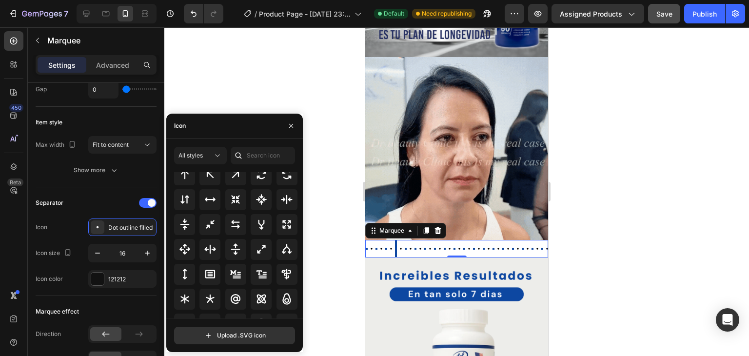
scroll to position [517, 0]
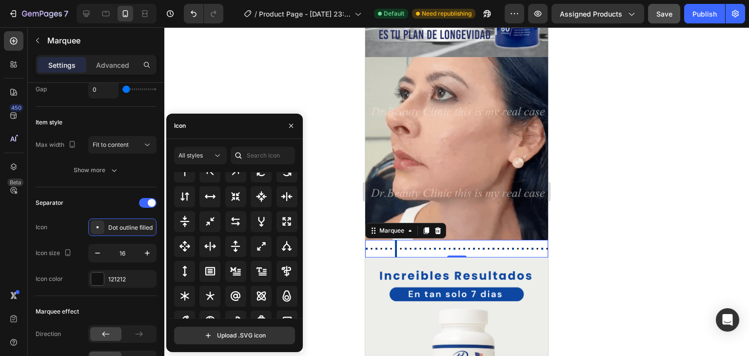
click at [418, 245] on icon at bounding box center [421, 249] width 8 height 8
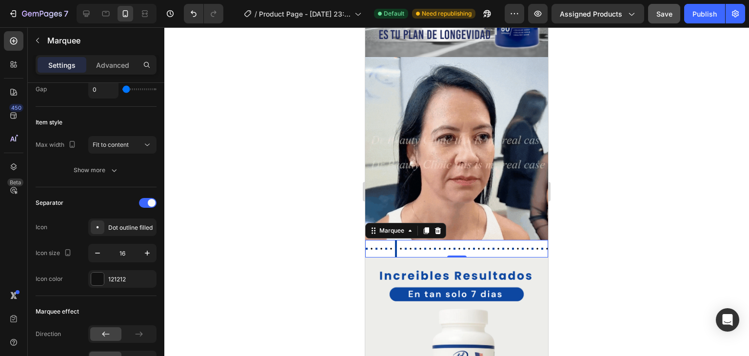
click at [418, 245] on icon at bounding box center [421, 249] width 8 height 8
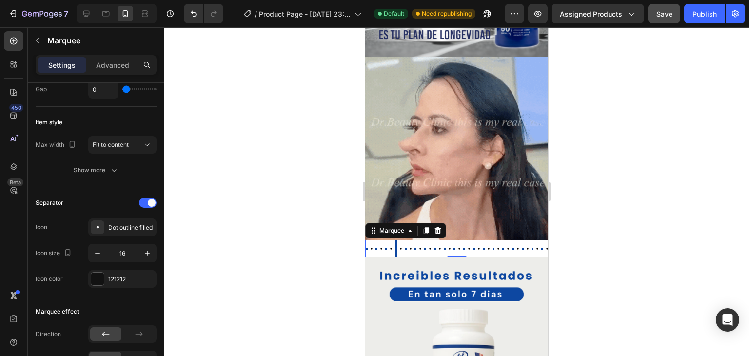
click at [418, 245] on icon at bounding box center [421, 249] width 8 height 8
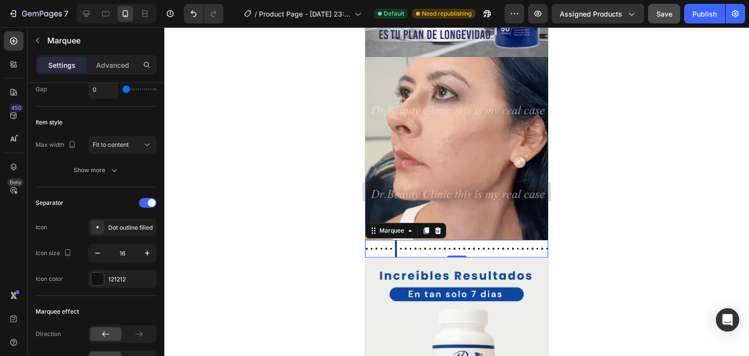
click at [406, 245] on div "Text Block" at bounding box center [410, 249] width 10 height 8
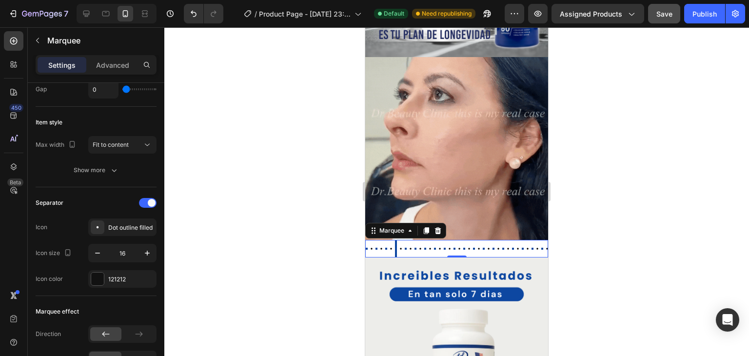
click at [406, 245] on div "Text Block" at bounding box center [410, 249] width 10 height 8
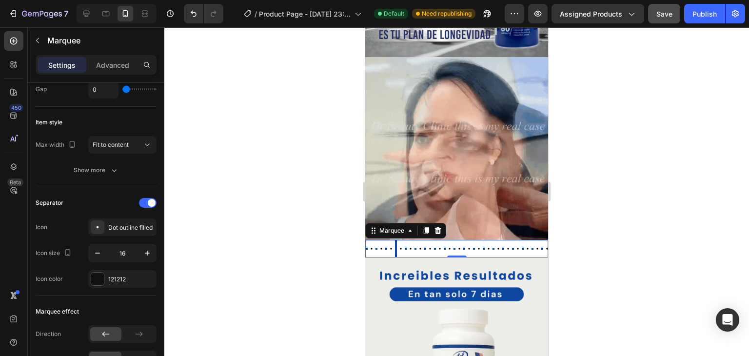
click at [417, 245] on icon at bounding box center [421, 249] width 8 height 8
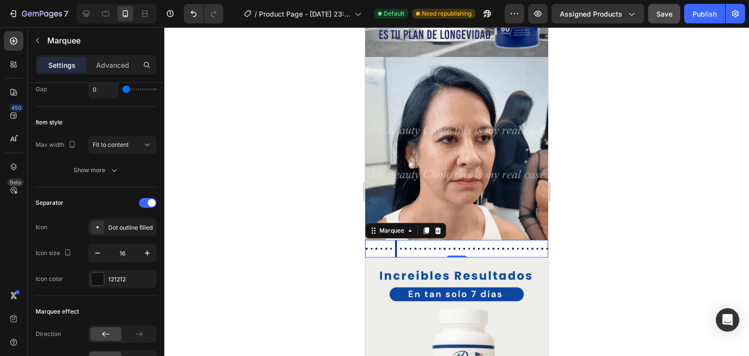
click at [446, 240] on div "Text Block Text Block Text Block Text Block Text Block Text Block Text Block Te…" at bounding box center [468, 249] width 205 height 18
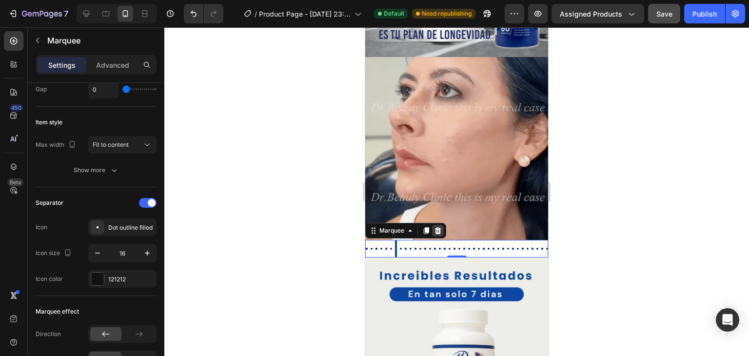
click at [438, 227] on icon at bounding box center [438, 230] width 6 height 7
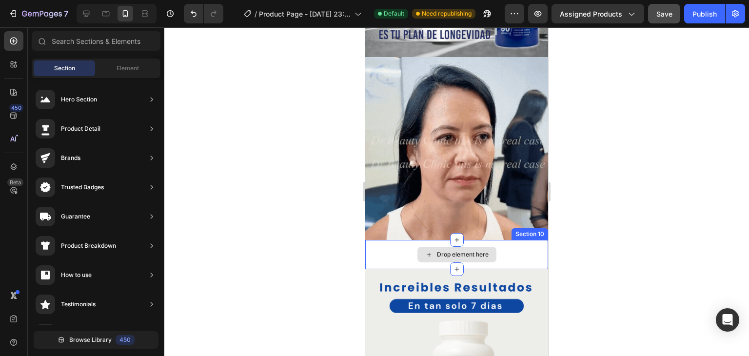
click at [390, 240] on div "Drop element here" at bounding box center [456, 254] width 183 height 29
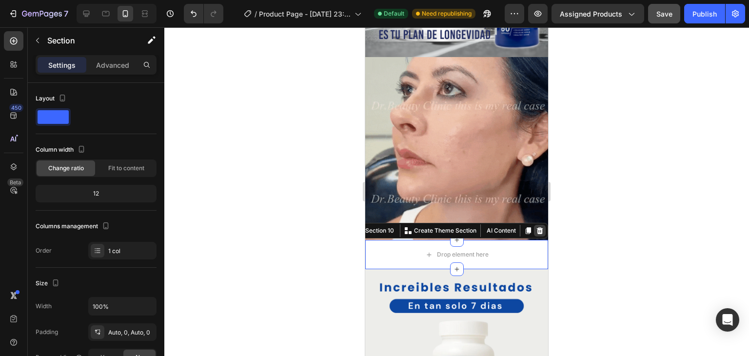
click at [536, 227] on icon at bounding box center [540, 231] width 8 height 8
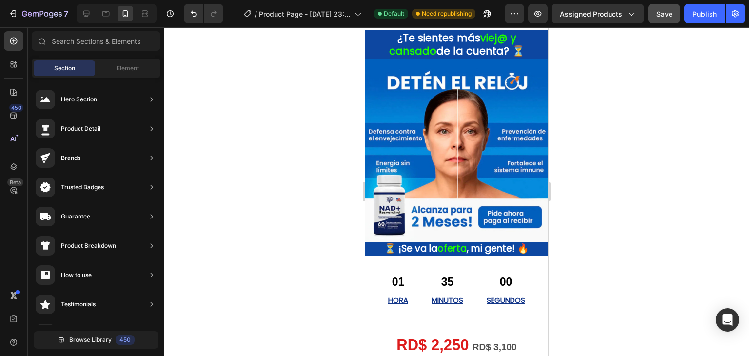
scroll to position [9, 0]
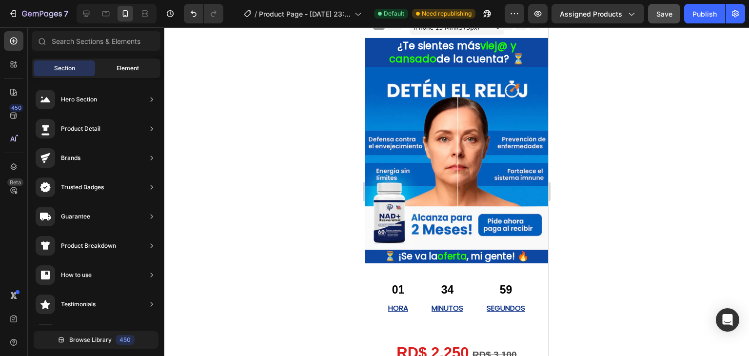
click at [119, 64] on span "Element" at bounding box center [128, 68] width 22 height 9
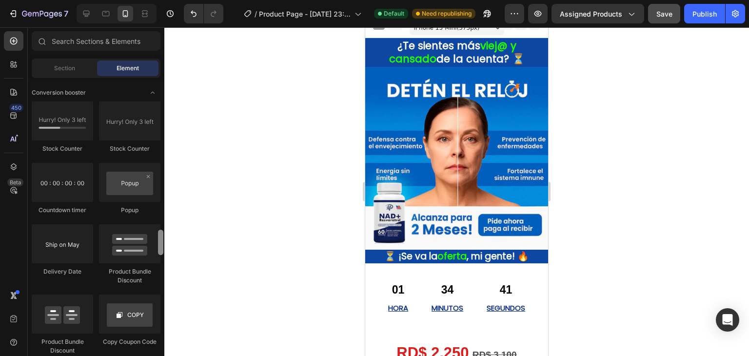
scroll to position [2004, 0]
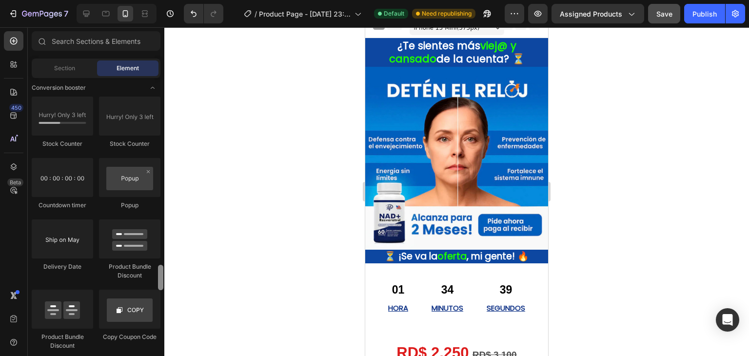
drag, startPoint x: 160, startPoint y: 211, endPoint x: 158, endPoint y: 285, distance: 74.7
click at [158, 285] on div at bounding box center [160, 277] width 5 height 25
click at [402, 250] on h2 "⏳ ¡Se va la oferta , mi gente! 🔥" at bounding box center [456, 257] width 183 height 14
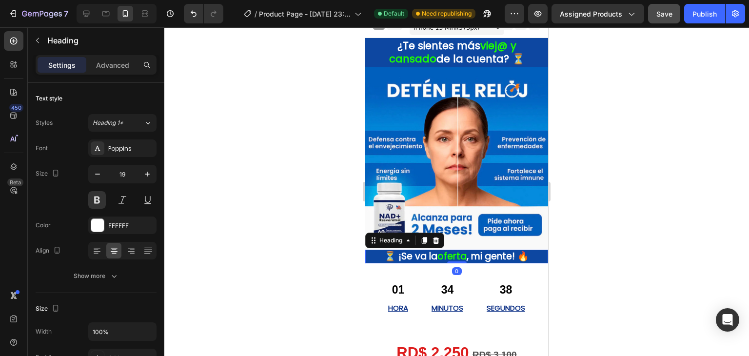
click at [437, 237] on icon at bounding box center [436, 241] width 8 height 8
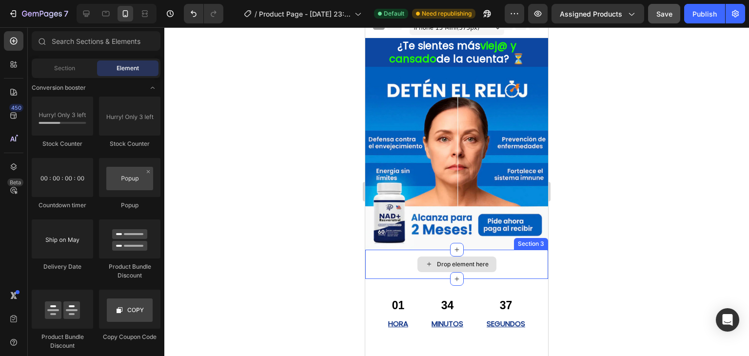
click at [402, 258] on div "Drop element here" at bounding box center [456, 264] width 183 height 29
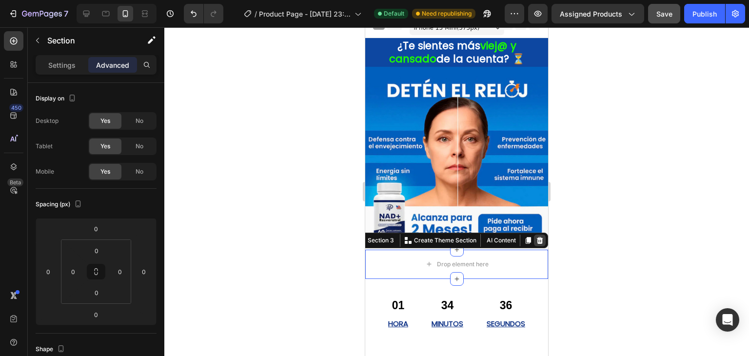
click at [537, 237] on icon at bounding box center [540, 240] width 6 height 7
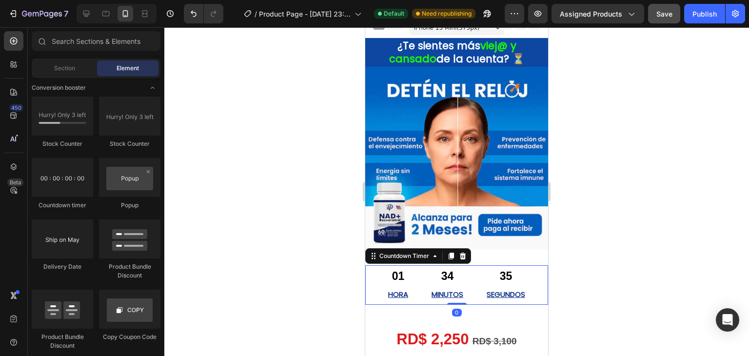
click at [459, 269] on div "34" at bounding box center [448, 276] width 32 height 15
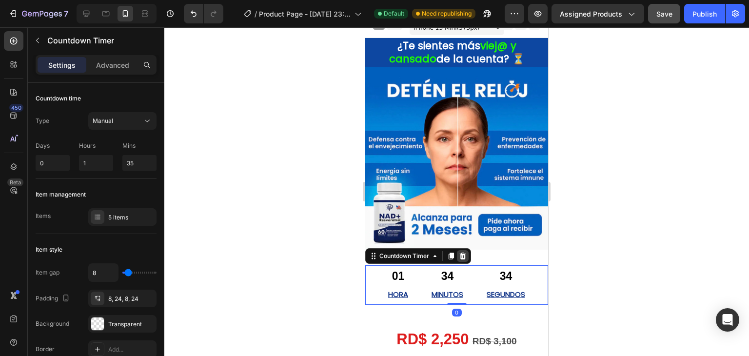
click at [464, 252] on icon at bounding box center [463, 255] width 6 height 7
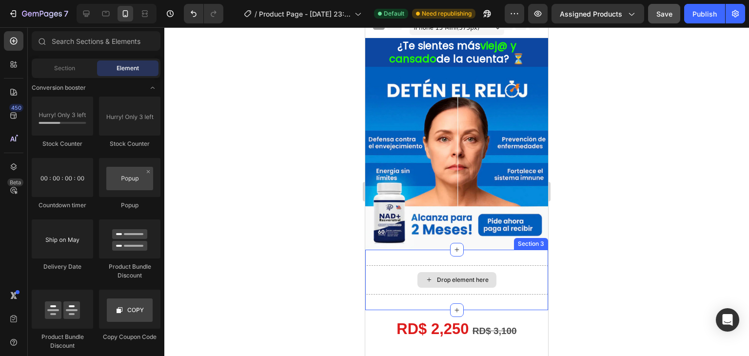
click at [457, 265] on div "Drop element here" at bounding box center [456, 279] width 183 height 29
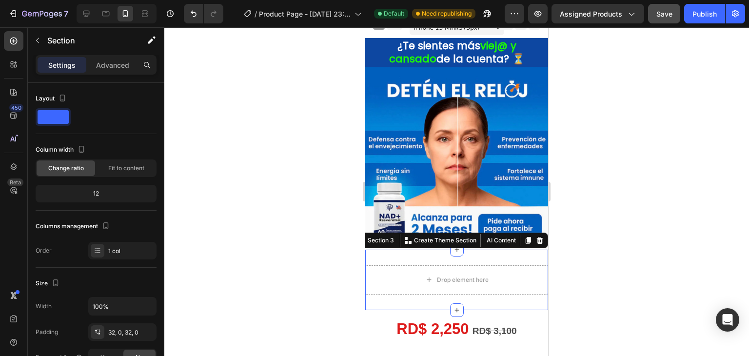
click at [536, 237] on icon at bounding box center [540, 241] width 8 height 8
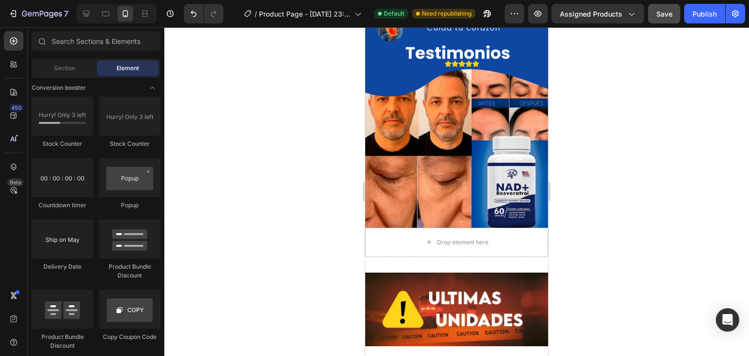
scroll to position [1027, 0]
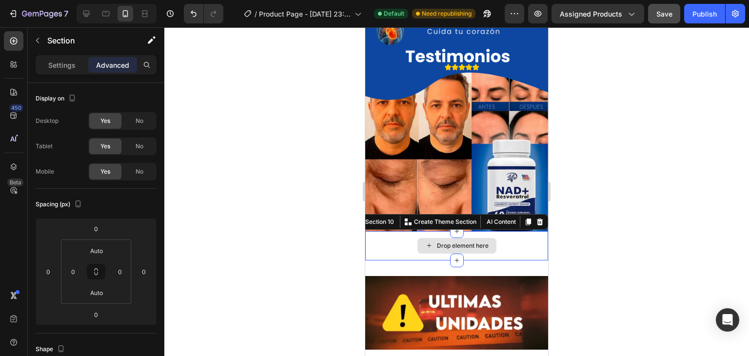
click at [408, 231] on div "Drop element here" at bounding box center [456, 245] width 183 height 29
click at [534, 216] on div at bounding box center [540, 222] width 12 height 12
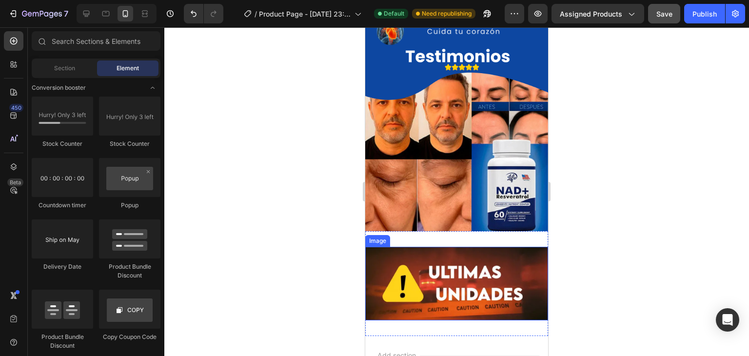
click at [418, 247] on img at bounding box center [456, 284] width 183 height 74
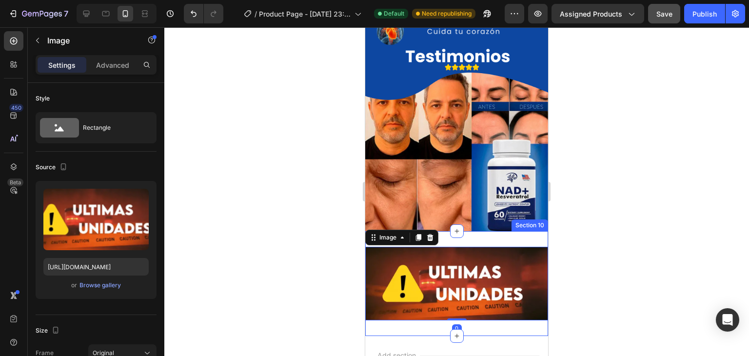
click at [464, 231] on div "Image 0 Section 10" at bounding box center [456, 283] width 183 height 105
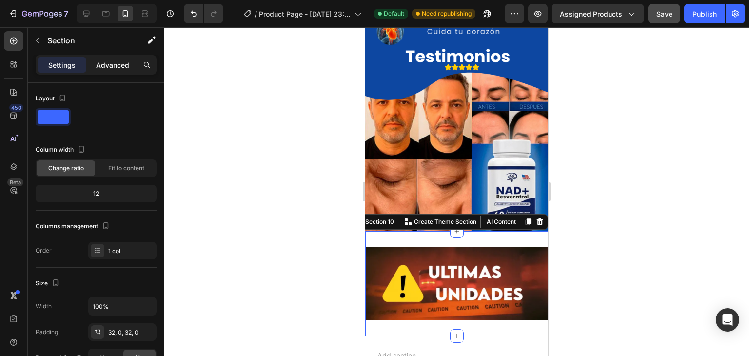
click at [105, 71] on div "Advanced" at bounding box center [112, 65] width 49 height 16
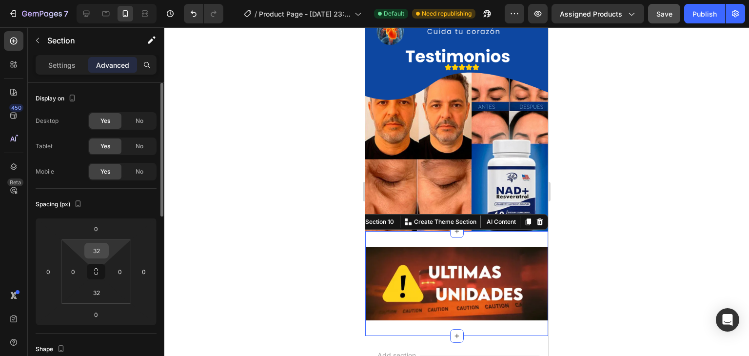
click at [105, 252] on input "32" at bounding box center [97, 250] width 20 height 15
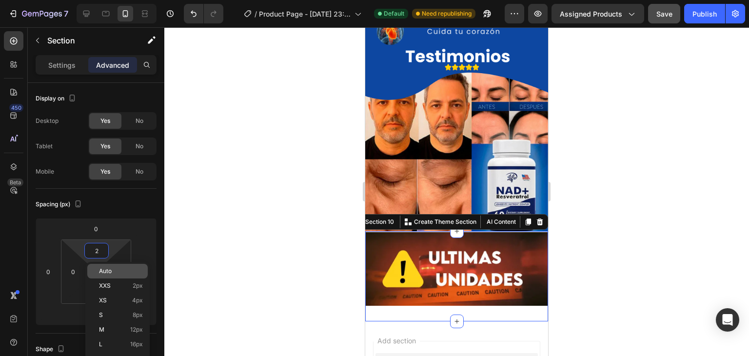
click at [114, 270] on p "Auto" at bounding box center [121, 271] width 44 height 7
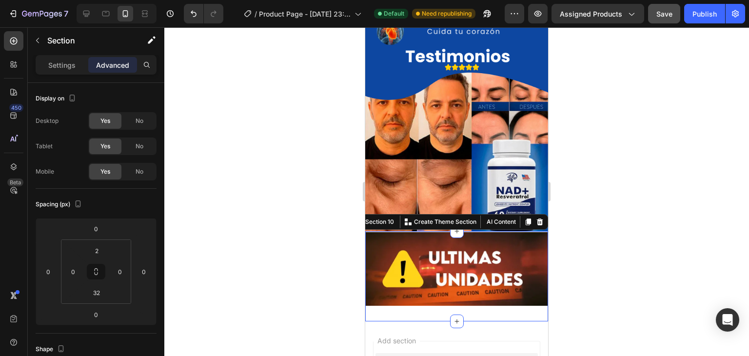
type input "Auto"
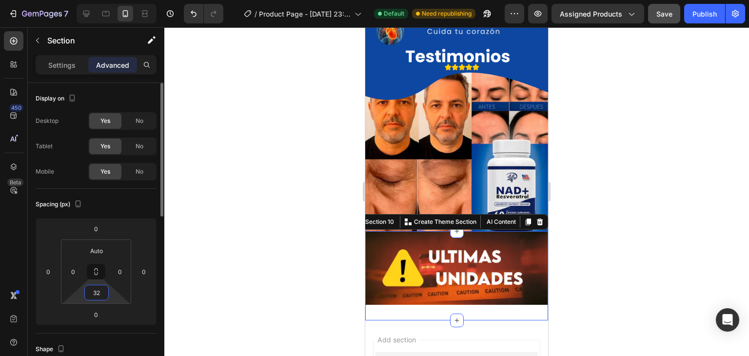
click at [103, 293] on input "32" at bounding box center [97, 292] width 20 height 15
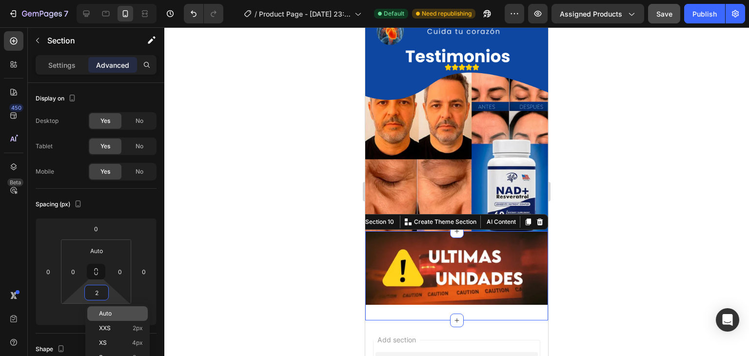
click at [113, 309] on div "Auto" at bounding box center [117, 313] width 60 height 15
type input "Auto"
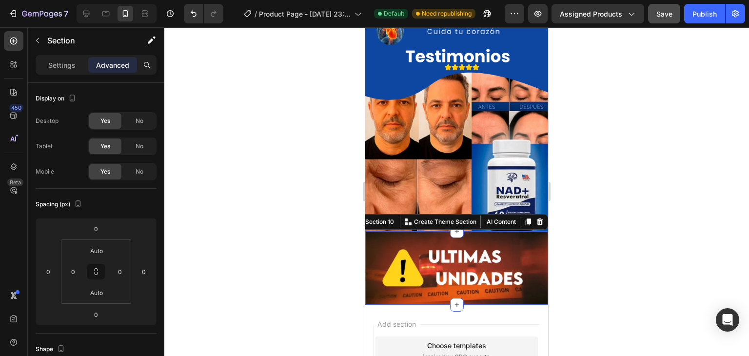
click at [244, 235] on div at bounding box center [456, 191] width 585 height 329
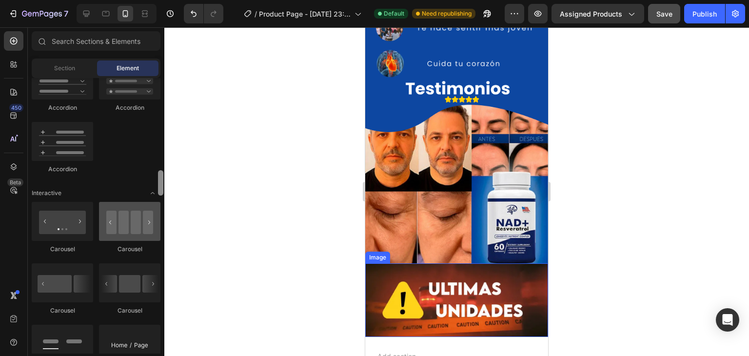
scroll to position [903, 0]
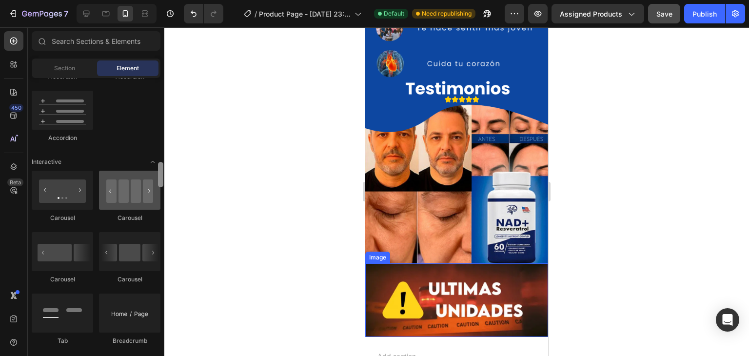
drag, startPoint x: 161, startPoint y: 263, endPoint x: 148, endPoint y: 183, distance: 81.1
click at [148, 183] on div "Layout Row Row Row Row Text Heading Text Block Button Button Button Media Image…" at bounding box center [96, 216] width 137 height 276
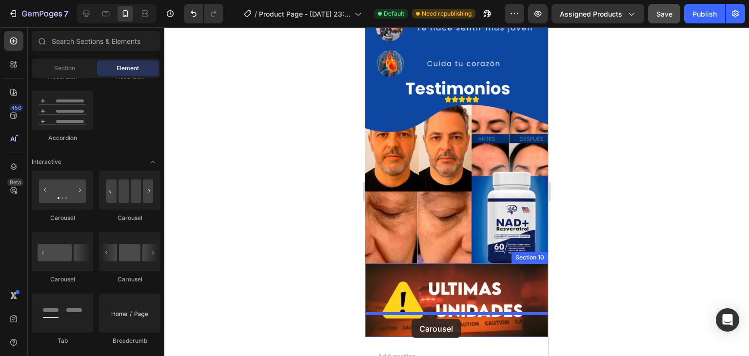
drag, startPoint x: 412, startPoint y: 226, endPoint x: 411, endPoint y: 319, distance: 92.7
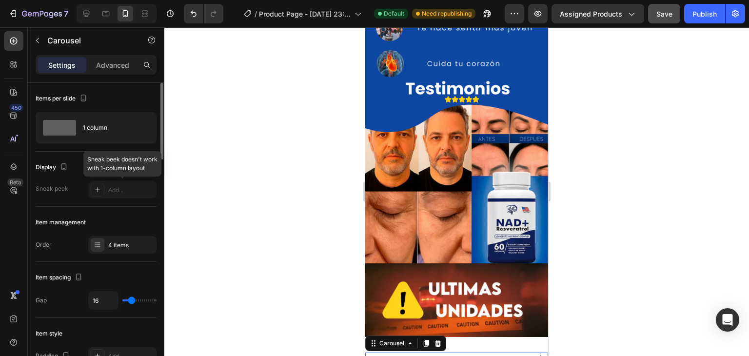
click at [96, 192] on div at bounding box center [122, 190] width 68 height 18
click at [111, 246] on div "4 items" at bounding box center [131, 245] width 46 height 9
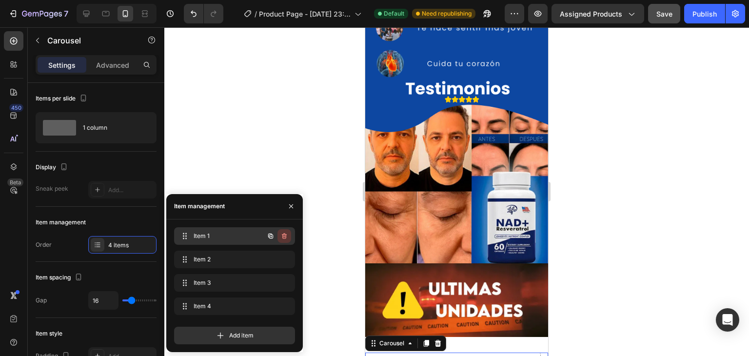
click at [286, 237] on icon "button" at bounding box center [284, 236] width 8 height 8
click at [286, 237] on div "Delete" at bounding box center [278, 236] width 18 height 9
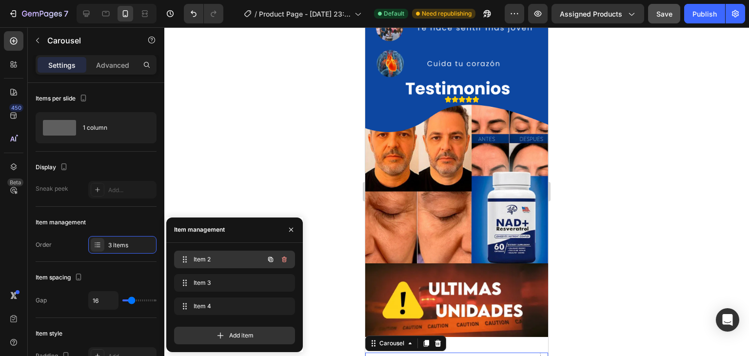
click at [283, 254] on button "button" at bounding box center [285, 260] width 14 height 14
click at [282, 261] on div "Delete" at bounding box center [278, 259] width 18 height 9
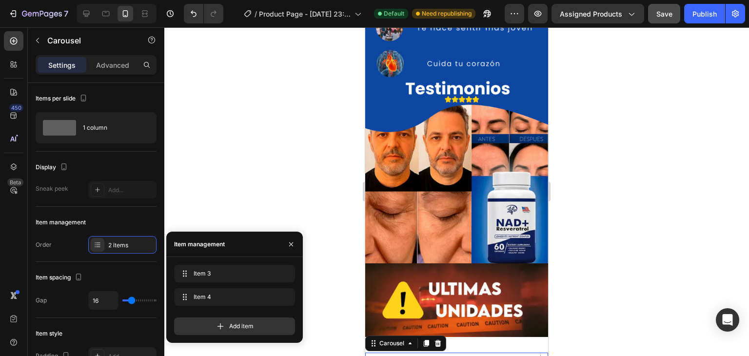
click at [357, 199] on div at bounding box center [456, 191] width 585 height 329
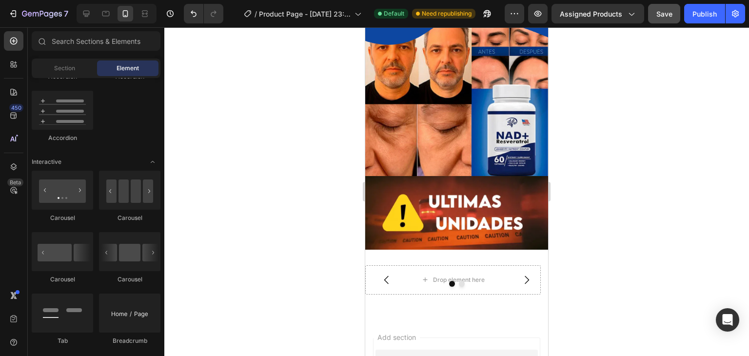
scroll to position [1071, 0]
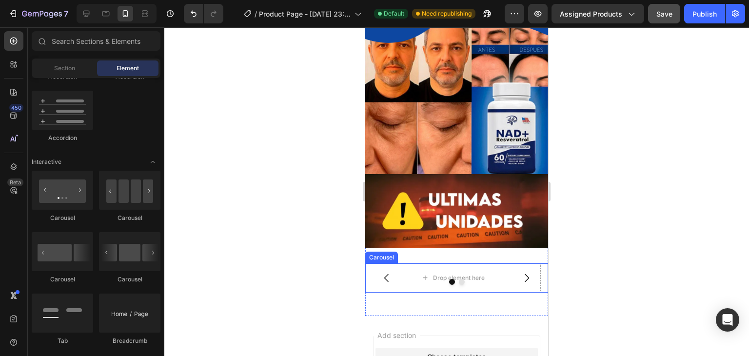
click at [475, 279] on div at bounding box center [456, 282] width 183 height 6
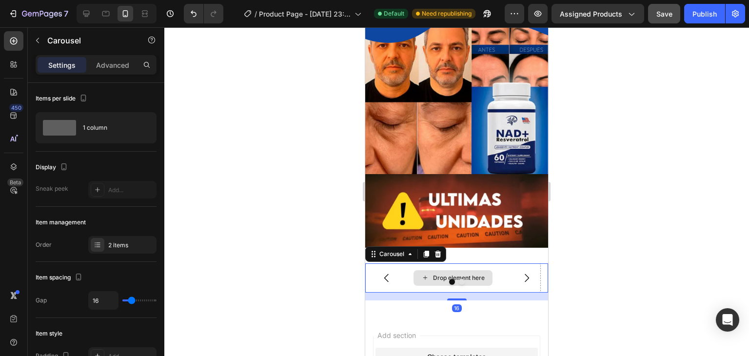
click at [469, 274] on div "Drop element here" at bounding box center [459, 278] width 52 height 8
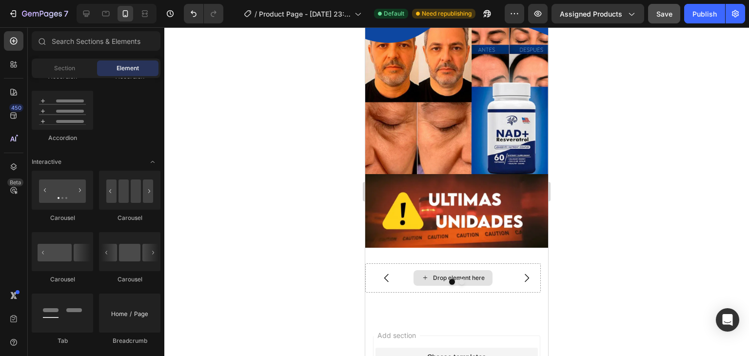
click at [469, 274] on div "Drop element here" at bounding box center [459, 278] width 52 height 8
click at [521, 272] on icon "Carousel Next Arrow" at bounding box center [527, 278] width 12 height 12
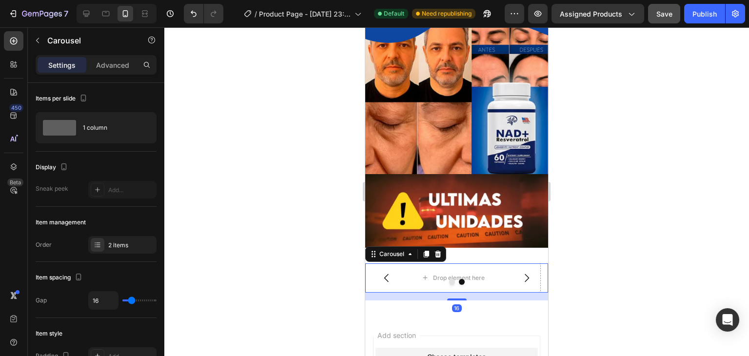
click at [384, 279] on div at bounding box center [456, 282] width 183 height 6
click at [388, 279] on div at bounding box center [456, 282] width 183 height 6
click at [386, 272] on icon "Carousel Back Arrow" at bounding box center [387, 278] width 12 height 12
drag, startPoint x: 160, startPoint y: 153, endPoint x: 159, endPoint y: 143, distance: 9.9
click at [159, 143] on div at bounding box center [160, 121] width 5 height 77
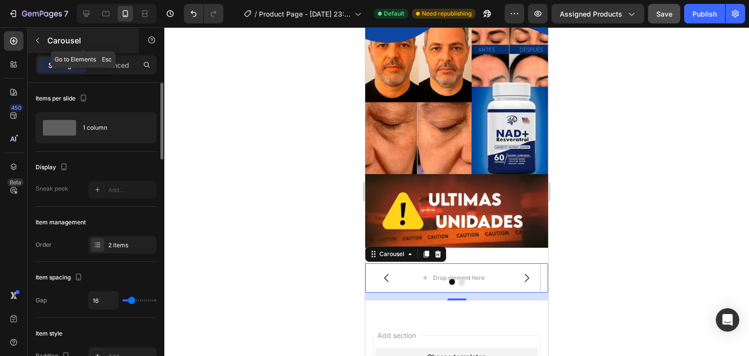
click at [33, 38] on button "button" at bounding box center [38, 41] width 16 height 16
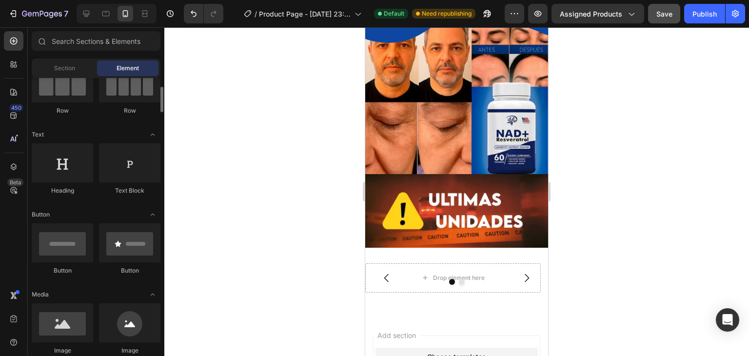
scroll to position [146, 0]
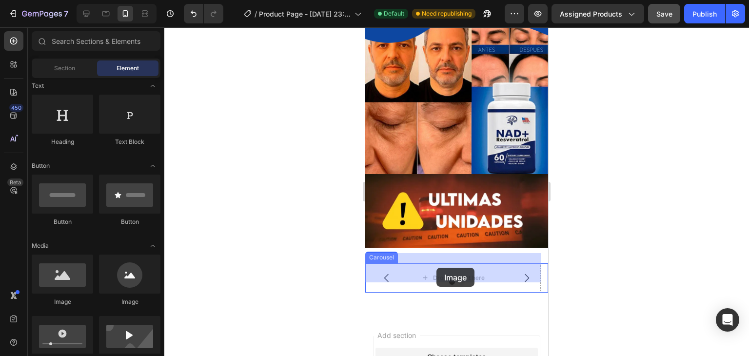
drag, startPoint x: 430, startPoint y: 313, endPoint x: 437, endPoint y: 268, distance: 45.3
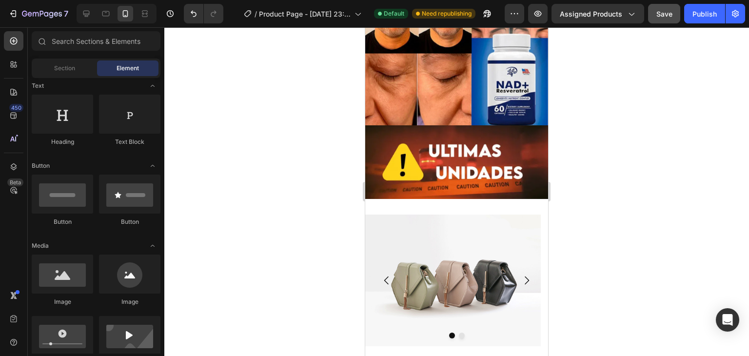
scroll to position [1128, 0]
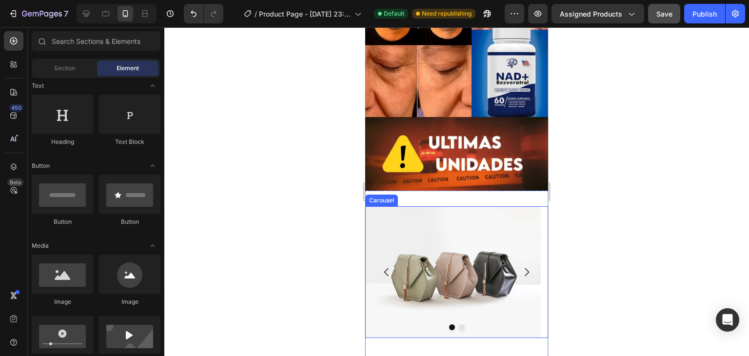
click at [521, 266] on icon "Carousel Next Arrow" at bounding box center [527, 272] width 12 height 12
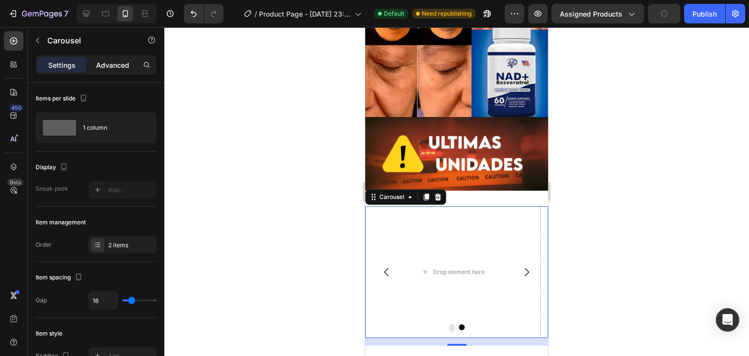
click at [99, 63] on p "Advanced" at bounding box center [112, 65] width 33 height 10
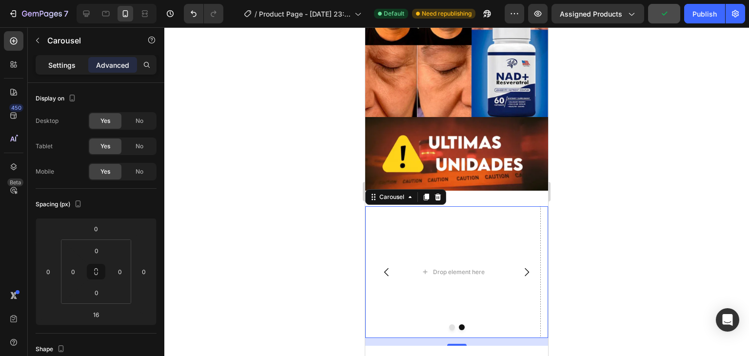
click at [75, 59] on div "Settings" at bounding box center [62, 65] width 49 height 16
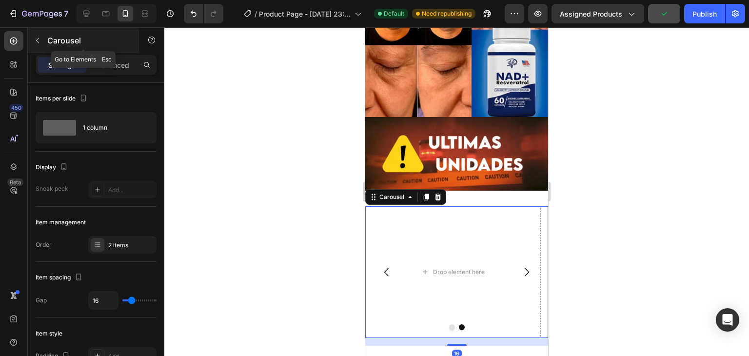
click at [42, 43] on button "button" at bounding box center [38, 41] width 16 height 16
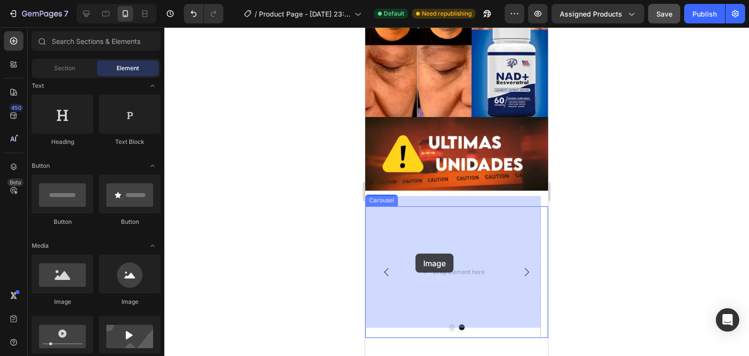
drag, startPoint x: 432, startPoint y: 304, endPoint x: 416, endPoint y: 254, distance: 53.2
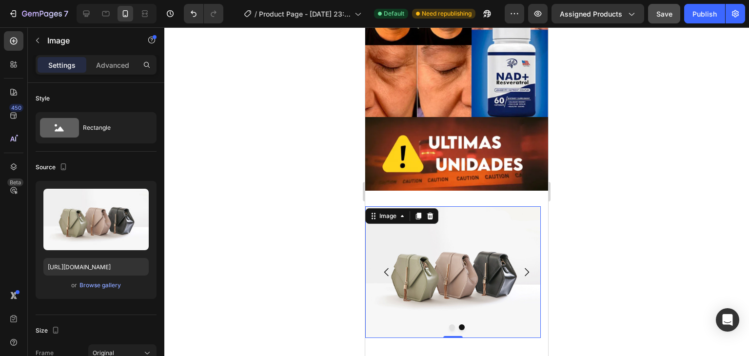
click at [286, 234] on div at bounding box center [456, 191] width 585 height 329
click at [492, 233] on img at bounding box center [453, 272] width 176 height 132
click at [121, 262] on input "[URL][DOMAIN_NAME]" at bounding box center [95, 267] width 105 height 18
click at [386, 266] on icon "Carousel Back Arrow" at bounding box center [387, 272] width 12 height 12
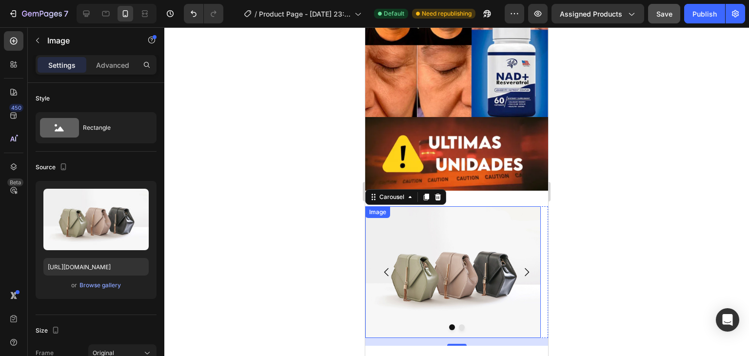
click at [443, 253] on img at bounding box center [453, 272] width 176 height 132
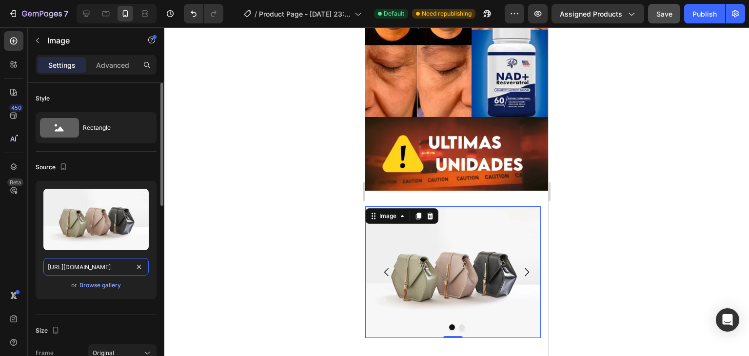
click at [125, 266] on input "[URL][DOMAIN_NAME]" at bounding box center [95, 267] width 105 height 18
paste input "0592/8822/3841/files/montaje-[PERSON_NAME]-nad_resveratrol.png?v=1754254543"
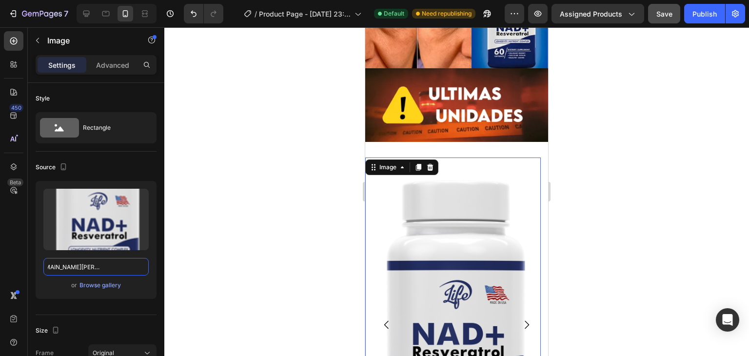
scroll to position [0, 0]
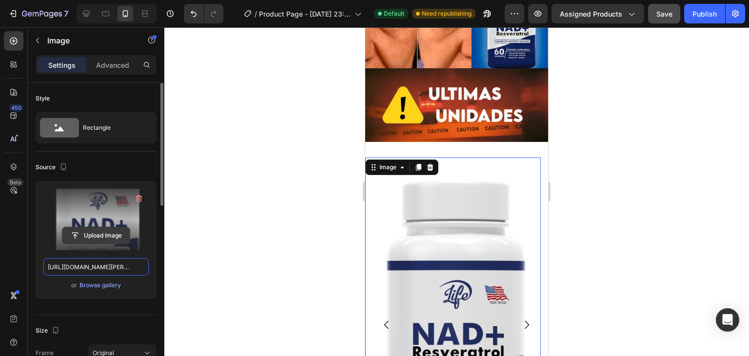
paste input "20250803_1612_Doctor_Costarricense_con_Suplemento_remix_01k1rrv7ykeyxsrg4f2by5z…"
type input "[URL][DOMAIN_NAME]"
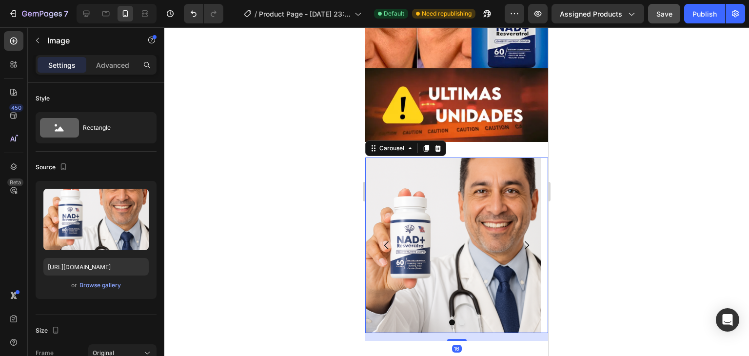
click at [521, 239] on icon "Carousel Next Arrow" at bounding box center [527, 245] width 12 height 12
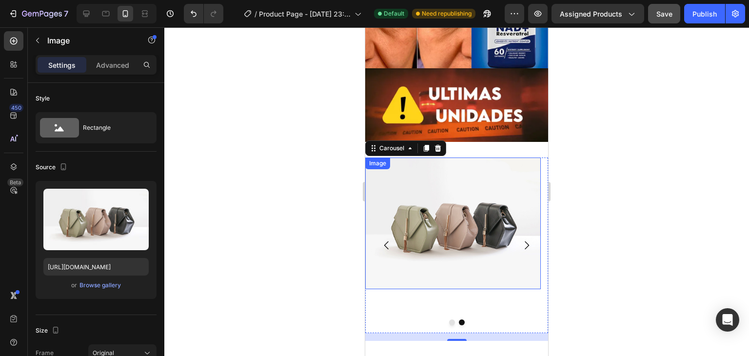
click at [481, 229] on img at bounding box center [453, 224] width 176 height 132
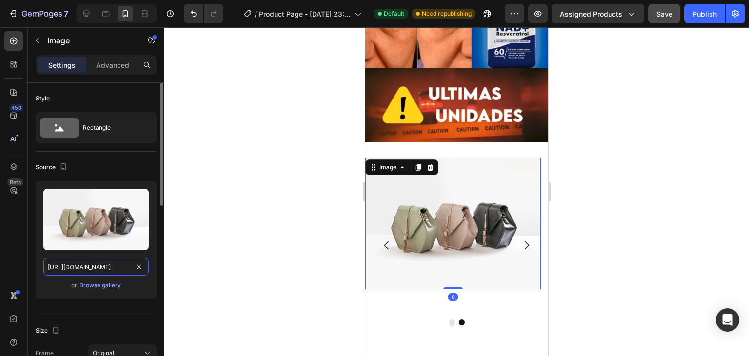
click at [128, 267] on input "[URL][DOMAIN_NAME]" at bounding box center [95, 267] width 105 height 18
paste input "0592/8822/3841/files/20250803_1617_Persona_tomando_pastilla_remix_01k1rs9wbxepw…"
type input "[URL][DOMAIN_NAME]"
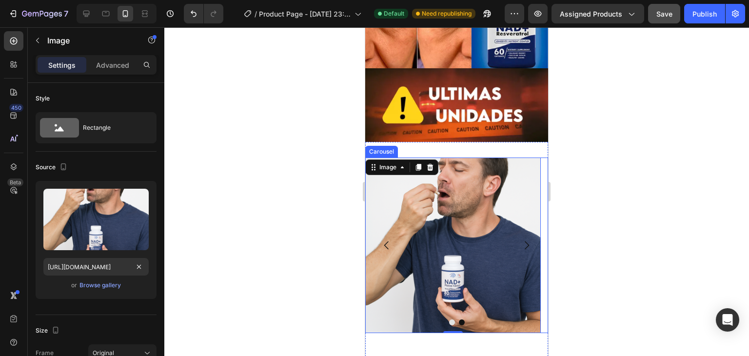
click at [387, 232] on button "Carousel Back Arrow" at bounding box center [386, 245] width 27 height 27
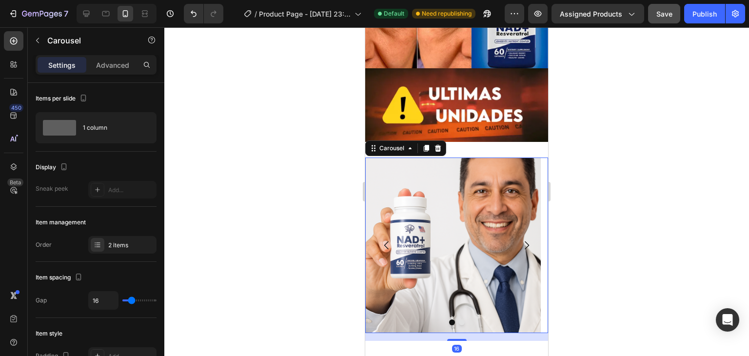
click at [521, 239] on icon "Carousel Next Arrow" at bounding box center [527, 245] width 12 height 12
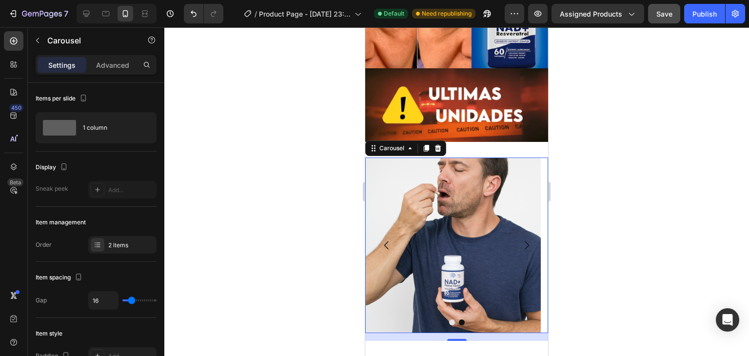
click at [383, 239] on icon "Carousel Back Arrow" at bounding box center [387, 245] width 12 height 12
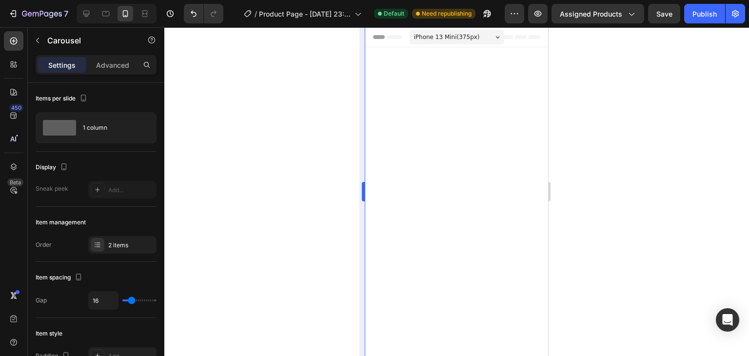
scroll to position [1177, 0]
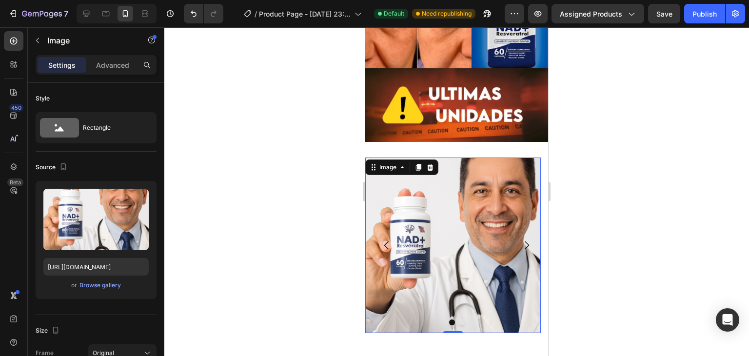
click at [427, 173] on img at bounding box center [453, 246] width 176 height 176
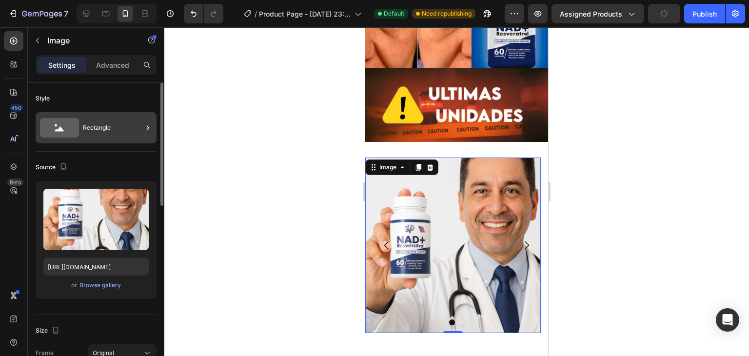
click at [148, 122] on div at bounding box center [148, 127] width 10 height 31
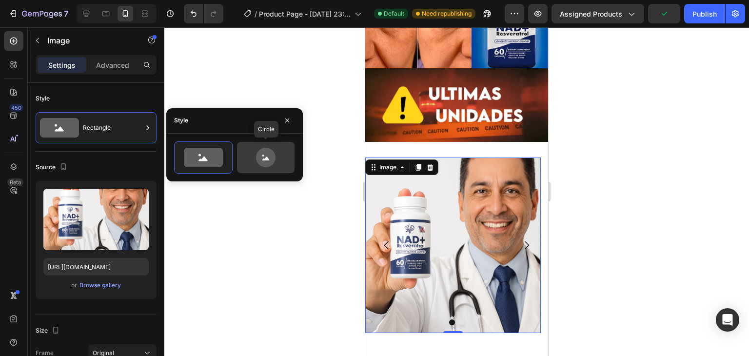
click at [247, 142] on div at bounding box center [266, 157] width 58 height 31
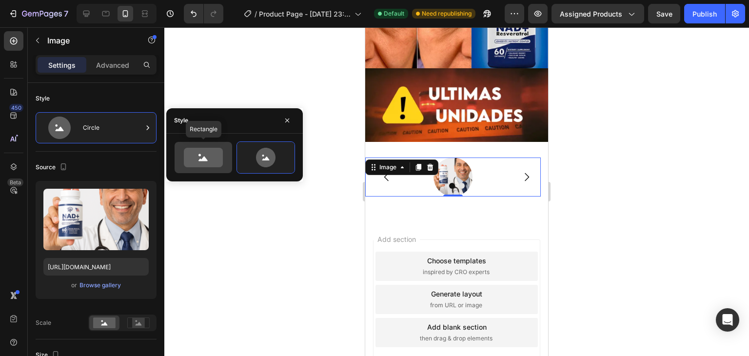
click at [204, 155] on icon at bounding box center [203, 158] width 39 height 20
type input "100"
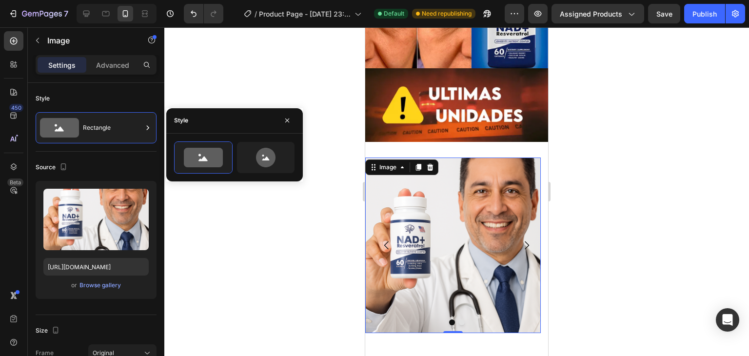
click at [197, 100] on div at bounding box center [456, 191] width 585 height 329
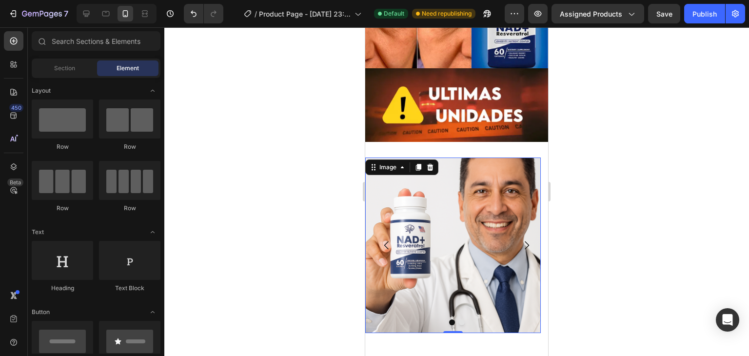
click at [486, 235] on img at bounding box center [453, 246] width 176 height 176
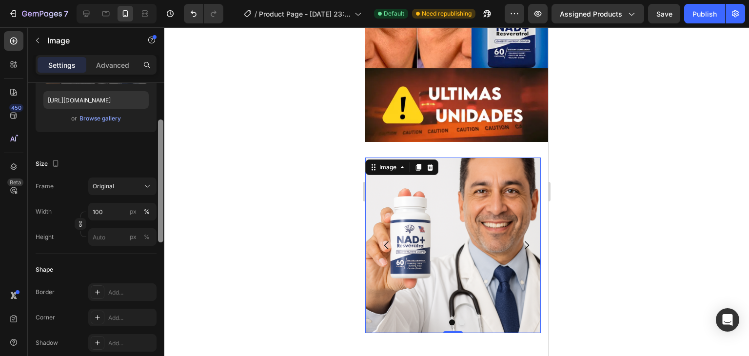
scroll to position [175, 0]
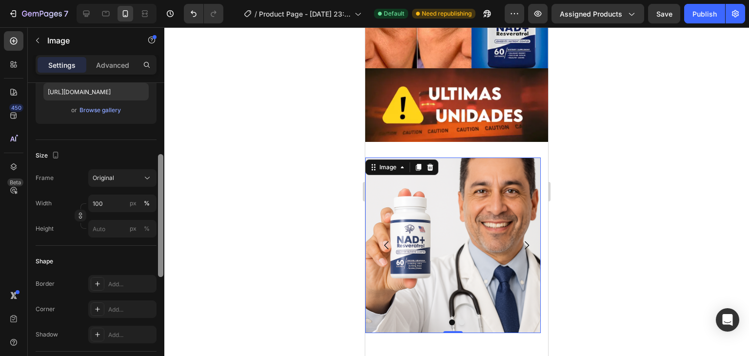
drag, startPoint x: 163, startPoint y: 129, endPoint x: 162, endPoint y: 196, distance: 66.3
click at [162, 196] on div at bounding box center [160, 215] width 5 height 123
click at [132, 177] on div "Original" at bounding box center [117, 178] width 48 height 9
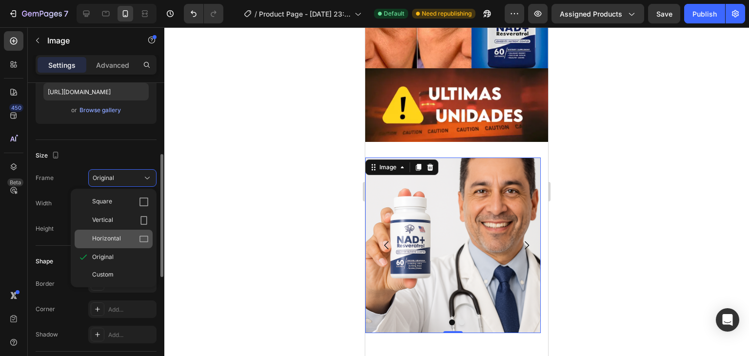
click at [141, 236] on icon at bounding box center [143, 239] width 9 height 6
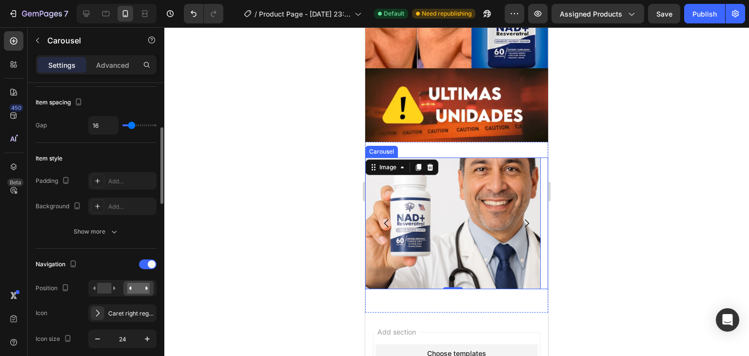
click at [519, 228] on button "Carousel Next Arrow" at bounding box center [526, 223] width 27 height 27
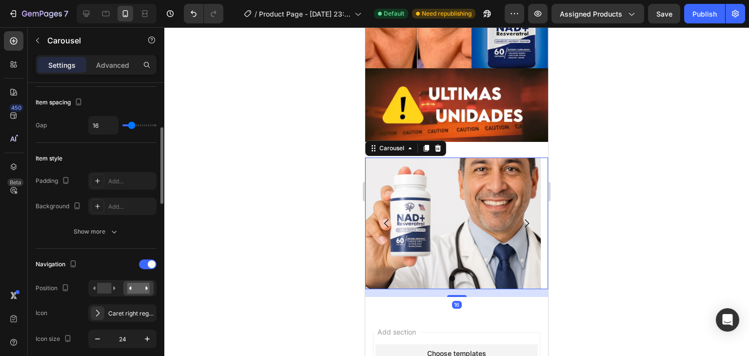
scroll to position [0, 0]
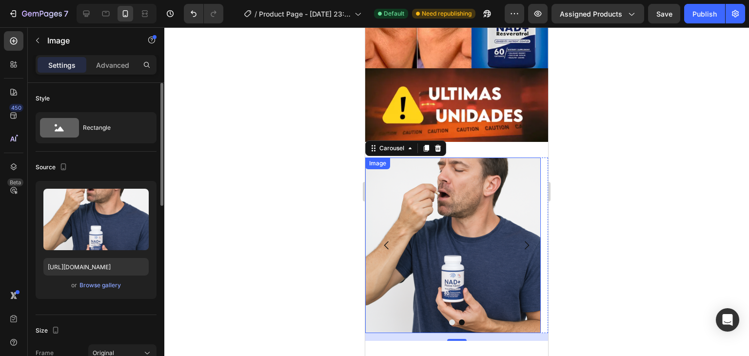
click at [444, 191] on img at bounding box center [453, 246] width 176 height 176
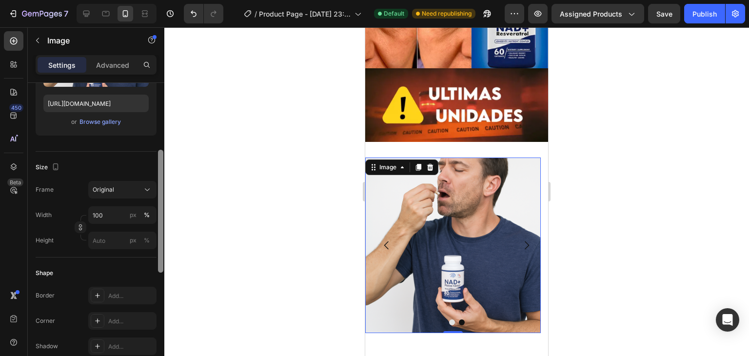
scroll to position [166, 0]
drag, startPoint x: 166, startPoint y: 153, endPoint x: 168, endPoint y: 194, distance: 41.5
click at [169, 0] on div "7 / Product Page - [DATE] 23:55:01 Default Need republishing Preview Assigned P…" at bounding box center [374, 0] width 749 height 0
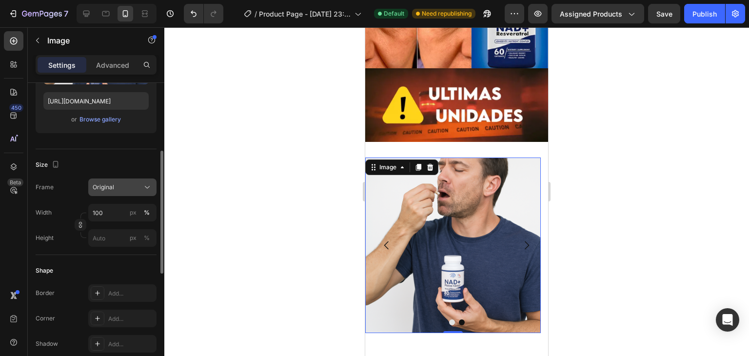
click at [143, 179] on button "Original" at bounding box center [122, 188] width 68 height 18
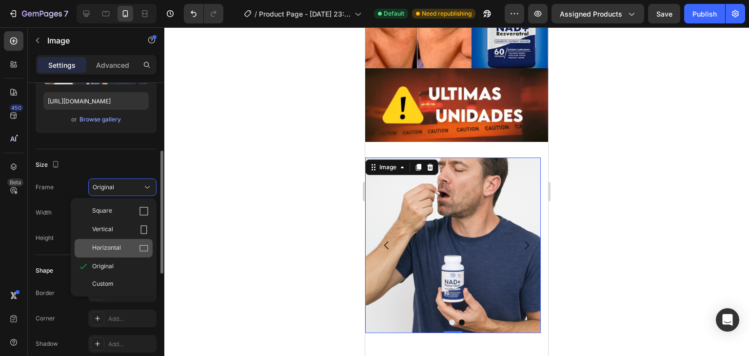
click at [141, 239] on div "Horizontal" at bounding box center [114, 248] width 78 height 19
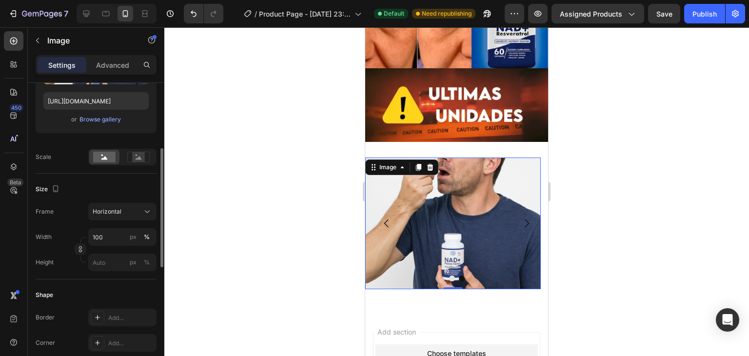
click at [276, 192] on div at bounding box center [456, 191] width 585 height 329
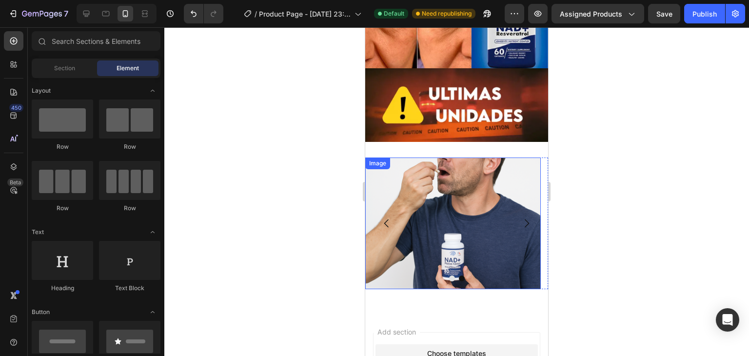
click at [424, 168] on img at bounding box center [453, 224] width 176 height 132
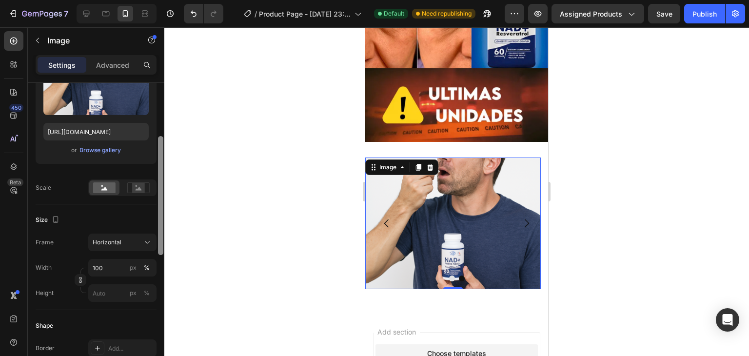
scroll to position [139, 0]
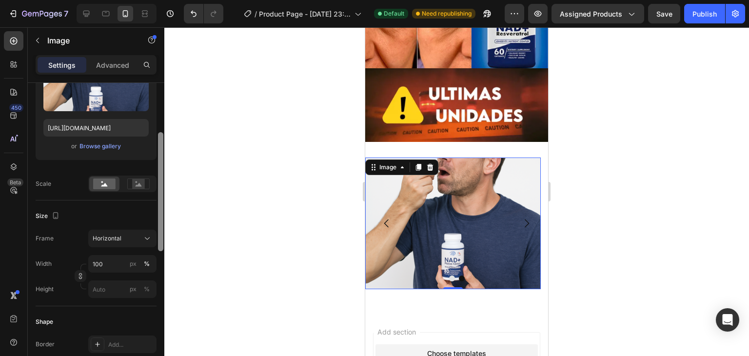
drag, startPoint x: 162, startPoint y: 156, endPoint x: 173, endPoint y: 211, distance: 56.1
click at [173, 0] on div "7 / Product Page - [DATE] 23:55:01 Default Need republishing Preview Assigned P…" at bounding box center [374, 0] width 749 height 0
click at [133, 184] on rect at bounding box center [138, 184] width 13 height 10
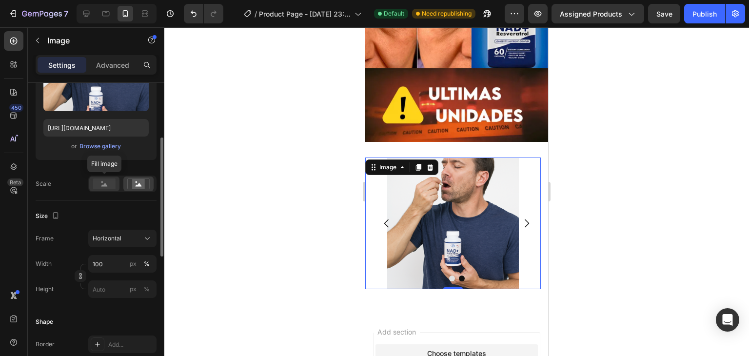
click at [119, 181] on div at bounding box center [104, 184] width 30 height 15
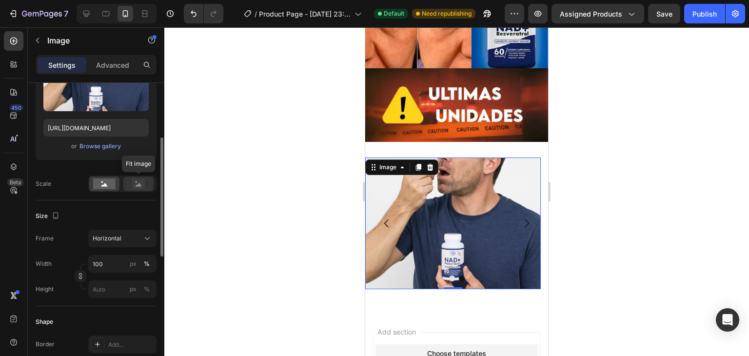
click at [153, 182] on div at bounding box center [138, 184] width 30 height 15
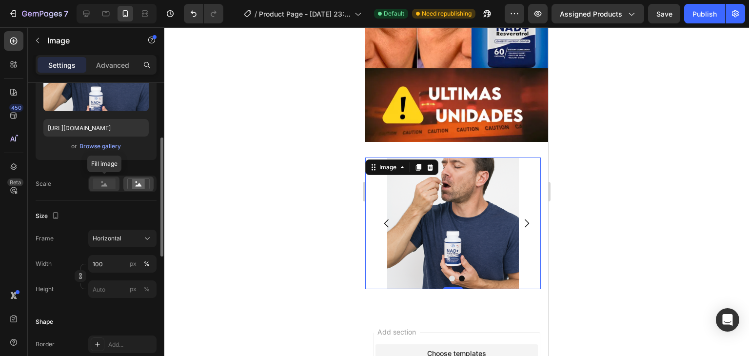
click at [105, 180] on rect at bounding box center [104, 184] width 22 height 11
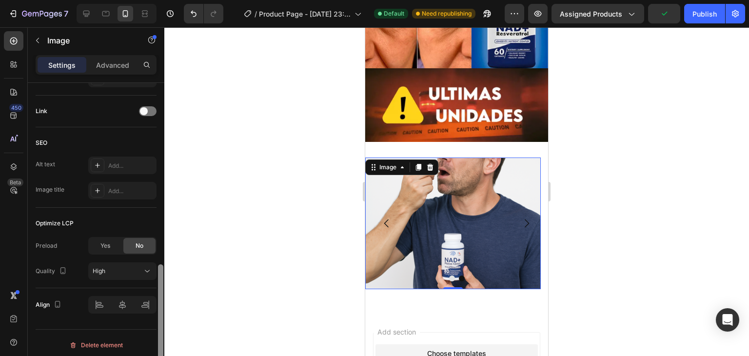
scroll to position [459, 0]
drag, startPoint x: 160, startPoint y: 216, endPoint x: 161, endPoint y: 349, distance: 133.6
click at [161, 349] on div at bounding box center [160, 323] width 5 height 119
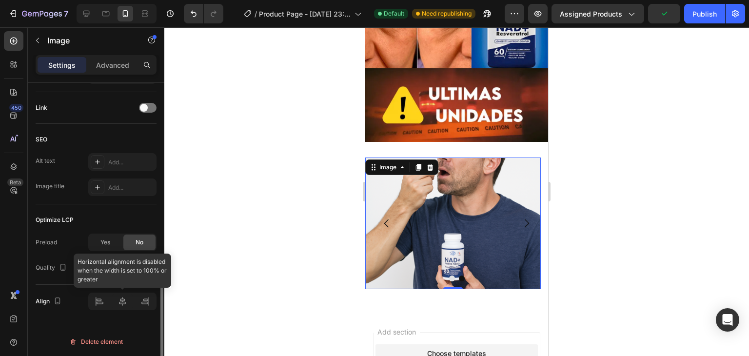
click at [120, 303] on div at bounding box center [122, 302] width 68 height 18
click at [130, 268] on div "High" at bounding box center [118, 267] width 50 height 9
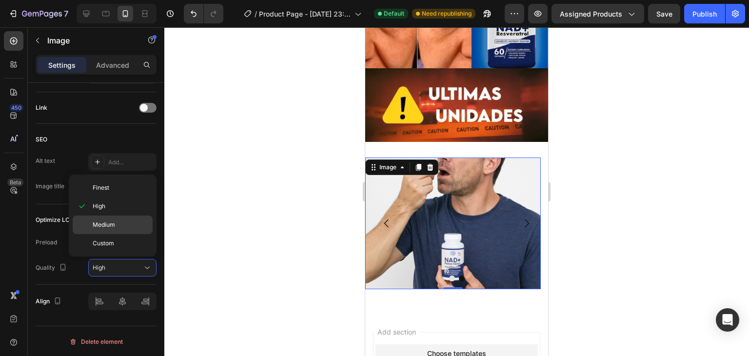
click at [111, 226] on span "Medium" at bounding box center [104, 224] width 22 height 9
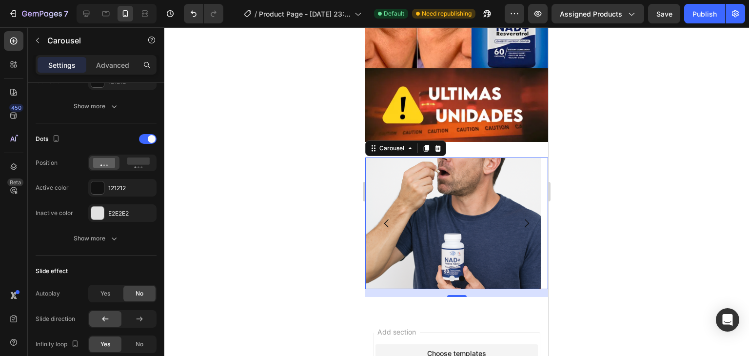
click at [386, 219] on icon "Carousel Back Arrow" at bounding box center [386, 223] width 4 height 8
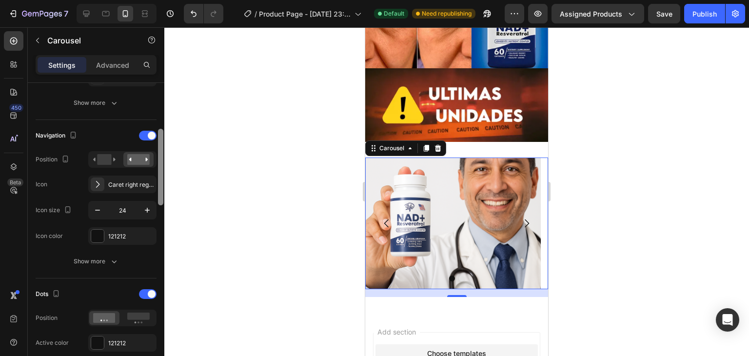
scroll to position [306, 0]
drag, startPoint x: 160, startPoint y: 133, endPoint x: 171, endPoint y: 210, distance: 77.4
click at [171, 0] on div "7 / Product Page - [DATE] 23:55:01 Default Need republishing Preview Assigned P…" at bounding box center [374, 0] width 749 height 0
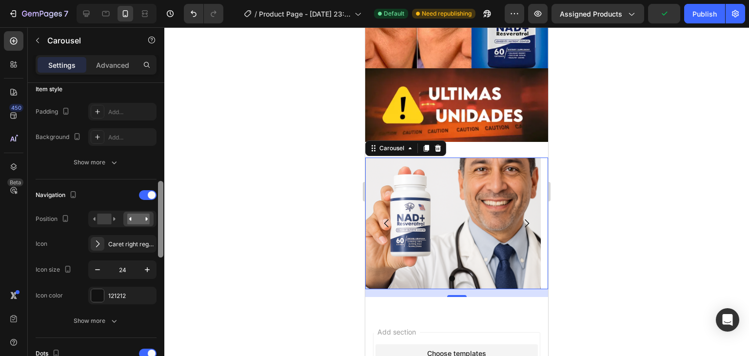
scroll to position [233, 0]
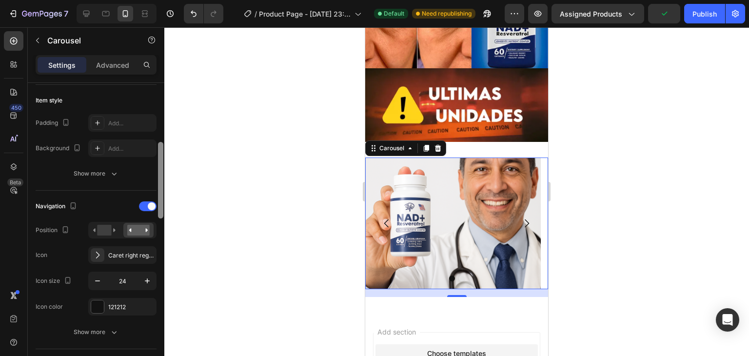
drag, startPoint x: 161, startPoint y: 200, endPoint x: 156, endPoint y: 182, distance: 19.3
click at [156, 182] on div "Items per slide 1 column Display Sneak peek Add... Item management Order 2 item…" at bounding box center [96, 233] width 137 height 301
click at [100, 307] on div at bounding box center [97, 306] width 13 height 13
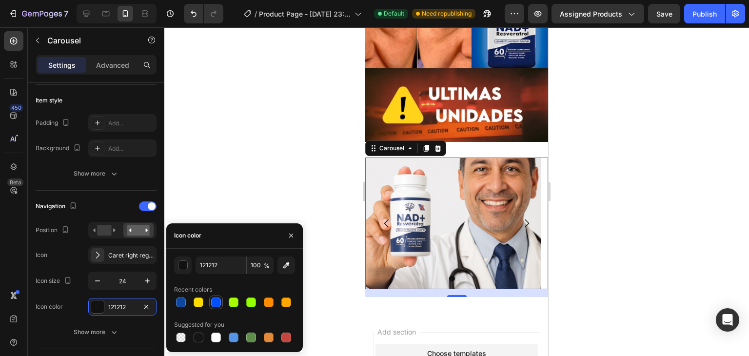
click at [212, 305] on div at bounding box center [216, 303] width 10 height 10
type input "0050FF"
click at [101, 256] on icon at bounding box center [98, 255] width 10 height 10
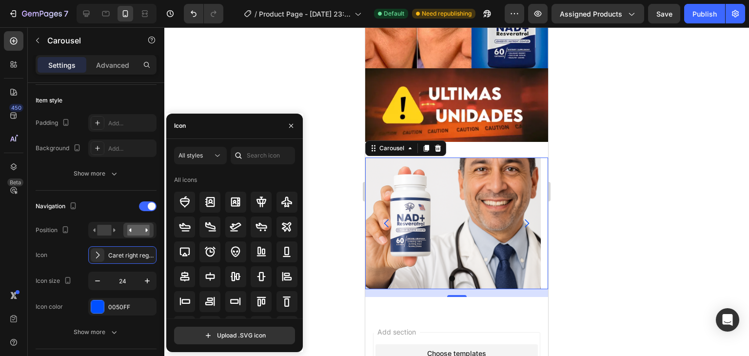
drag, startPoint x: 298, startPoint y: 190, endPoint x: 299, endPoint y: 197, distance: 7.4
click at [299, 197] on div "All icons" at bounding box center [238, 245] width 128 height 146
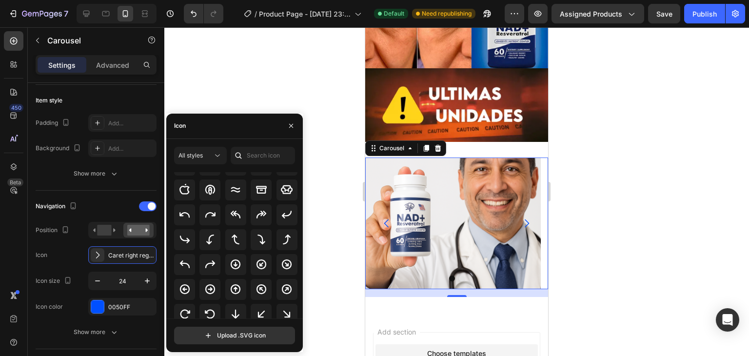
scroll to position [191, 0]
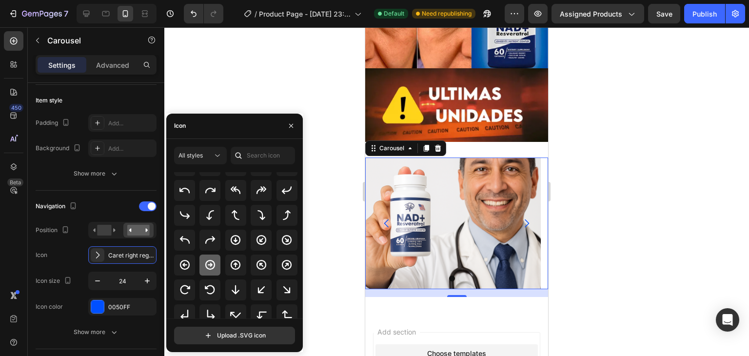
click at [205, 266] on icon at bounding box center [210, 265] width 10 height 10
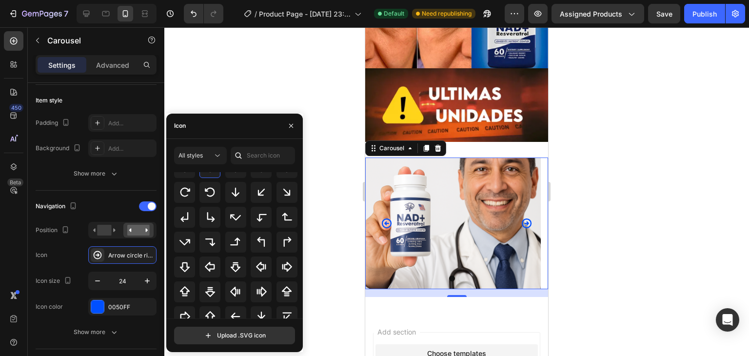
scroll to position [297, 0]
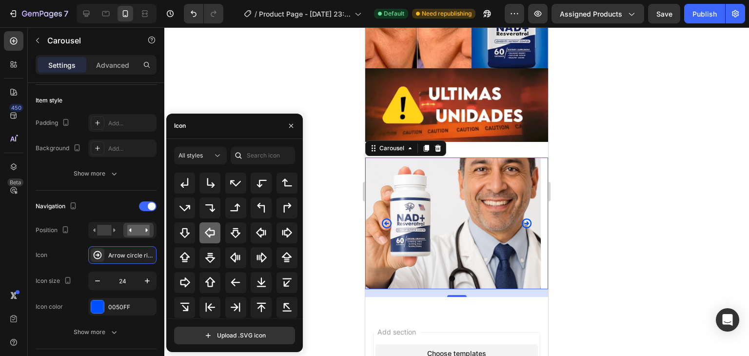
click at [215, 235] on icon at bounding box center [210, 233] width 12 height 12
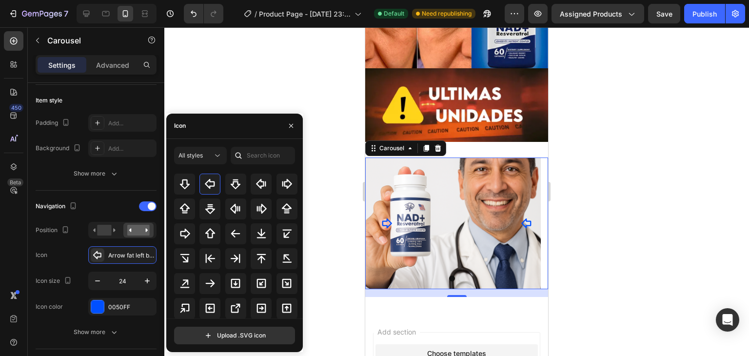
scroll to position [347, 0]
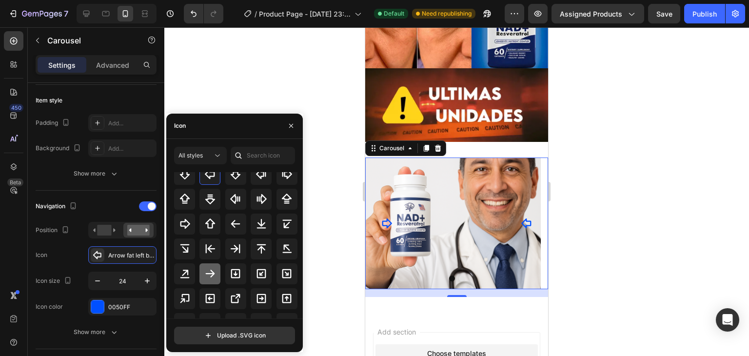
click at [210, 278] on icon at bounding box center [210, 274] width 12 height 12
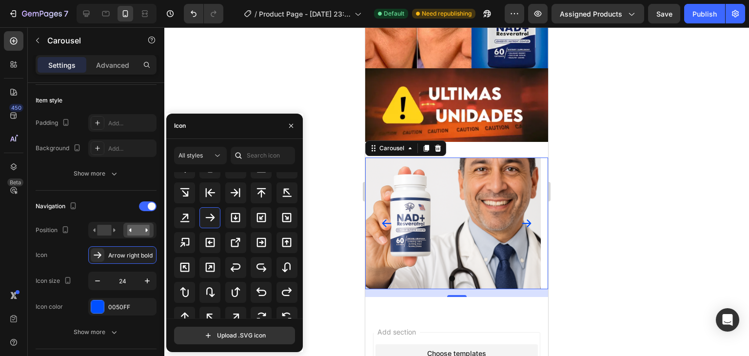
scroll to position [401, 0]
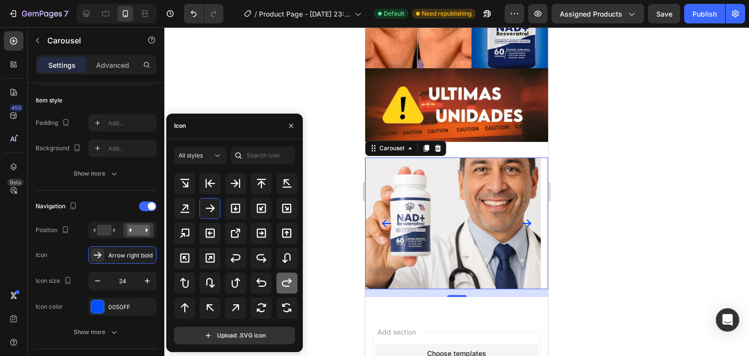
click at [283, 281] on icon at bounding box center [287, 283] width 12 height 12
click at [283, 303] on icon at bounding box center [287, 308] width 12 height 12
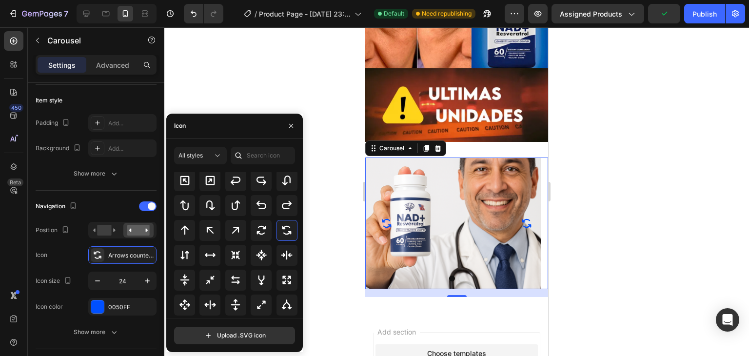
scroll to position [476, 0]
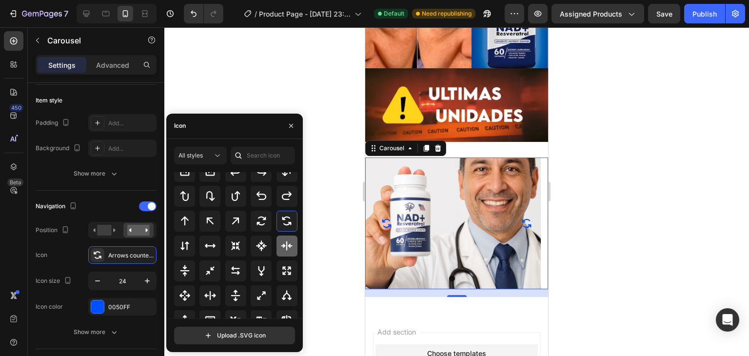
click at [287, 249] on icon at bounding box center [287, 246] width 12 height 12
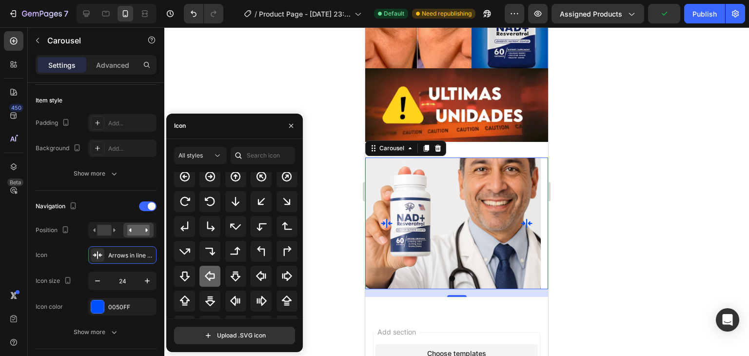
click at [216, 273] on div at bounding box center [209, 276] width 21 height 21
click at [298, 231] on div "All icons" at bounding box center [238, 245] width 128 height 146
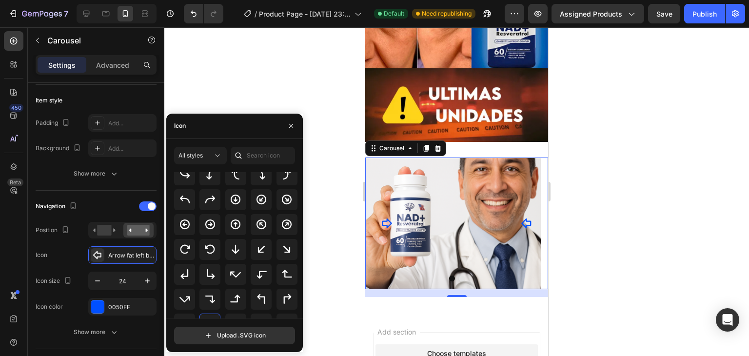
scroll to position [221, 0]
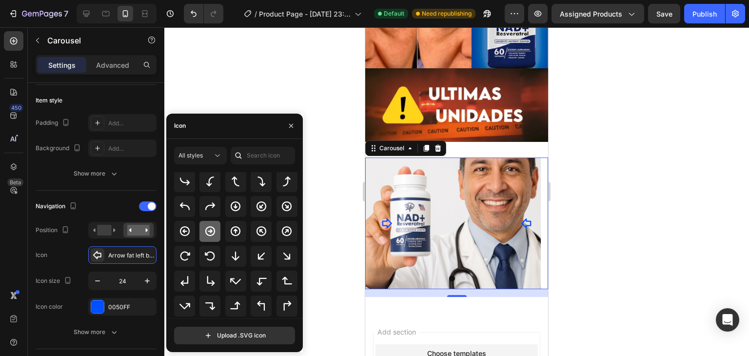
click at [212, 232] on icon at bounding box center [210, 231] width 12 height 12
click at [143, 281] on icon "button" at bounding box center [147, 281] width 10 height 10
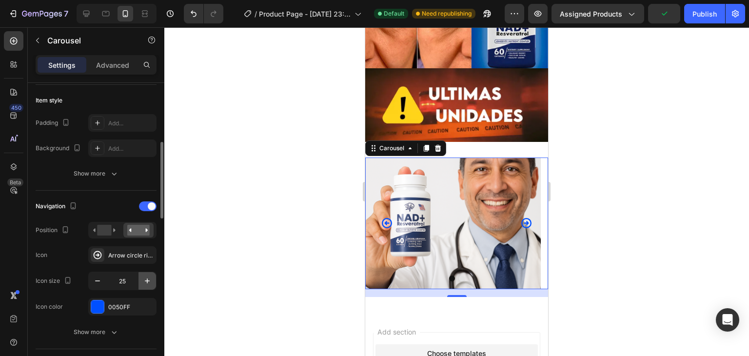
click at [143, 281] on icon "button" at bounding box center [147, 281] width 10 height 10
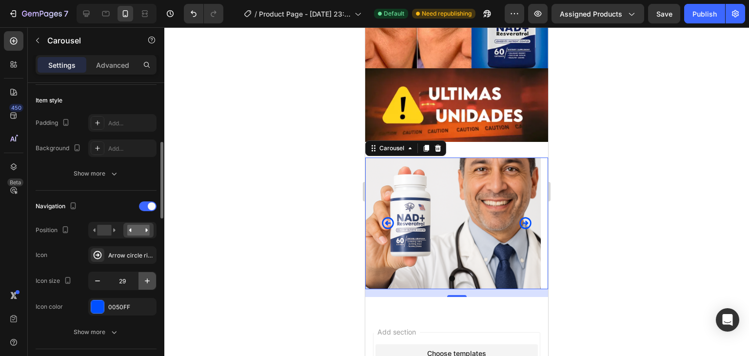
type input "30"
click at [112, 304] on div "0050FF" at bounding box center [122, 307] width 28 height 9
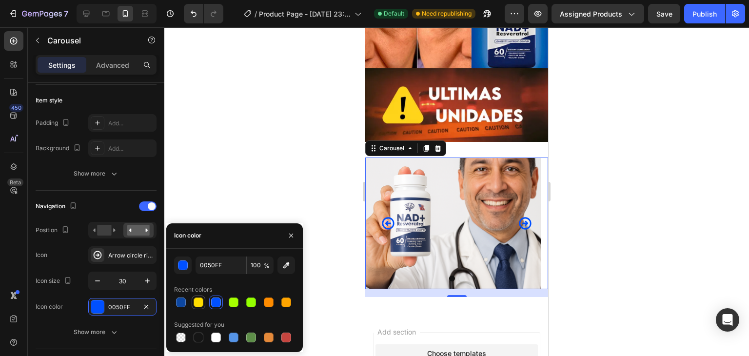
click at [197, 299] on div at bounding box center [199, 303] width 10 height 10
click at [287, 335] on div at bounding box center [286, 338] width 10 height 10
click at [201, 342] on div at bounding box center [199, 338] width 12 height 12
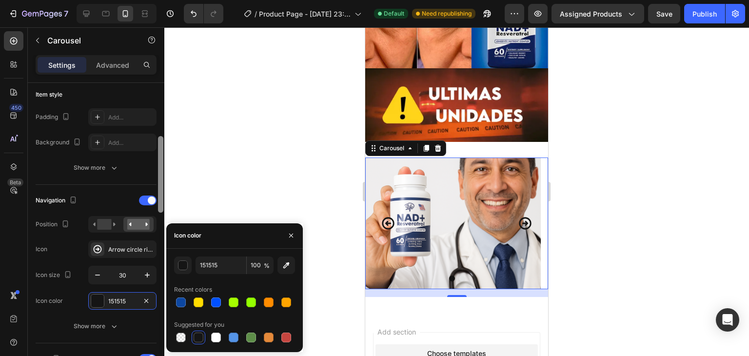
click at [159, 213] on div at bounding box center [160, 174] width 5 height 77
click at [110, 221] on rect at bounding box center [104, 224] width 14 height 11
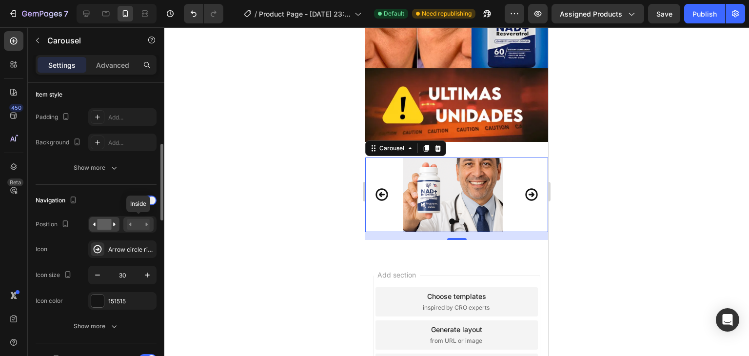
click at [129, 220] on rect at bounding box center [138, 224] width 22 height 11
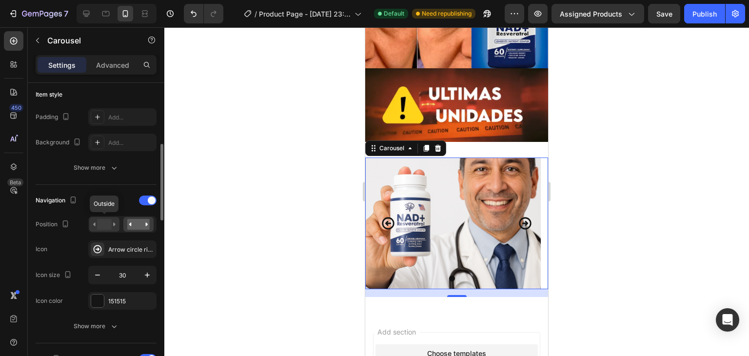
click at [112, 221] on icon at bounding box center [104, 224] width 22 height 11
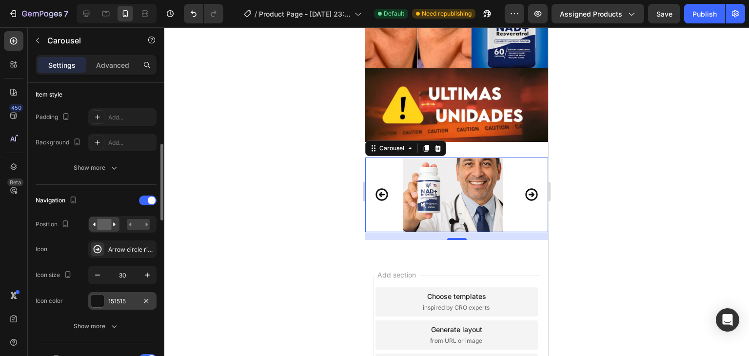
click at [98, 299] on div at bounding box center [97, 301] width 13 height 13
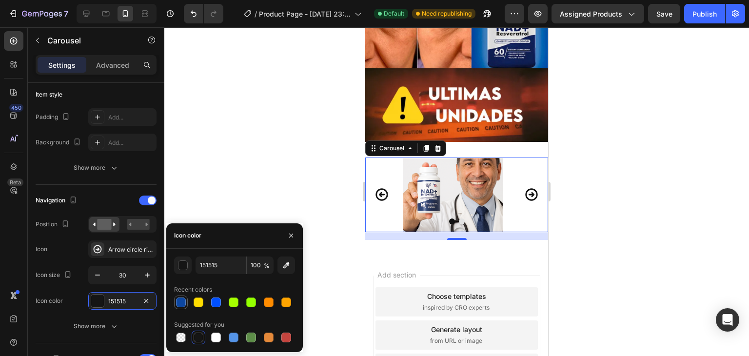
click at [179, 300] on div at bounding box center [181, 303] width 10 height 10
type input "0D47A1"
click at [248, 187] on div at bounding box center [456, 191] width 585 height 329
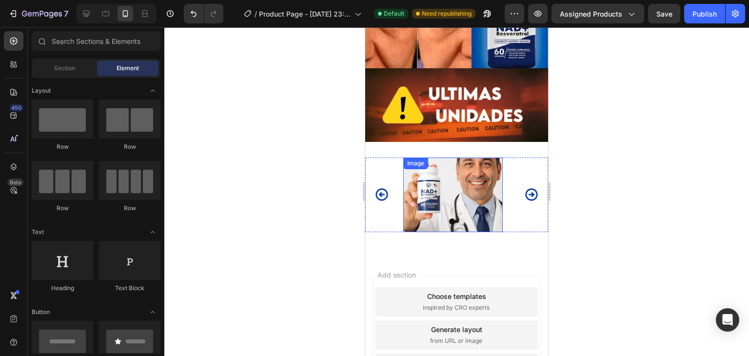
click at [433, 176] on img at bounding box center [452, 195] width 99 height 75
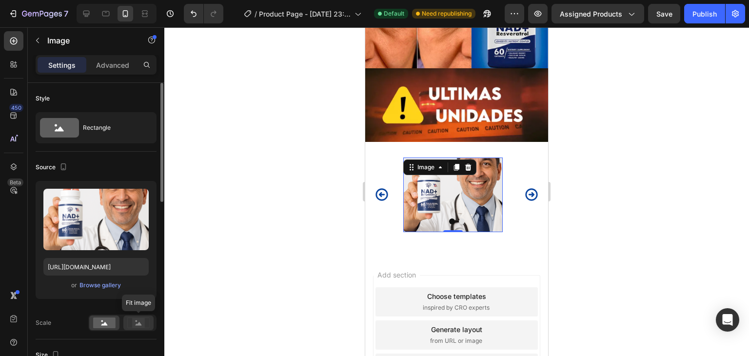
click at [130, 323] on icon at bounding box center [138, 323] width 22 height 11
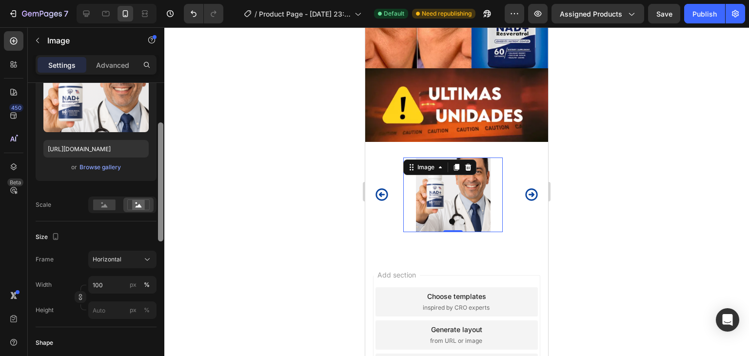
scroll to position [119, 0]
drag, startPoint x: 159, startPoint y: 196, endPoint x: 164, endPoint y: 243, distance: 47.6
click at [164, 0] on div "7 / Product Page - [DATE] 23:55:01 Default Need republishing Preview Assigned P…" at bounding box center [374, 0] width 749 height 0
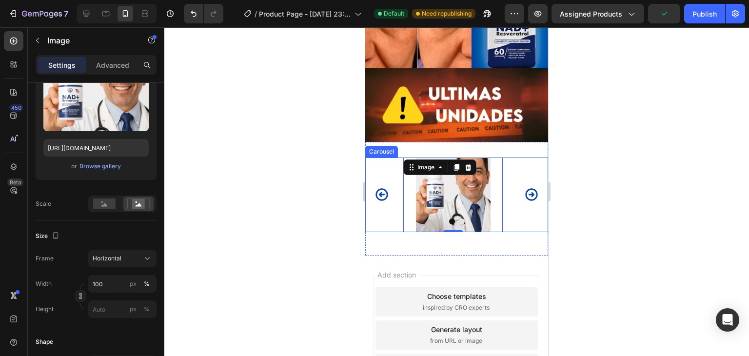
click at [529, 189] on icon "Carousel Next Arrow" at bounding box center [531, 195] width 12 height 12
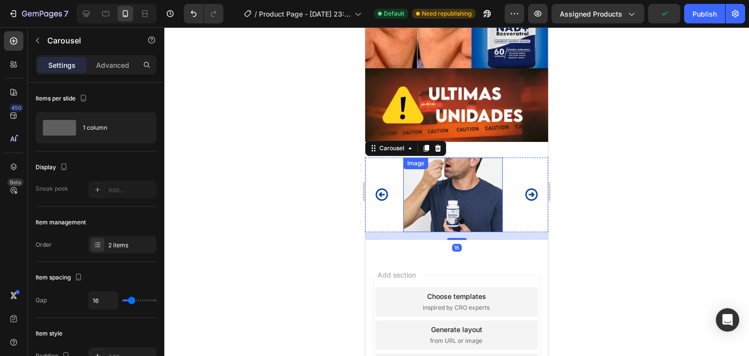
click at [450, 187] on img at bounding box center [452, 195] width 99 height 75
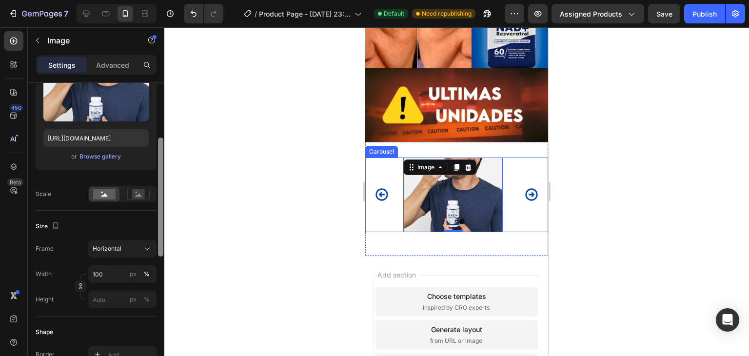
scroll to position [132, 0]
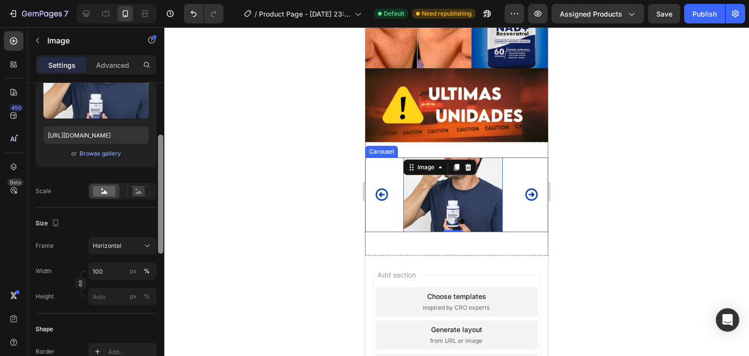
drag, startPoint x: 164, startPoint y: 202, endPoint x: 173, endPoint y: 245, distance: 43.3
click at [173, 0] on div "7 / Product Page - [DATE] 23:55:01 Default Need republishing Preview Assigned P…" at bounding box center [374, 0] width 749 height 0
click at [136, 187] on rect at bounding box center [138, 191] width 13 height 10
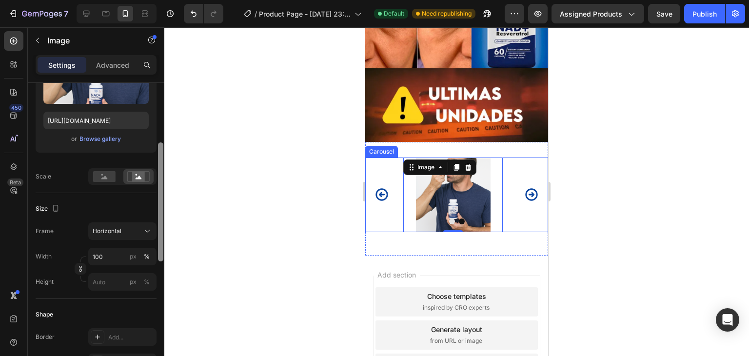
scroll to position [159, 0]
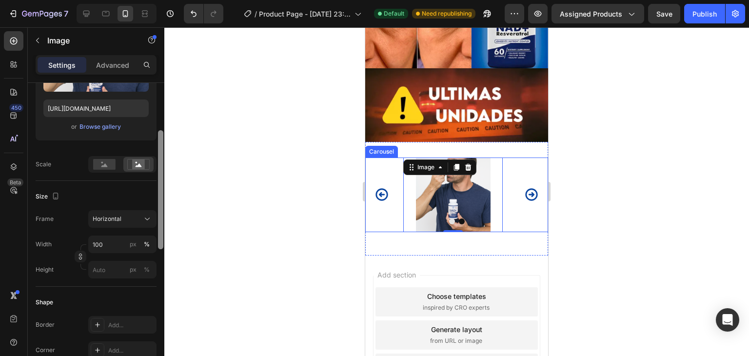
drag, startPoint x: 162, startPoint y: 242, endPoint x: 164, endPoint y: 249, distance: 7.1
click at [164, 249] on div at bounding box center [160, 222] width 7 height 301
click at [269, 212] on div at bounding box center [456, 191] width 585 height 329
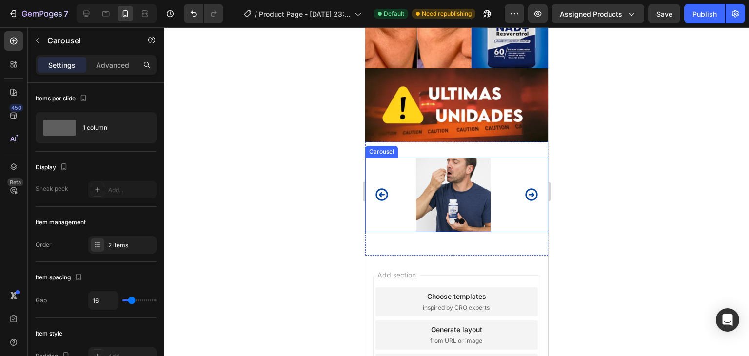
click at [529, 189] on icon "Carousel Next Arrow" at bounding box center [531, 195] width 12 height 12
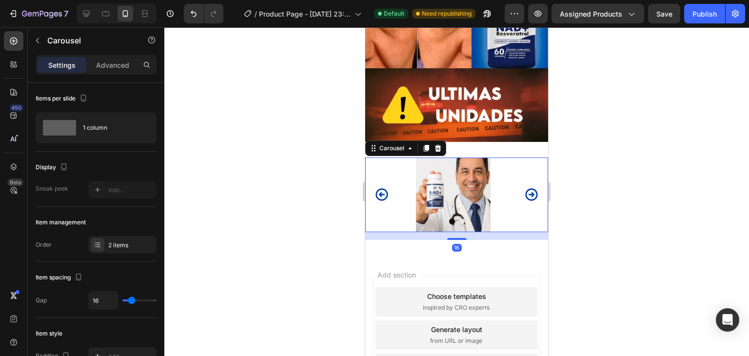
click at [525, 189] on icon "Carousel Next Arrow" at bounding box center [531, 195] width 12 height 12
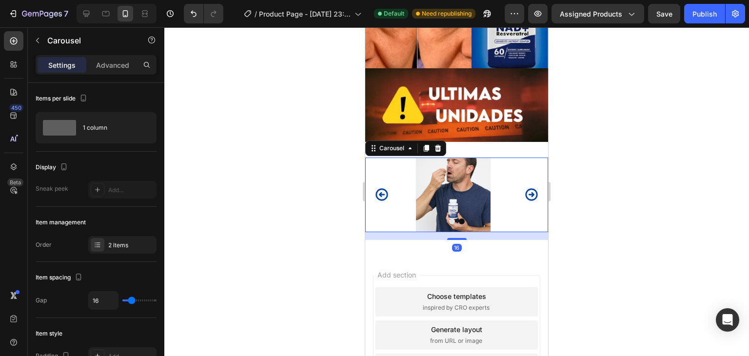
click at [525, 189] on icon "Carousel Next Arrow" at bounding box center [531, 195] width 12 height 12
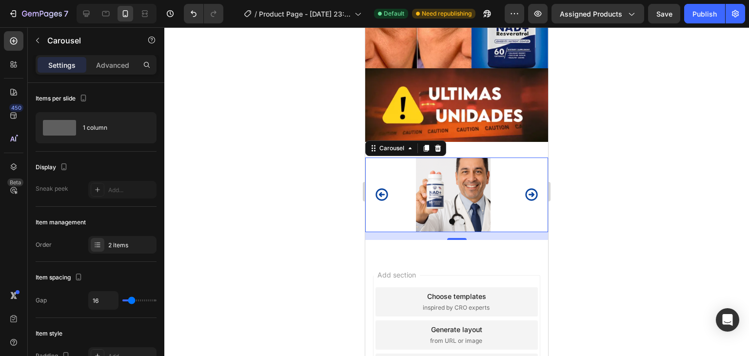
click at [525, 189] on icon "Carousel Next Arrow" at bounding box center [531, 195] width 12 height 12
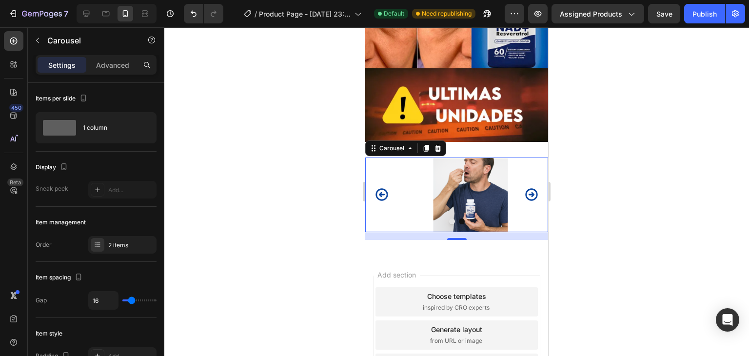
click at [524, 187] on icon "Carousel Next Arrow" at bounding box center [531, 194] width 15 height 15
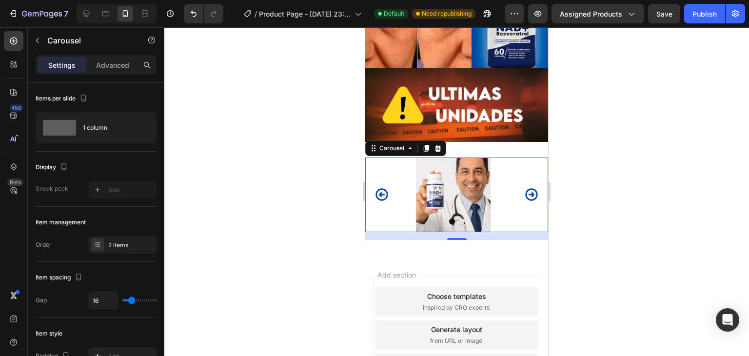
click at [524, 187] on icon "Carousel Next Arrow" at bounding box center [531, 194] width 15 height 15
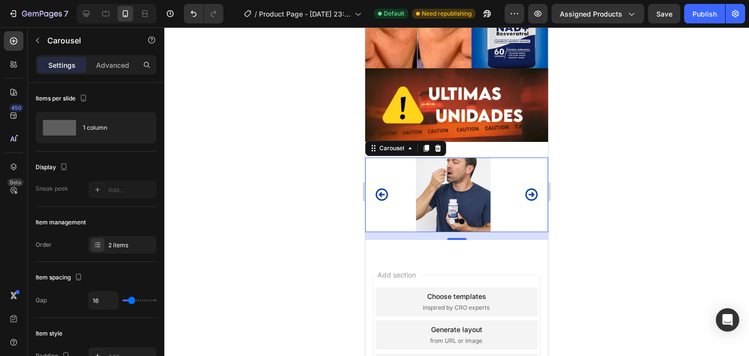
click at [272, 179] on div at bounding box center [456, 191] width 585 height 329
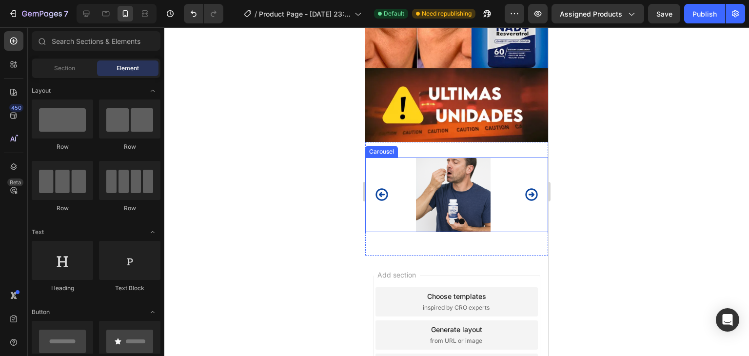
click at [405, 219] on div at bounding box center [456, 222] width 183 height 6
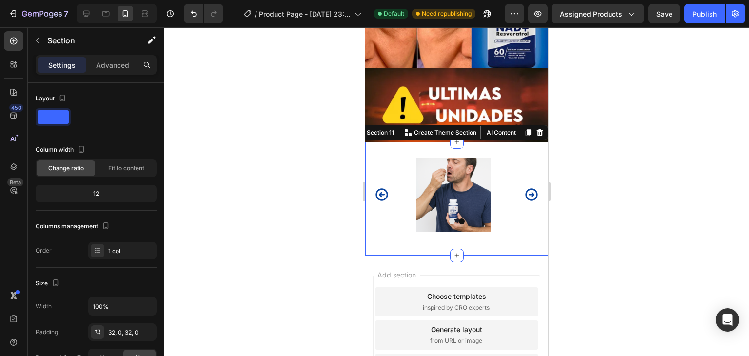
click at [416, 236] on div "Image Image Carousel Section 11 You can create reusable sections Create Theme S…" at bounding box center [456, 199] width 183 height 114
click at [123, 63] on p "Advanced" at bounding box center [112, 65] width 33 height 10
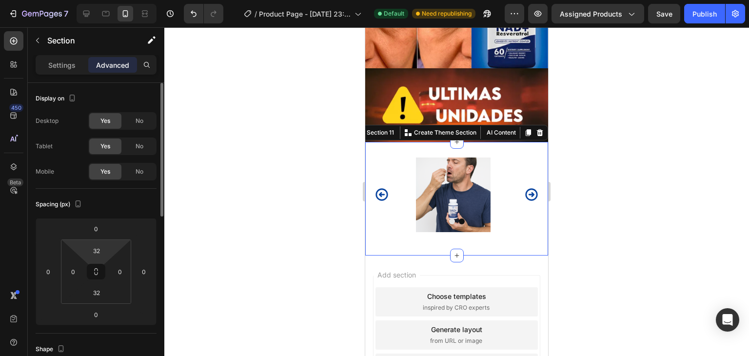
click at [111, 0] on html "7 / Product Page - [DATE] 23:55:01 Default Need republishing Preview Assigned P…" at bounding box center [374, 0] width 749 height 0
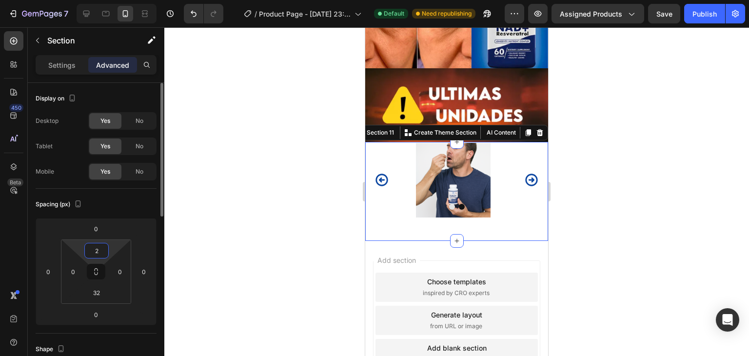
click at [100, 256] on input "2" at bounding box center [97, 250] width 20 height 15
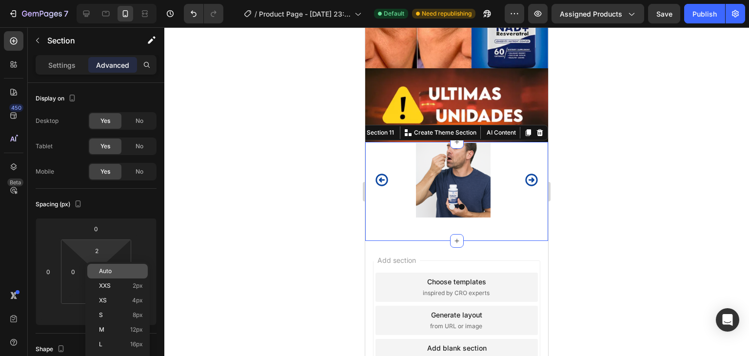
click at [109, 268] on span "Auto" at bounding box center [105, 271] width 13 height 7
type input "Auto"
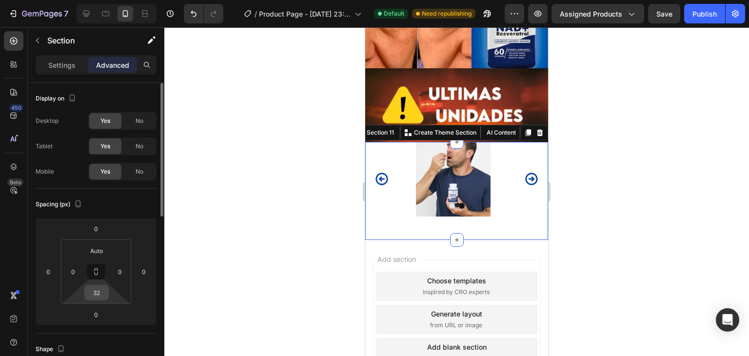
click at [101, 290] on input "32" at bounding box center [97, 292] width 20 height 15
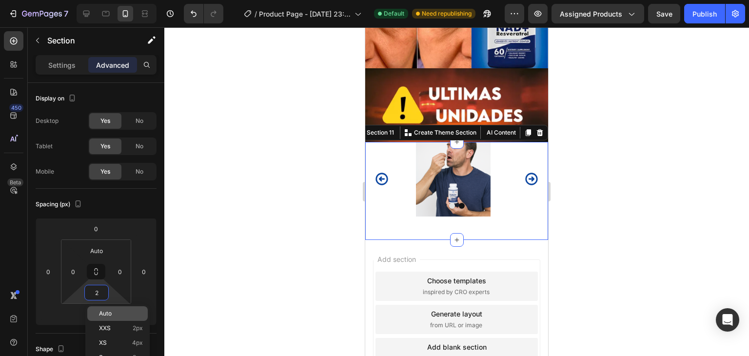
click at [115, 315] on p "Auto" at bounding box center [121, 313] width 44 height 7
type input "Auto"
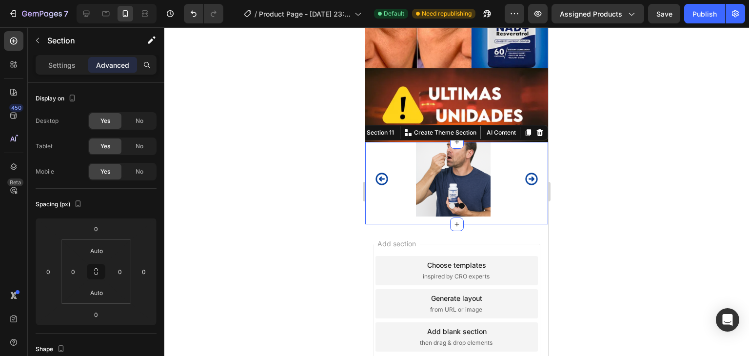
scroll to position [1170, 0]
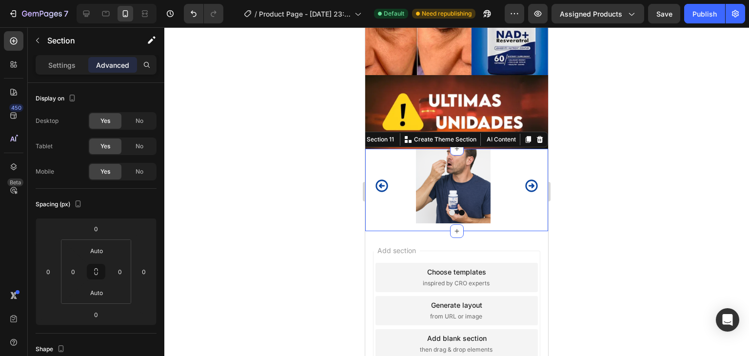
click at [406, 218] on div "Image Image Carousel" at bounding box center [456, 190] width 183 height 82
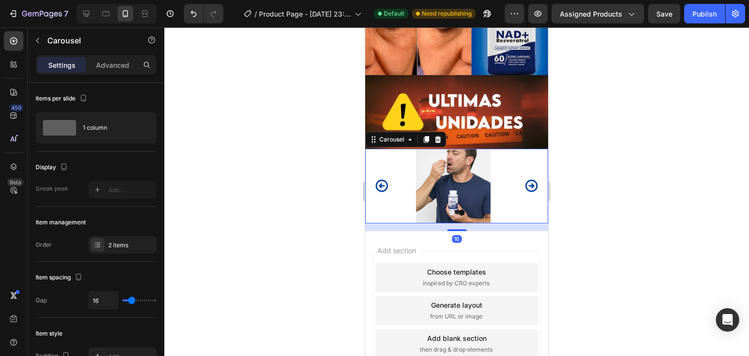
click at [398, 195] on div "Image Image" at bounding box center [456, 186] width 183 height 75
click at [94, 69] on div "Advanced" at bounding box center [112, 65] width 49 height 16
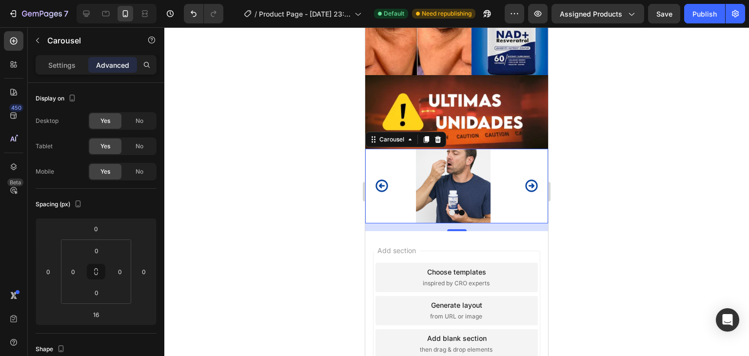
click at [412, 223] on div "16" at bounding box center [456, 227] width 183 height 8
click at [406, 223] on div "16" at bounding box center [456, 227] width 183 height 8
click at [328, 216] on div at bounding box center [456, 191] width 585 height 329
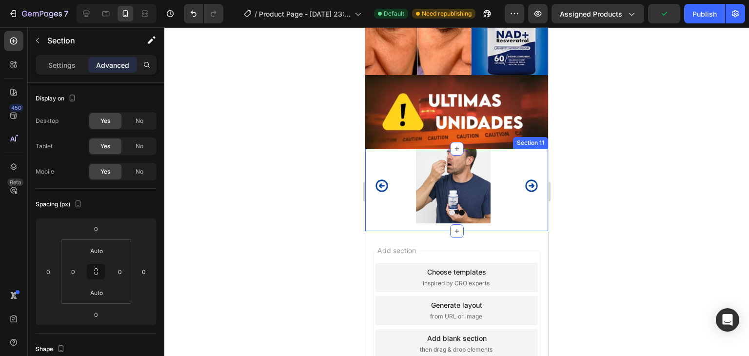
click at [410, 216] on div "Image Image Carousel" at bounding box center [456, 190] width 183 height 82
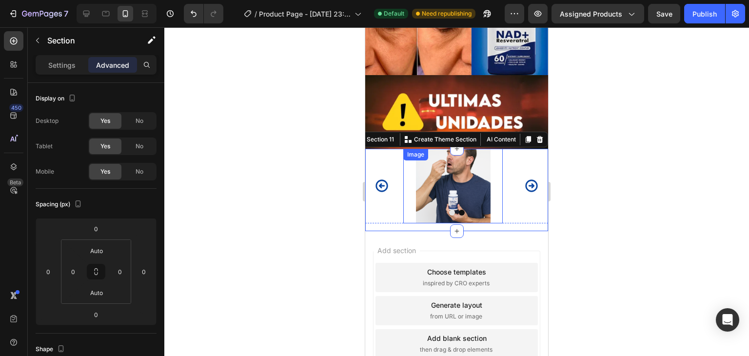
click at [409, 168] on img at bounding box center [452, 186] width 99 height 75
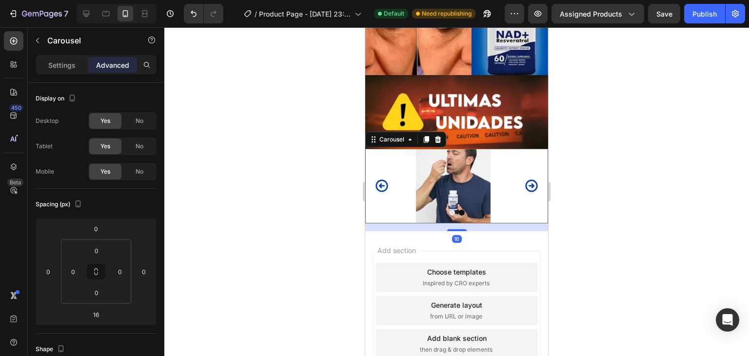
click at [392, 171] on button "Carousel Back Arrow" at bounding box center [382, 186] width 30 height 30
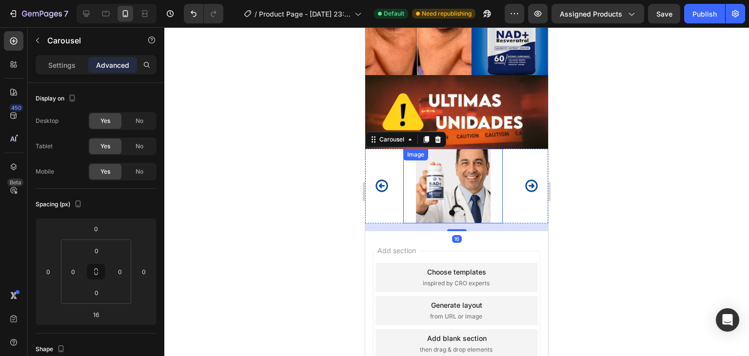
click at [434, 162] on img at bounding box center [452, 186] width 99 height 75
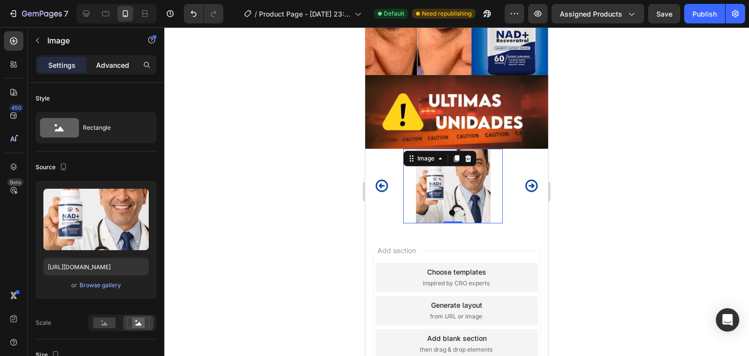
click at [108, 68] on p "Advanced" at bounding box center [112, 65] width 33 height 10
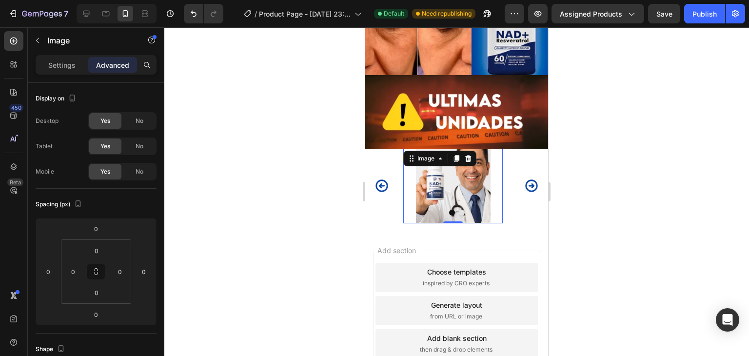
click at [225, 160] on div at bounding box center [456, 191] width 585 height 329
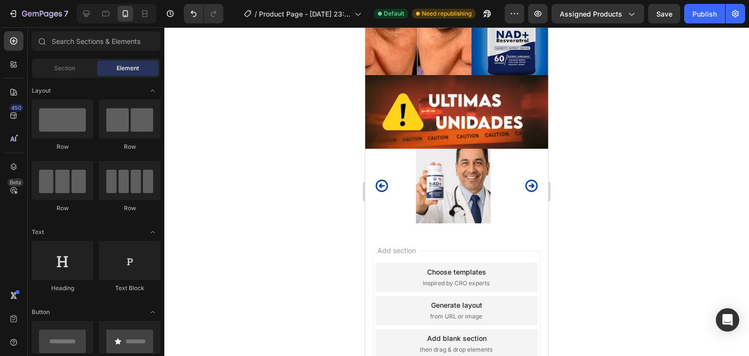
click at [340, 170] on div at bounding box center [456, 191] width 585 height 329
click at [388, 156] on div "Image Image" at bounding box center [456, 186] width 183 height 75
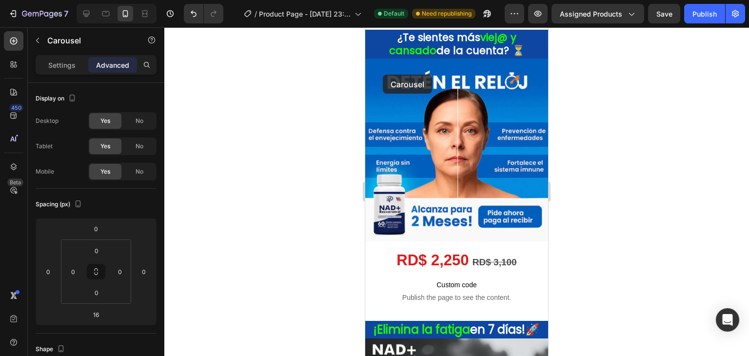
scroll to position [0, 0]
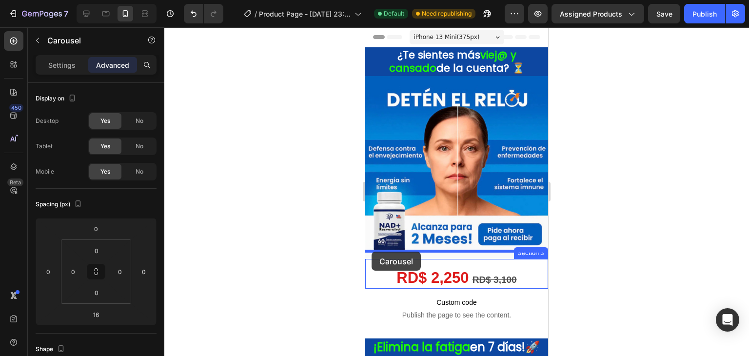
drag, startPoint x: 372, startPoint y: 131, endPoint x: 372, endPoint y: 252, distance: 120.5
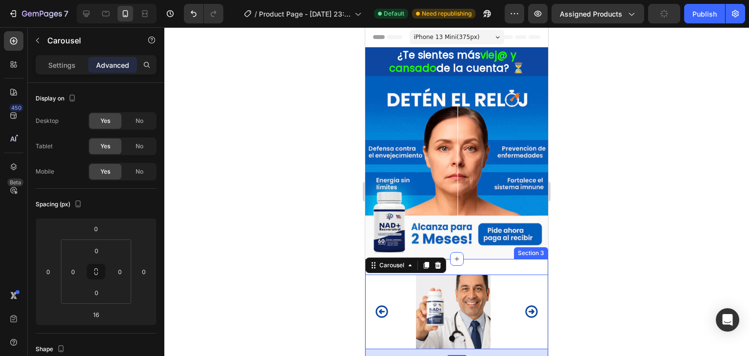
click at [515, 259] on div "Image Image Carousel 16 Section 3" at bounding box center [456, 316] width 183 height 114
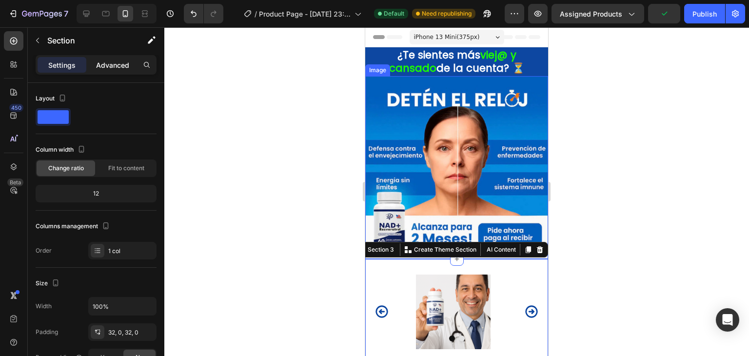
click at [117, 61] on p "Advanced" at bounding box center [112, 65] width 33 height 10
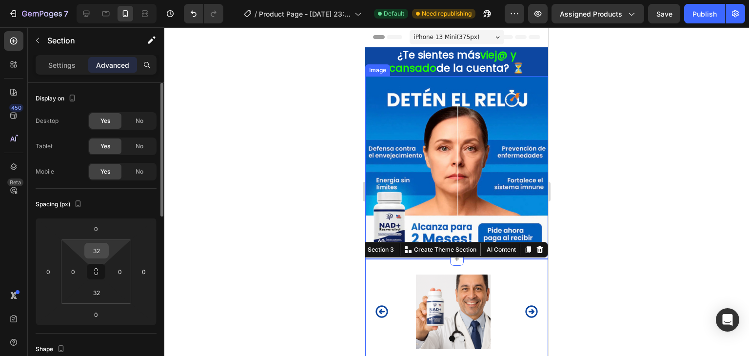
click at [105, 255] on input "32" at bounding box center [97, 250] width 20 height 15
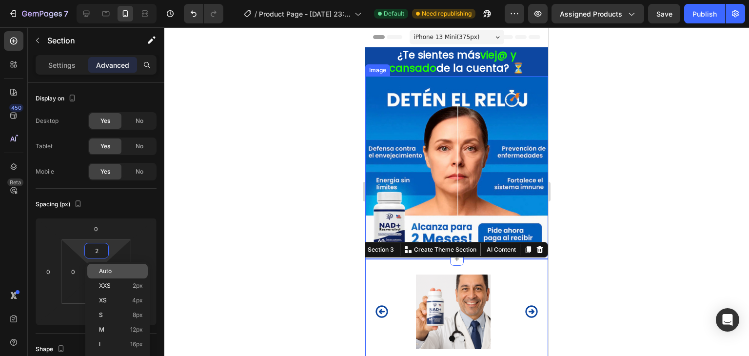
click at [111, 270] on span "Auto" at bounding box center [105, 271] width 13 height 7
type input "Auto"
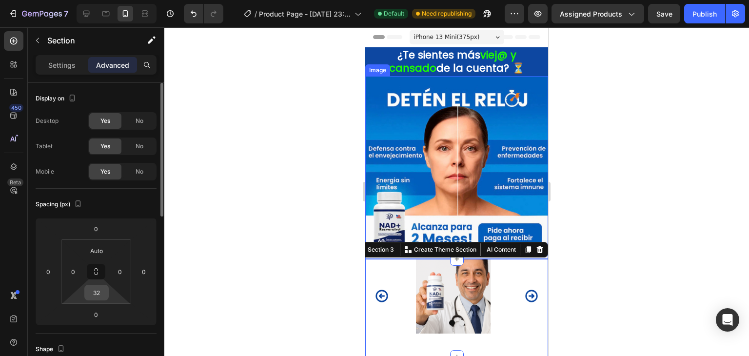
click at [103, 288] on input "32" at bounding box center [97, 292] width 20 height 15
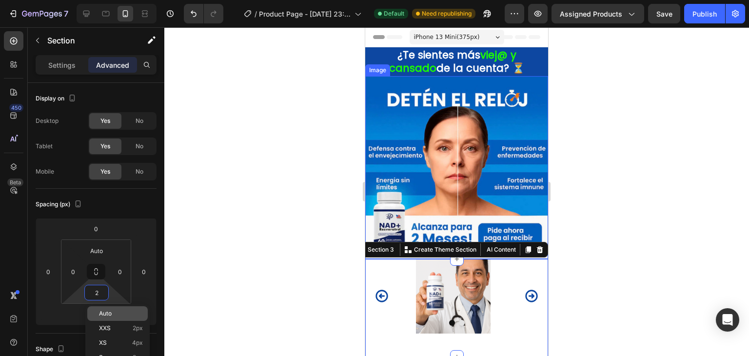
click at [111, 314] on span "Auto" at bounding box center [105, 313] width 13 height 7
type input "Auto"
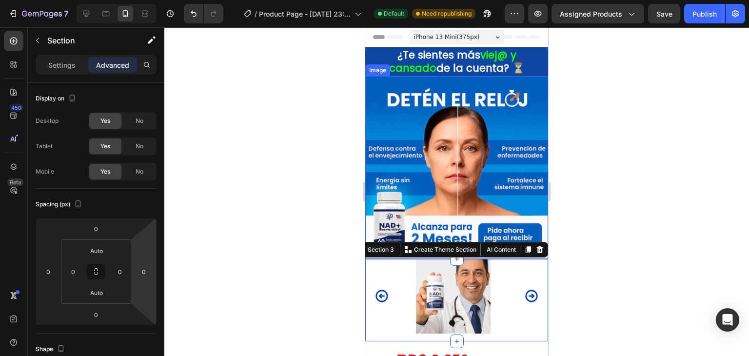
click at [236, 192] on div at bounding box center [456, 191] width 585 height 329
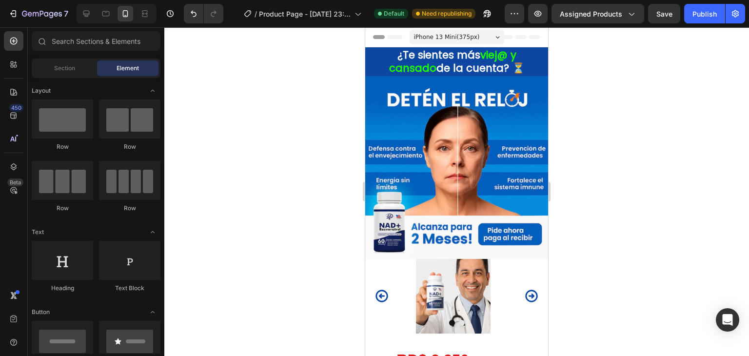
click at [322, 239] on div at bounding box center [456, 191] width 585 height 329
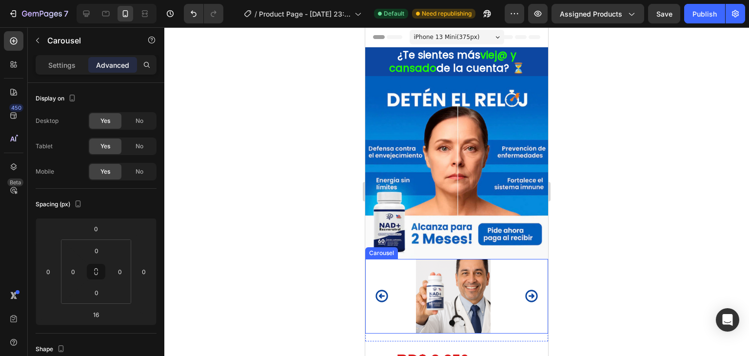
click at [528, 290] on icon "Carousel Next Arrow" at bounding box center [531, 296] width 15 height 15
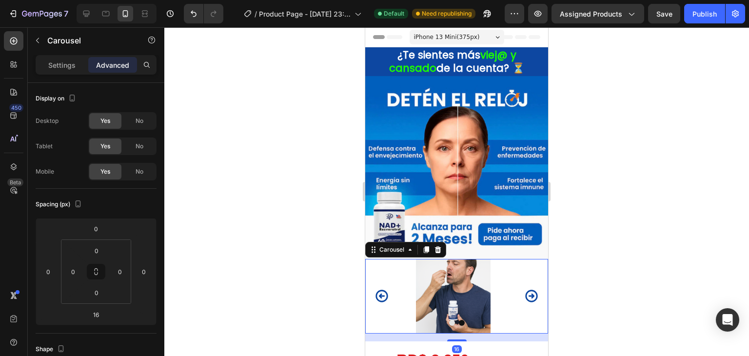
click at [528, 290] on icon "Carousel Next Arrow" at bounding box center [531, 296] width 15 height 15
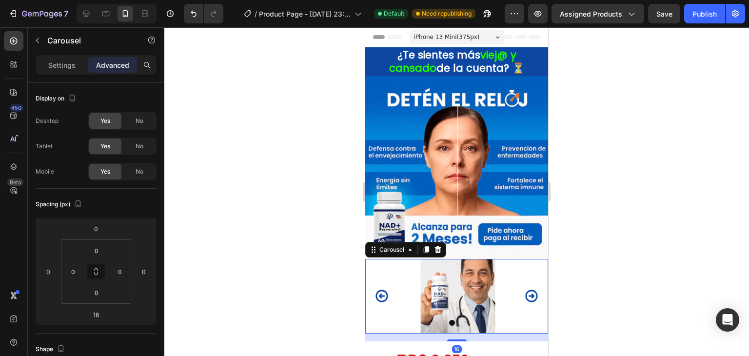
click at [528, 289] on icon "Carousel Next Arrow" at bounding box center [531, 296] width 15 height 15
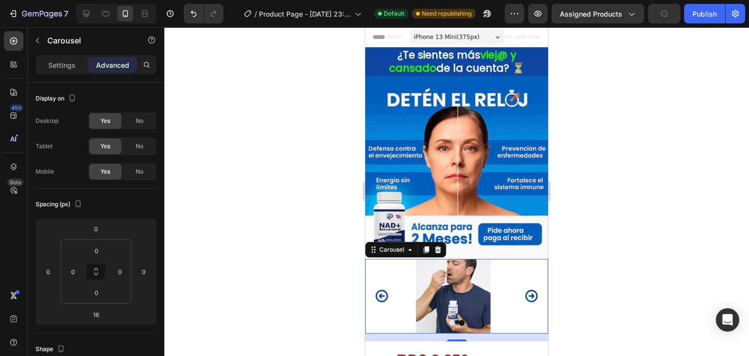
click at [528, 289] on icon "Carousel Next Arrow" at bounding box center [531, 296] width 15 height 15
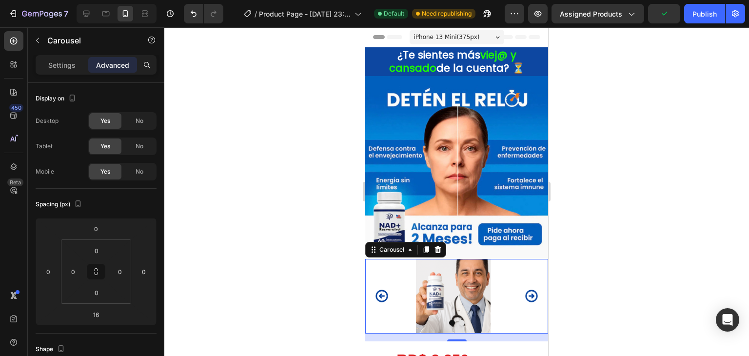
click at [528, 289] on icon "Carousel Next Arrow" at bounding box center [531, 296] width 15 height 15
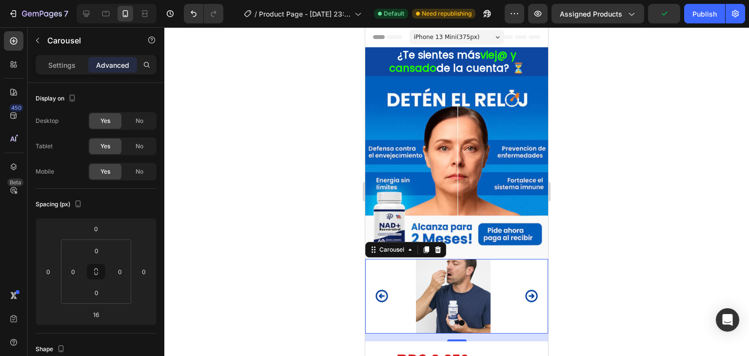
click at [528, 289] on icon "Carousel Next Arrow" at bounding box center [531, 296] width 15 height 15
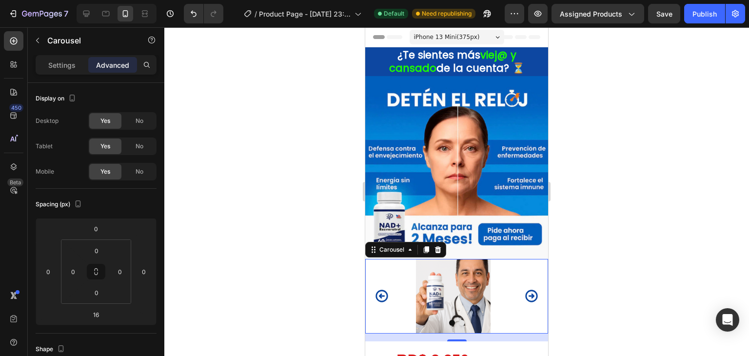
click at [391, 259] on div "Image Image" at bounding box center [456, 296] width 183 height 75
click at [449, 259] on div "Image" at bounding box center [452, 296] width 99 height 75
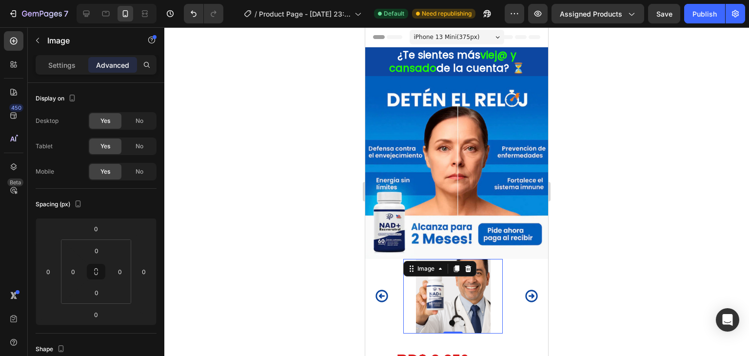
click at [443, 295] on img at bounding box center [452, 296] width 99 height 75
click at [43, 63] on div "Settings" at bounding box center [62, 65] width 49 height 16
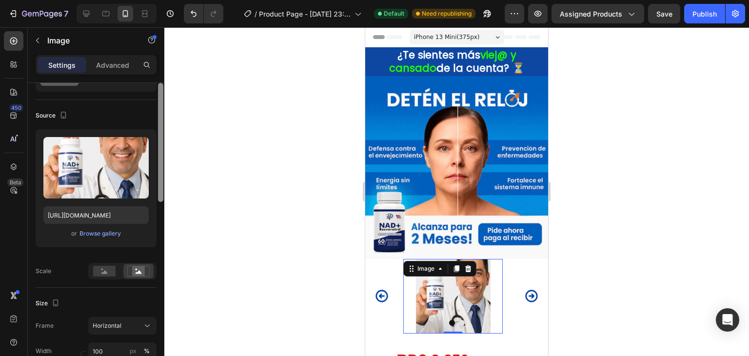
scroll to position [62, 0]
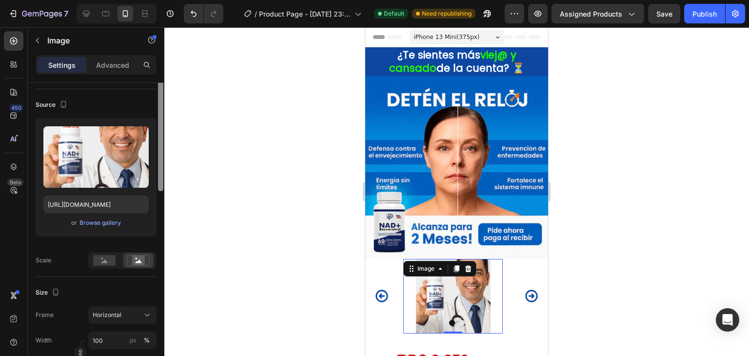
drag, startPoint x: 162, startPoint y: 188, endPoint x: 164, endPoint y: 213, distance: 25.0
click at [166, 0] on div "7 / Product Page - [DATE] 23:55:01 Default Need republishing Preview Assigned P…" at bounding box center [374, 0] width 749 height 0
click at [102, 266] on div at bounding box center [104, 260] width 30 height 15
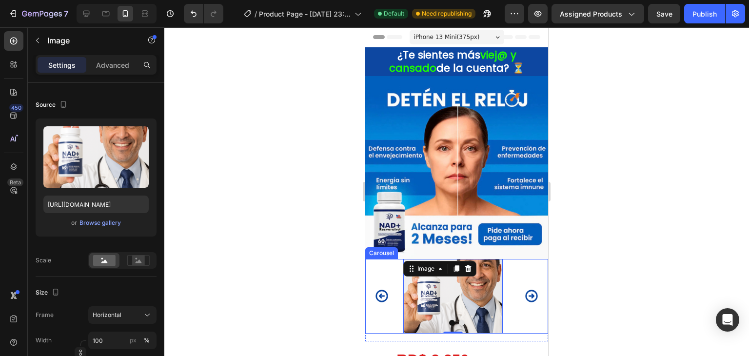
click at [392, 268] on div "Image 0 Image" at bounding box center [456, 296] width 183 height 75
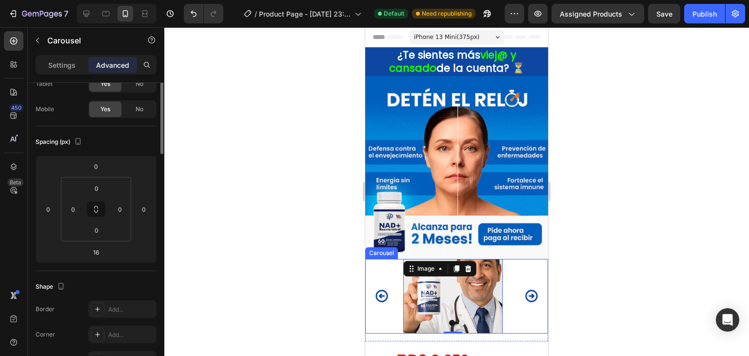
scroll to position [0, 0]
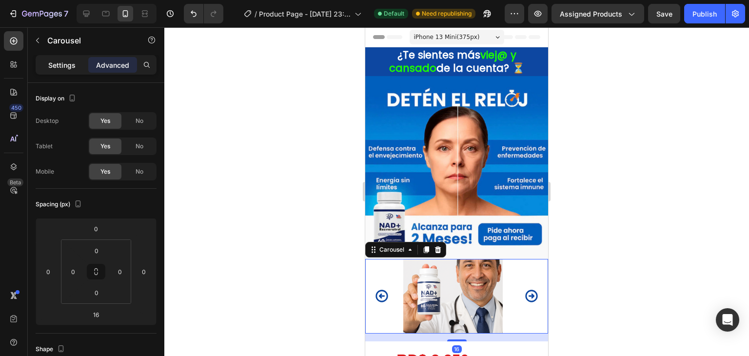
click at [61, 67] on p "Settings" at bounding box center [61, 65] width 27 height 10
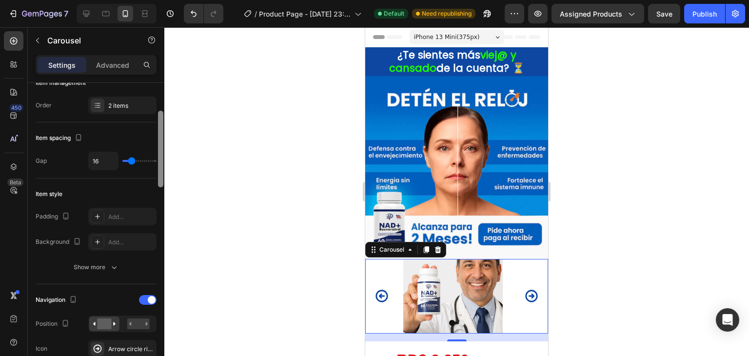
scroll to position [143, 0]
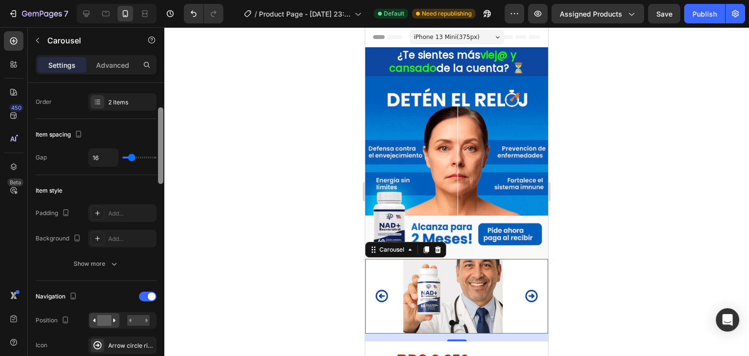
drag, startPoint x: 162, startPoint y: 152, endPoint x: 170, endPoint y: 189, distance: 37.5
click at [170, 0] on div "7 / Product Page - [DATE] 23:55:01 Default Need republishing Preview Assigned P…" at bounding box center [374, 0] width 749 height 0
type input "9"
type input "0"
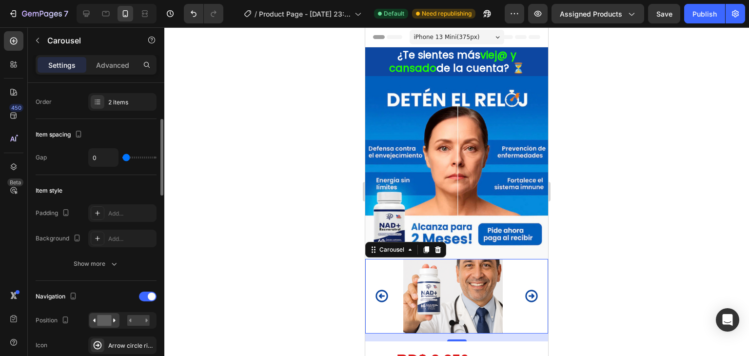
drag, startPoint x: 129, startPoint y: 157, endPoint x: 116, endPoint y: 159, distance: 13.8
type input "0"
click at [122, 159] on input "range" at bounding box center [139, 158] width 34 height 2
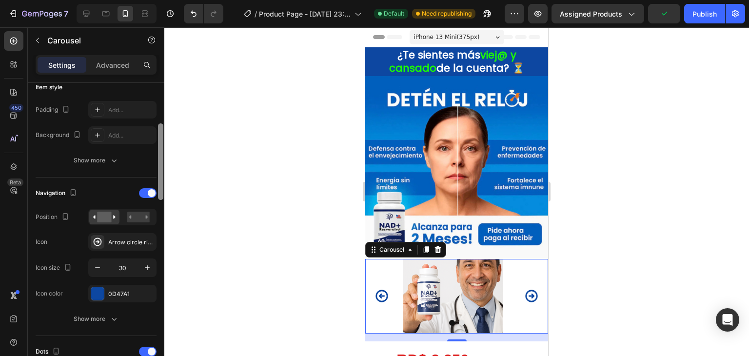
scroll to position [258, 0]
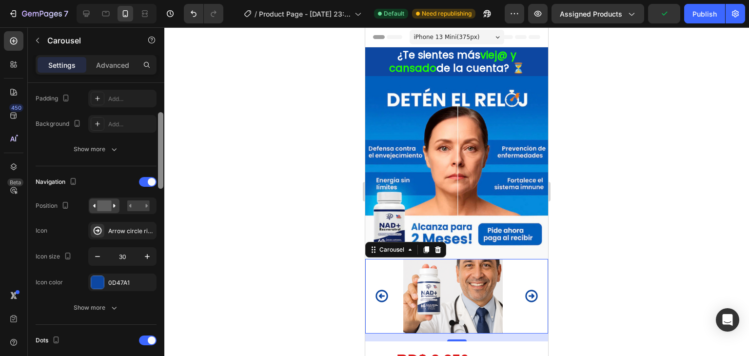
drag, startPoint x: 160, startPoint y: 188, endPoint x: 163, endPoint y: 218, distance: 29.4
click at [163, 189] on div at bounding box center [160, 150] width 5 height 77
click at [138, 207] on rect at bounding box center [138, 205] width 22 height 11
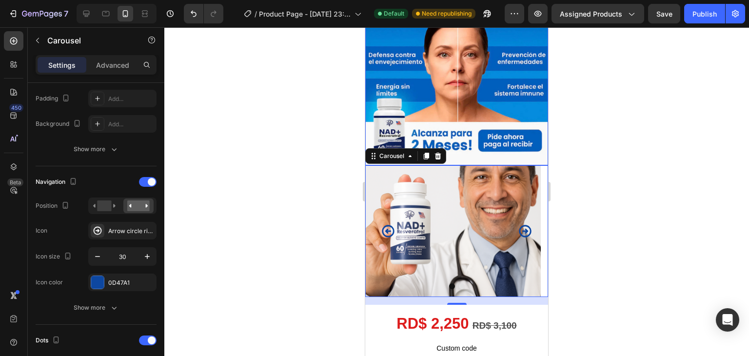
scroll to position [98, 0]
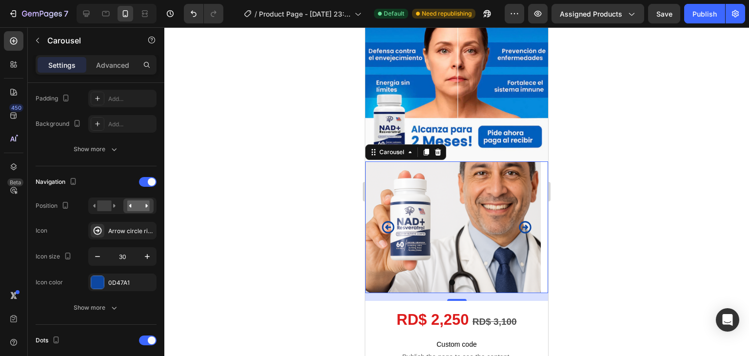
click at [519, 221] on icon "Carousel Next Arrow" at bounding box center [525, 227] width 15 height 15
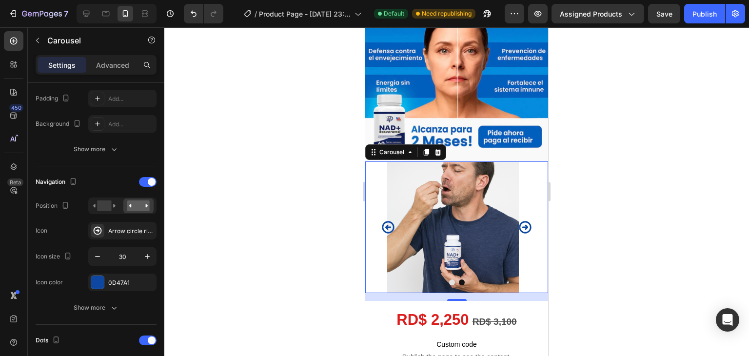
click at [519, 221] on icon "Carousel Next Arrow" at bounding box center [525, 227] width 12 height 12
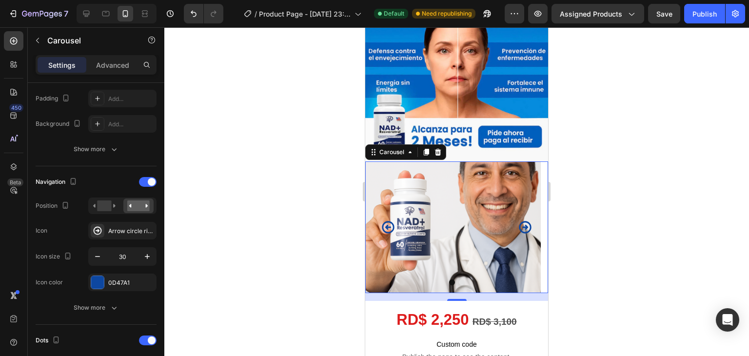
click at [518, 220] on icon "Carousel Next Arrow" at bounding box center [525, 227] width 15 height 15
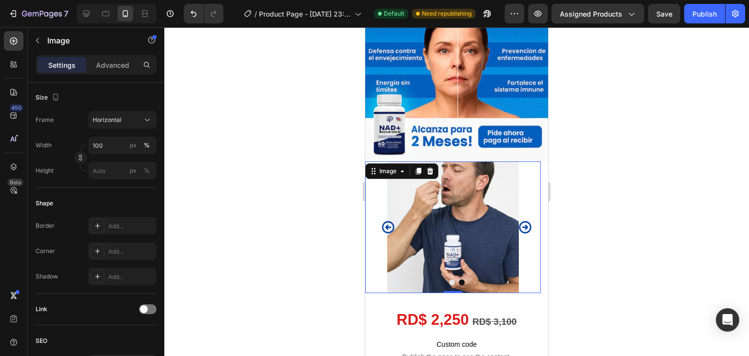
click at [482, 202] on img at bounding box center [453, 227] width 176 height 132
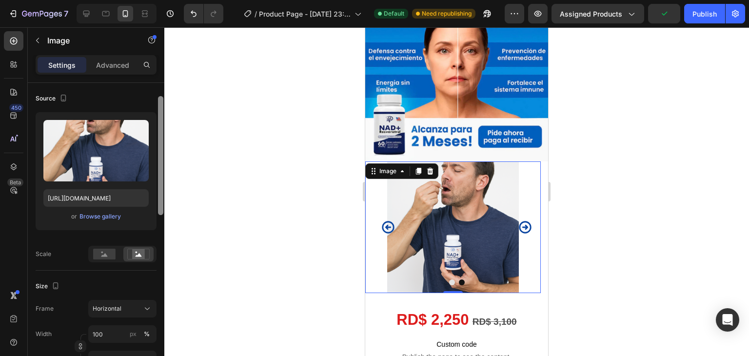
scroll to position [78, 0]
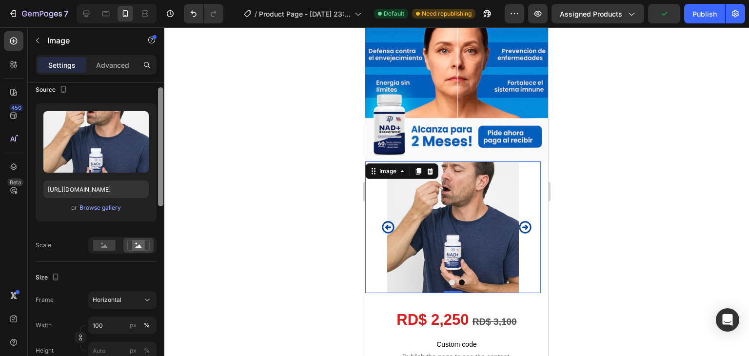
drag, startPoint x: 159, startPoint y: 176, endPoint x: 166, endPoint y: 207, distance: 31.4
click at [166, 0] on div "7 / Product Page - [DATE] 23:55:01 Default Need republishing Preview Assigned P…" at bounding box center [374, 0] width 749 height 0
click at [112, 245] on rect at bounding box center [104, 245] width 22 height 11
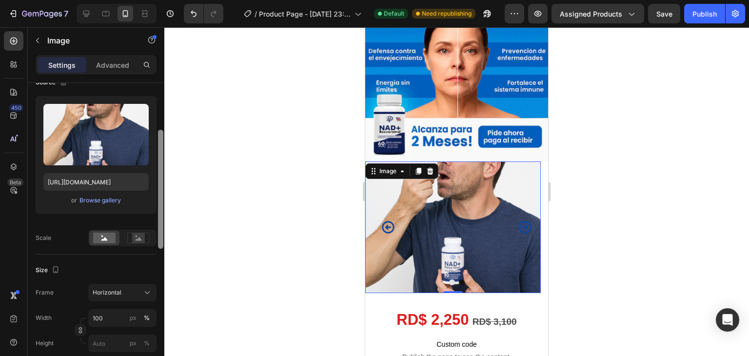
scroll to position [95, 0]
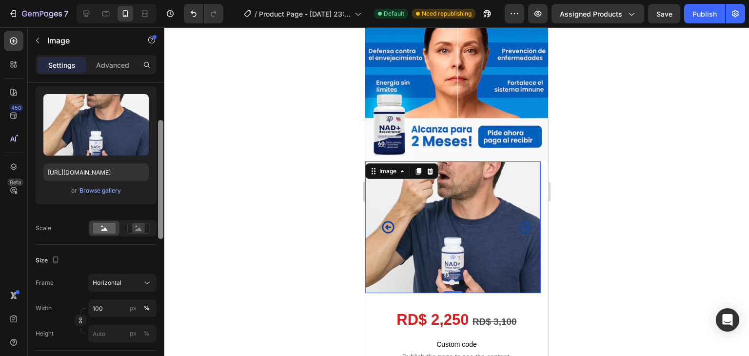
drag, startPoint x: 160, startPoint y: 224, endPoint x: 162, endPoint y: 231, distance: 7.1
click at [162, 231] on div at bounding box center [160, 179] width 5 height 119
click at [137, 272] on div "Size Frame Horizontal Width 100 px % Height px %" at bounding box center [96, 298] width 121 height 106
click at [135, 279] on div "Horizontal" at bounding box center [117, 282] width 48 height 9
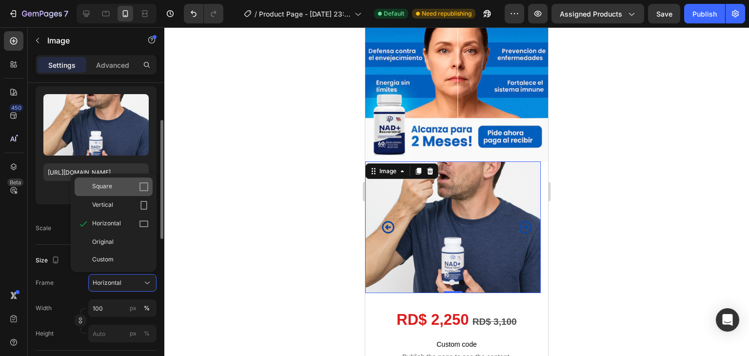
click at [142, 188] on icon at bounding box center [144, 187] width 10 height 10
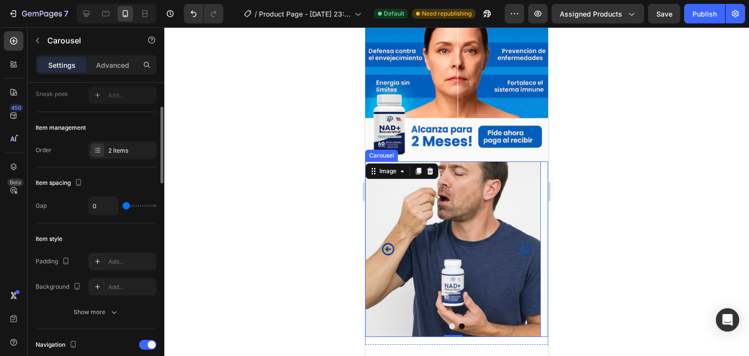
click at [391, 242] on icon "Carousel Back Arrow" at bounding box center [388, 249] width 15 height 15
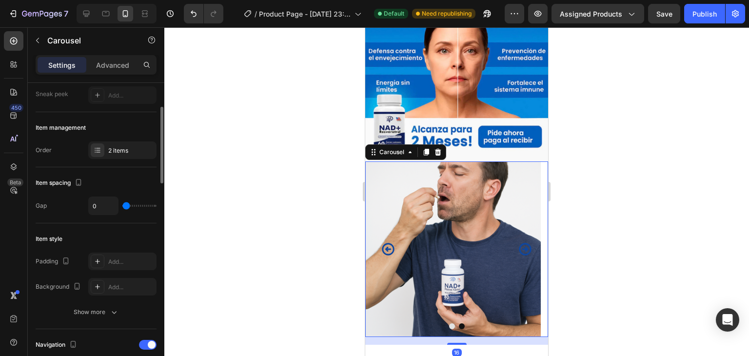
scroll to position [0, 0]
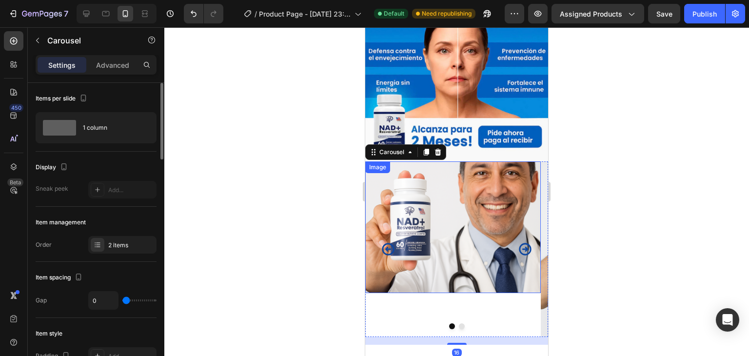
click at [418, 211] on img at bounding box center [453, 227] width 176 height 132
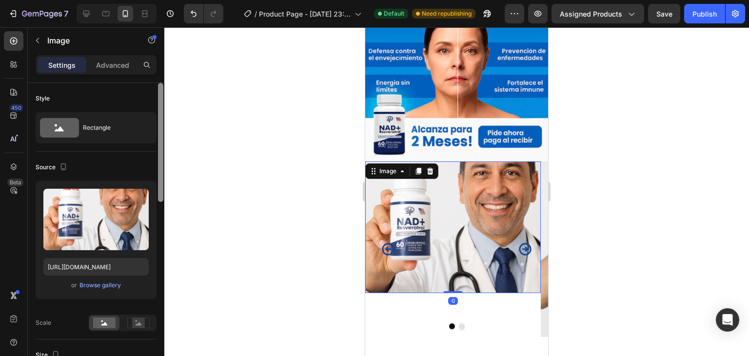
drag, startPoint x: 164, startPoint y: 159, endPoint x: 164, endPoint y: 166, distance: 7.3
click at [164, 0] on div "7 / Product Page - [DATE] 23:55:01 Default Need republishing Preview Assigned P…" at bounding box center [374, 0] width 749 height 0
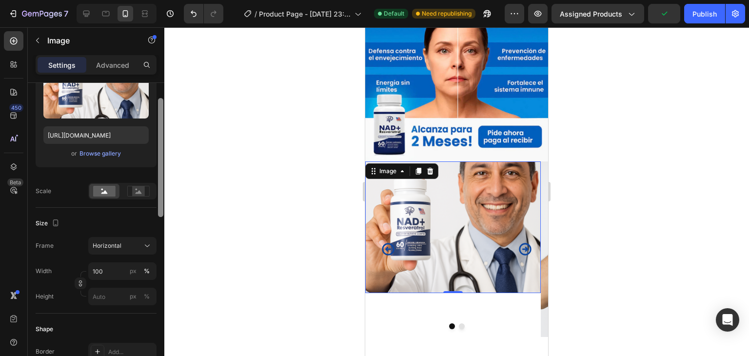
scroll to position [139, 0]
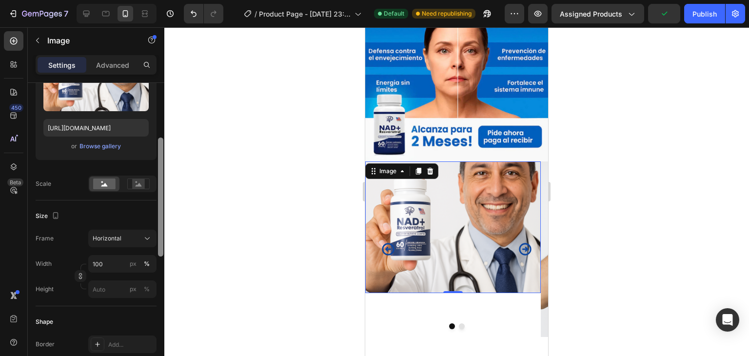
drag, startPoint x: 162, startPoint y: 168, endPoint x: 158, endPoint y: 222, distance: 54.3
click at [158, 222] on div at bounding box center [160, 197] width 5 height 119
click at [135, 239] on div "Horizontal" at bounding box center [117, 238] width 48 height 9
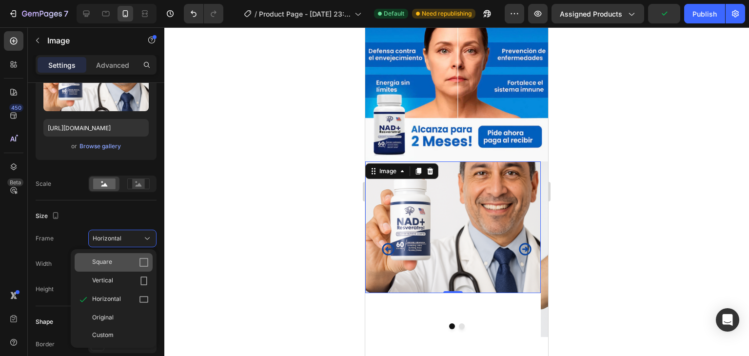
click at [119, 265] on div "Square" at bounding box center [120, 263] width 57 height 10
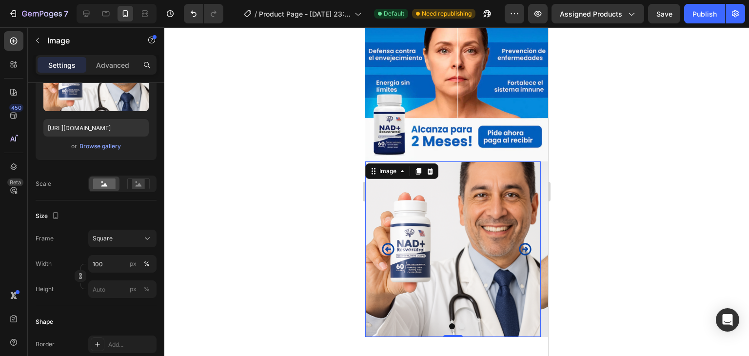
click at [235, 201] on div at bounding box center [456, 191] width 585 height 329
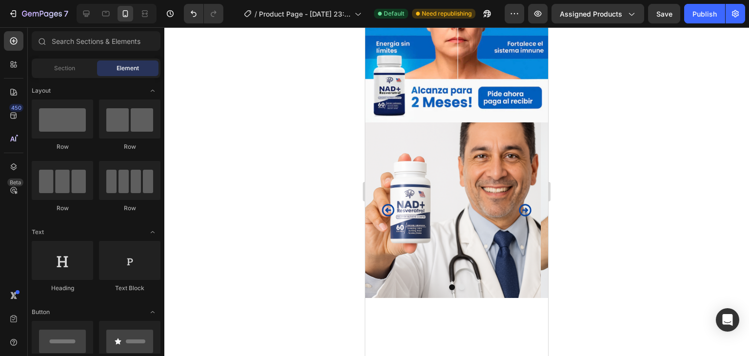
scroll to position [145, 0]
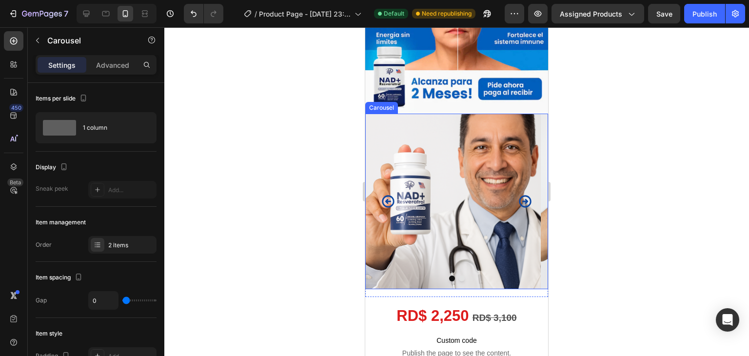
click at [518, 194] on icon "Carousel Next Arrow" at bounding box center [525, 201] width 15 height 15
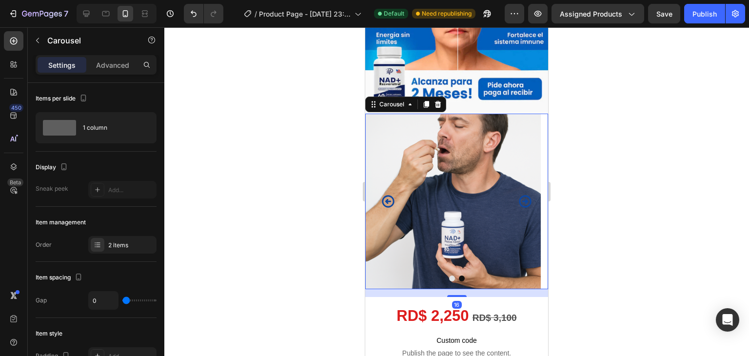
click at [518, 194] on icon "Carousel Next Arrow" at bounding box center [525, 201] width 15 height 15
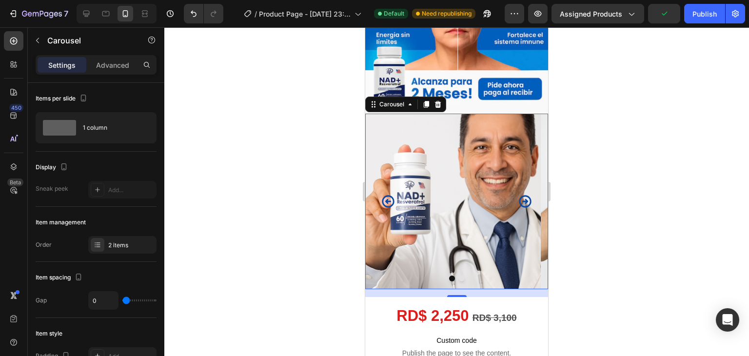
click at [518, 194] on icon "Carousel Next Arrow" at bounding box center [525, 201] width 15 height 15
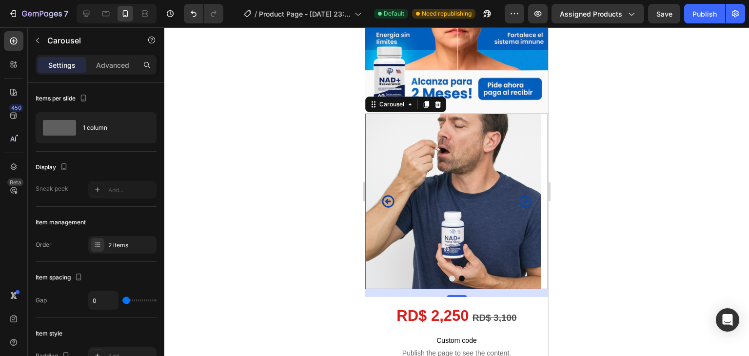
click at [390, 196] on icon "Carousel Back Arrow" at bounding box center [388, 201] width 15 height 15
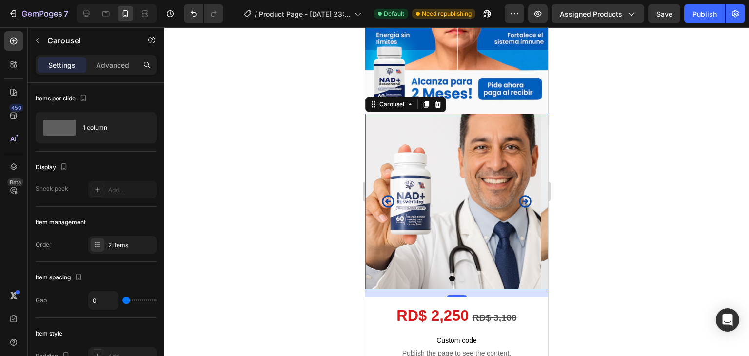
click at [510, 198] on button "Carousel Next Arrow" at bounding box center [525, 201] width 30 height 30
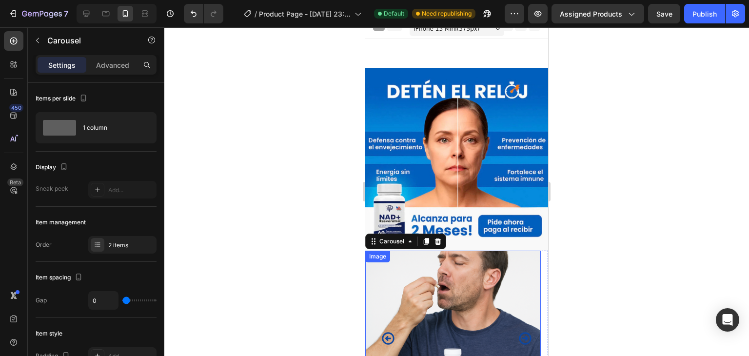
scroll to position [0, 0]
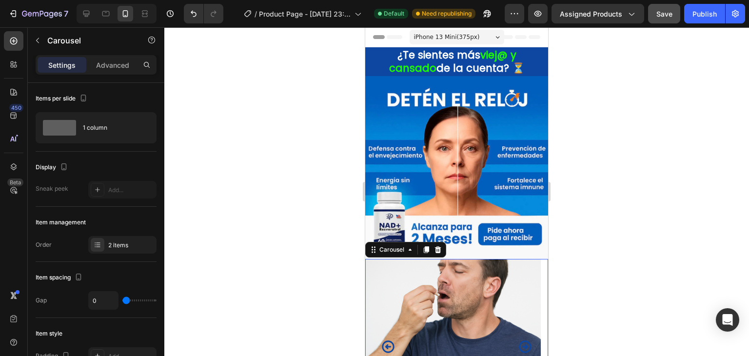
click at [660, 10] on span "Save" at bounding box center [664, 14] width 16 height 8
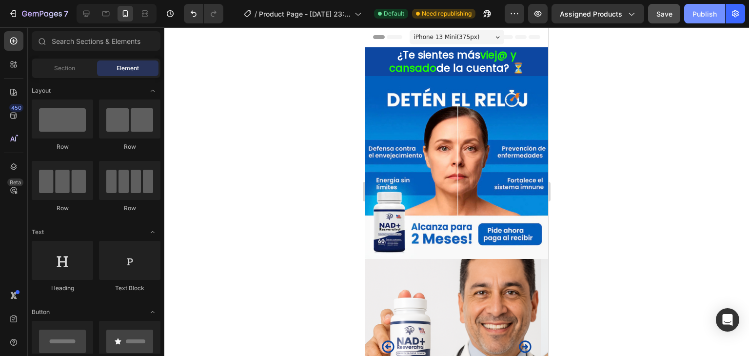
click at [708, 12] on div "Publish" at bounding box center [705, 14] width 24 height 10
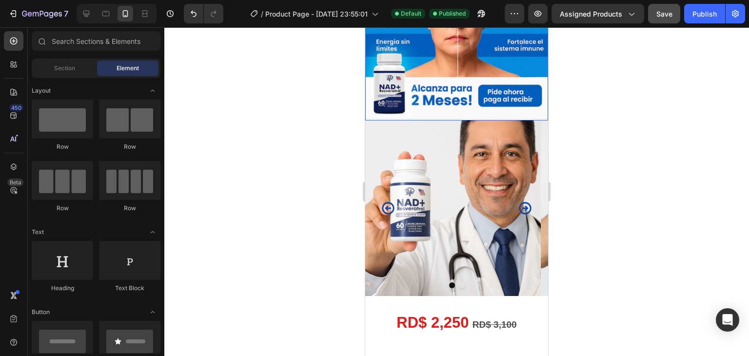
scroll to position [146, 0]
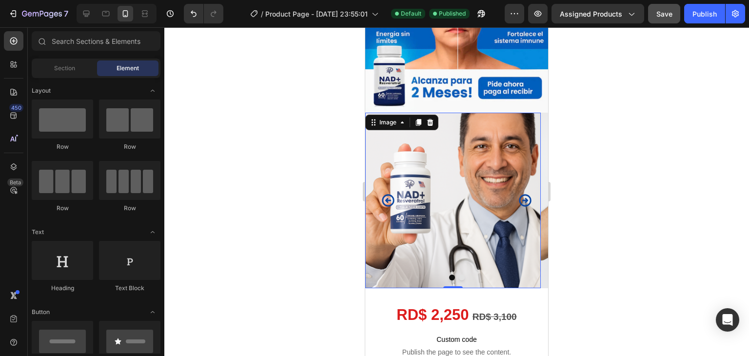
click at [381, 168] on img at bounding box center [453, 201] width 176 height 176
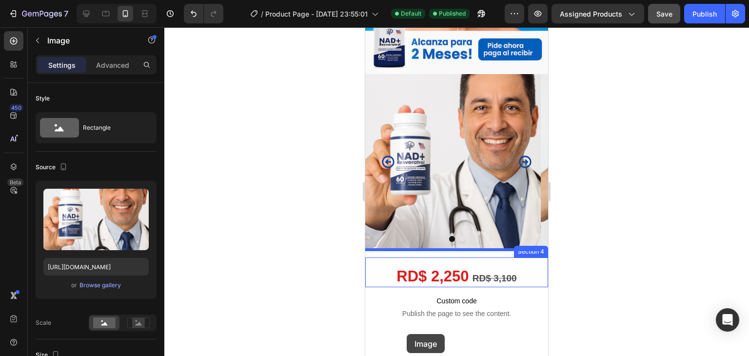
scroll to position [230, 0]
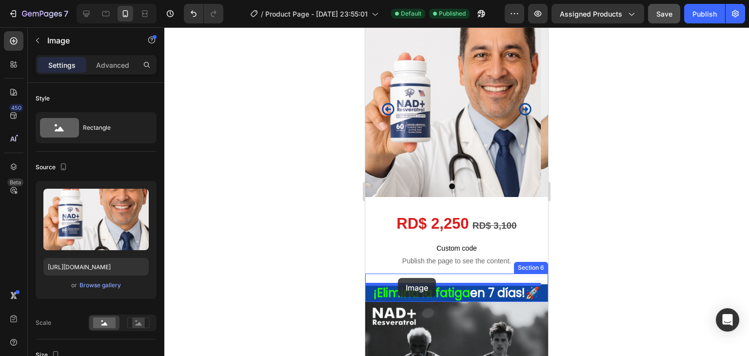
drag, startPoint x: 370, startPoint y: 114, endPoint x: 398, endPoint y: 278, distance: 166.2
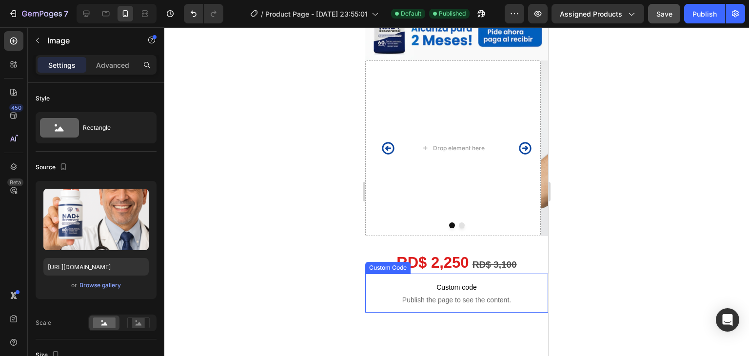
scroll to position [133, 0]
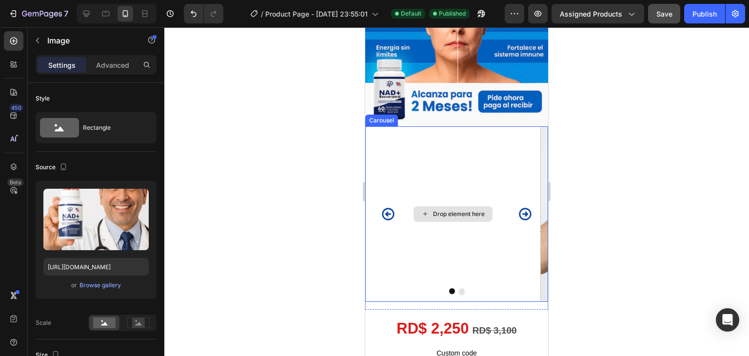
click at [469, 163] on div "Drop element here" at bounding box center [453, 214] width 176 height 176
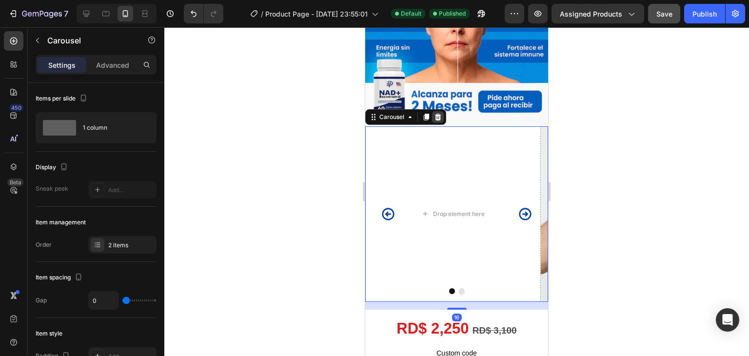
click at [441, 113] on icon at bounding box center [438, 117] width 8 height 8
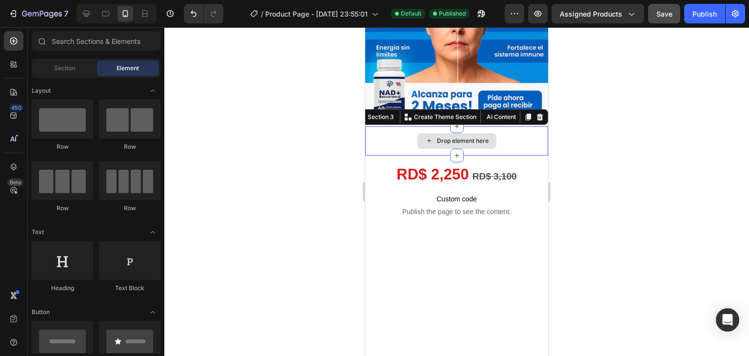
click at [506, 126] on div "Drop element here" at bounding box center [456, 140] width 183 height 29
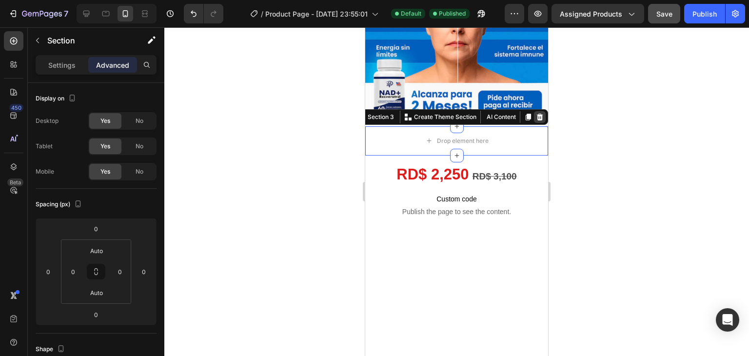
click at [537, 113] on icon at bounding box center [540, 116] width 6 height 7
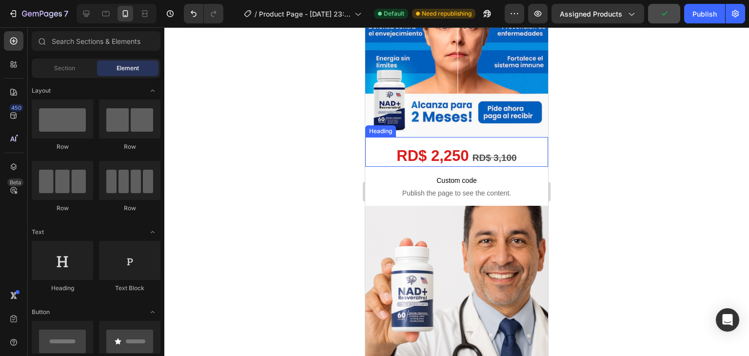
scroll to position [195, 0]
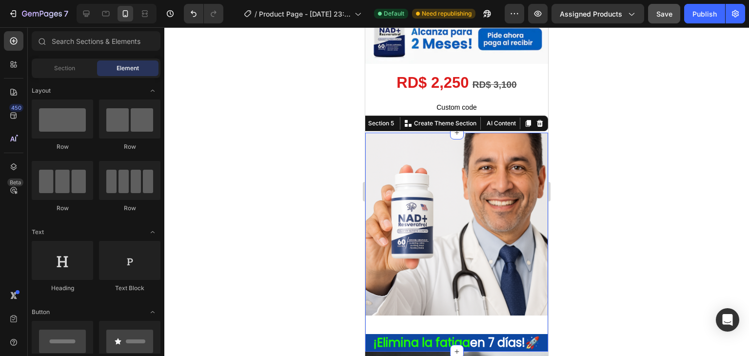
click at [447, 305] on div "Image ¡Elimina la fatiga en 7 días!🚀 Heading" at bounding box center [456, 242] width 183 height 219
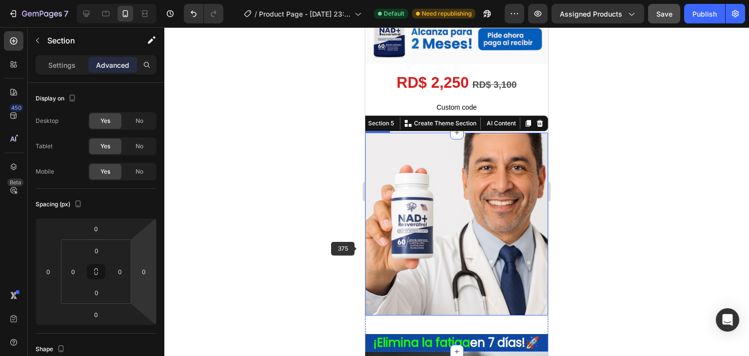
click at [396, 254] on img at bounding box center [456, 224] width 183 height 183
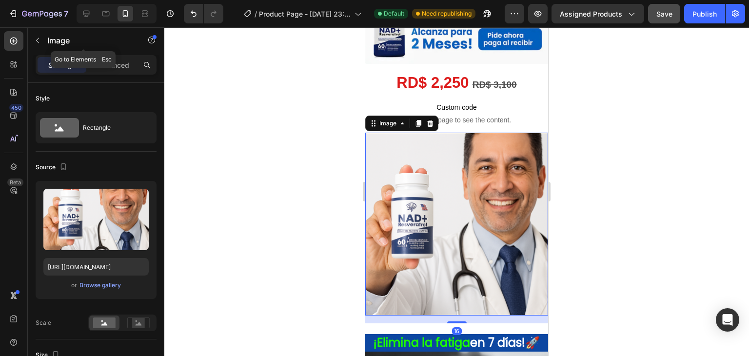
click at [109, 53] on div "Image" at bounding box center [83, 41] width 111 height 28
click at [113, 60] on p "Advanced" at bounding box center [112, 65] width 33 height 10
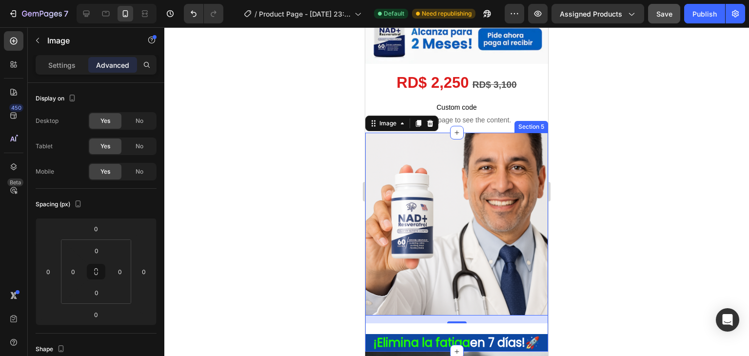
click at [385, 314] on div "Image 16 ¡Elimina la fatiga en 7 días!🚀 Heading" at bounding box center [456, 242] width 183 height 219
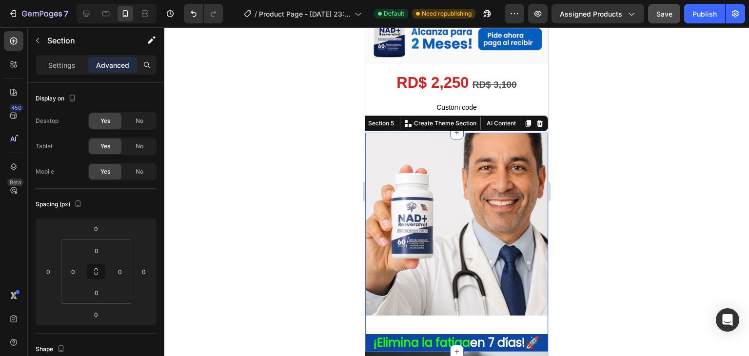
click at [392, 312] on div "Image ¡Elimina la fatiga en 7 días!🚀 Heading" at bounding box center [456, 242] width 183 height 219
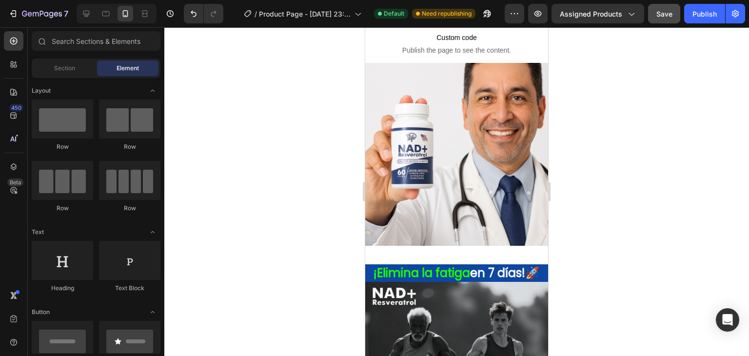
scroll to position [255, 0]
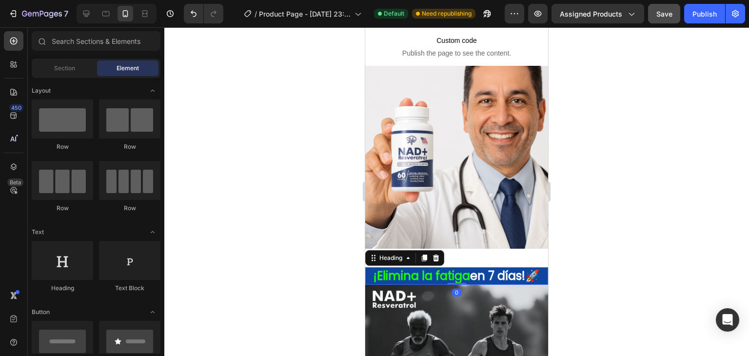
click at [469, 269] on h1 "¡Elimina la fatiga en 7 días!🚀" at bounding box center [456, 275] width 183 height 17
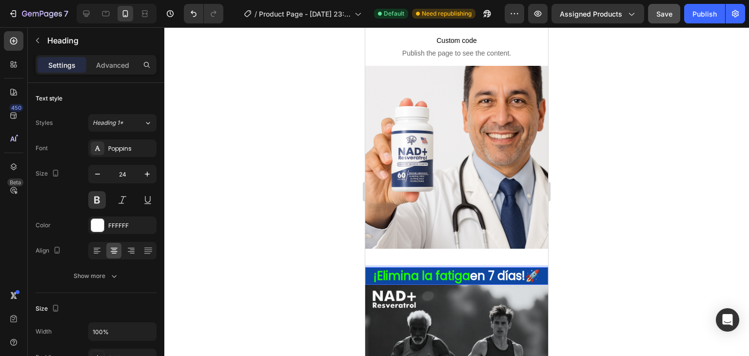
click at [462, 268] on span "¡Elimina la fatiga" at bounding box center [422, 276] width 97 height 16
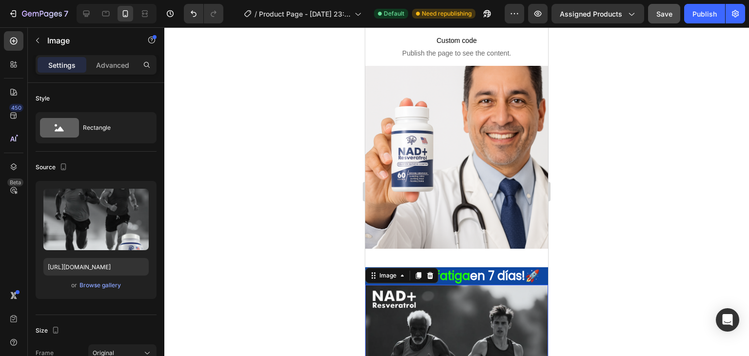
click at [454, 268] on span "¡Elimina la fatiga" at bounding box center [422, 276] width 97 height 16
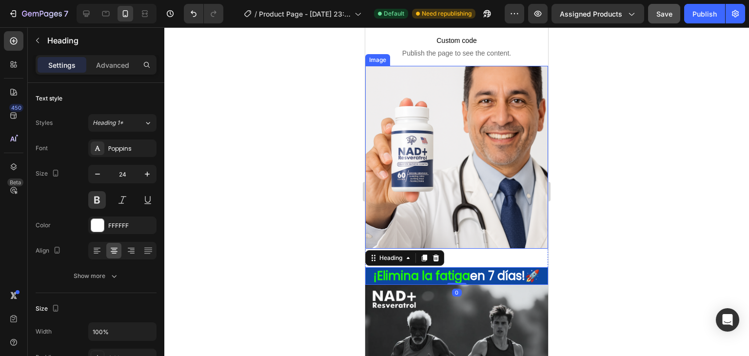
click at [462, 237] on img at bounding box center [456, 157] width 183 height 183
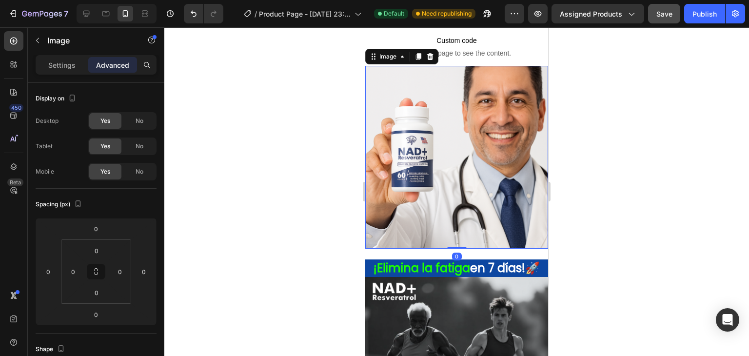
drag, startPoint x: 456, startPoint y: 246, endPoint x: 457, endPoint y: 235, distance: 11.7
click at [457, 235] on div "Image 0" at bounding box center [456, 157] width 183 height 183
click at [458, 249] on div "Image 0 ⁠⁠⁠⁠⁠⁠⁠ ¡Elimina la fatiga en 7 días!🚀 Heading" at bounding box center [456, 171] width 183 height 211
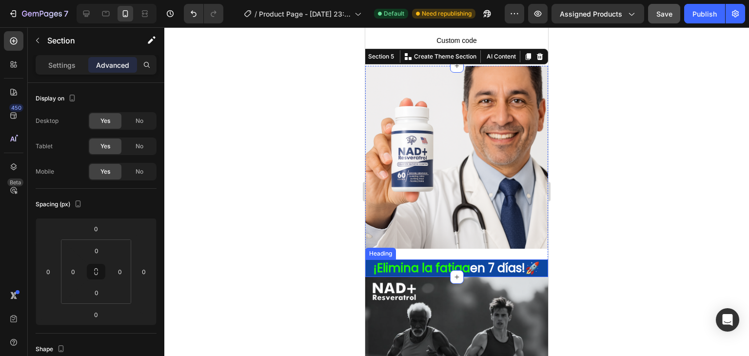
click at [461, 260] on span "¡Elimina la fatiga" at bounding box center [422, 268] width 97 height 16
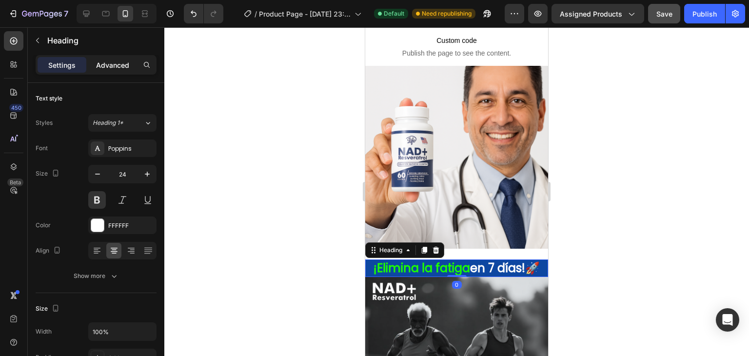
click at [111, 67] on p "Advanced" at bounding box center [112, 65] width 33 height 10
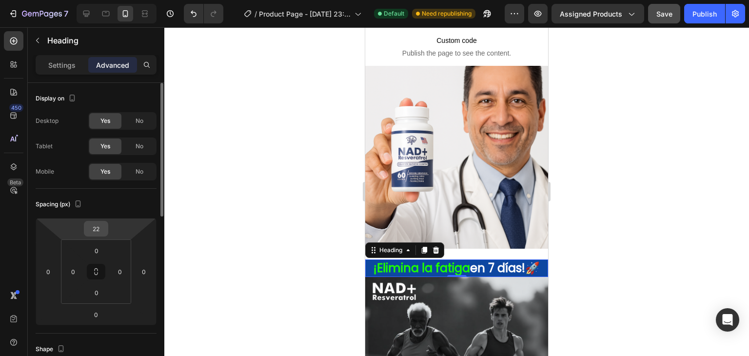
click at [103, 225] on input "22" at bounding box center [96, 228] width 20 height 15
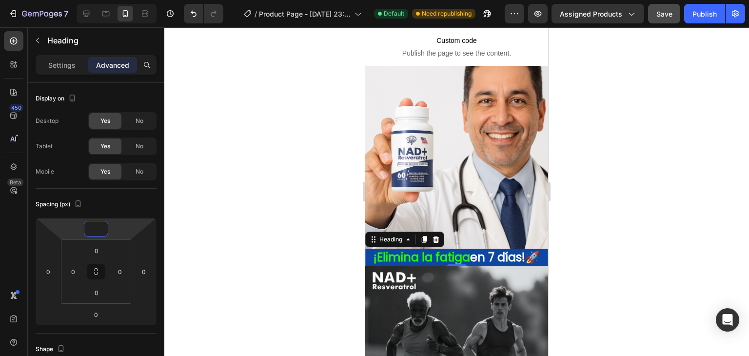
type input "0"
click at [252, 204] on div at bounding box center [456, 191] width 585 height 329
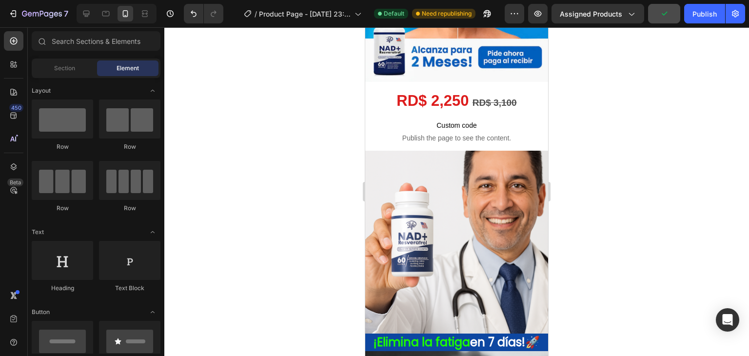
scroll to position [206, 0]
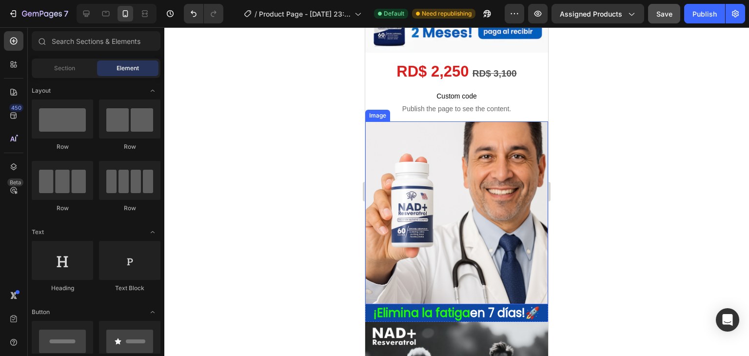
click at [512, 174] on img at bounding box center [456, 212] width 183 height 183
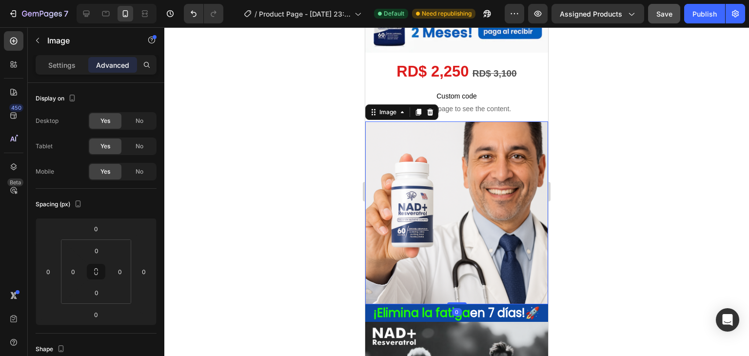
click at [510, 207] on img at bounding box center [456, 212] width 183 height 183
click at [67, 63] on p "Settings" at bounding box center [61, 65] width 27 height 10
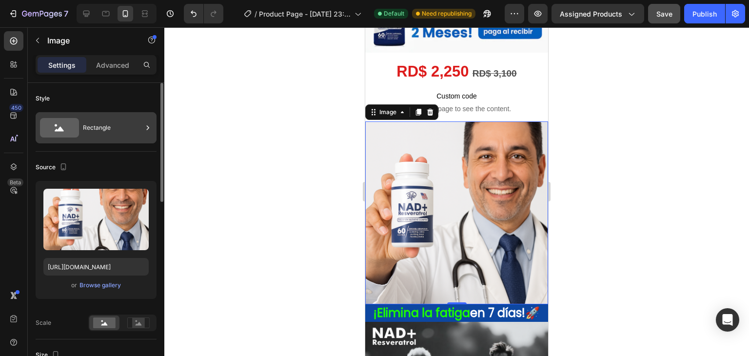
click at [105, 122] on div "Rectangle" at bounding box center [113, 128] width 60 height 22
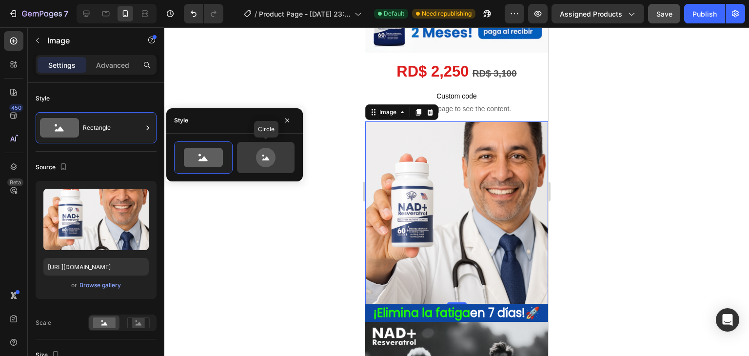
click at [265, 153] on icon at bounding box center [266, 158] width 20 height 20
type input "80"
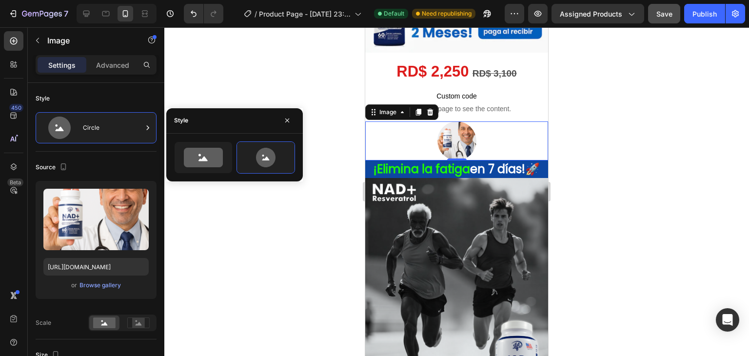
click at [397, 124] on div at bounding box center [456, 140] width 183 height 39
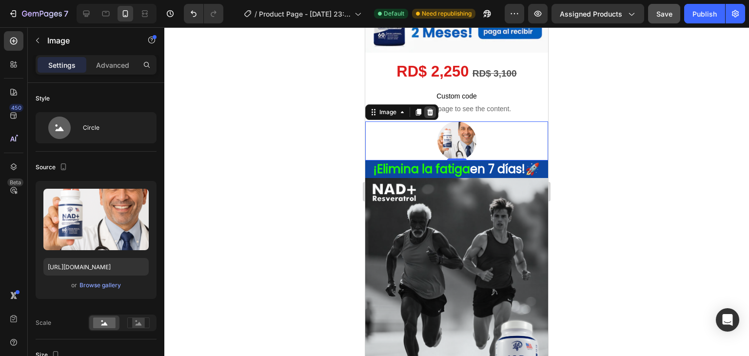
click at [426, 108] on icon at bounding box center [430, 112] width 8 height 8
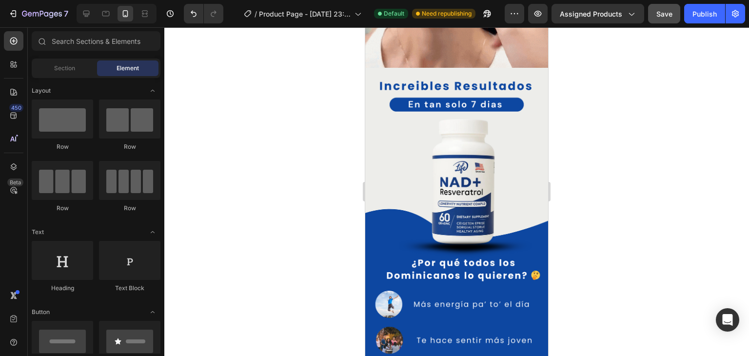
scroll to position [683, 0]
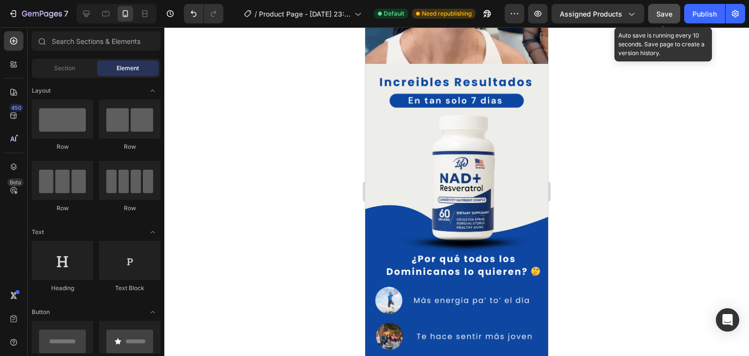
click at [662, 18] on div "Save" at bounding box center [664, 14] width 16 height 10
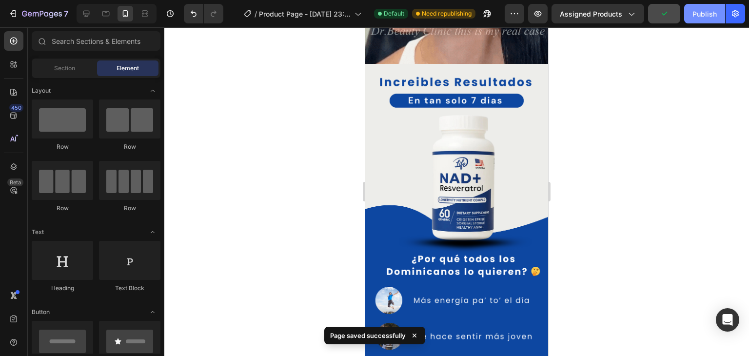
click at [696, 14] on div "Publish" at bounding box center [705, 14] width 24 height 10
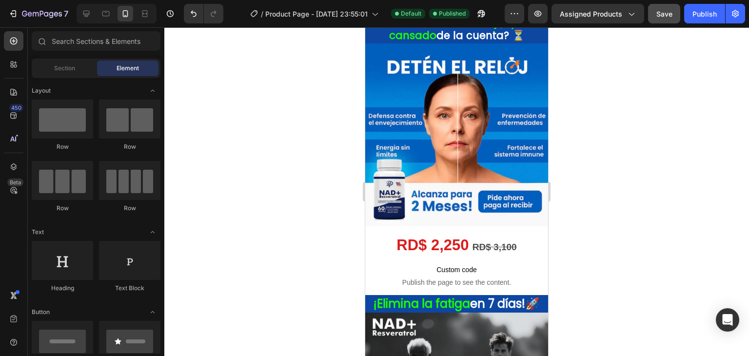
scroll to position [39, 0]
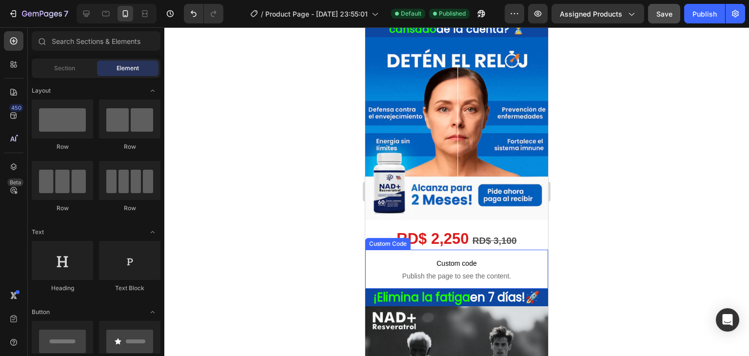
click at [523, 271] on span "Publish the page to see the content." at bounding box center [456, 276] width 163 height 10
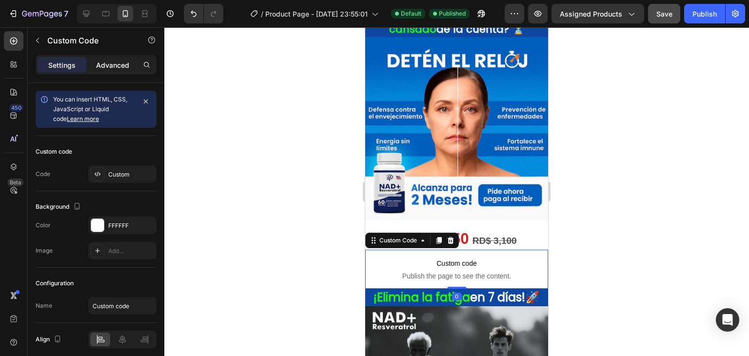
click at [105, 60] on p "Advanced" at bounding box center [112, 65] width 33 height 10
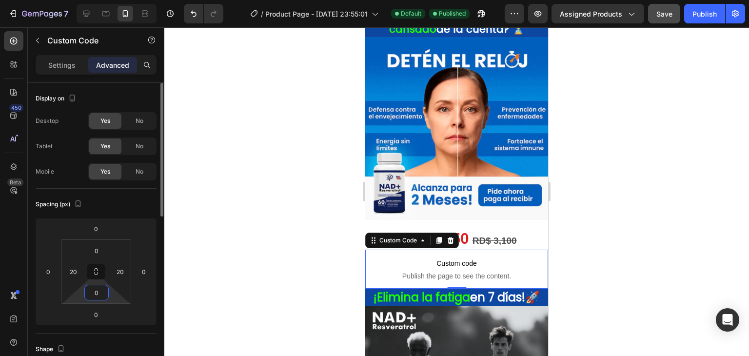
click at [105, 291] on input "0" at bounding box center [97, 292] width 20 height 15
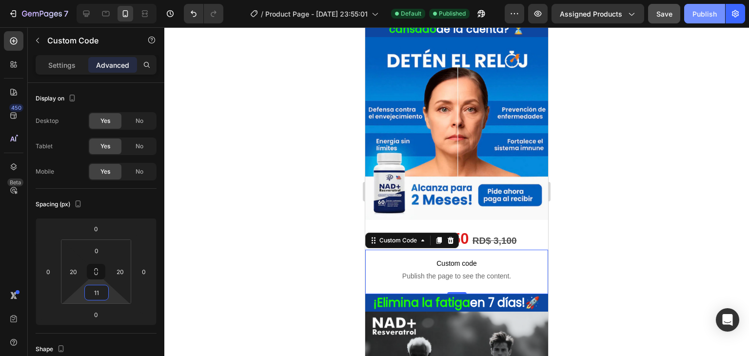
type input "11"
click at [695, 11] on div "Publish" at bounding box center [705, 14] width 24 height 10
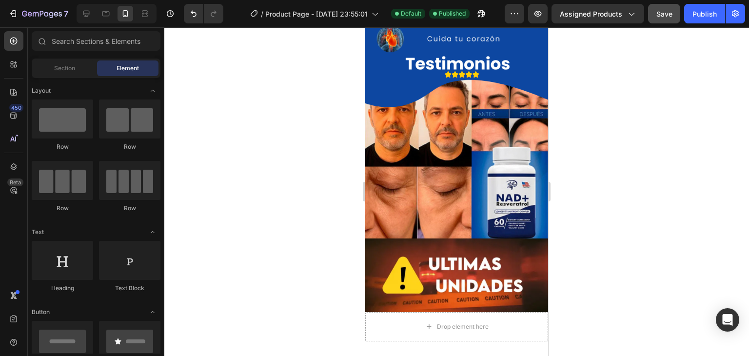
scroll to position [1038, 0]
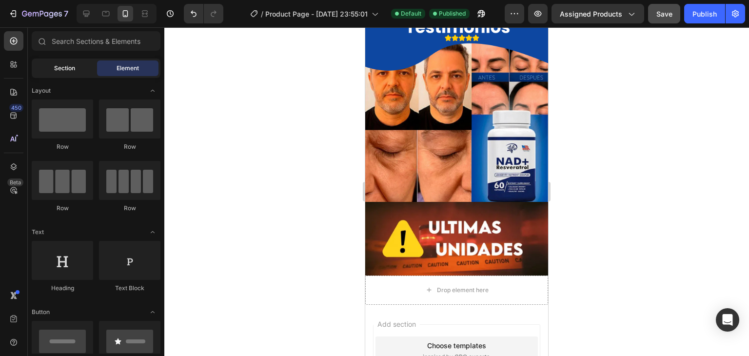
click at [72, 69] on span "Section" at bounding box center [64, 68] width 21 height 9
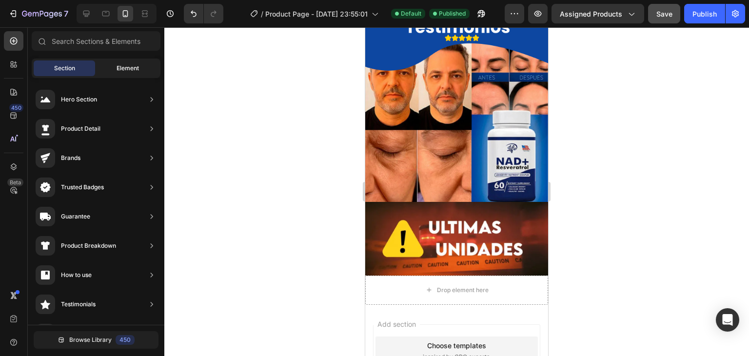
click at [120, 69] on span "Element" at bounding box center [128, 68] width 22 height 9
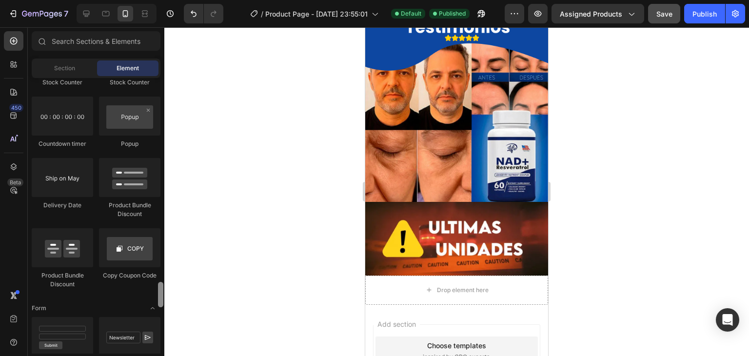
scroll to position [2075, 0]
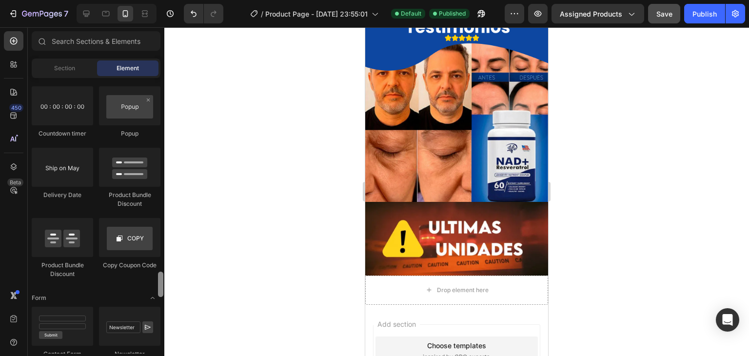
drag, startPoint x: 160, startPoint y: 113, endPoint x: 172, endPoint y: 289, distance: 176.0
click at [172, 0] on div "7 / Product Page - [DATE] 23:55:01 Default Published Preview Assigned Products …" at bounding box center [374, 0] width 749 height 0
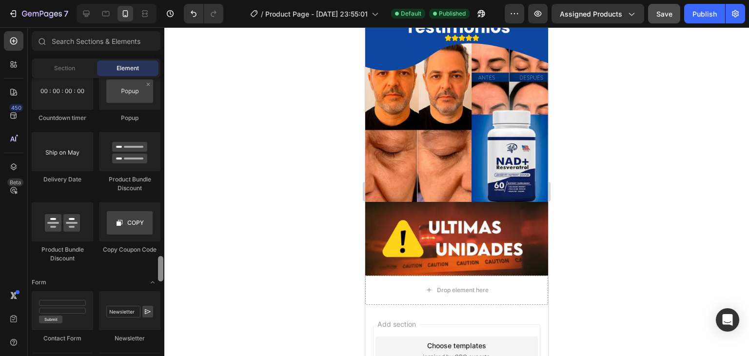
scroll to position [2096, 0]
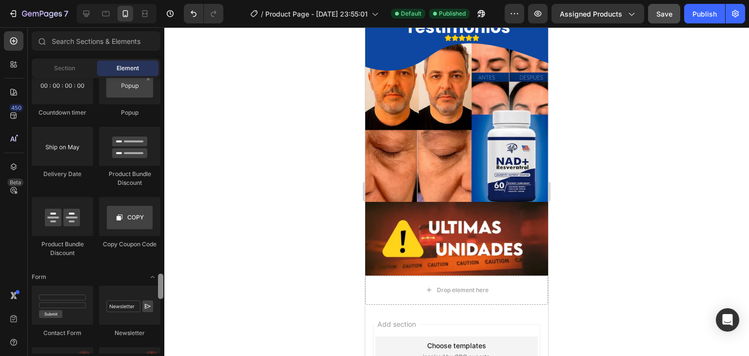
click at [161, 287] on div at bounding box center [160, 286] width 5 height 25
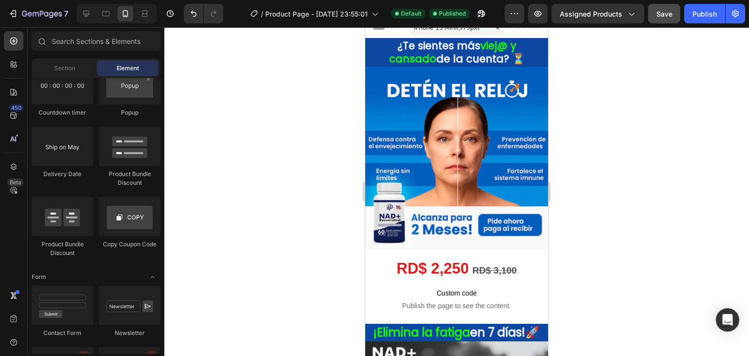
scroll to position [0, 0]
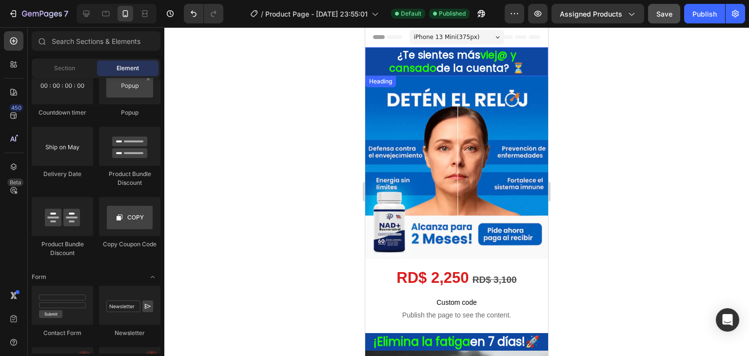
click at [509, 62] on h2 "¿Te sientes más viej@ y cansado de la cuenta? ⏳" at bounding box center [456, 61] width 183 height 29
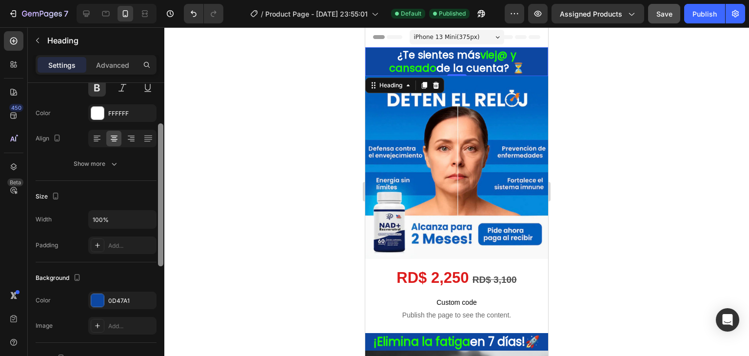
scroll to position [131, 0]
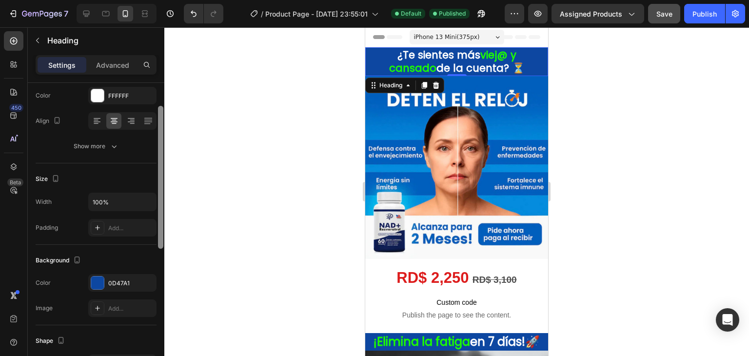
drag, startPoint x: 160, startPoint y: 219, endPoint x: 164, endPoint y: 278, distance: 59.6
click at [164, 278] on div at bounding box center [160, 207] width 7 height 301
click at [128, 287] on div "0D47A1" at bounding box center [122, 282] width 68 height 18
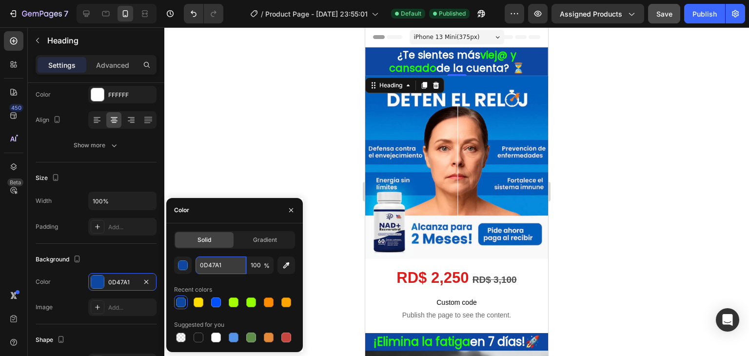
click at [218, 266] on input "0D47A1" at bounding box center [221, 266] width 51 height 18
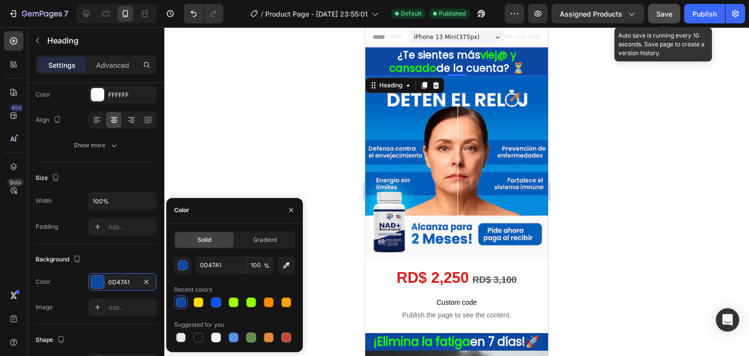
click at [675, 15] on button "Save" at bounding box center [664, 14] width 32 height 20
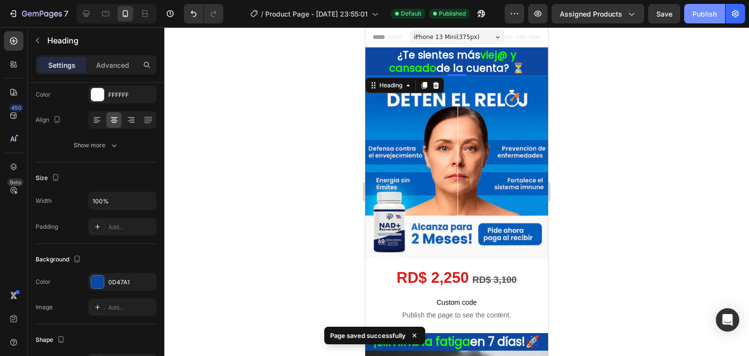
click at [690, 10] on button "Publish" at bounding box center [704, 14] width 41 height 20
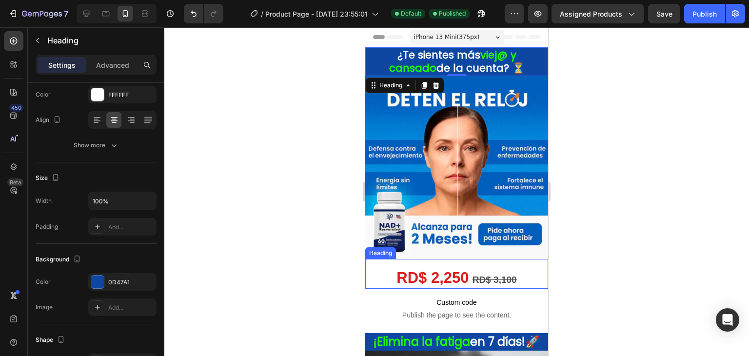
click at [492, 275] on strong "RD$ 3,100" at bounding box center [495, 280] width 44 height 10
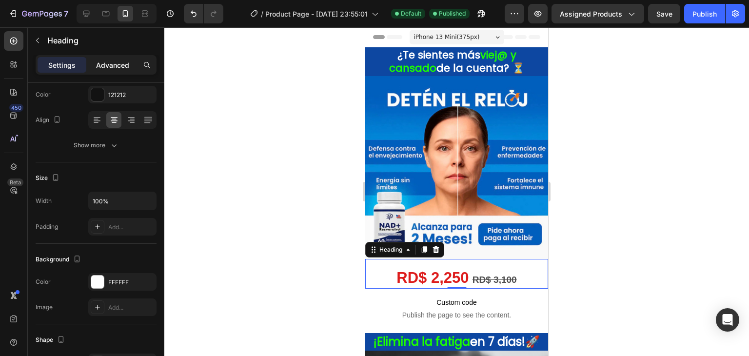
click at [117, 61] on p "Advanced" at bounding box center [112, 65] width 33 height 10
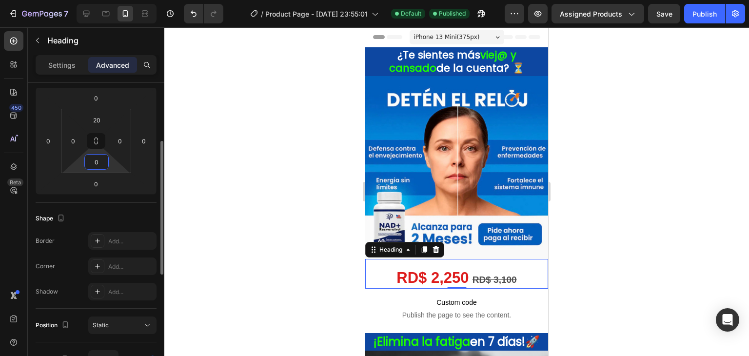
click at [97, 159] on input "0" at bounding box center [97, 162] width 20 height 15
type input "20"
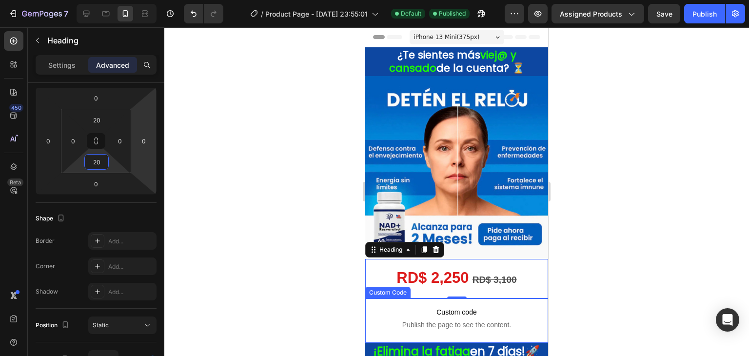
click at [471, 320] on span "Publish the page to see the content." at bounding box center [456, 325] width 163 height 10
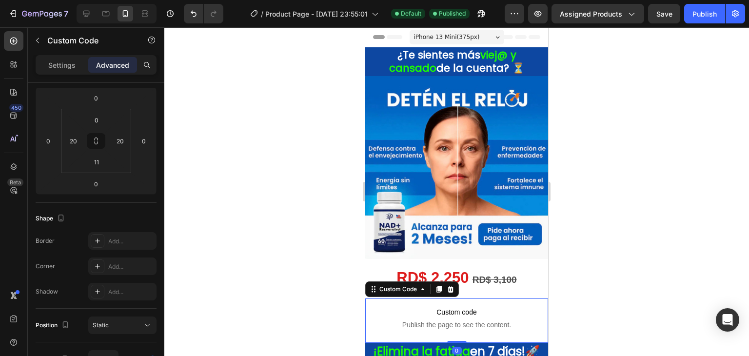
scroll to position [0, 0]
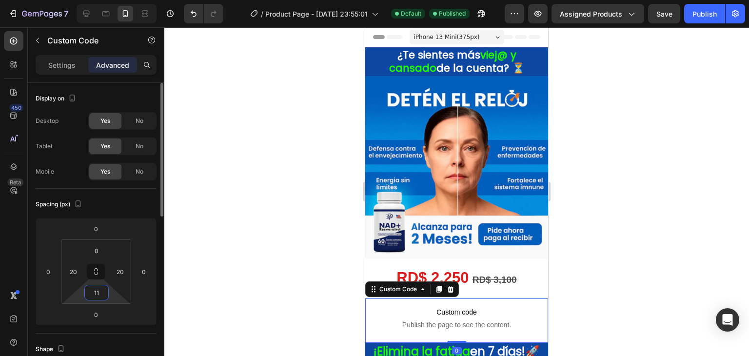
click at [101, 297] on input "11" at bounding box center [97, 292] width 20 height 15
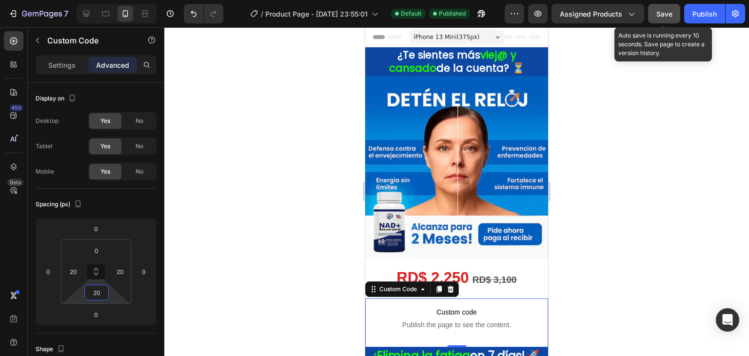
type input "20"
click at [676, 12] on button "Save" at bounding box center [664, 14] width 32 height 20
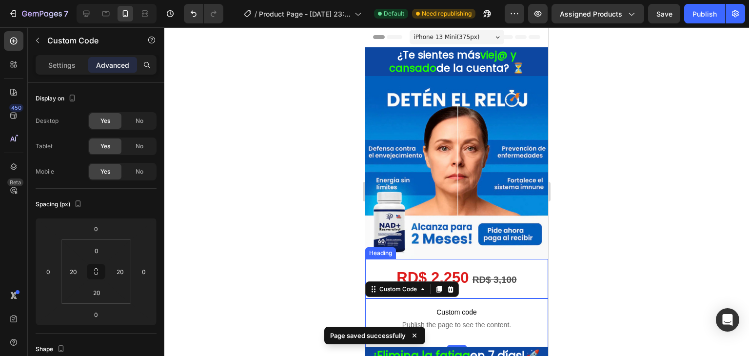
click at [480, 275] on strong "RD$ 3,100" at bounding box center [495, 280] width 44 height 10
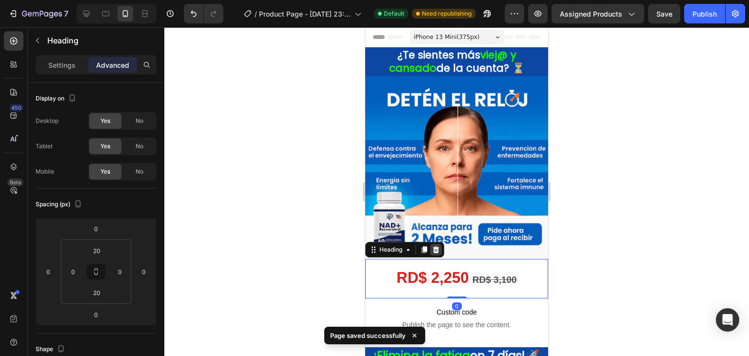
click at [437, 246] on div at bounding box center [436, 250] width 12 height 12
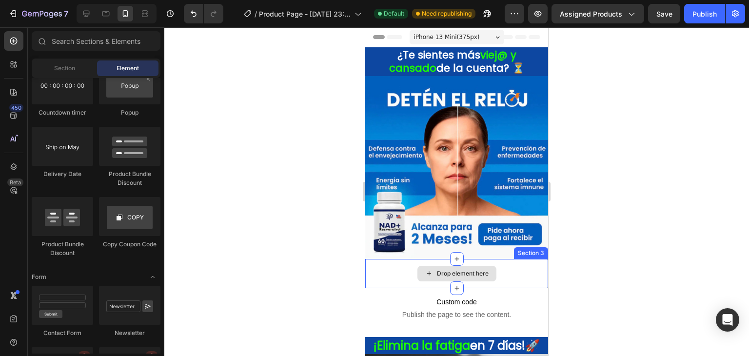
click at [514, 259] on div "Drop element here" at bounding box center [456, 273] width 183 height 29
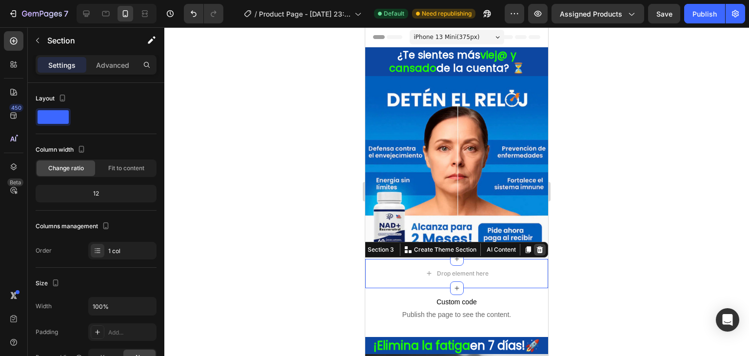
click at [538, 244] on div at bounding box center [540, 250] width 12 height 12
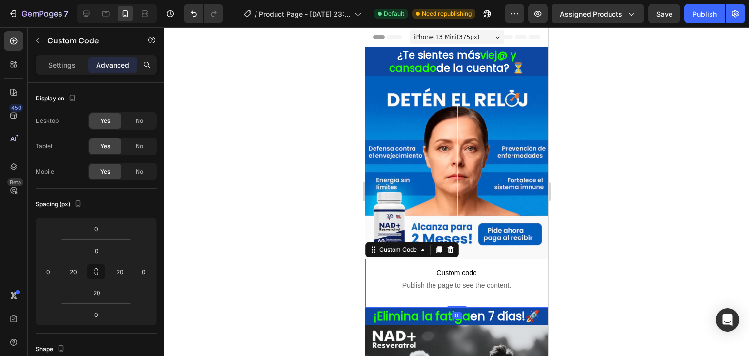
click at [486, 259] on p "Custom code Publish the page to see the content." at bounding box center [456, 278] width 163 height 39
click at [503, 242] on img at bounding box center [456, 167] width 183 height 183
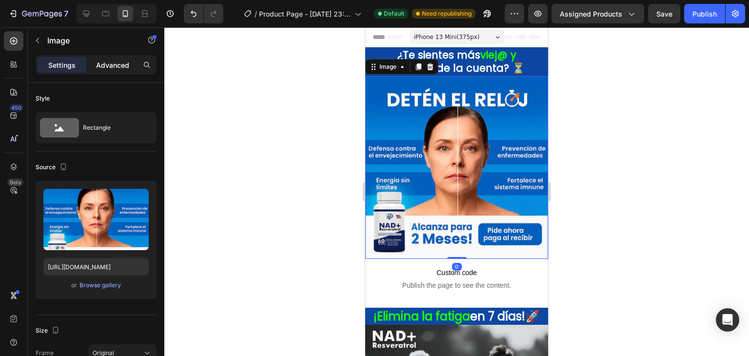
click at [115, 61] on p "Advanced" at bounding box center [112, 65] width 33 height 10
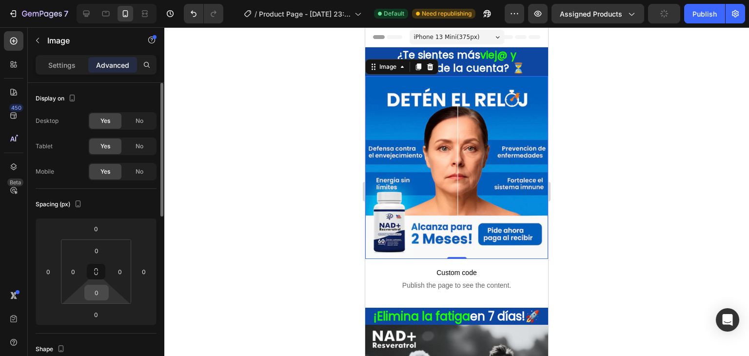
click at [98, 293] on input "0" at bounding box center [97, 292] width 20 height 15
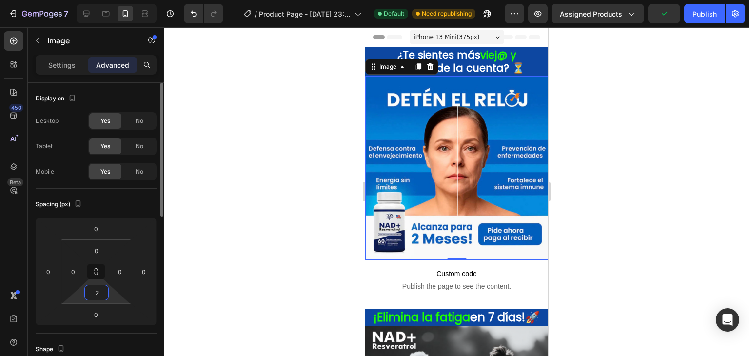
type input "20"
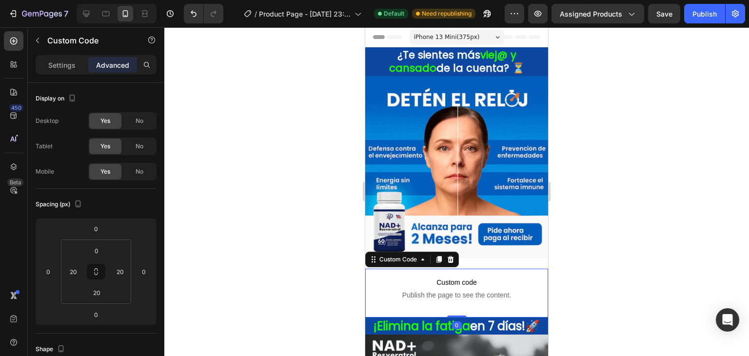
click at [427, 291] on span "Publish the page to see the content." at bounding box center [456, 295] width 163 height 10
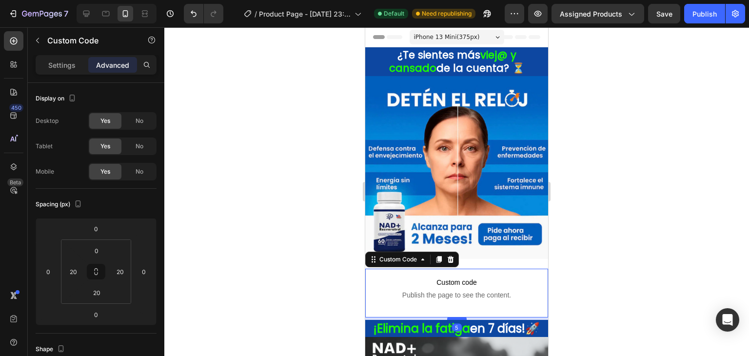
click at [455, 317] on div at bounding box center [457, 318] width 20 height 3
type input "5"
click at [314, 294] on div at bounding box center [456, 191] width 585 height 329
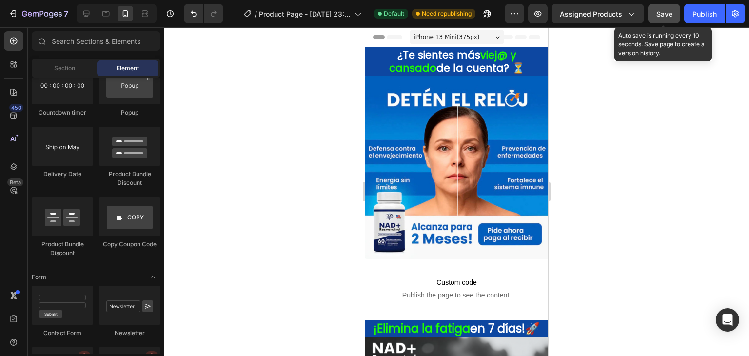
click at [669, 19] on button "Save" at bounding box center [664, 14] width 32 height 20
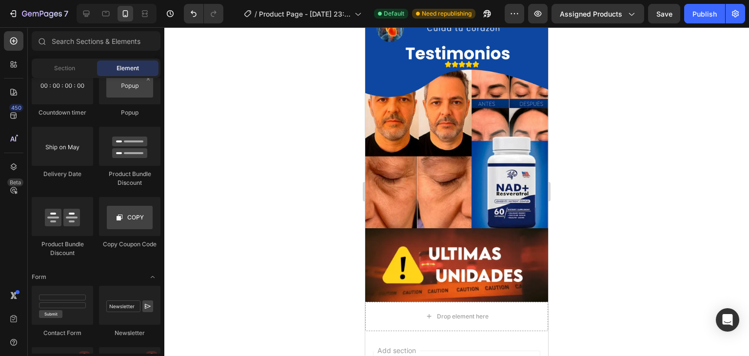
scroll to position [1053, 0]
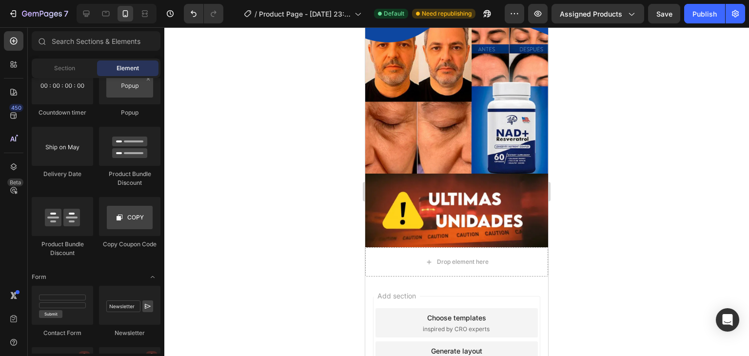
drag, startPoint x: 544, startPoint y: 99, endPoint x: 915, endPoint y: 382, distance: 466.4
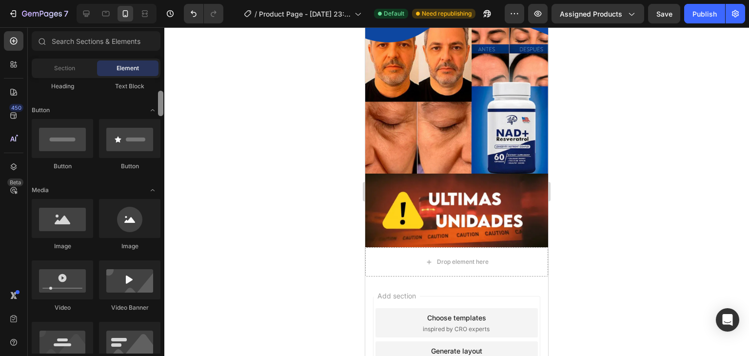
scroll to position [213, 0]
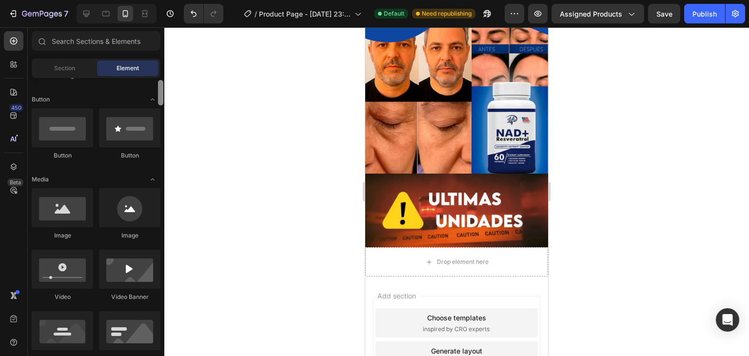
drag, startPoint x: 163, startPoint y: 264, endPoint x: 160, endPoint y: 111, distance: 153.2
click at [160, 105] on div at bounding box center [160, 92] width 5 height 25
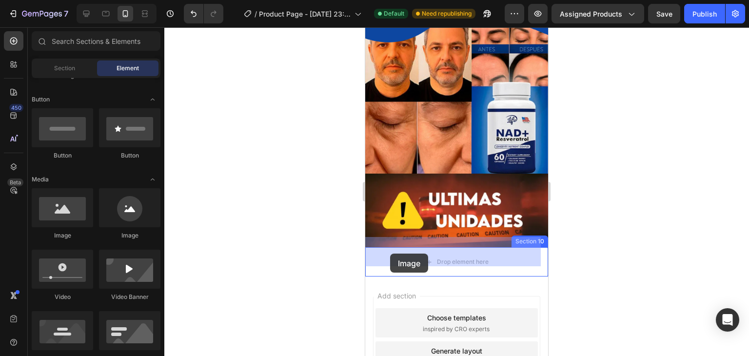
drag, startPoint x: 427, startPoint y: 242, endPoint x: 390, endPoint y: 254, distance: 38.3
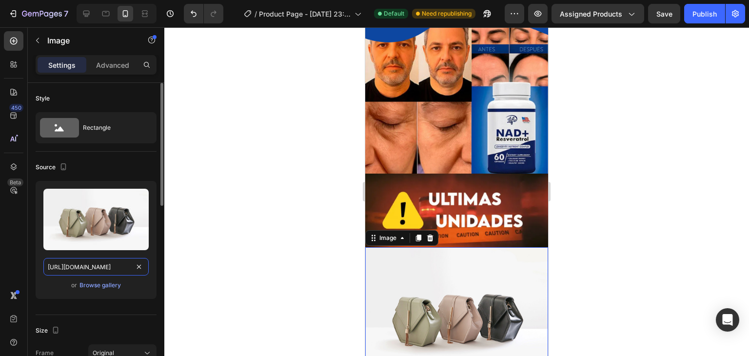
click at [111, 264] on input "[URL][DOMAIN_NAME]" at bounding box center [95, 267] width 105 height 18
paste input "0592/8822/3841/files/Sin_titulo_500_x_500_px.gif?v=1754254417"
type input "https://cdn.shopify.com/s/files/1/0592/8822/3841/files/Sin_titulo_500_x_500_px.…"
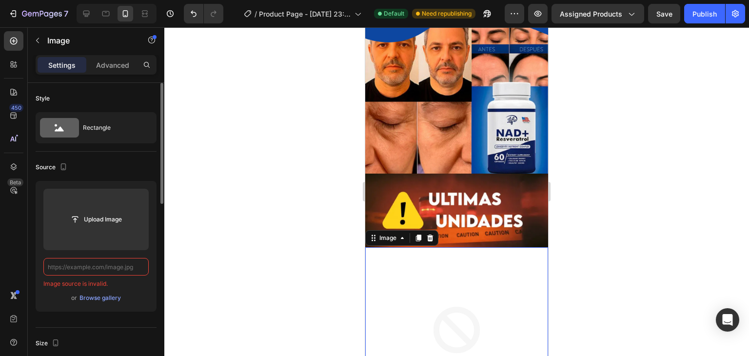
scroll to position [0, 0]
paste input "https://cdn.shopify.com/s/files/1/0592/8822/3841/files/Sin_titulo_500_x_500_px.…"
type input "https://cdn.shopify.com/s/files/1/0592/8822/3841/files/Sin_titulo_500_x_500_px.…"
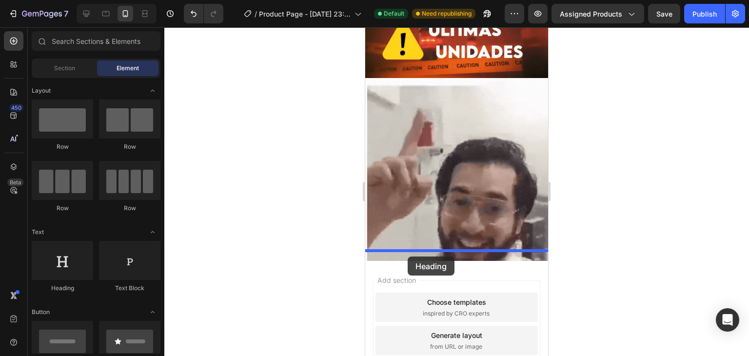
drag, startPoint x: 424, startPoint y: 307, endPoint x: 408, endPoint y: 257, distance: 53.2
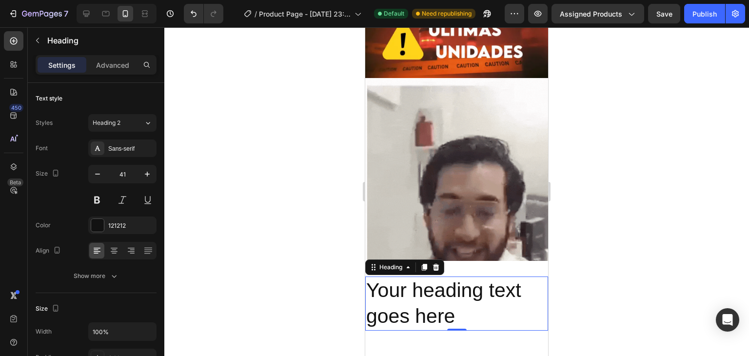
click at [469, 305] on h2 "Your heading text goes here" at bounding box center [456, 304] width 183 height 54
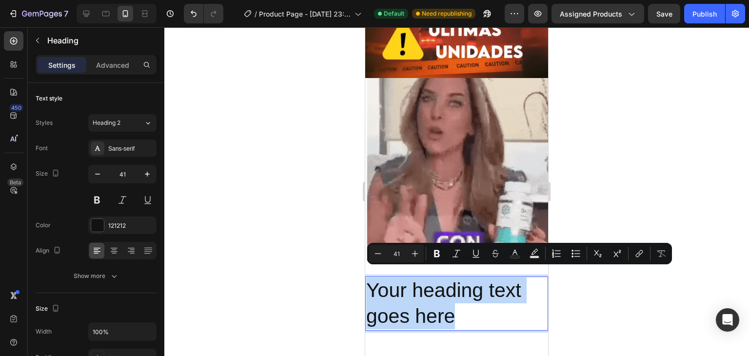
drag, startPoint x: 455, startPoint y: 308, endPoint x: 367, endPoint y: 276, distance: 92.9
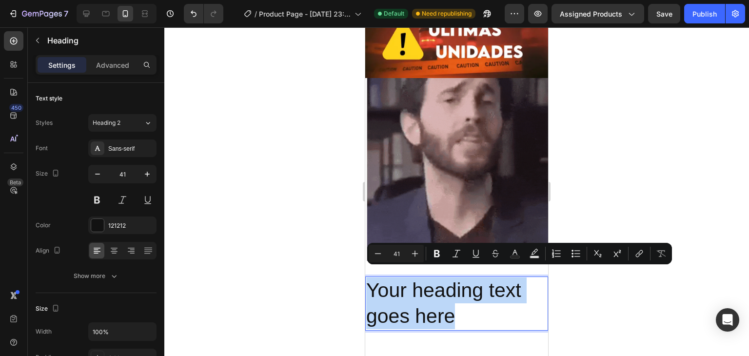
click at [367, 278] on p "Your heading text goes here" at bounding box center [456, 304] width 181 height 52
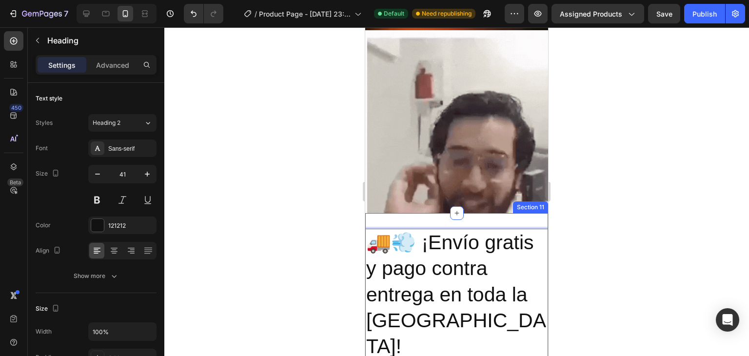
scroll to position [1087, 0]
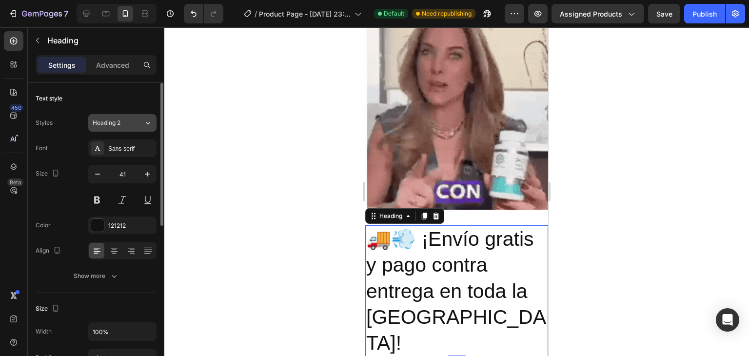
click at [98, 122] on span "Heading 2" at bounding box center [107, 123] width 28 height 9
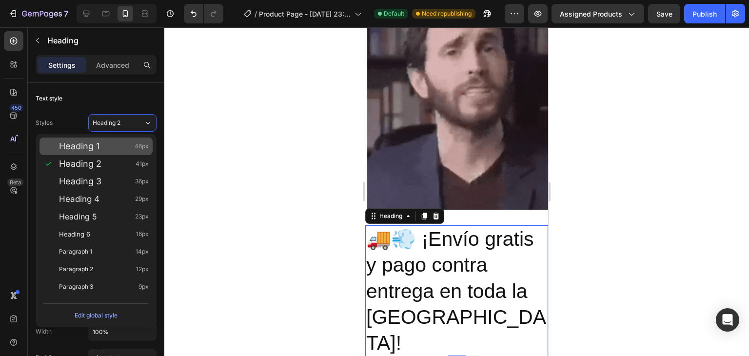
click at [98, 148] on span "Heading 1" at bounding box center [79, 146] width 40 height 10
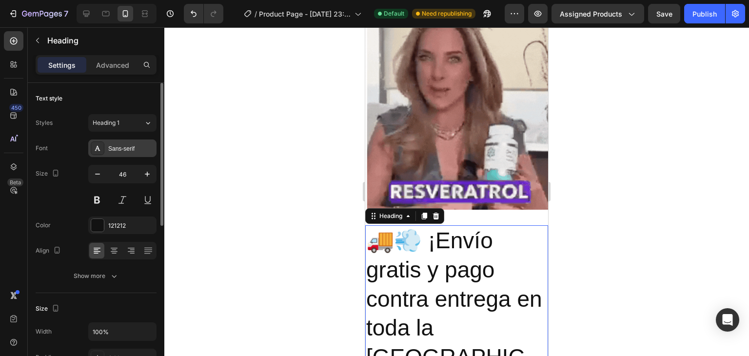
click at [121, 154] on div "Sans-serif" at bounding box center [122, 148] width 68 height 18
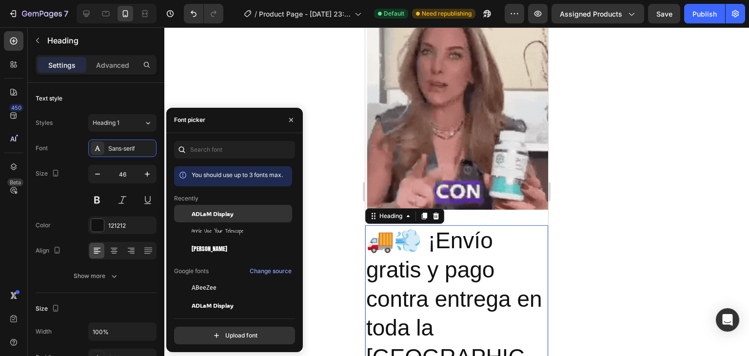
click at [220, 216] on span "ADLaM Display" at bounding box center [213, 213] width 42 height 9
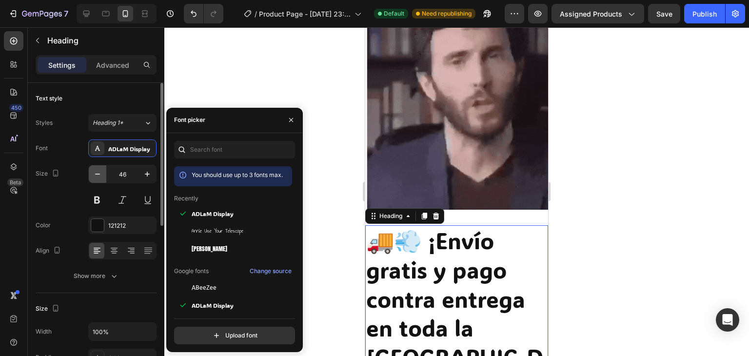
click at [100, 178] on icon "button" at bounding box center [98, 174] width 10 height 10
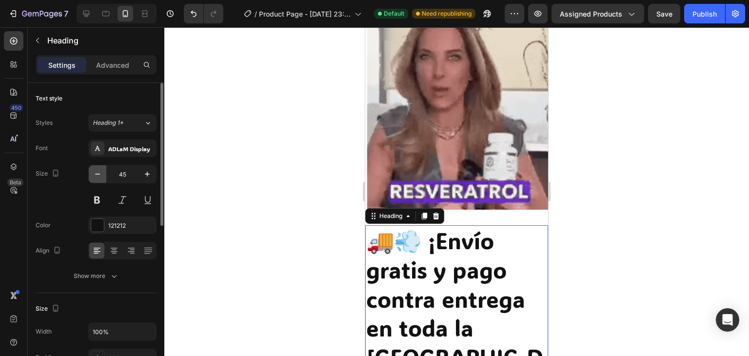
click at [100, 178] on icon "button" at bounding box center [98, 174] width 10 height 10
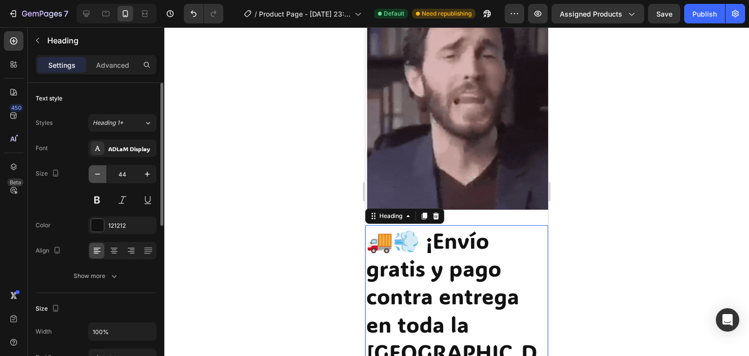
click at [100, 178] on icon "button" at bounding box center [98, 174] width 10 height 10
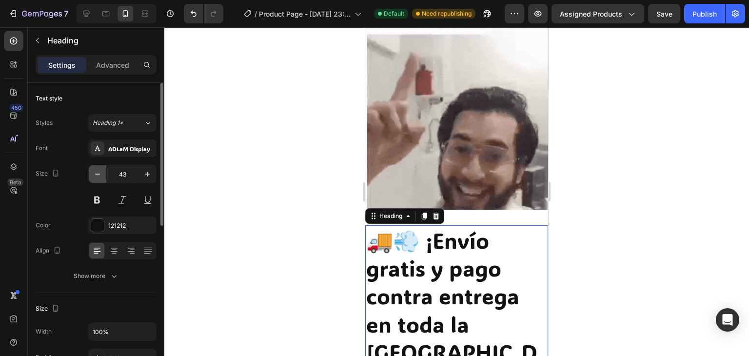
click at [100, 178] on icon "button" at bounding box center [98, 174] width 10 height 10
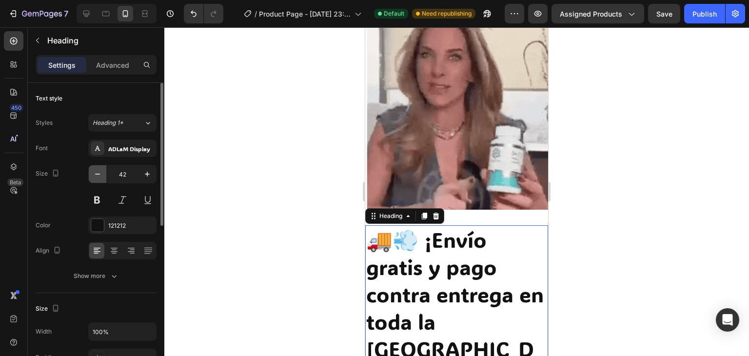
click at [100, 178] on icon "button" at bounding box center [98, 174] width 10 height 10
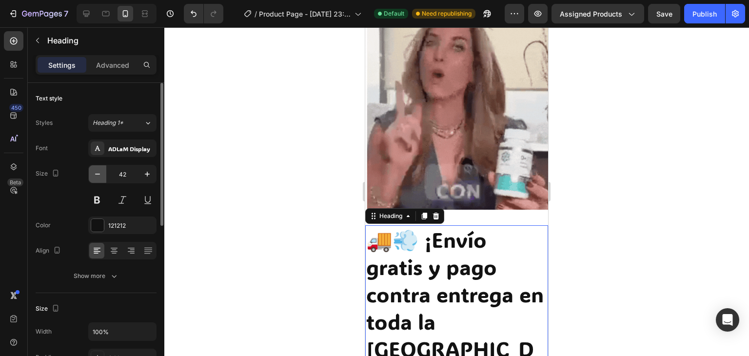
click at [100, 178] on icon "button" at bounding box center [98, 174] width 10 height 10
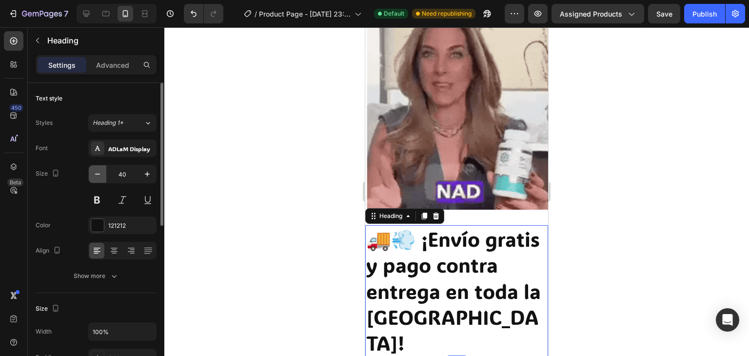
click at [100, 178] on icon "button" at bounding box center [98, 174] width 10 height 10
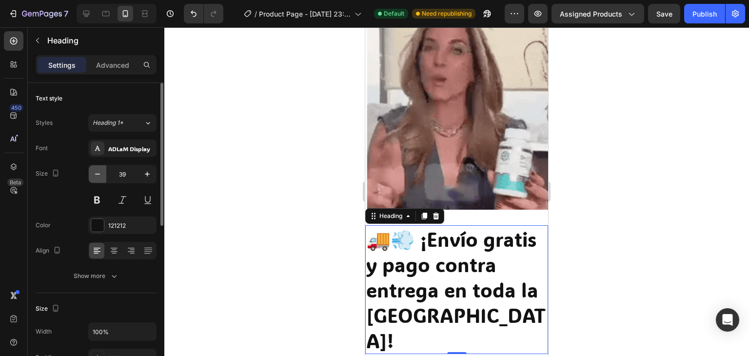
click at [100, 178] on icon "button" at bounding box center [98, 174] width 10 height 10
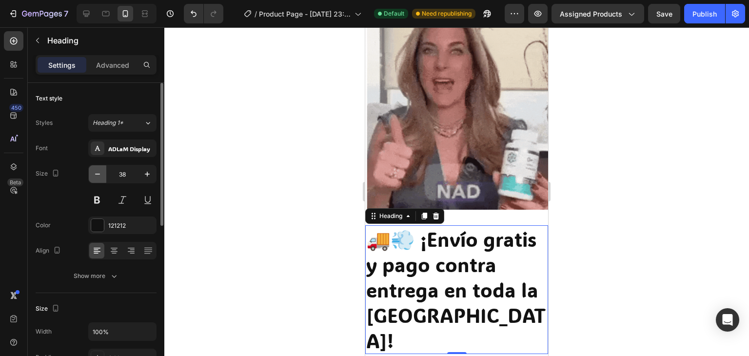
click at [100, 178] on icon "button" at bounding box center [98, 174] width 10 height 10
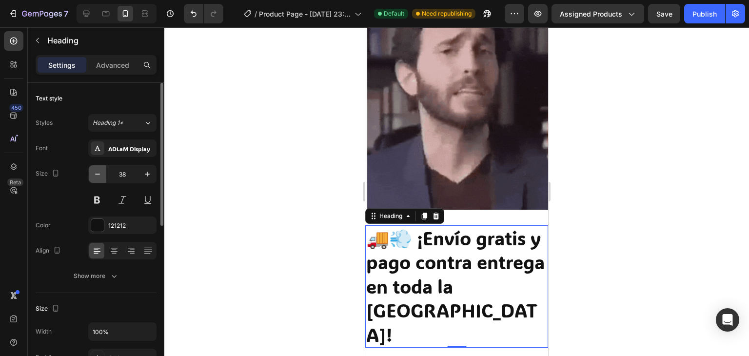
click at [100, 178] on icon "button" at bounding box center [98, 174] width 10 height 10
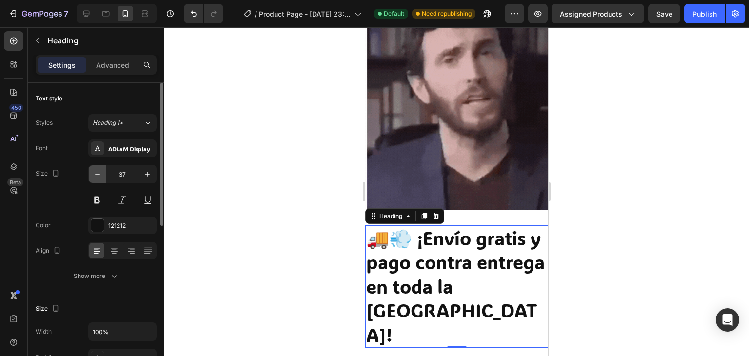
click at [100, 178] on icon "button" at bounding box center [98, 174] width 10 height 10
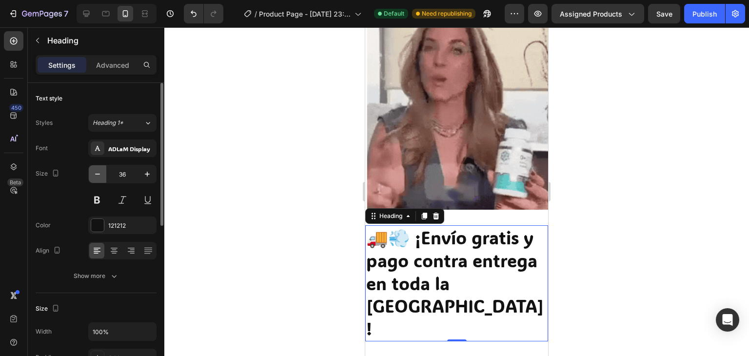
click at [100, 178] on icon "button" at bounding box center [98, 174] width 10 height 10
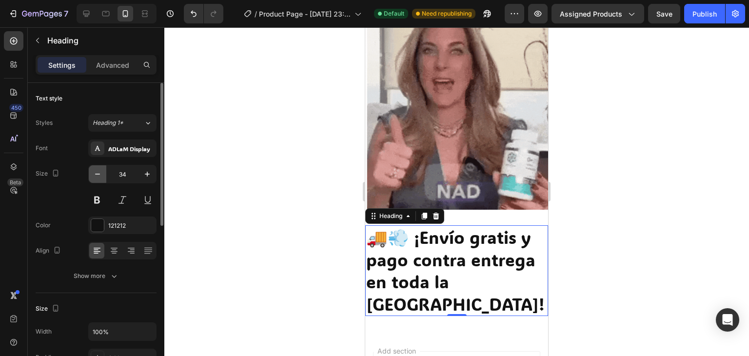
click at [100, 178] on icon "button" at bounding box center [98, 174] width 10 height 10
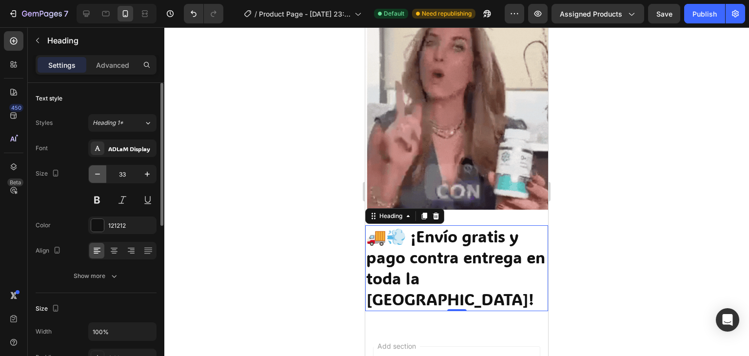
click at [100, 178] on icon "button" at bounding box center [98, 174] width 10 height 10
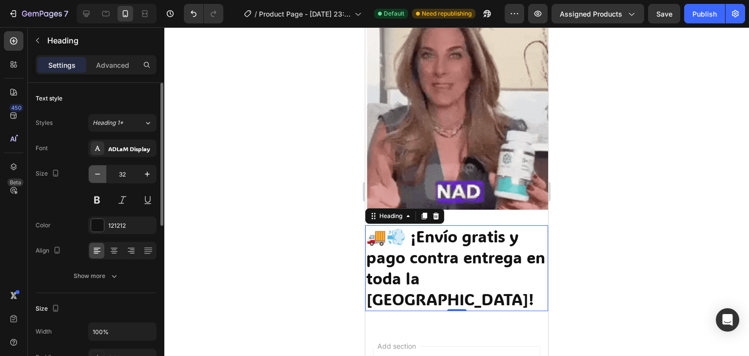
click at [99, 177] on icon "button" at bounding box center [98, 174] width 10 height 10
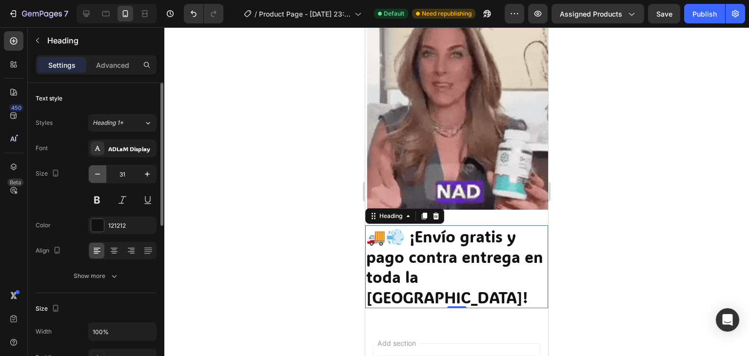
click at [99, 177] on icon "button" at bounding box center [98, 174] width 10 height 10
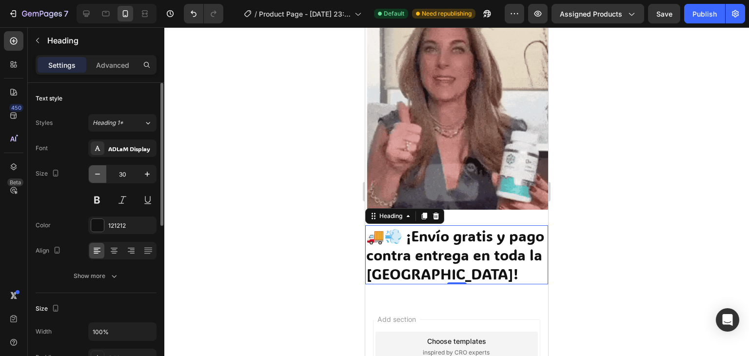
click at [99, 177] on icon "button" at bounding box center [98, 174] width 10 height 10
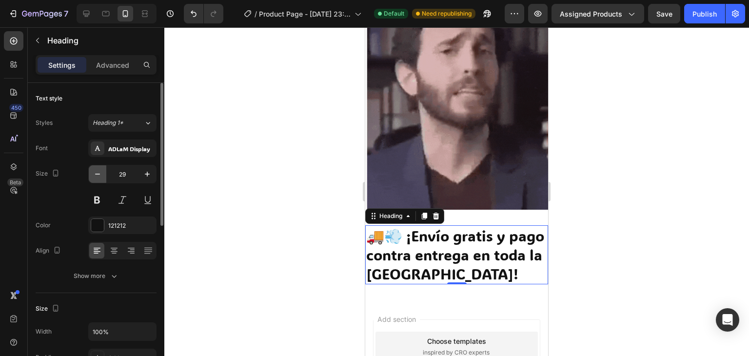
click at [99, 177] on icon "button" at bounding box center [98, 174] width 10 height 10
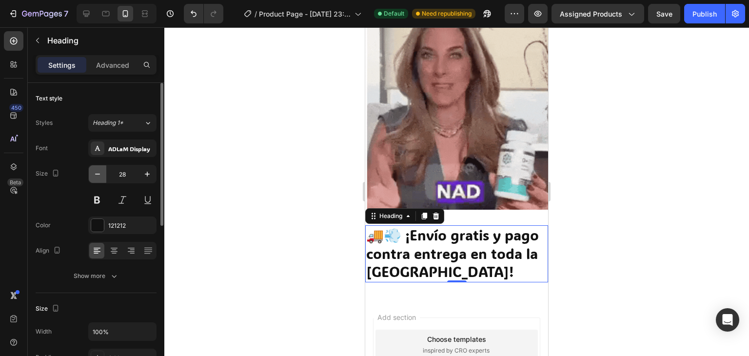
click at [99, 177] on icon "button" at bounding box center [98, 174] width 10 height 10
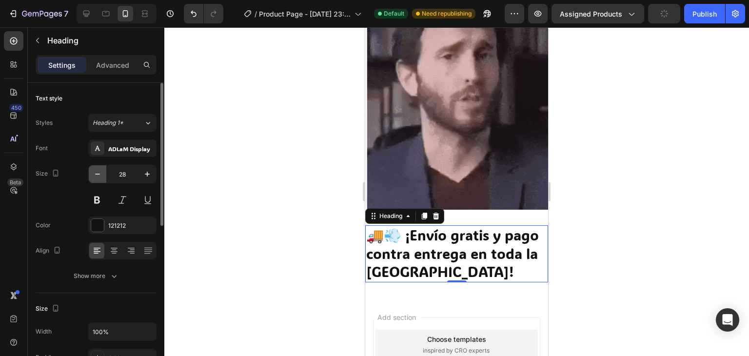
click at [99, 177] on icon "button" at bounding box center [98, 174] width 10 height 10
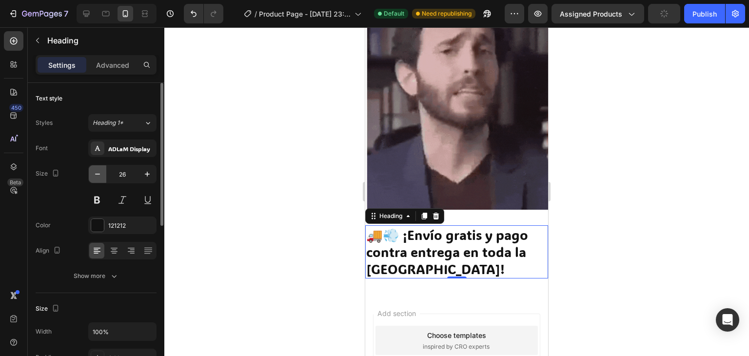
click at [99, 177] on icon "button" at bounding box center [98, 174] width 10 height 10
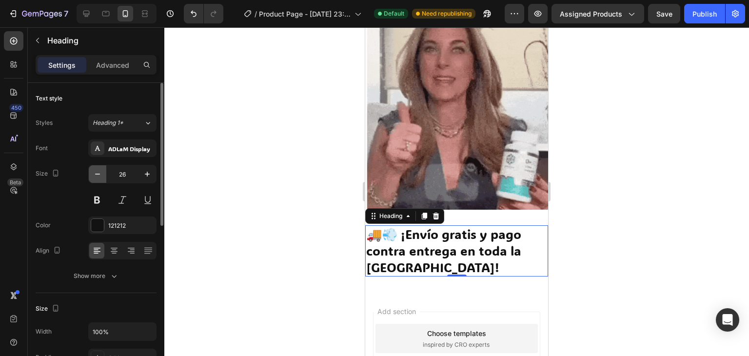
click at [99, 177] on icon "button" at bounding box center [98, 174] width 10 height 10
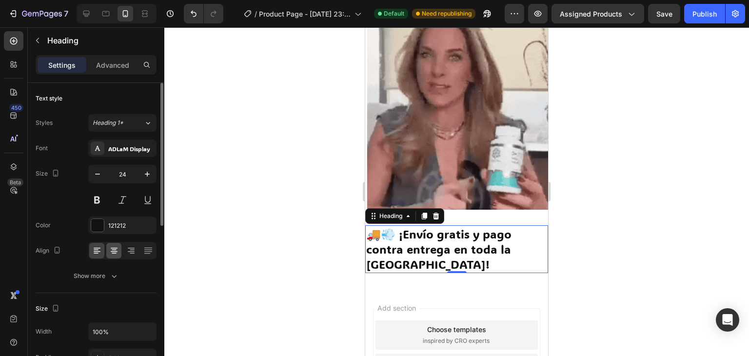
click at [116, 250] on icon at bounding box center [114, 251] width 10 height 10
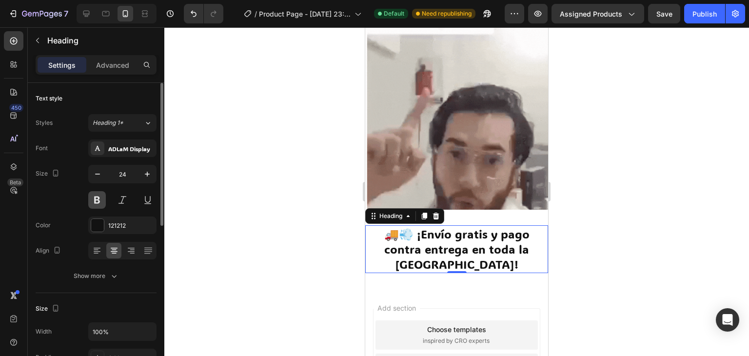
click at [98, 199] on button at bounding box center [97, 200] width 18 height 18
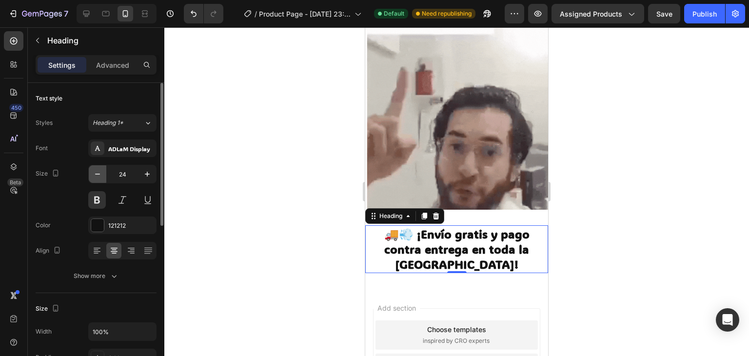
click at [99, 178] on icon "button" at bounding box center [98, 174] width 10 height 10
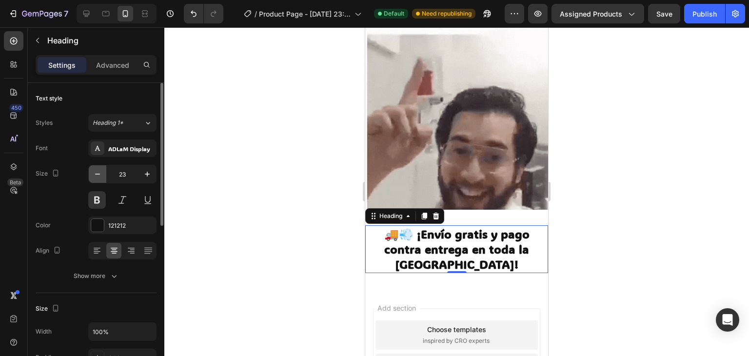
click at [99, 178] on icon "button" at bounding box center [98, 174] width 10 height 10
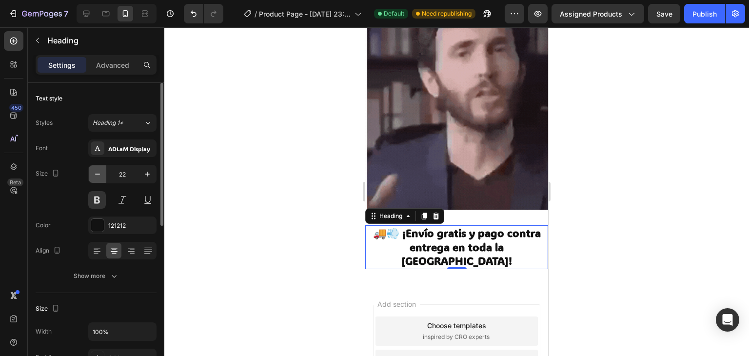
click at [99, 178] on icon "button" at bounding box center [98, 174] width 10 height 10
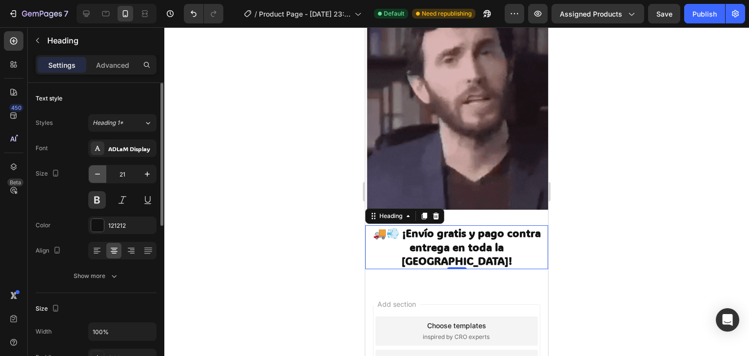
click at [99, 178] on icon "button" at bounding box center [98, 174] width 10 height 10
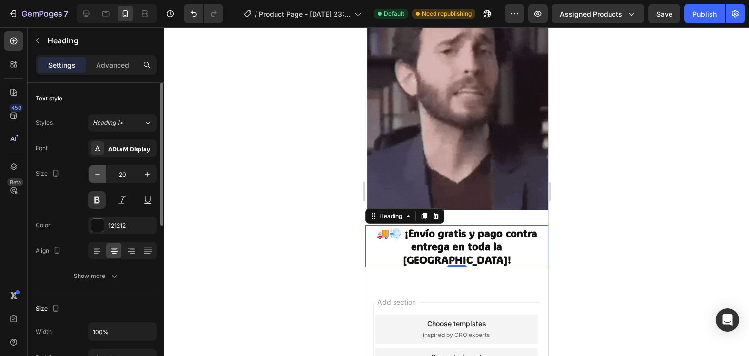
click at [99, 178] on icon "button" at bounding box center [98, 174] width 10 height 10
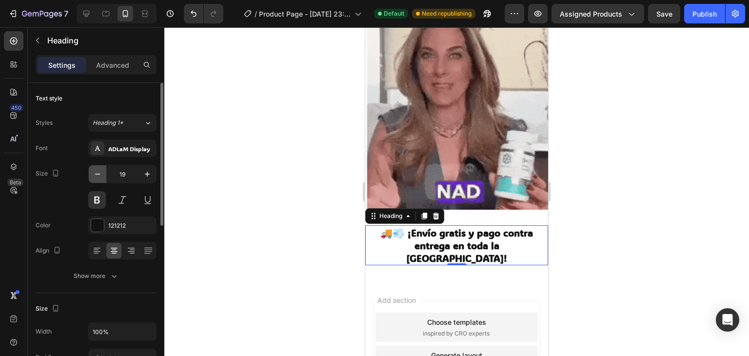
click at [99, 178] on icon "button" at bounding box center [98, 174] width 10 height 10
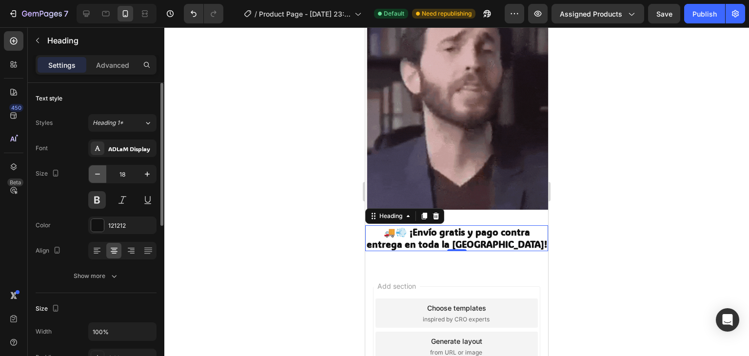
click at [99, 178] on icon "button" at bounding box center [98, 174] width 10 height 10
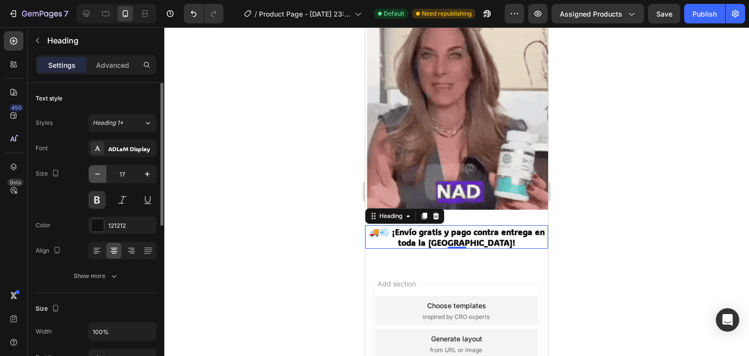
click at [99, 178] on icon "button" at bounding box center [98, 174] width 10 height 10
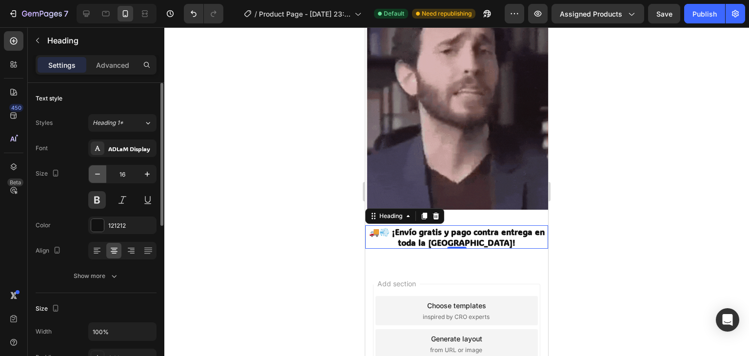
click at [99, 178] on icon "button" at bounding box center [98, 174] width 10 height 10
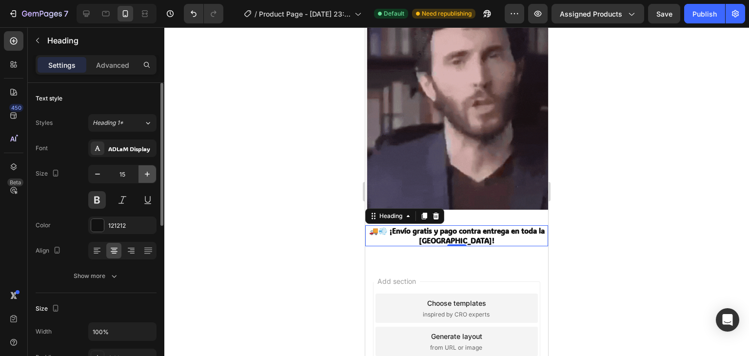
click at [144, 180] on button "button" at bounding box center [148, 174] width 18 height 18
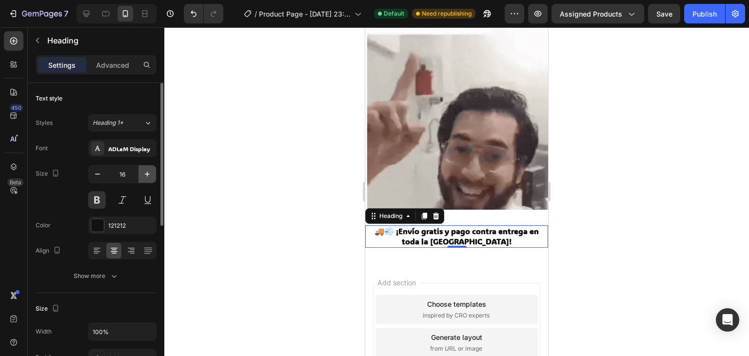
click at [144, 180] on button "button" at bounding box center [148, 174] width 18 height 18
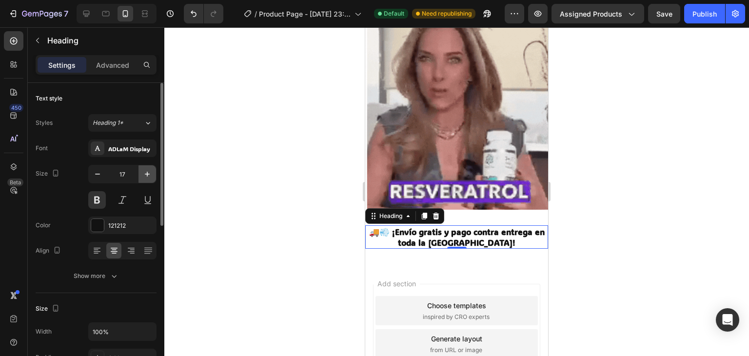
click at [144, 180] on button "button" at bounding box center [148, 174] width 18 height 18
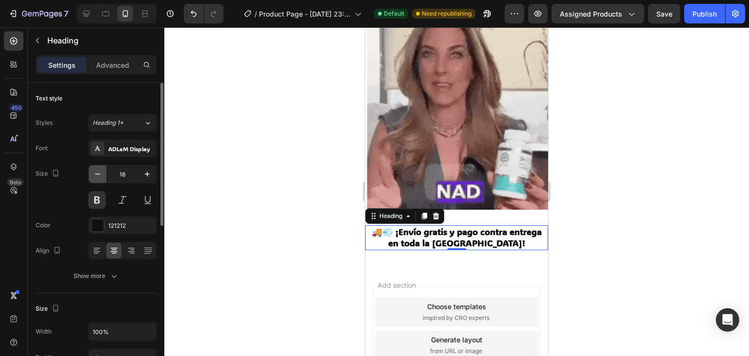
click at [98, 178] on icon "button" at bounding box center [98, 174] width 10 height 10
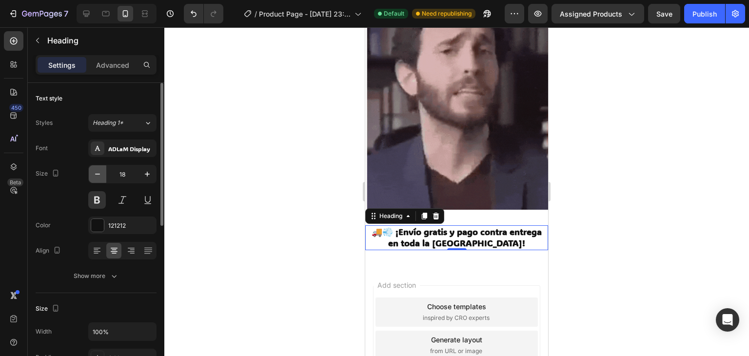
type input "17"
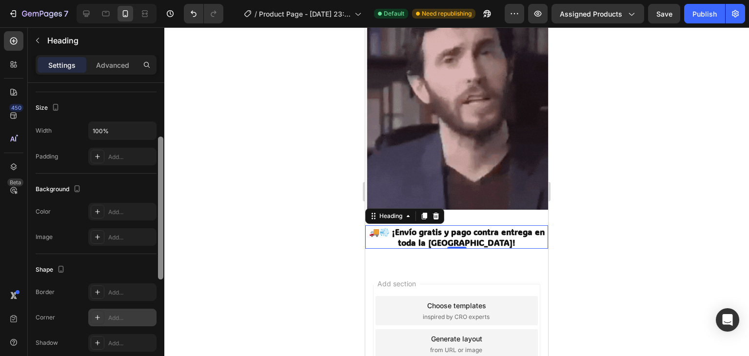
scroll to position [208, 0]
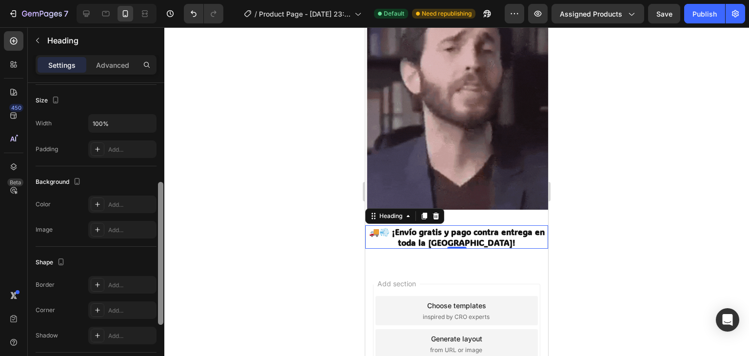
drag, startPoint x: 160, startPoint y: 215, endPoint x: 112, endPoint y: 259, distance: 65.3
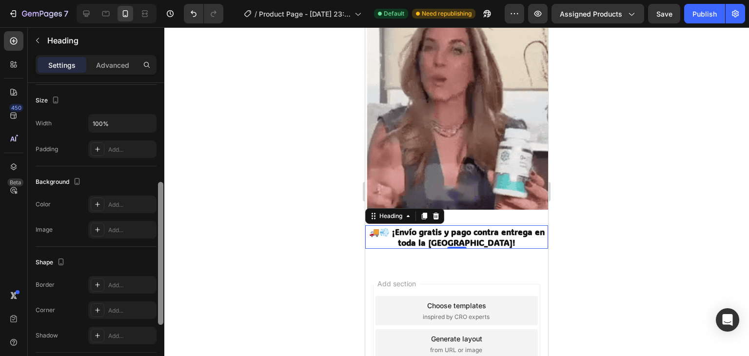
click at [154, 315] on div "Text style Styles Heading 1* Font ADLaM Display Size 17 Color 121212 Align Show…" at bounding box center [96, 233] width 137 height 301
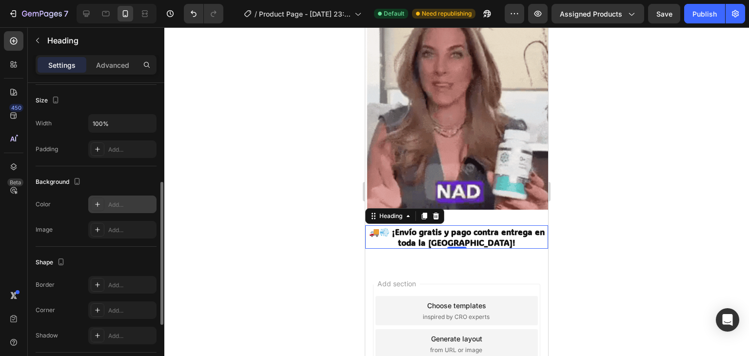
click at [101, 209] on div at bounding box center [98, 205] width 14 height 14
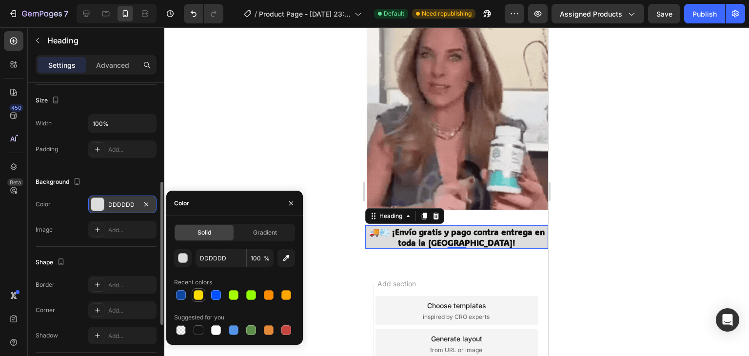
click at [199, 293] on div at bounding box center [199, 295] width 10 height 10
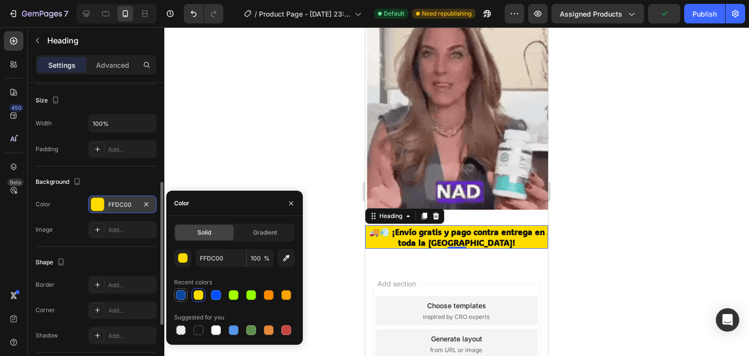
click at [175, 294] on div at bounding box center [181, 295] width 12 height 12
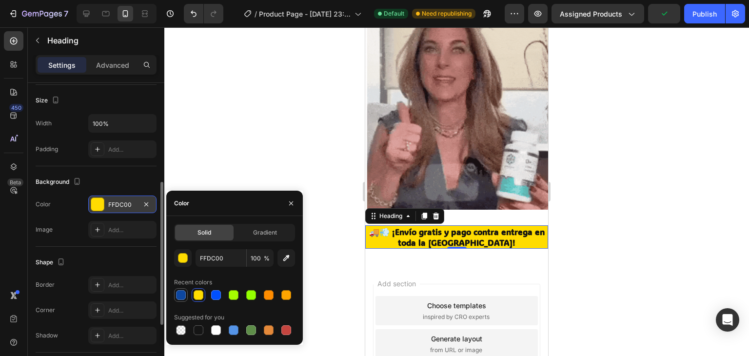
type input "0D47A1"
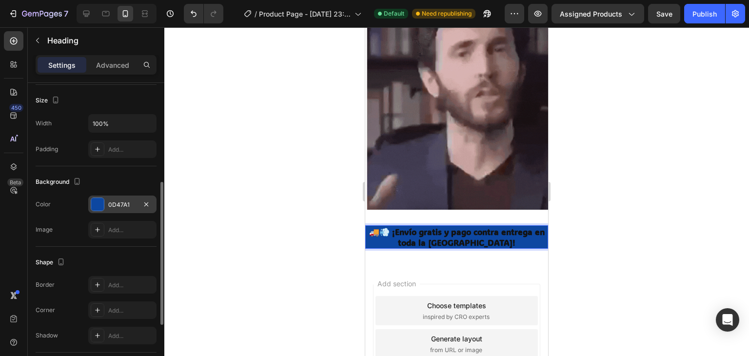
drag, startPoint x: 372, startPoint y: 223, endPoint x: 521, endPoint y: 233, distance: 149.1
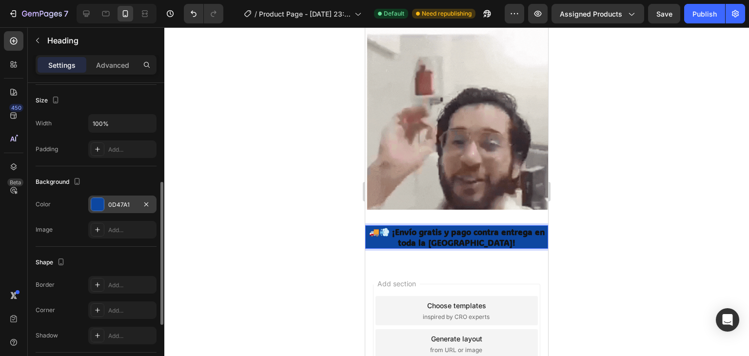
click at [521, 233] on p "🚚💨 ¡Envío gratis y pago contra entrega en toda la República Dominicana!" at bounding box center [456, 236] width 181 height 21
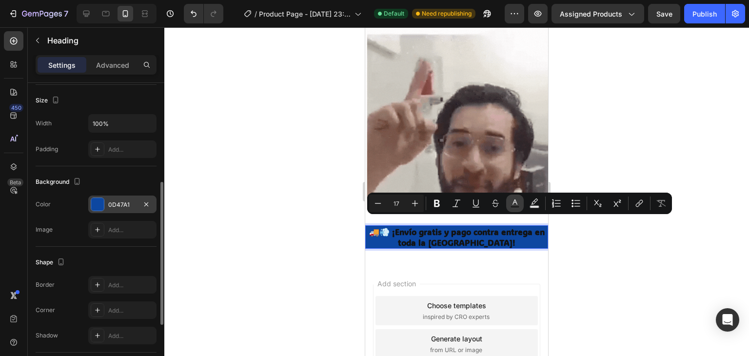
click at [513, 204] on icon "Editor contextual toolbar" at bounding box center [515, 204] width 10 height 10
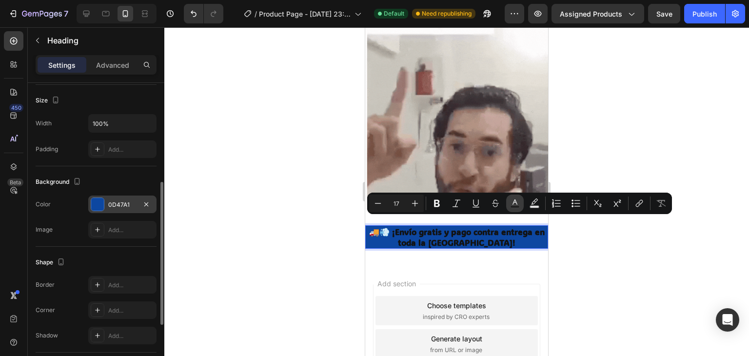
type input "121212"
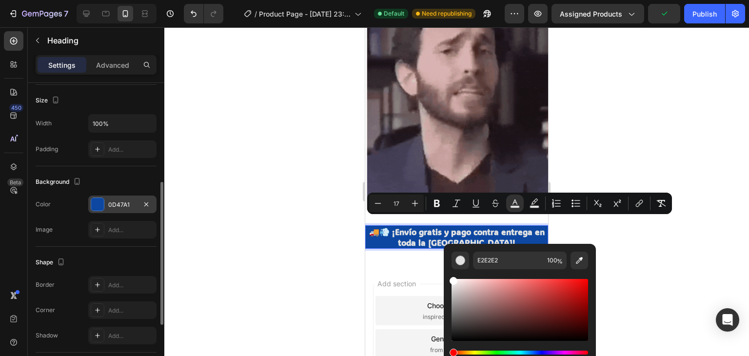
type input "FFFFFF"
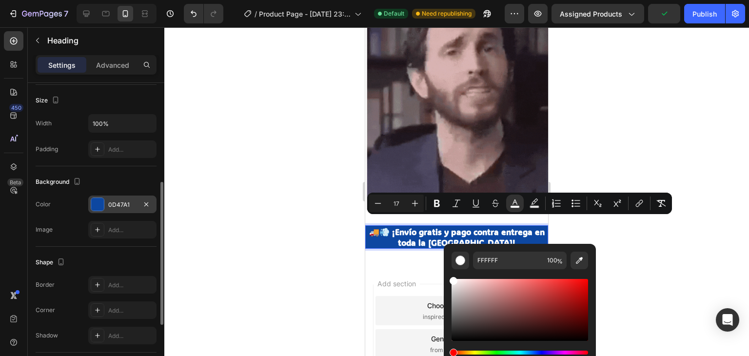
drag, startPoint x: 461, startPoint y: 315, endPoint x: 450, endPoint y: 249, distance: 66.8
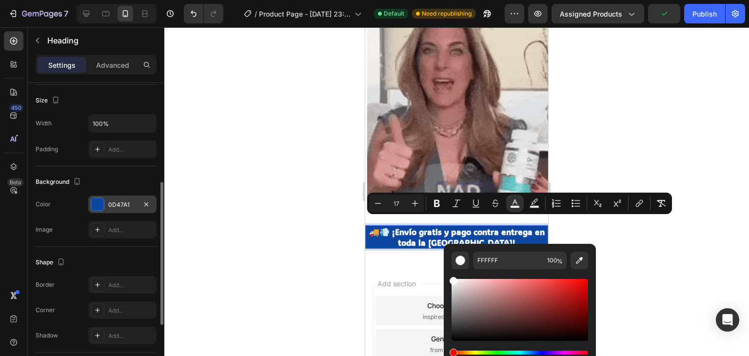
click at [450, 249] on div "FFFFFF 100 %" at bounding box center [520, 306] width 152 height 124
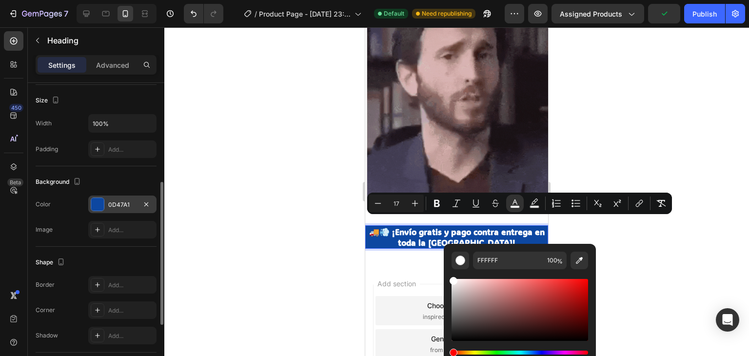
click at [253, 270] on div at bounding box center [456, 191] width 585 height 329
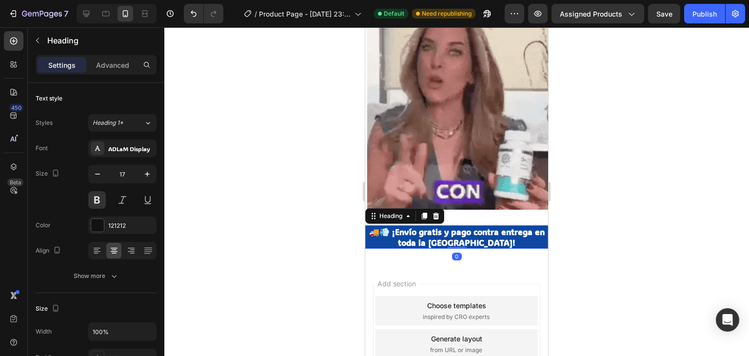
click at [401, 229] on span "🚚💨 ¡Envío gratis y pago contra entrega en toda la República Dominicana!" at bounding box center [457, 236] width 176 height 21
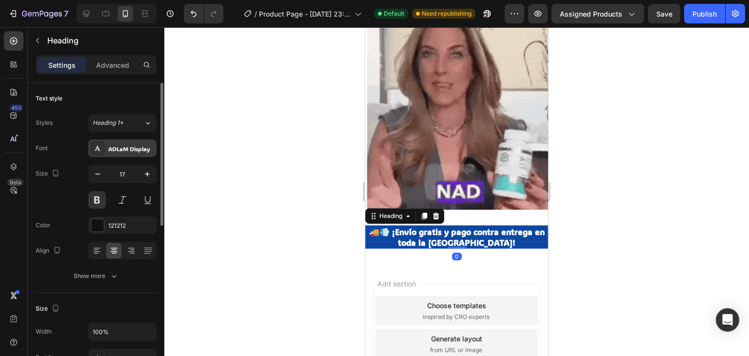
click at [144, 141] on div "ADLaM Display" at bounding box center [122, 148] width 68 height 18
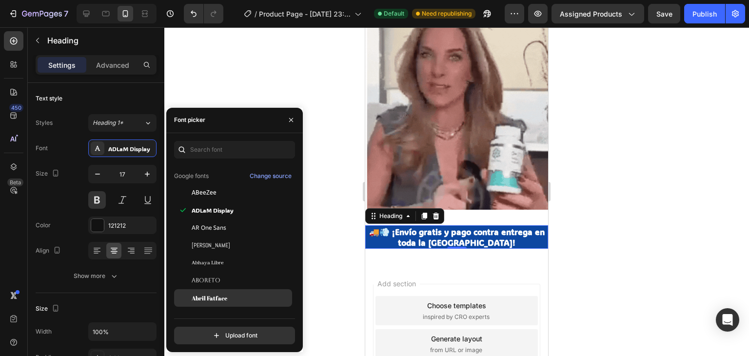
scroll to position [98, 0]
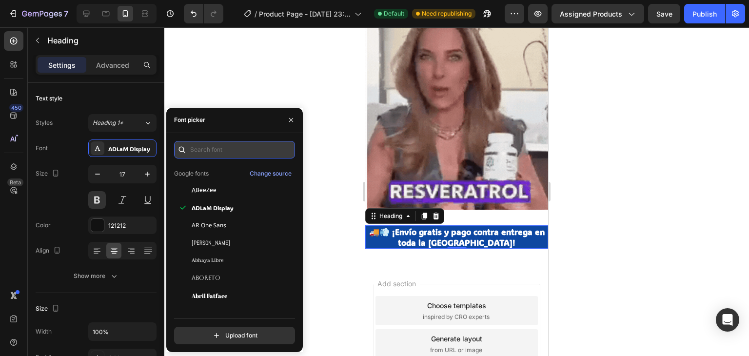
click at [210, 154] on input "text" at bounding box center [234, 150] width 121 height 18
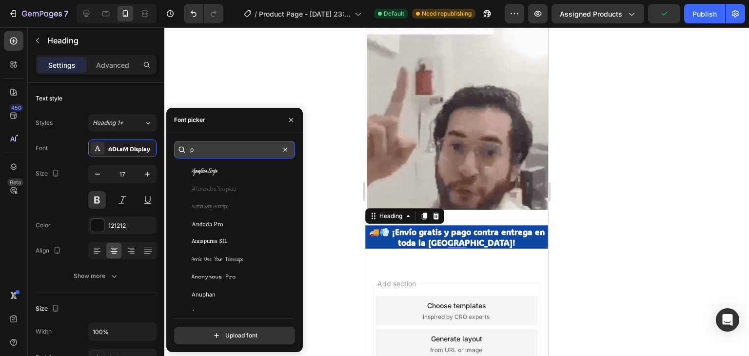
scroll to position [0, 0]
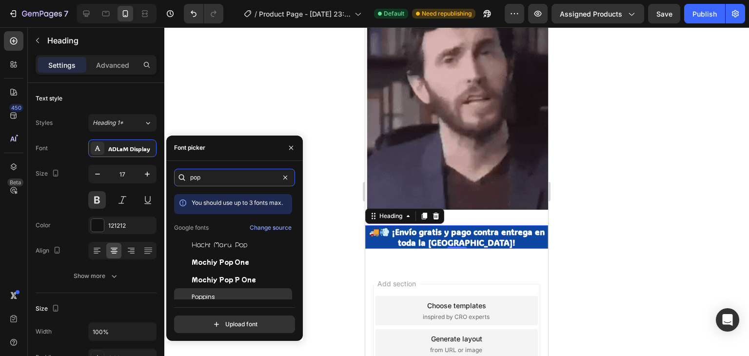
type input "pop"
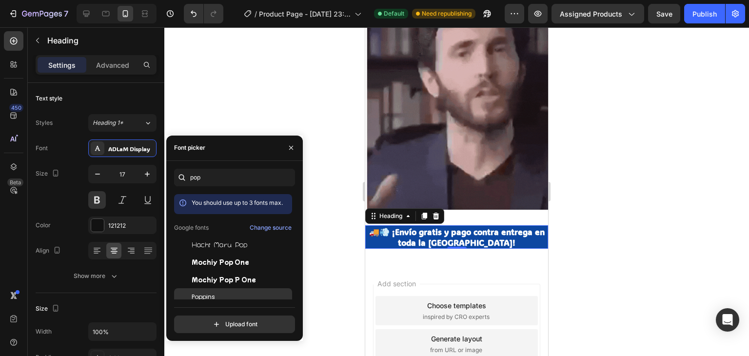
click at [225, 294] on div "Poppins" at bounding box center [241, 297] width 99 height 9
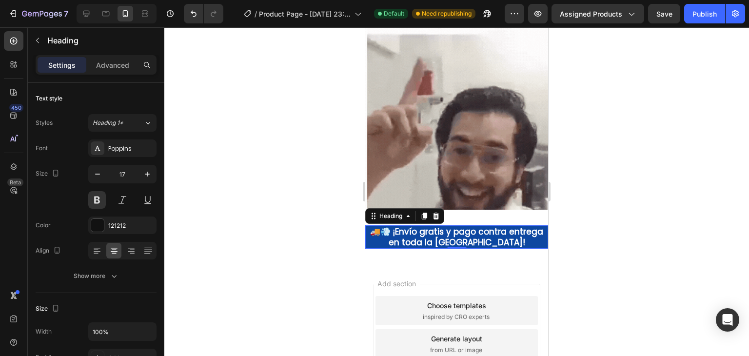
click at [318, 208] on div at bounding box center [456, 191] width 585 height 329
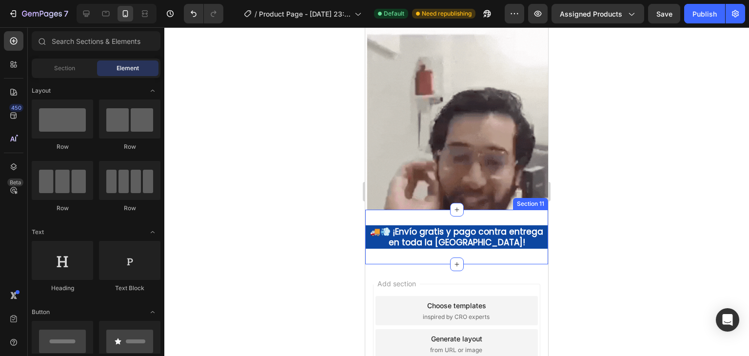
click at [416, 210] on div "⁠⁠⁠⁠⁠⁠⁠ 🚚💨 ¡Envío gratis y pago contra entrega en toda la República Dominicana!…" at bounding box center [456, 237] width 183 height 55
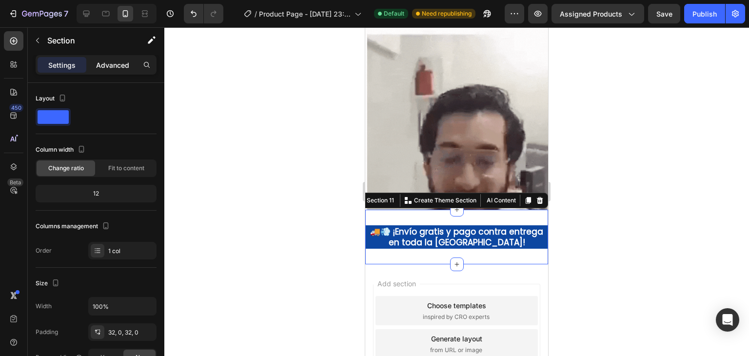
click at [100, 71] on div "Advanced" at bounding box center [112, 65] width 49 height 16
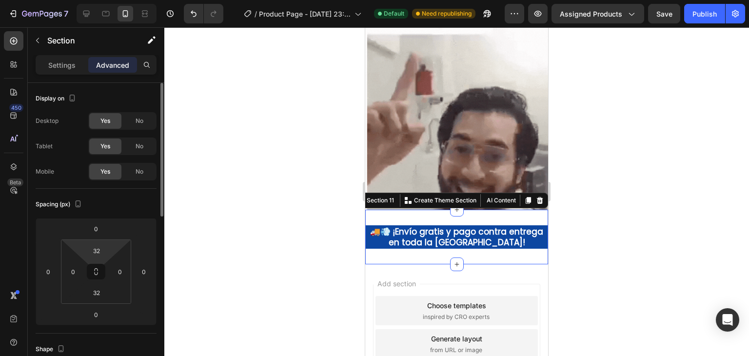
click at [111, 0] on html "7 / Product Page - [DATE] 23:55:01 Default Need republishing Preview Assigned P…" at bounding box center [374, 0] width 749 height 0
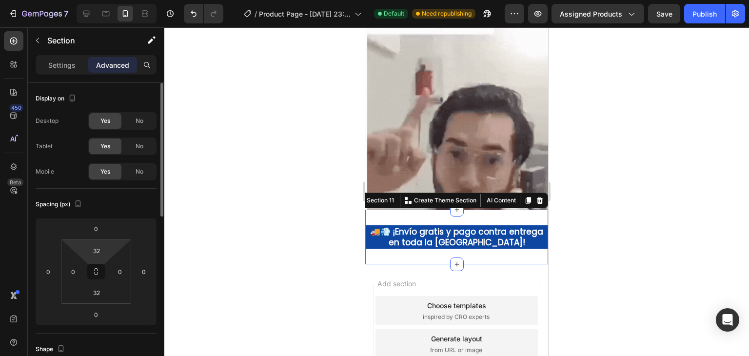
type input "2"
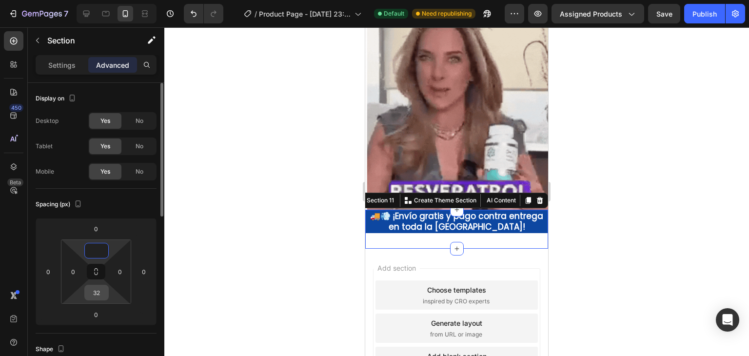
type input "0"
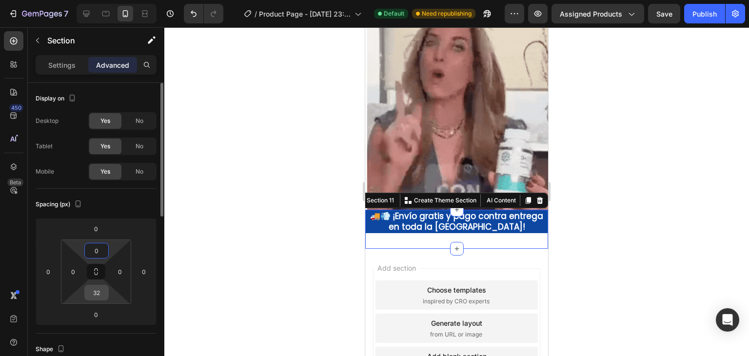
click at [103, 291] on input "32" at bounding box center [97, 292] width 20 height 15
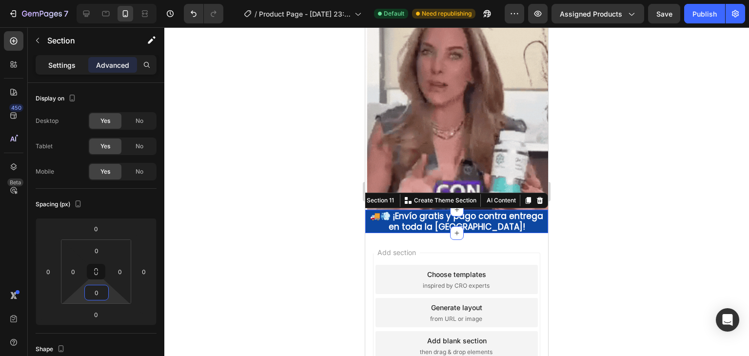
click at [50, 59] on div "Settings" at bounding box center [62, 65] width 49 height 16
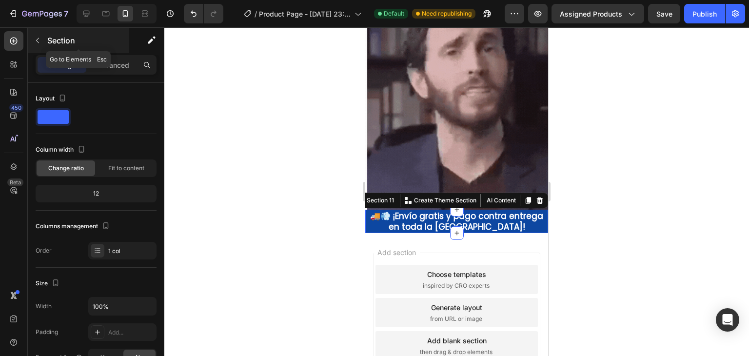
click at [37, 38] on icon "button" at bounding box center [38, 41] width 8 height 8
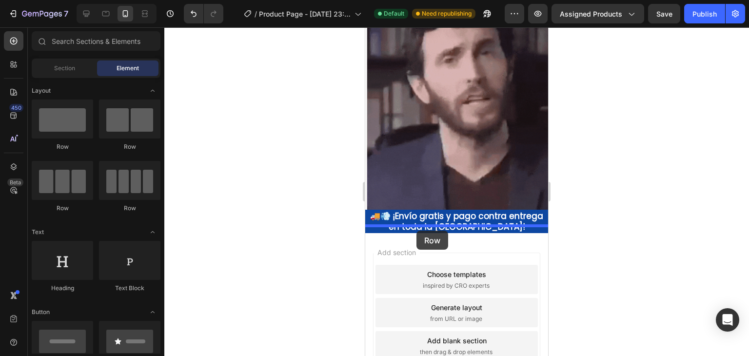
drag, startPoint x: 418, startPoint y: 148, endPoint x: 417, endPoint y: 231, distance: 82.9
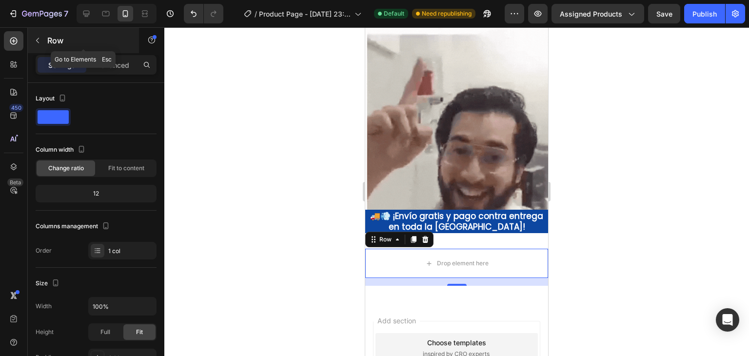
click at [39, 40] on icon "button" at bounding box center [38, 41] width 8 height 8
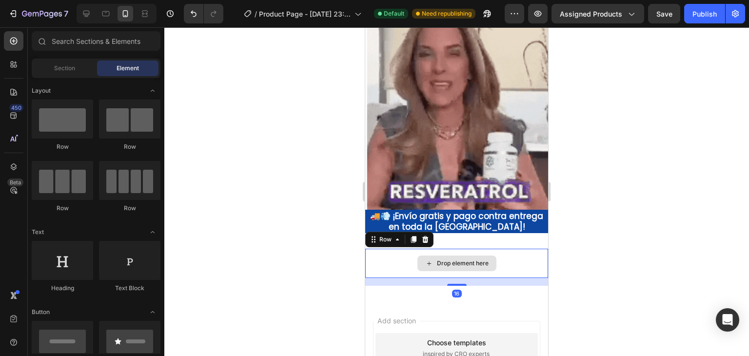
click at [372, 249] on div "Drop element here" at bounding box center [456, 263] width 183 height 29
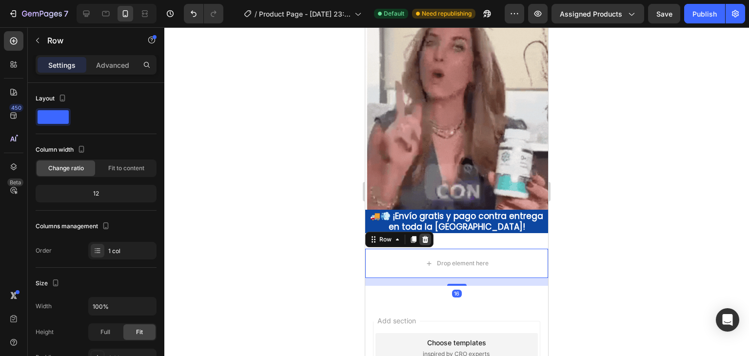
click at [425, 236] on icon at bounding box center [425, 240] width 8 height 8
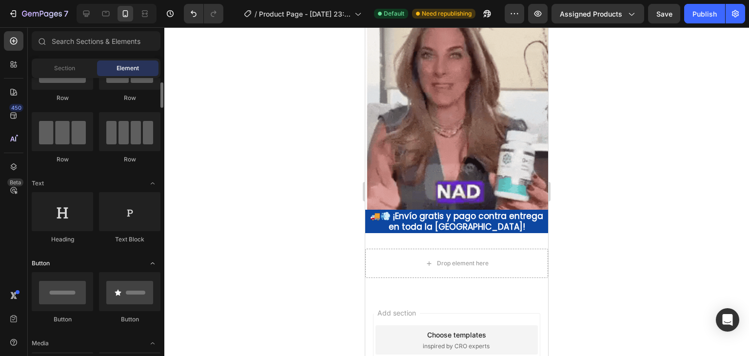
scroll to position [146, 0]
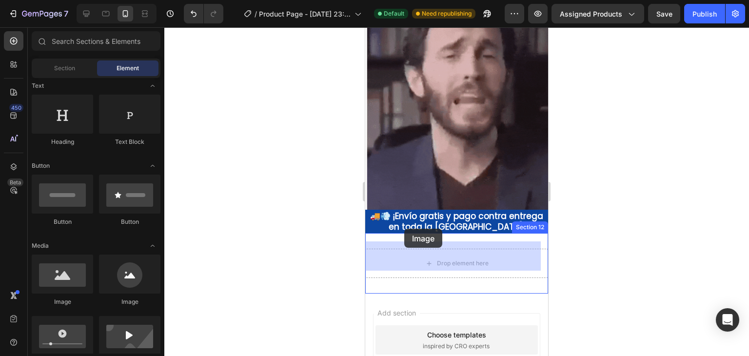
drag, startPoint x: 424, startPoint y: 307, endPoint x: 406, endPoint y: 230, distance: 78.7
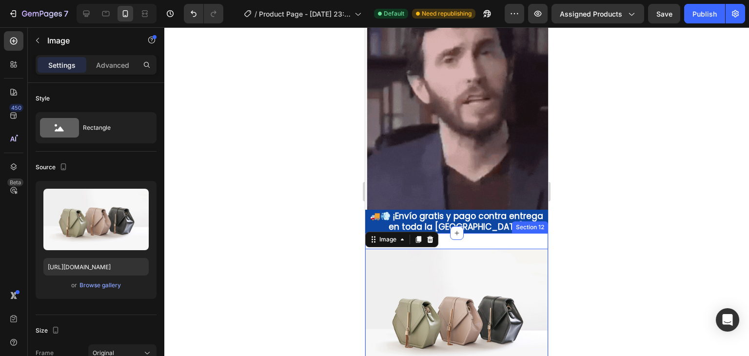
click at [470, 233] on div "Image 0 Section 12" at bounding box center [456, 317] width 183 height 168
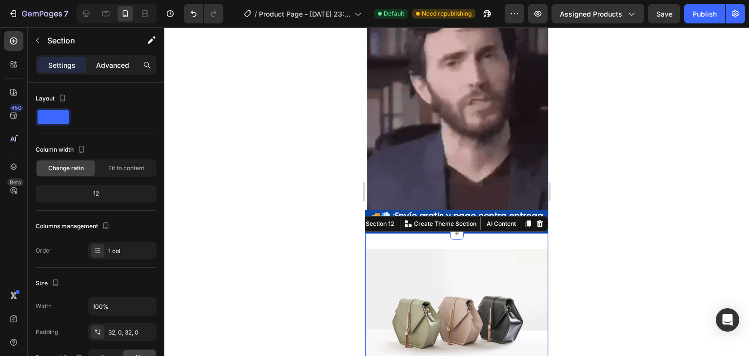
click at [119, 64] on p "Advanced" at bounding box center [112, 65] width 33 height 10
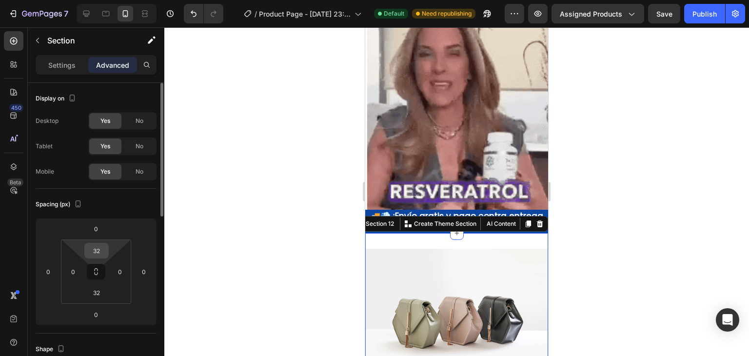
click at [103, 248] on input "32" at bounding box center [97, 250] width 20 height 15
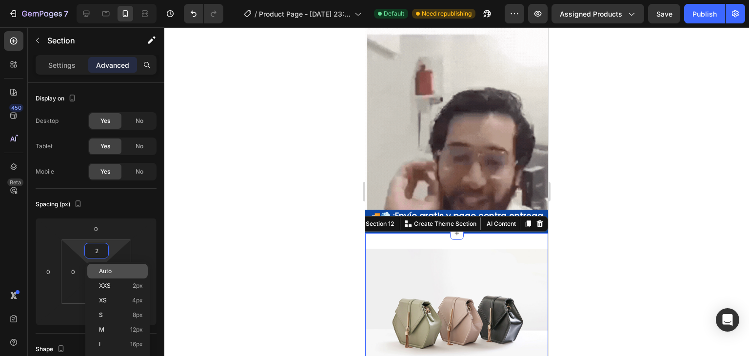
click at [104, 270] on span "Auto" at bounding box center [105, 271] width 13 height 7
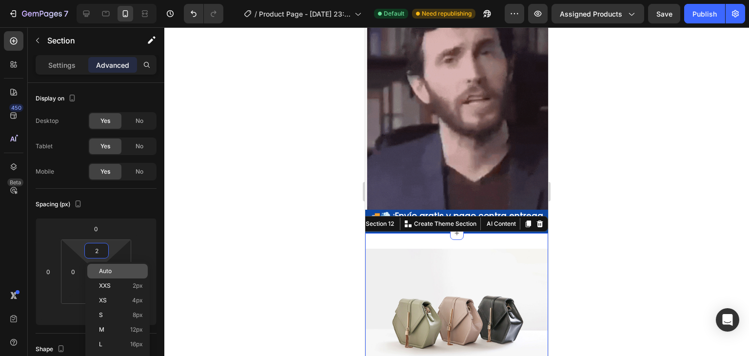
type input "Auto"
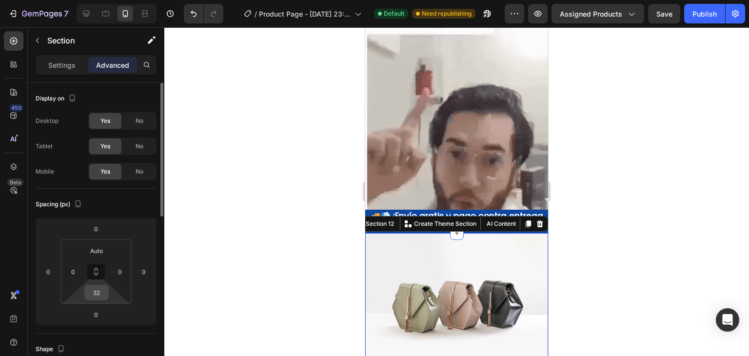
click at [101, 291] on input "32" at bounding box center [97, 292] width 20 height 15
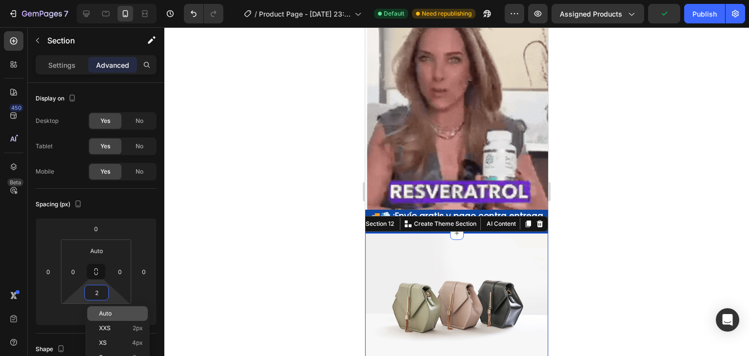
click at [122, 311] on p "Auto" at bounding box center [121, 313] width 44 height 7
type input "Auto"
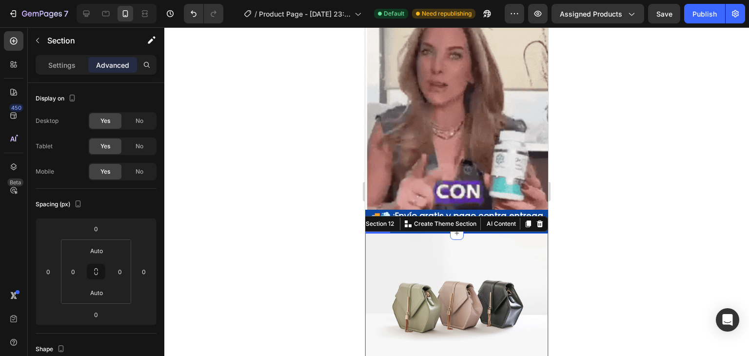
click at [410, 286] on img at bounding box center [456, 301] width 183 height 137
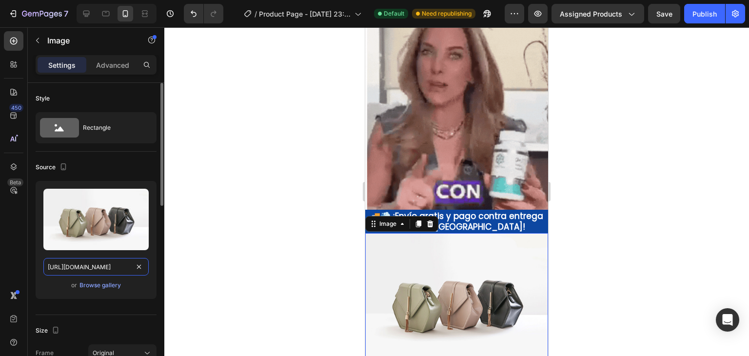
click at [113, 269] on input "[URL][DOMAIN_NAME]" at bounding box center [95, 267] width 105 height 18
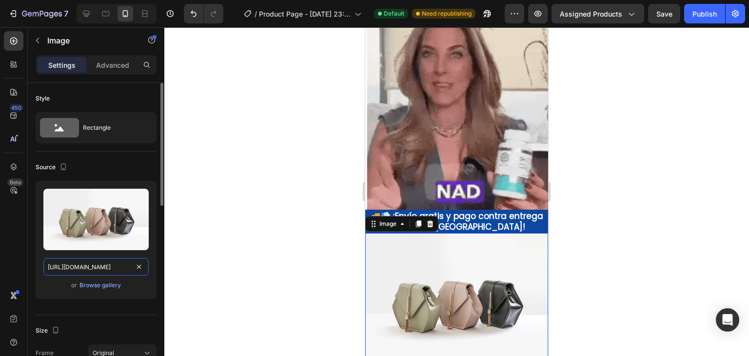
paste input "pixabay.com/animation/2022/08/09/18/30/18-30-40-835_512.gif"
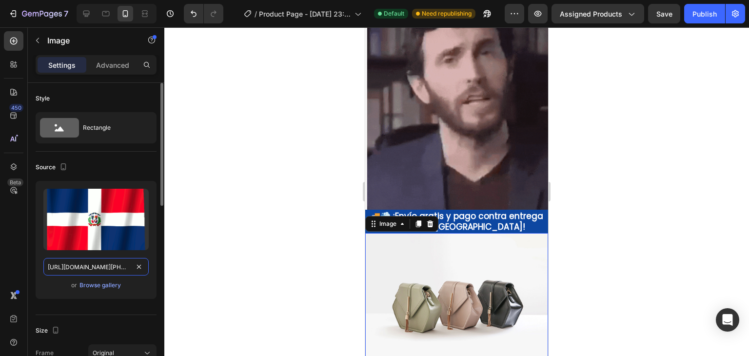
scroll to position [0, 130]
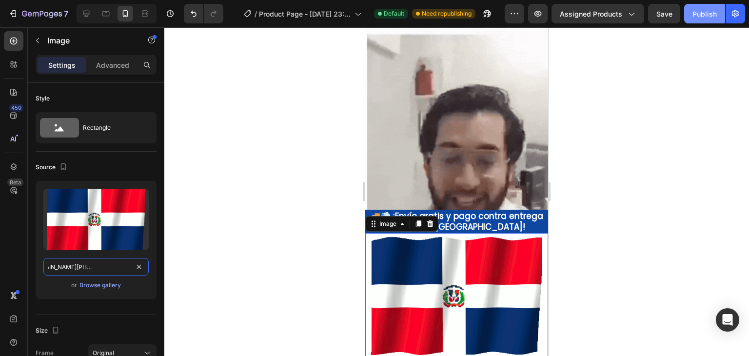
type input "https://cdn.pixabay.com/animation/2022/08/09/18/30/18-30-40-835_512.gif"
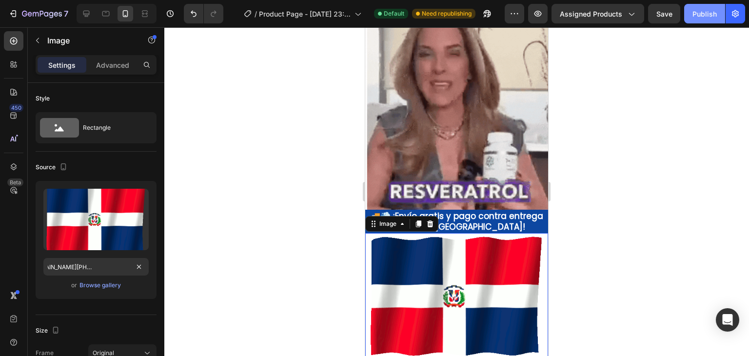
click at [709, 8] on button "Publish" at bounding box center [704, 14] width 41 height 20
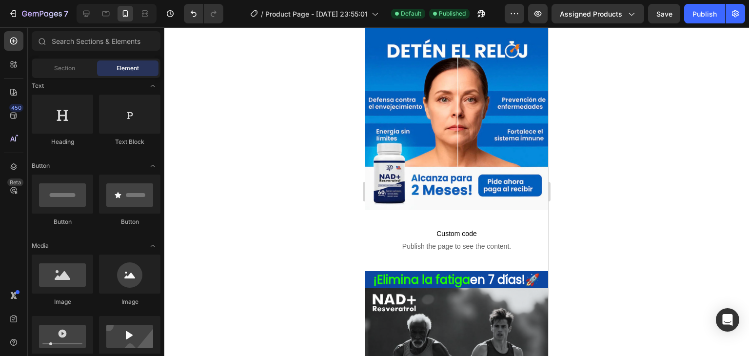
scroll to position [21, 0]
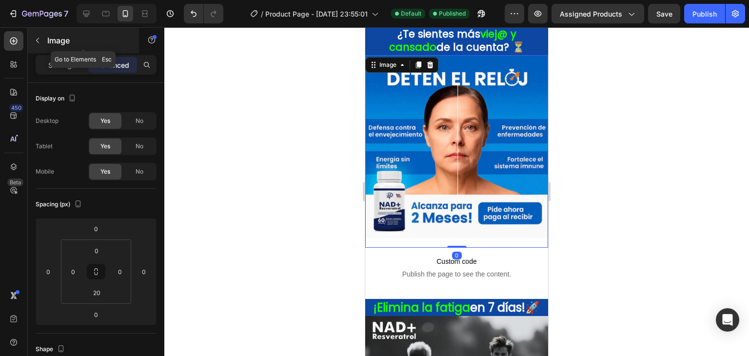
click at [40, 41] on icon "button" at bounding box center [38, 41] width 8 height 8
click at [72, 71] on div "Settings" at bounding box center [62, 65] width 49 height 16
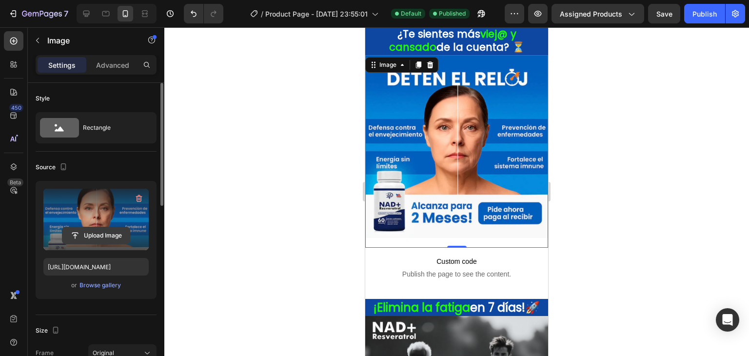
click at [108, 236] on input "file" at bounding box center [95, 235] width 67 height 17
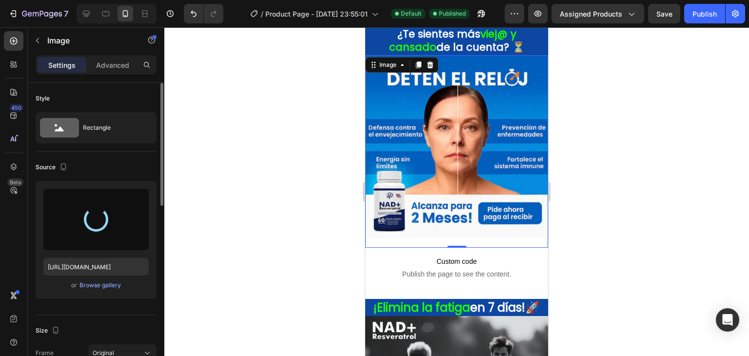
type input "https://cdn.shopify.com/s/files/1/0592/8822/3841/files/gempages_581383284332691…"
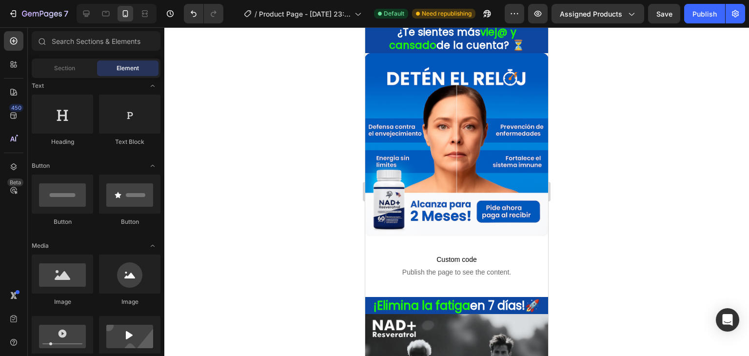
scroll to position [0, 0]
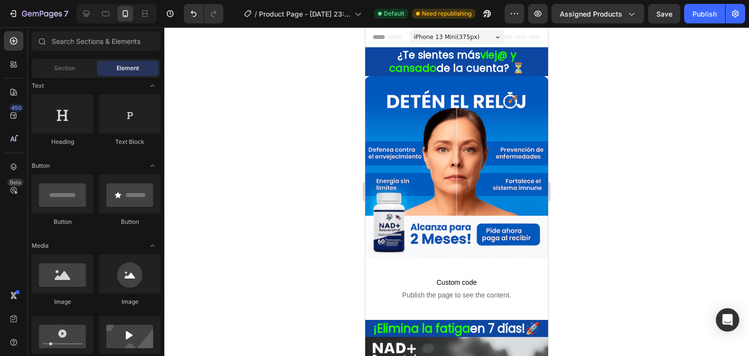
drag, startPoint x: 5, startPoint y: 4, endPoint x: 213, endPoint y: 60, distance: 215.1
click at [213, 60] on div at bounding box center [456, 191] width 585 height 329
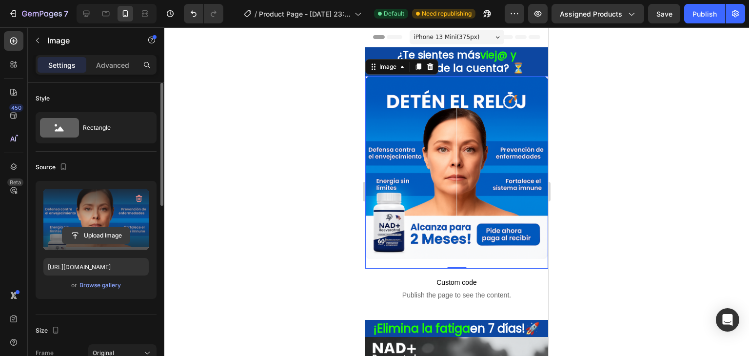
click at [111, 238] on input "file" at bounding box center [95, 235] width 67 height 17
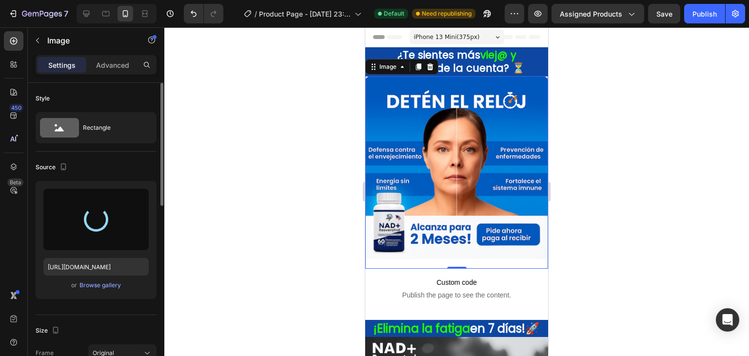
type input "https://cdn.shopify.com/s/files/1/0592/8822/3841/files/gempages_581383284332691…"
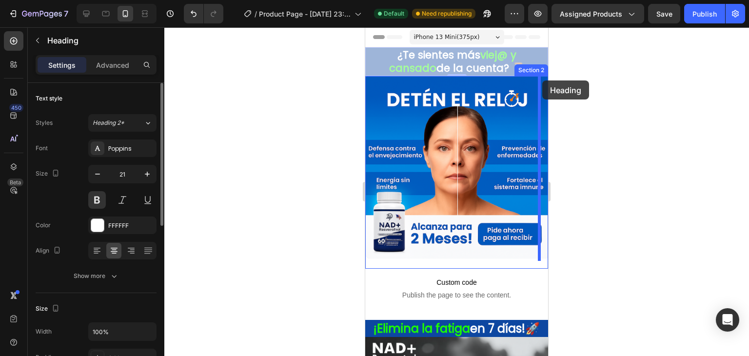
drag, startPoint x: 540, startPoint y: 70, endPoint x: 542, endPoint y: 80, distance: 10.9
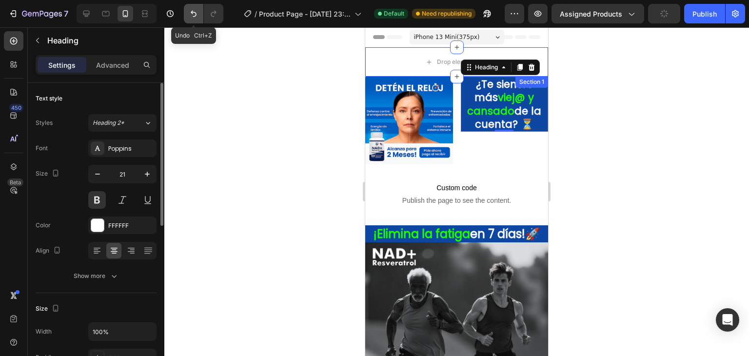
click at [187, 8] on button "Undo/Redo" at bounding box center [194, 14] width 20 height 20
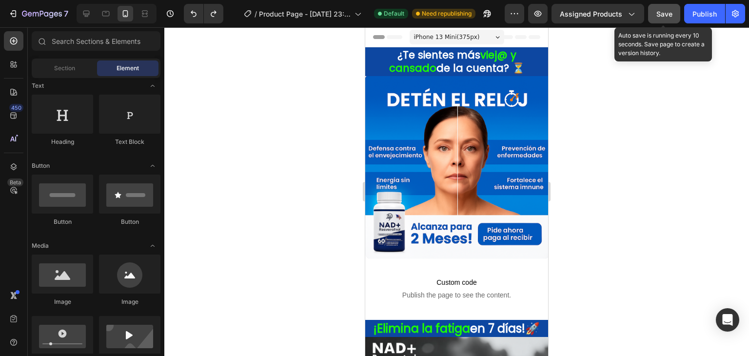
click at [676, 7] on button "Save" at bounding box center [664, 14] width 32 height 20
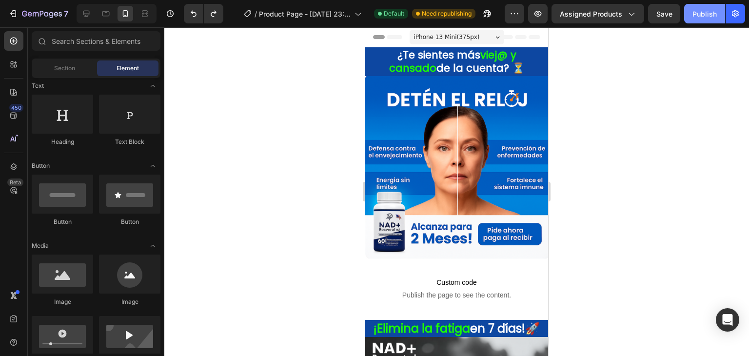
click at [695, 13] on div "Publish" at bounding box center [705, 14] width 24 height 10
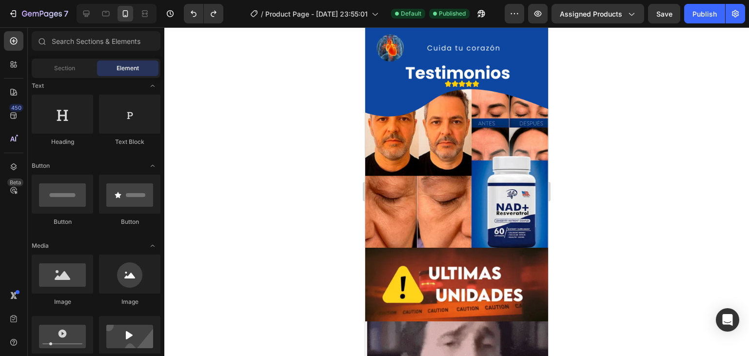
scroll to position [998, 0]
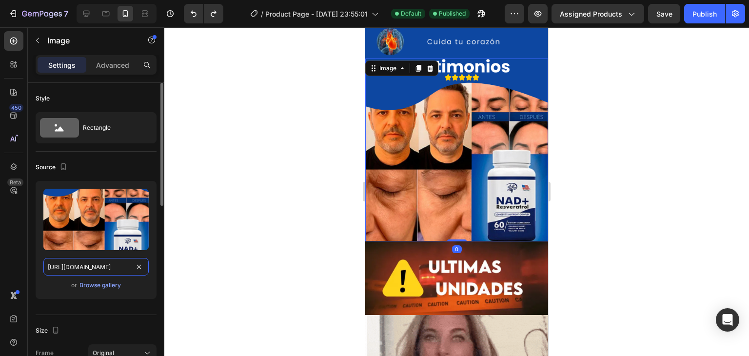
click at [96, 265] on input "[URL][DOMAIN_NAME]" at bounding box center [95, 267] width 105 height 18
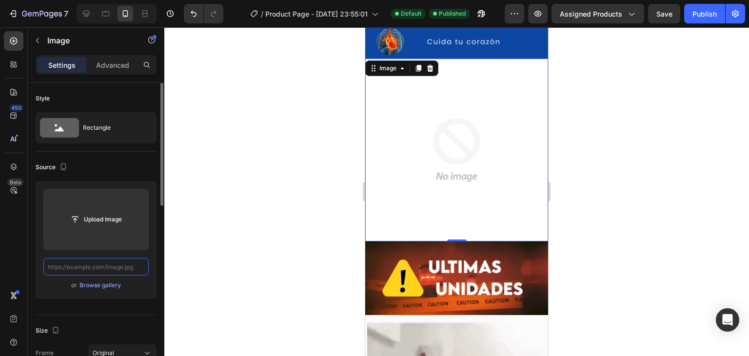
paste input "[URL][DOMAIN_NAME]"
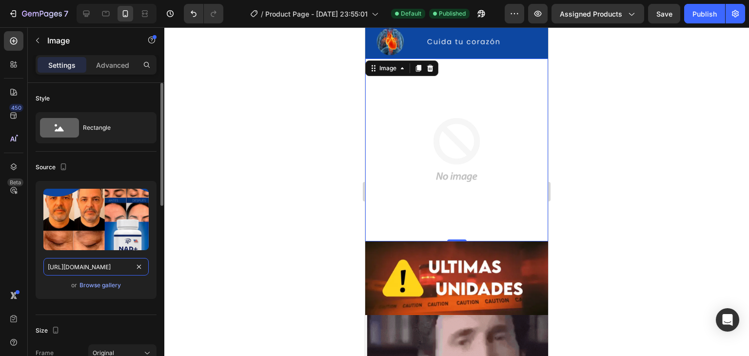
scroll to position [0, 298]
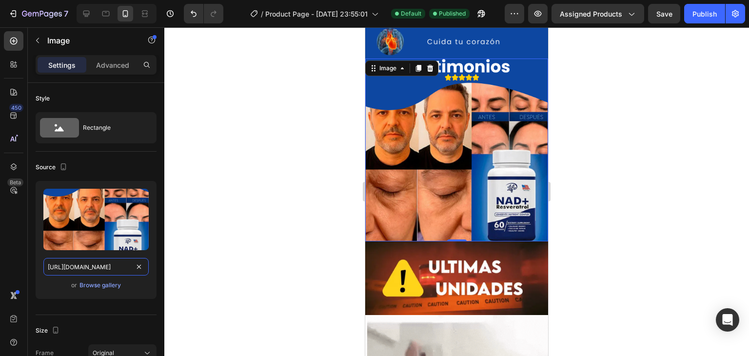
type input "[URL][DOMAIN_NAME]"
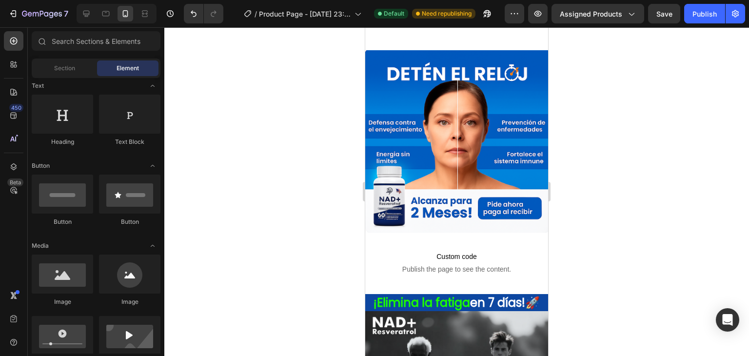
scroll to position [0, 0]
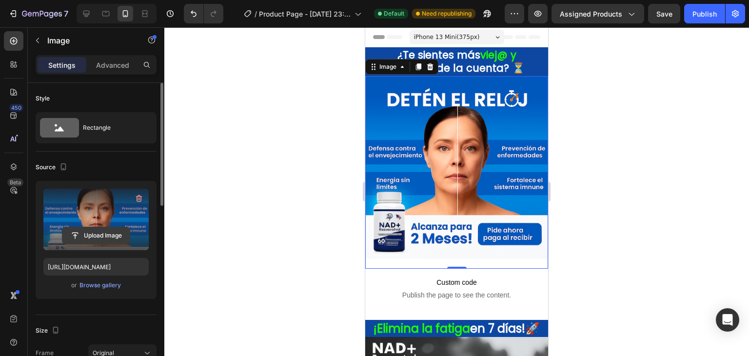
click at [85, 239] on input "file" at bounding box center [95, 235] width 67 height 17
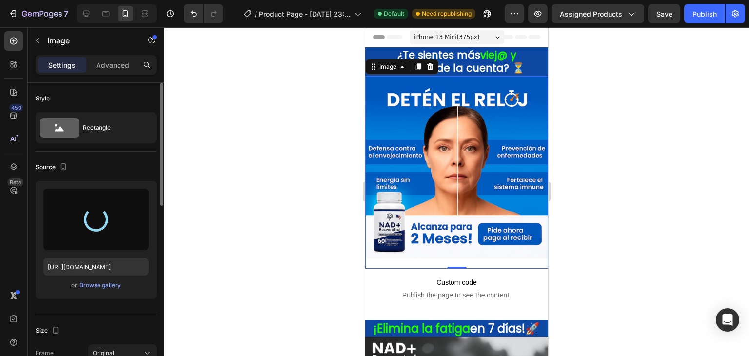
type input "https://cdn.shopify.com/s/files/1/0592/8822/3841/files/gempages_581383284332691…"
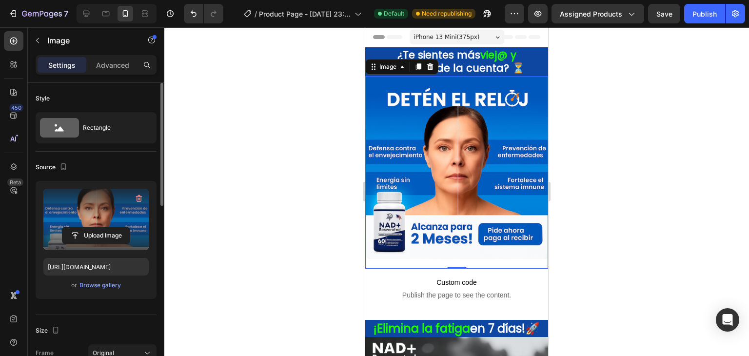
click at [292, 174] on div at bounding box center [456, 191] width 585 height 329
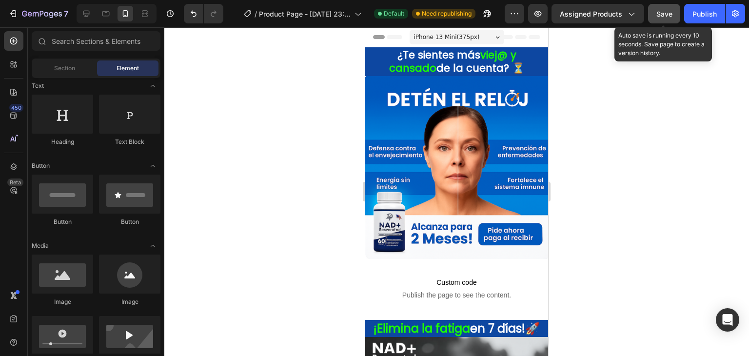
click at [675, 13] on button "Save" at bounding box center [664, 14] width 32 height 20
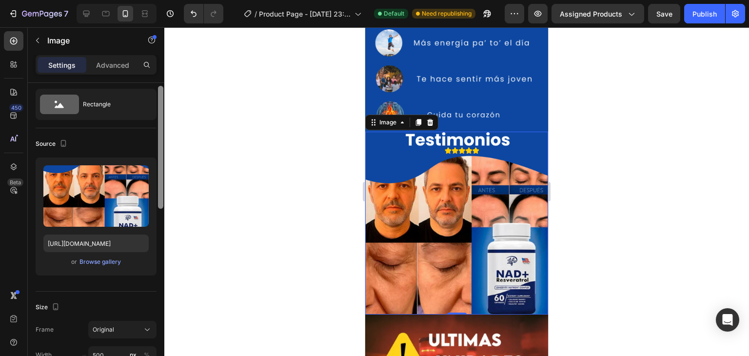
scroll to position [25, 0]
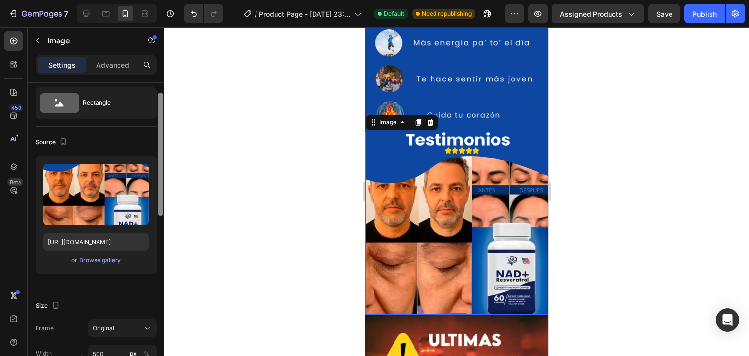
drag, startPoint x: 160, startPoint y: 122, endPoint x: 162, endPoint y: 133, distance: 10.4
click at [162, 133] on div at bounding box center [160, 154] width 5 height 123
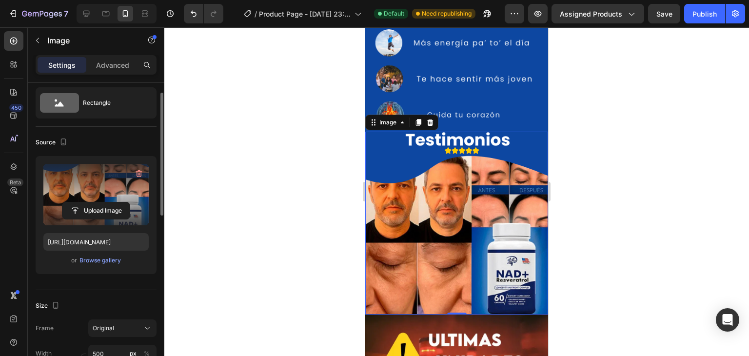
click at [107, 192] on label at bounding box center [95, 194] width 105 height 61
click at [107, 202] on input "file" at bounding box center [95, 210] width 67 height 17
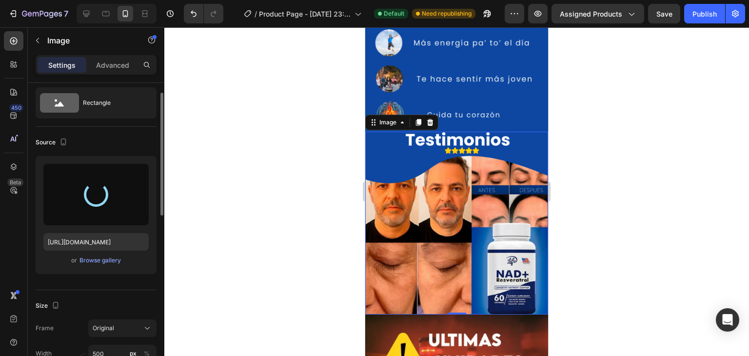
type input "https://cdn.shopify.com/s/files/1/0592/8822/3841/files/gempages_581383284332691…"
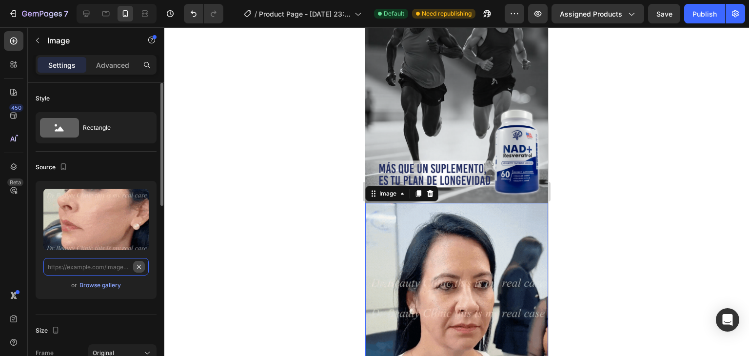
scroll to position [0, 0]
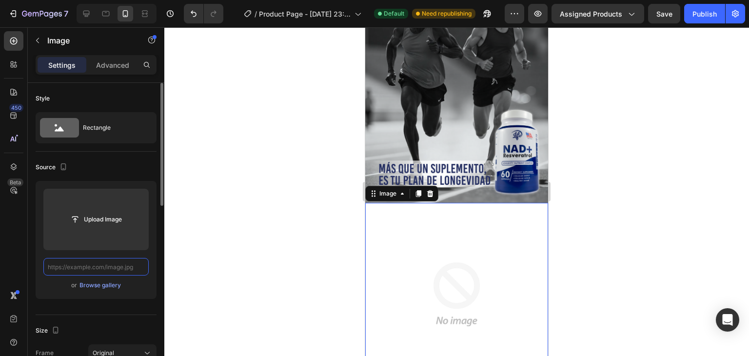
paste input "https://media.tenor.com/ESKOolmqQcIAAAAM/pandb-pill.gif"
type input "https://media.tenor.com/ESKOolmqQcIAAAAM/pandb-pill.gif"
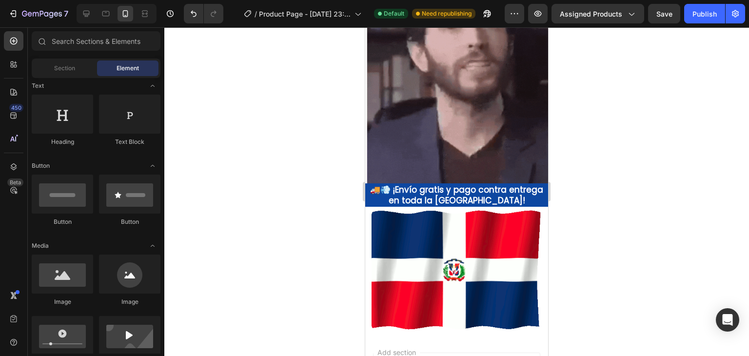
scroll to position [1391, 0]
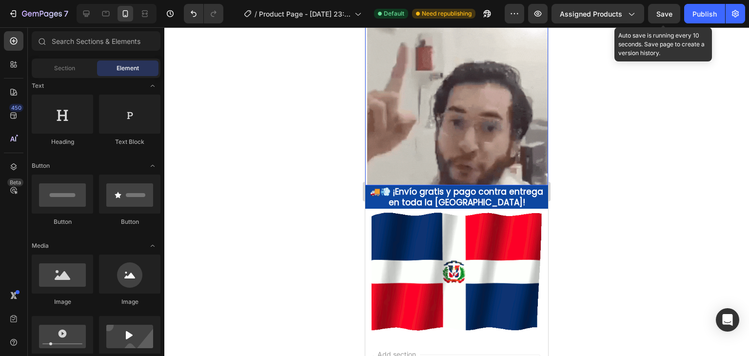
click at [667, 14] on span "Save" at bounding box center [664, 14] width 16 height 8
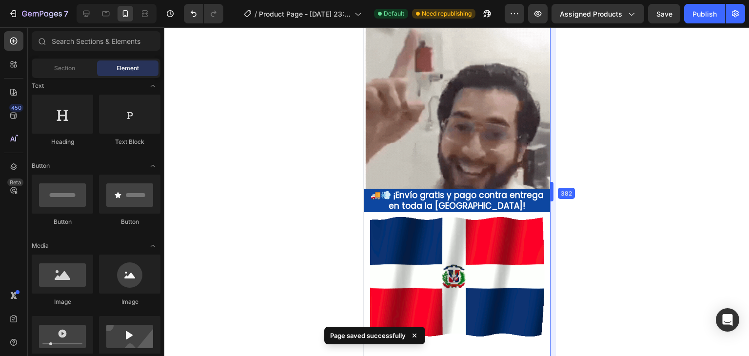
drag, startPoint x: 551, startPoint y: 192, endPoint x: 556, endPoint y: 182, distance: 11.3
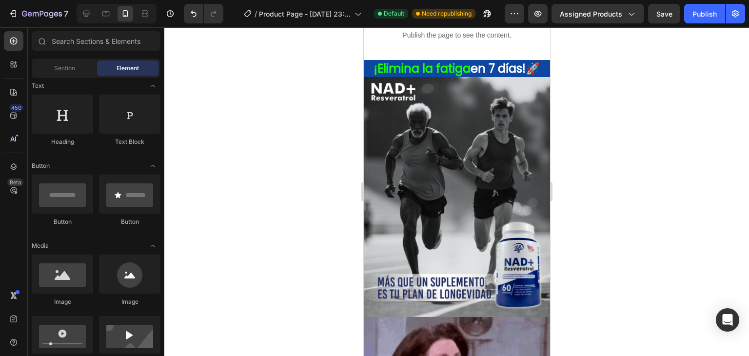
scroll to position [0, 0]
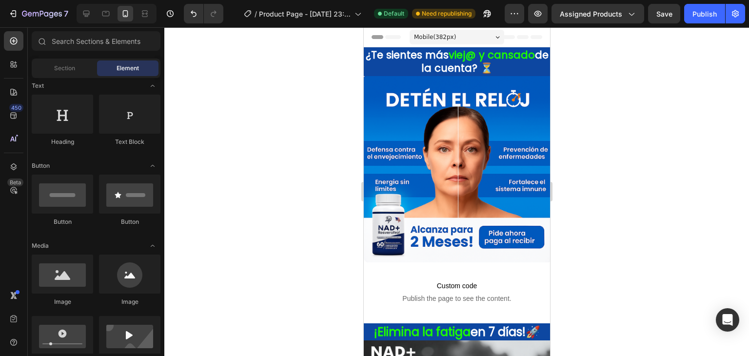
drag, startPoint x: 549, startPoint y: 274, endPoint x: 928, endPoint y: 34, distance: 448.6
click at [718, 13] on button "Publish" at bounding box center [704, 14] width 41 height 20
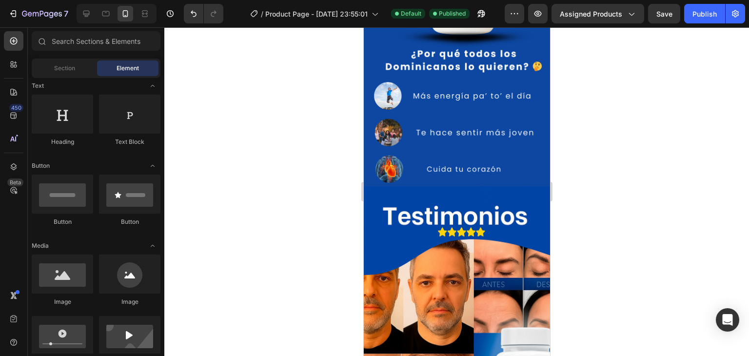
scroll to position [967, 0]
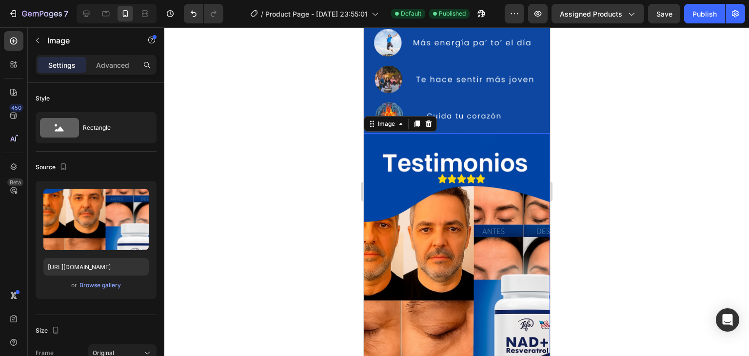
click at [482, 233] on img at bounding box center [456, 267] width 186 height 269
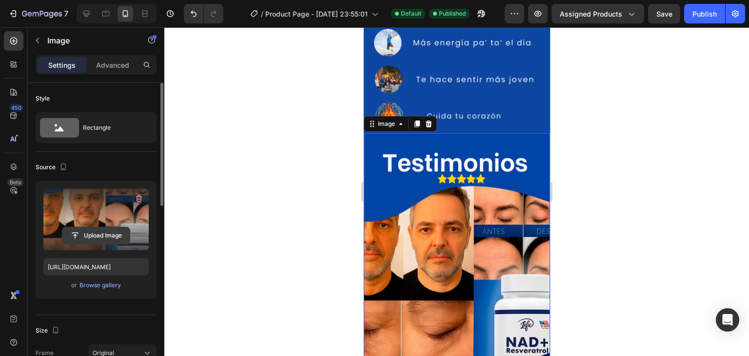
click at [88, 238] on input "file" at bounding box center [95, 235] width 67 height 17
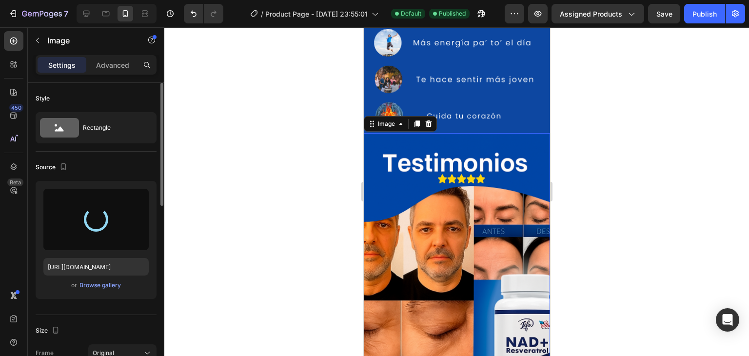
type input "https://cdn.shopify.com/s/files/1/0592/8822/3841/files/gempages_581383284332691…"
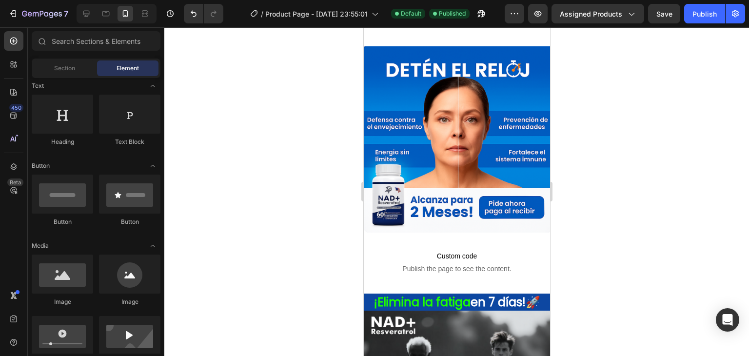
scroll to position [0, 0]
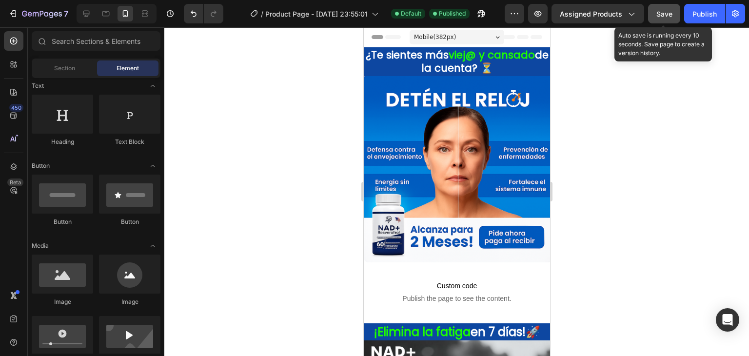
click at [655, 22] on button "Save" at bounding box center [664, 14] width 32 height 20
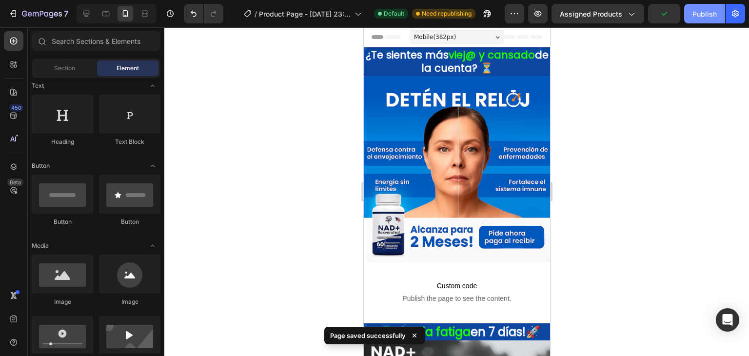
click at [701, 20] on button "Publish" at bounding box center [704, 14] width 41 height 20
